Goal: Task Accomplishment & Management: Use online tool/utility

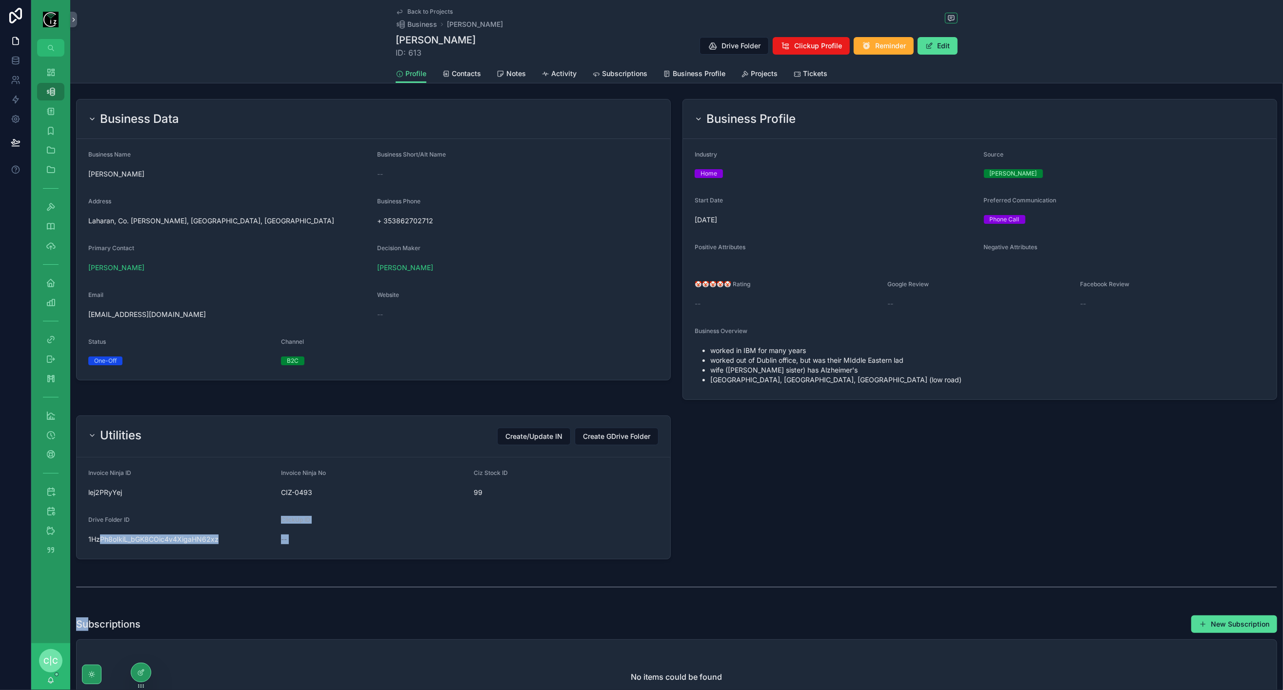
drag, startPoint x: 87, startPoint y: 604, endPoint x: 71, endPoint y: 627, distance: 28.4
click at [77, 626] on div "Business Data Business Name Akram Jawhary - Valentia Business Short/Alt Name --…" at bounding box center [676, 556] width 1213 height 922
click at [46, 553] on icon "scrollable content" at bounding box center [51, 550] width 10 height 10
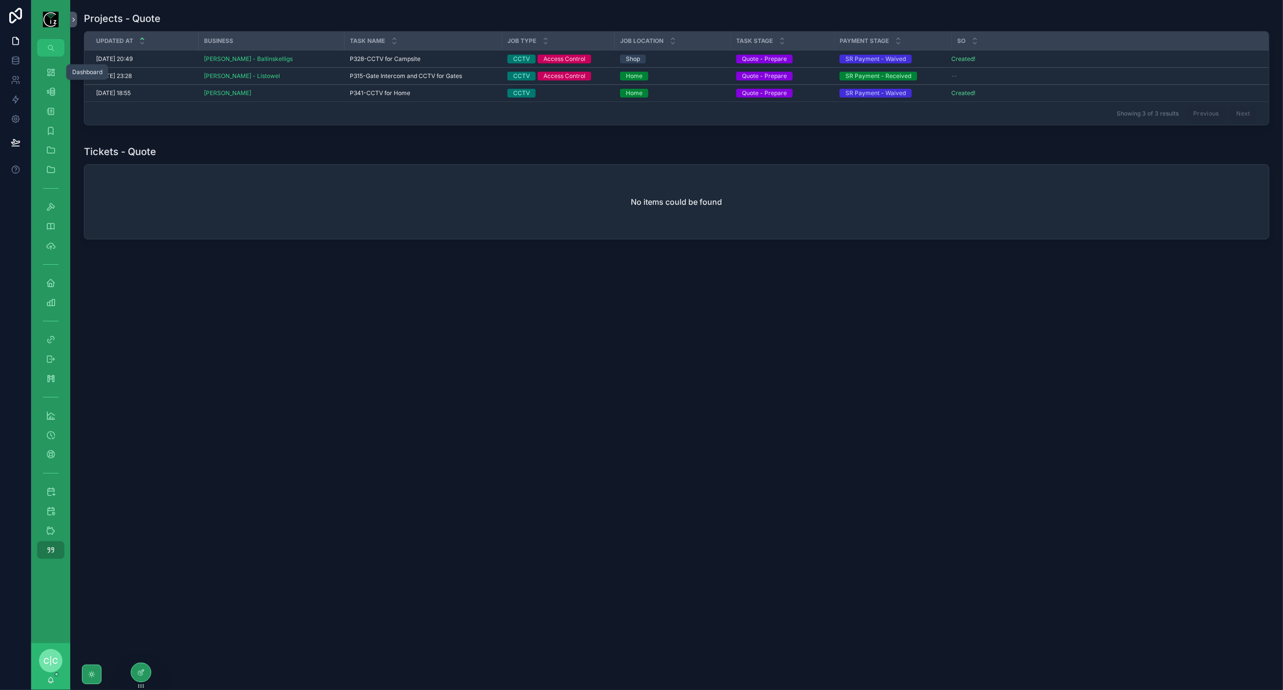
click at [43, 73] on div "Dashboard" at bounding box center [51, 72] width 16 height 16
click at [46, 72] on icon "scrollable content" at bounding box center [51, 72] width 10 height 10
click at [55, 69] on icon "scrollable content" at bounding box center [51, 72] width 10 height 10
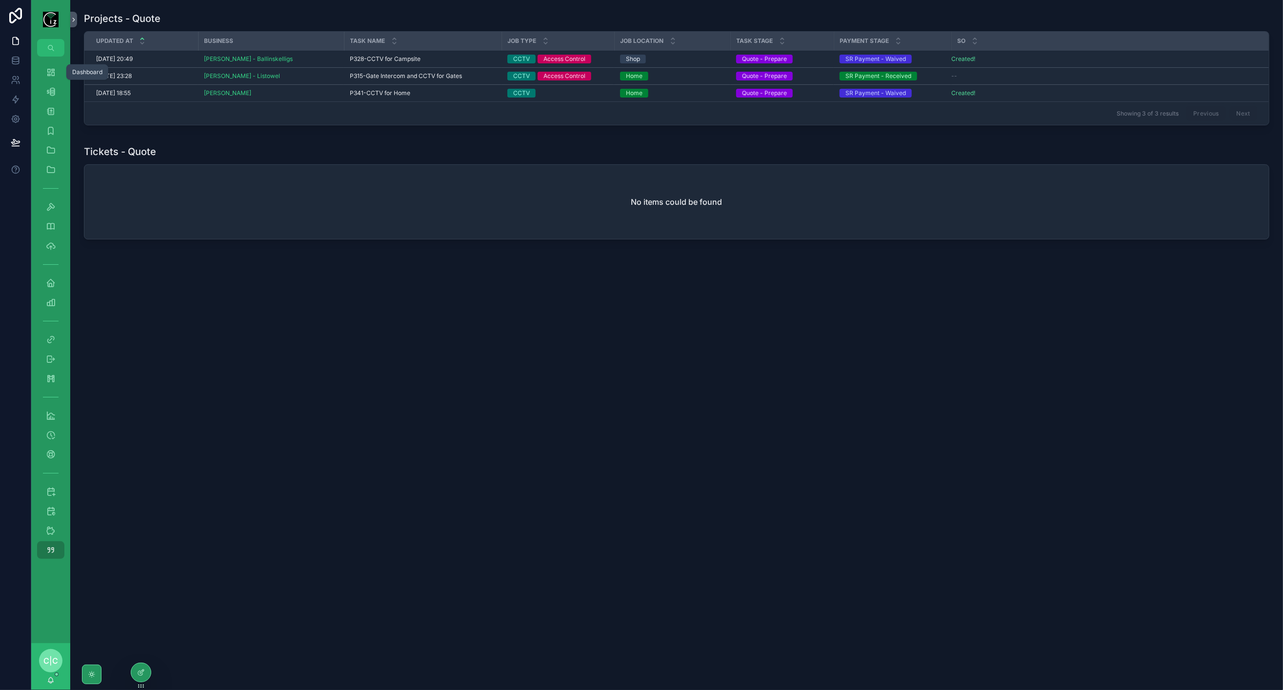
click at [56, 69] on div "Dashboard" at bounding box center [51, 72] width 16 height 16
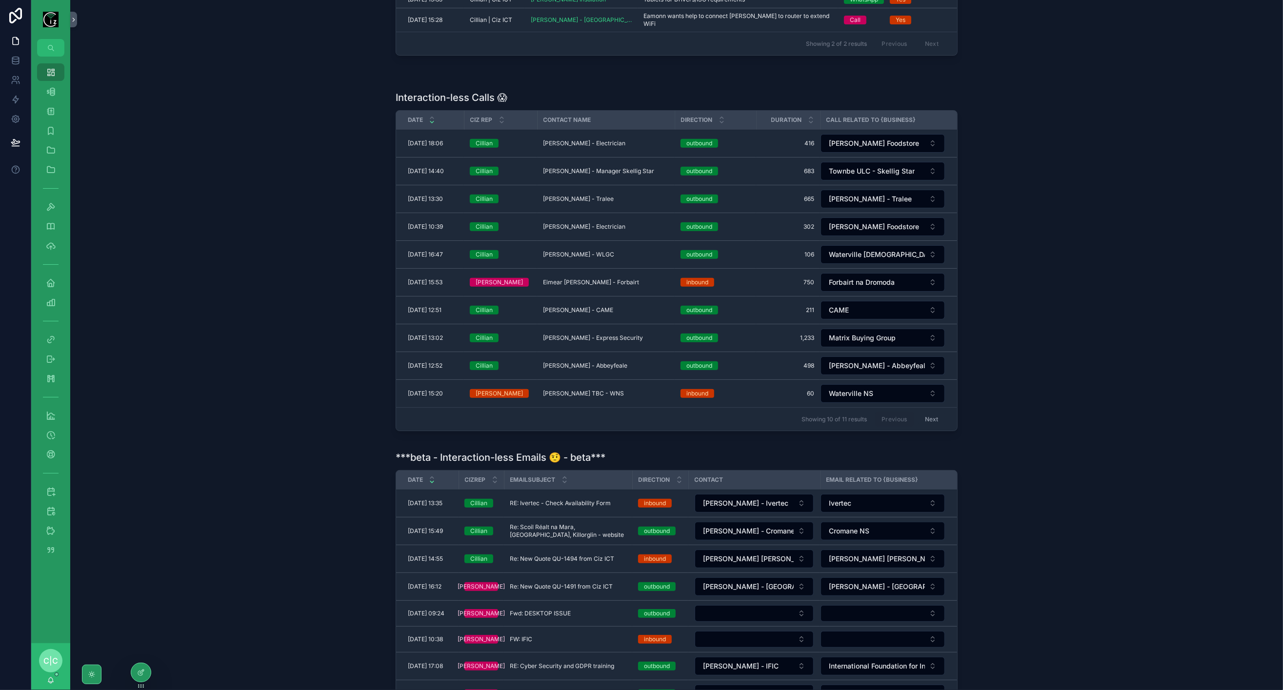
scroll to position [250, 0]
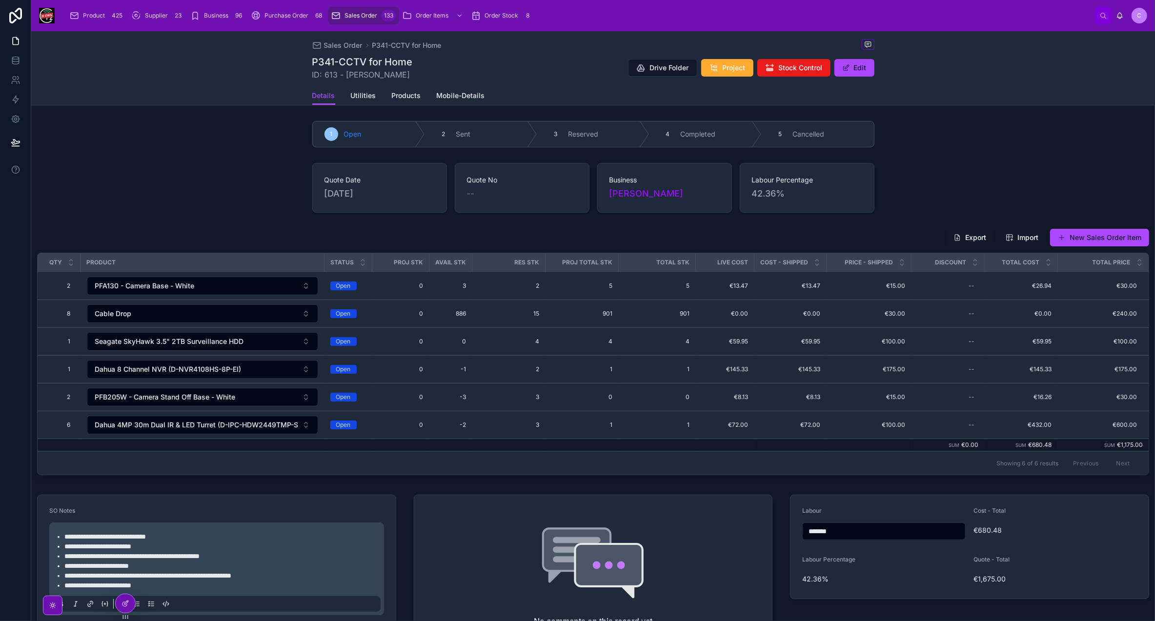
scroll to position [146, 0]
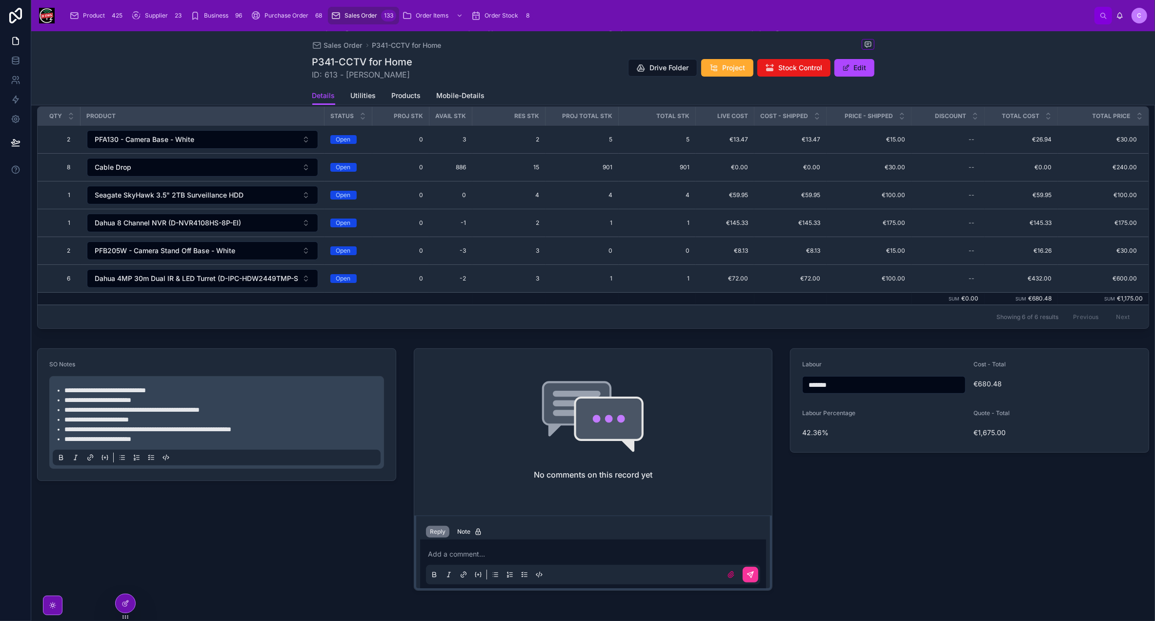
click at [67, 167] on span "8" at bounding box center [62, 167] width 18 height 8
click at [66, 182] on input "*" at bounding box center [101, 180] width 92 height 14
type input "*"
click button "submit" at bounding box center [173, 179] width 12 height 12
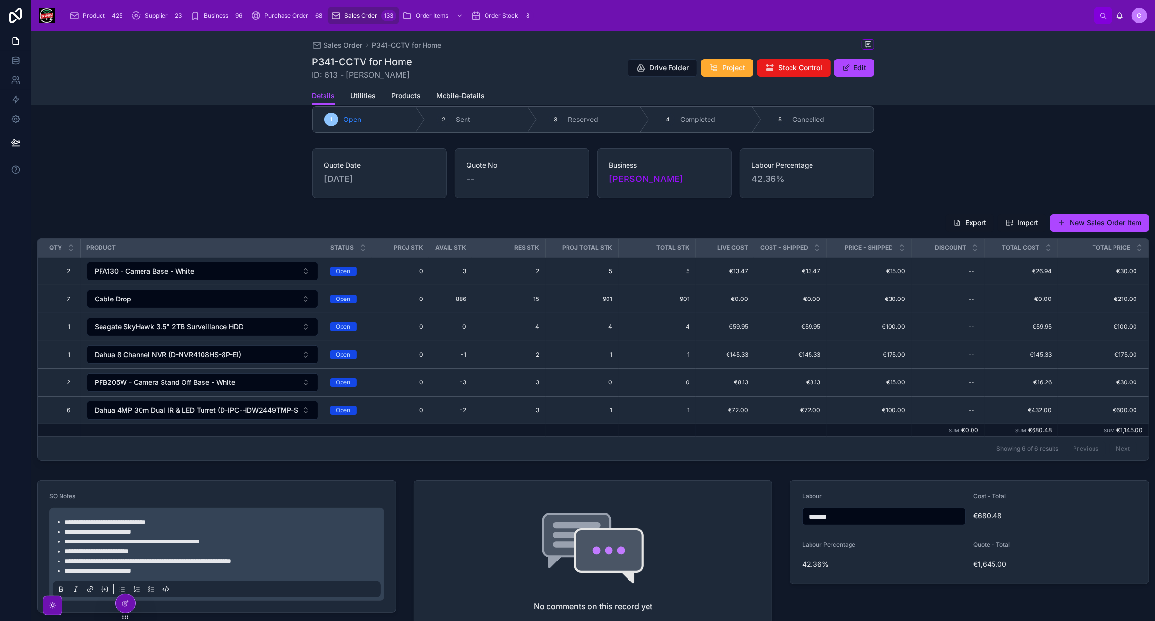
scroll to position [0, 0]
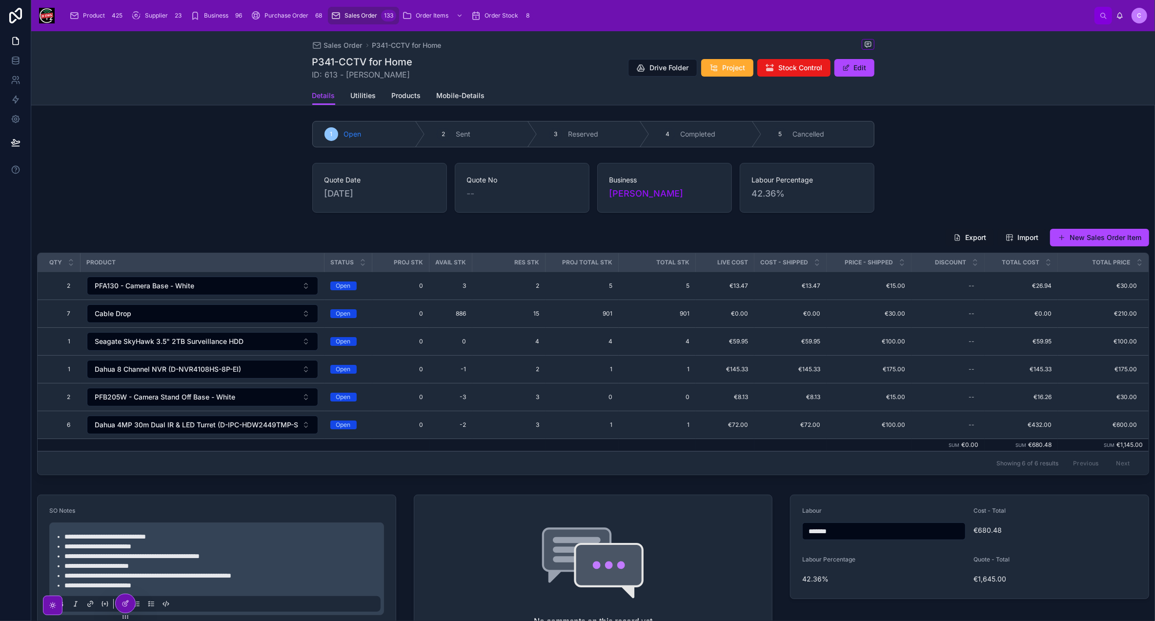
click at [355, 19] on span "Sales Order" at bounding box center [360, 16] width 33 height 8
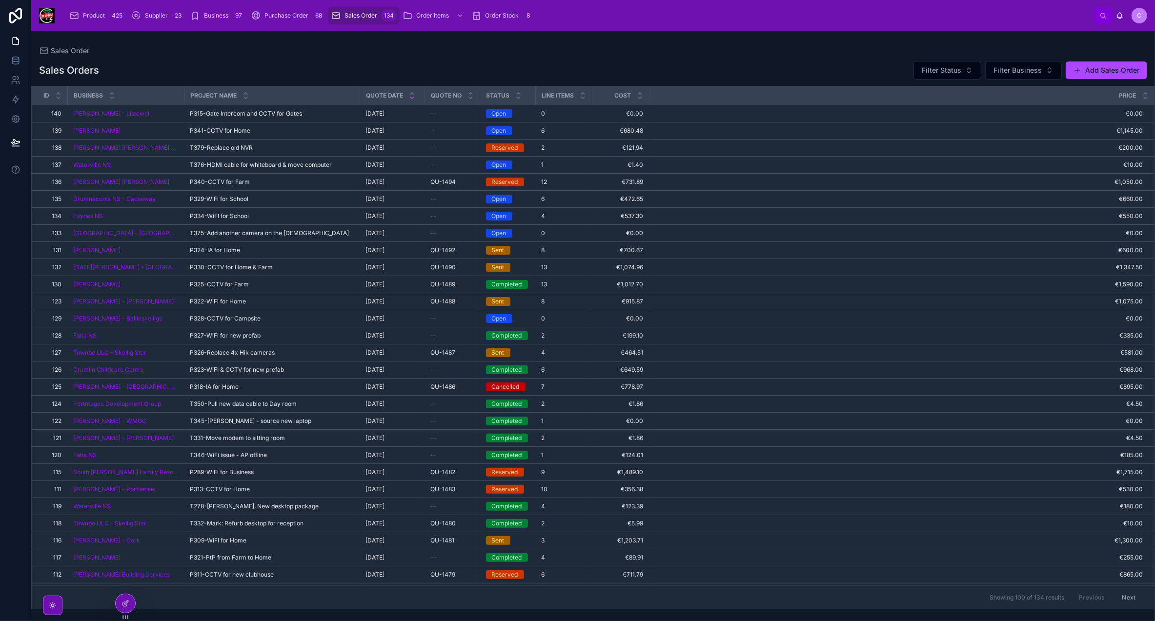
click at [291, 114] on span "P315-Gate Intercom and CCTV for Gates" at bounding box center [246, 114] width 112 height 8
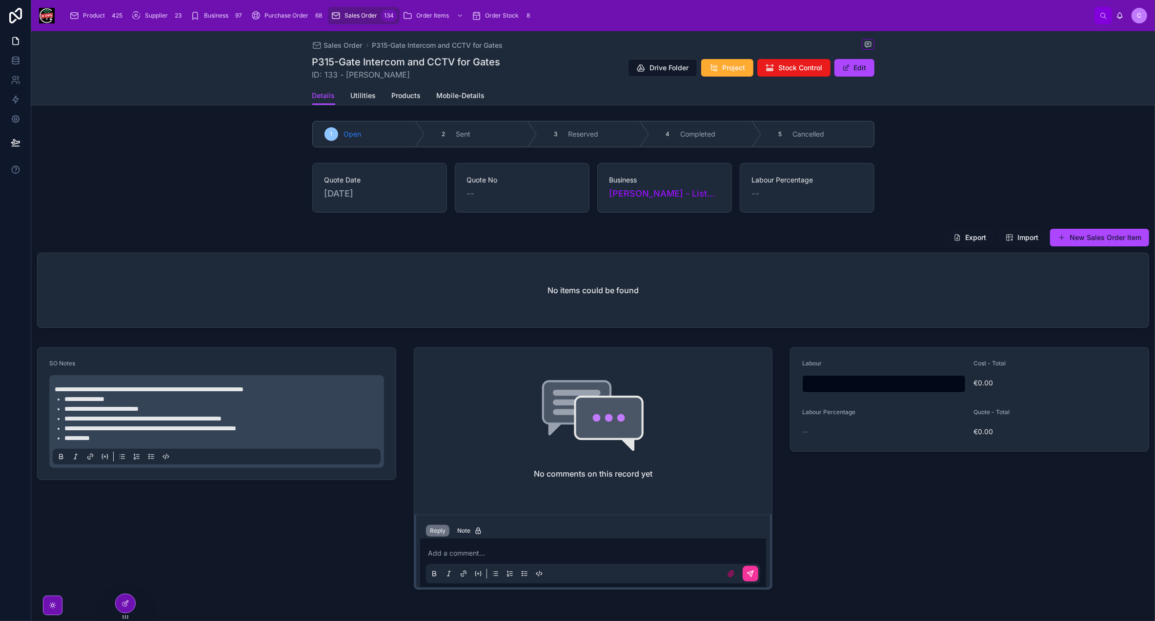
click at [1099, 240] on button "New Sales Order Item" at bounding box center [1099, 238] width 99 height 18
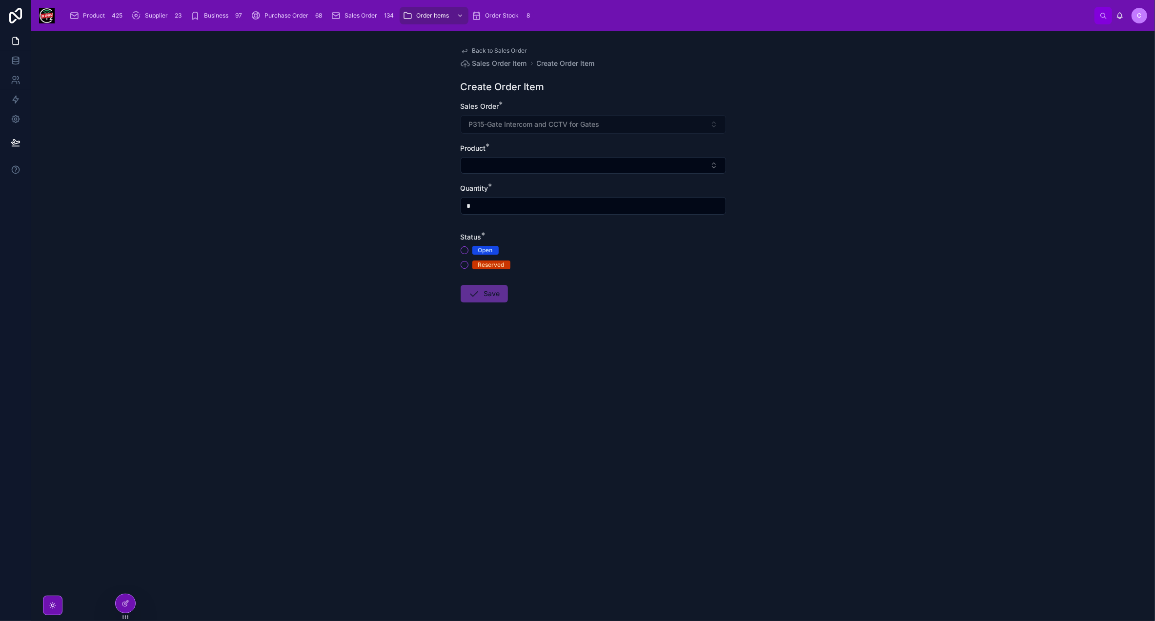
click at [576, 161] on button "Select Button" at bounding box center [593, 165] width 265 height 17
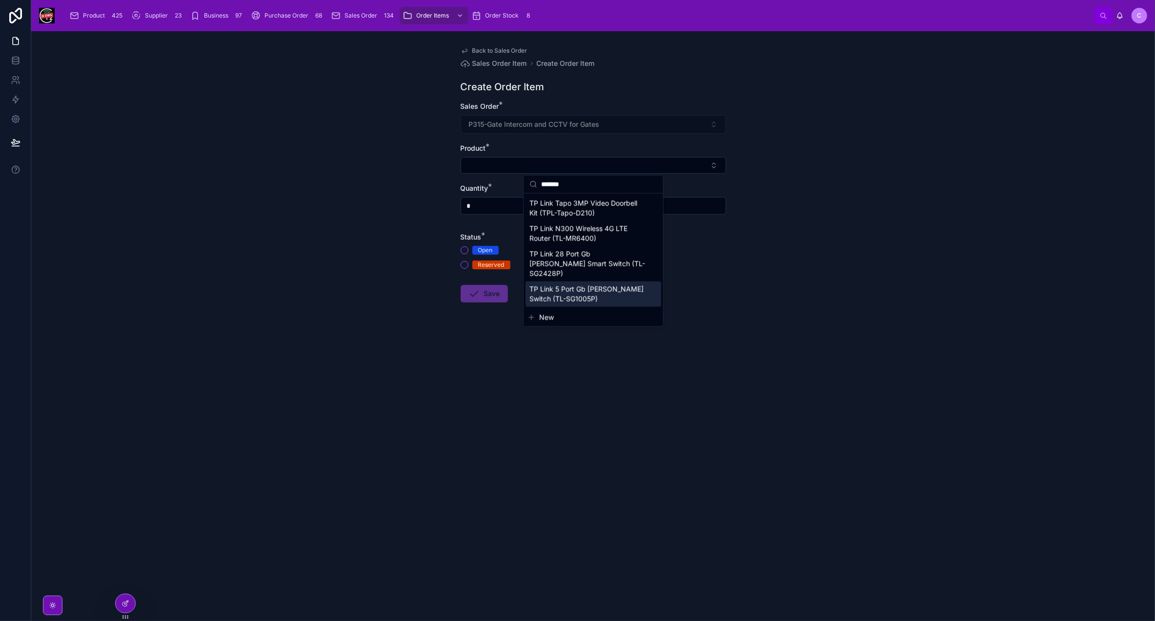
type input "*******"
click at [609, 288] on span "TP Link 5 Port Gb [PERSON_NAME] Switch (TL-SG1005P)" at bounding box center [587, 294] width 116 height 20
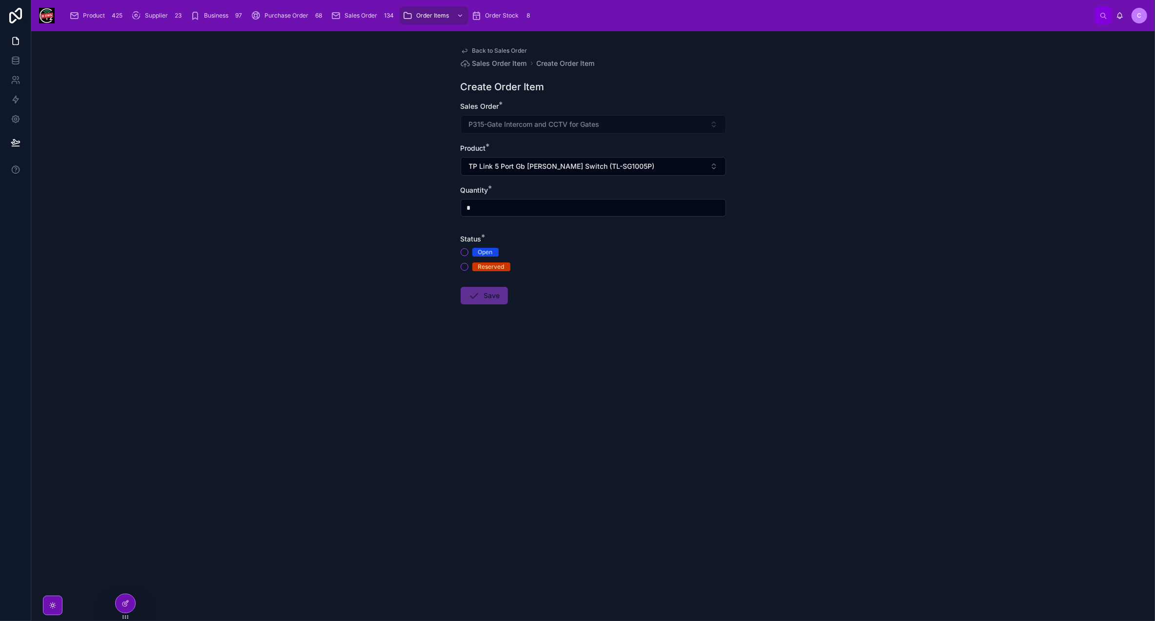
click at [503, 206] on input "*" at bounding box center [593, 208] width 264 height 14
type input "*"
click at [462, 248] on div "Open" at bounding box center [593, 252] width 265 height 9
click at [464, 254] on button "Open" at bounding box center [465, 252] width 8 height 8
click at [496, 300] on button "Save" at bounding box center [484, 296] width 47 height 18
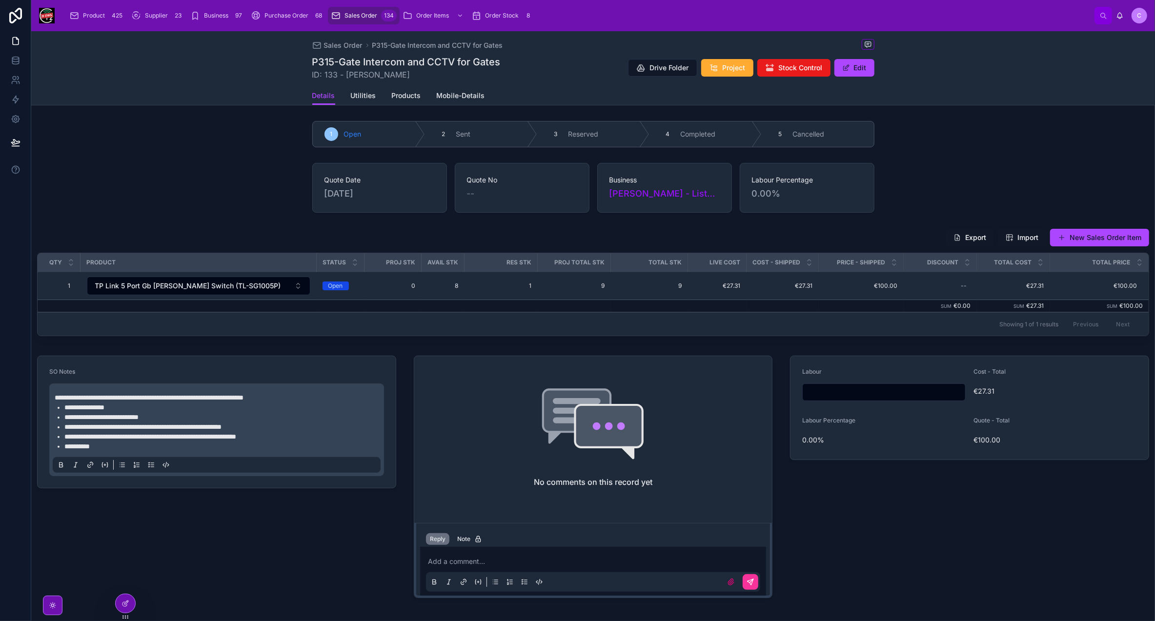
click at [1088, 236] on button "New Sales Order Item" at bounding box center [1099, 238] width 99 height 18
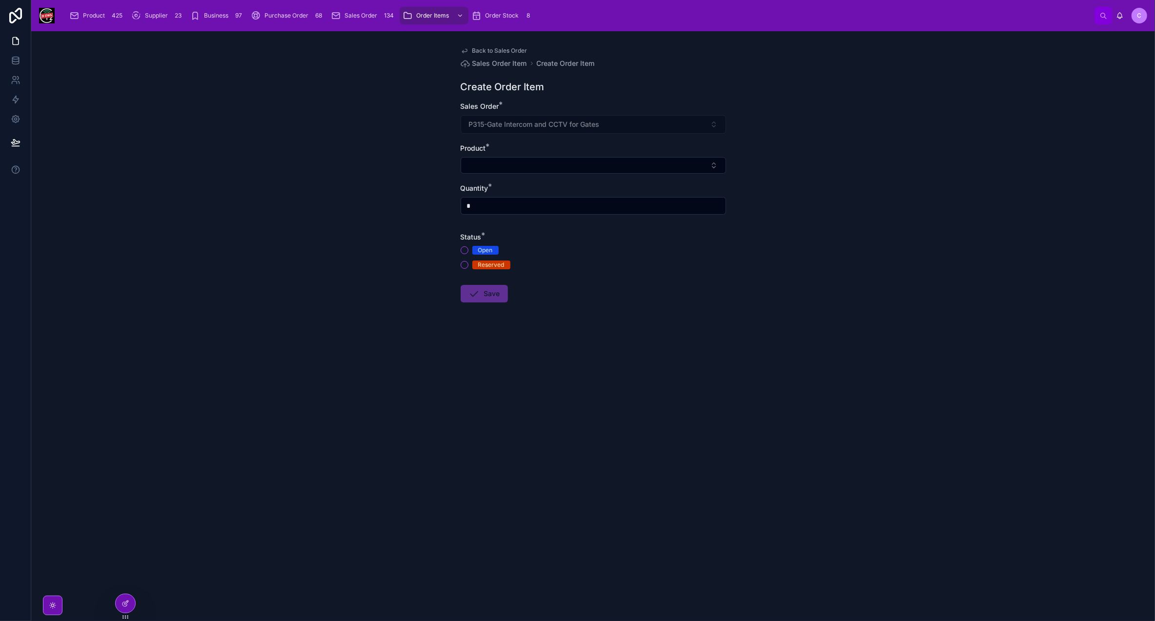
click at [529, 164] on button "Select Button" at bounding box center [593, 165] width 265 height 17
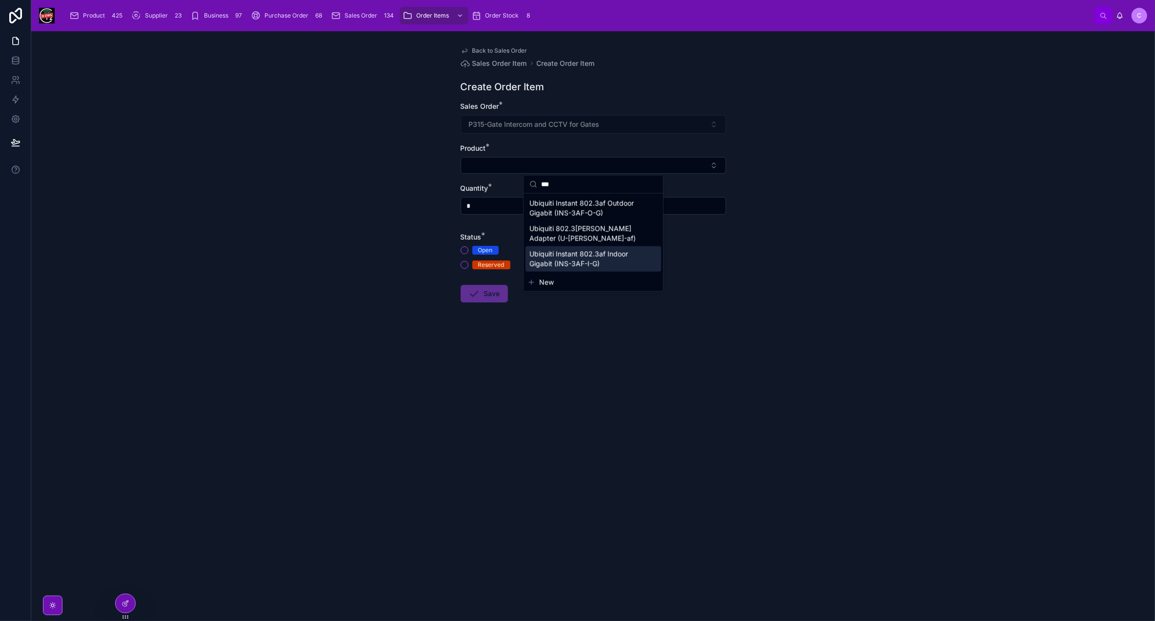
type input "**"
click at [602, 260] on span "Ubiquiti Instant 802.3af Indoor Gigabit (INS-3AF-I-G)" at bounding box center [587, 259] width 116 height 20
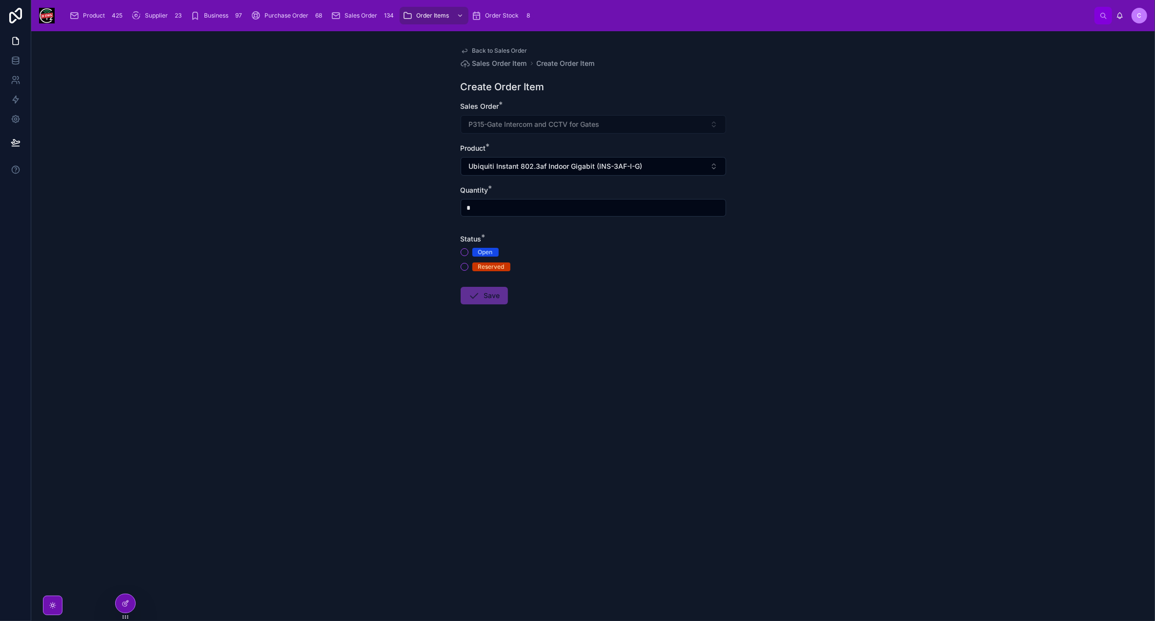
click at [521, 207] on input "*" at bounding box center [593, 208] width 264 height 14
type input "*"
click at [465, 248] on button "Open" at bounding box center [465, 252] width 8 height 8
click at [499, 295] on button "Save" at bounding box center [484, 296] width 47 height 18
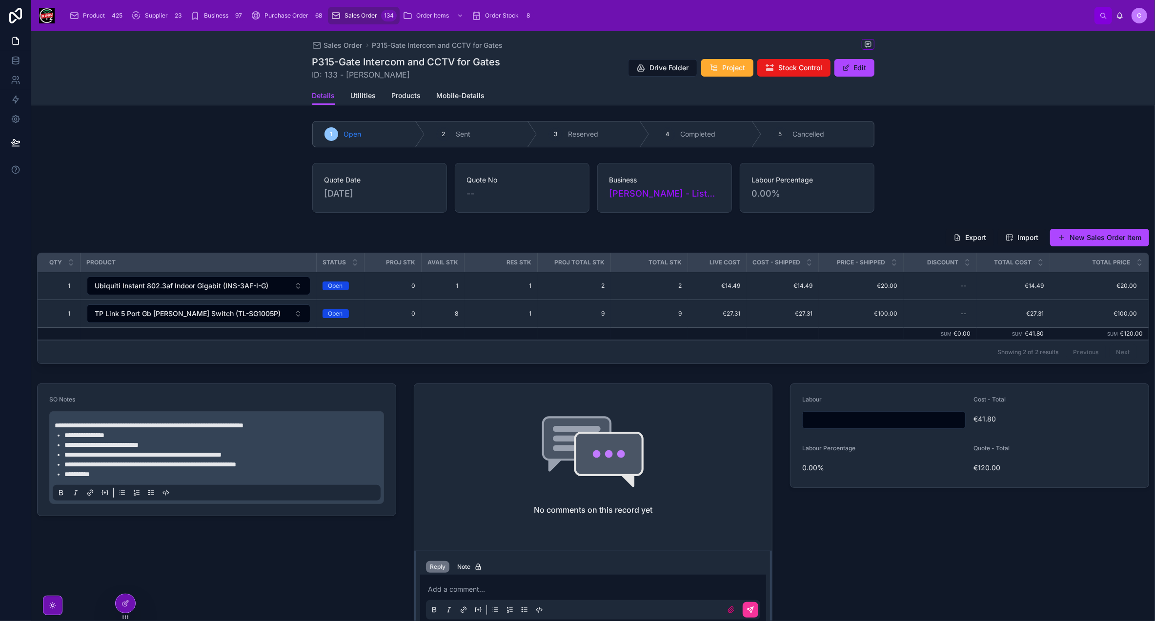
click at [1075, 237] on button "New Sales Order Item" at bounding box center [1099, 238] width 99 height 18
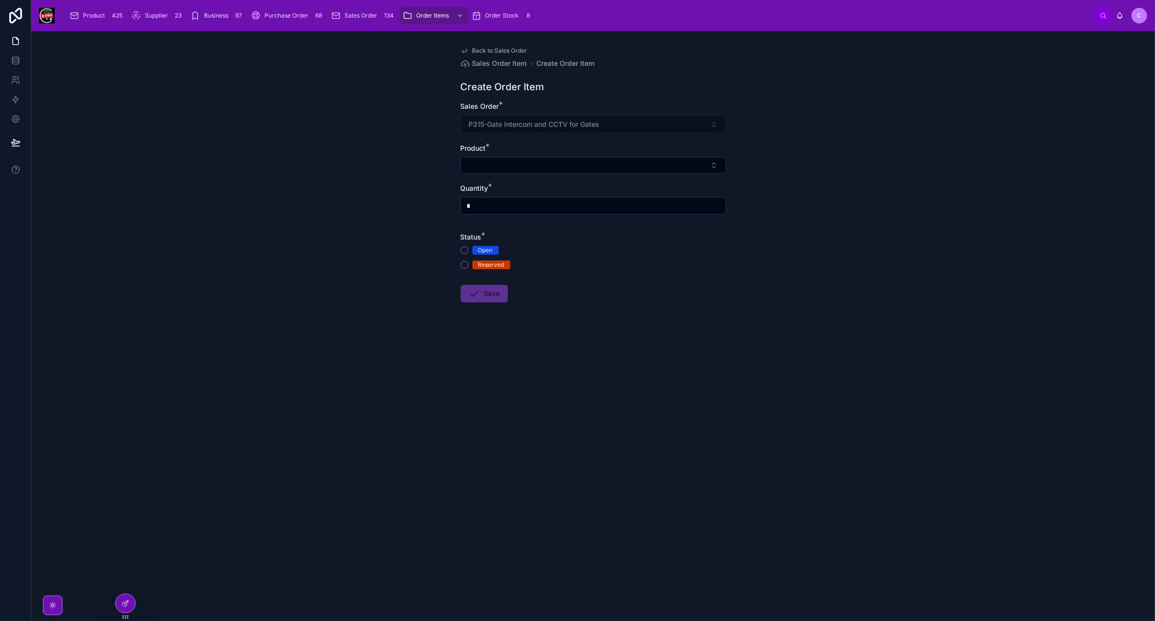
drag, startPoint x: 524, startPoint y: 171, endPoint x: 532, endPoint y: 161, distance: 12.4
click at [528, 166] on button "Select Button" at bounding box center [593, 165] width 265 height 17
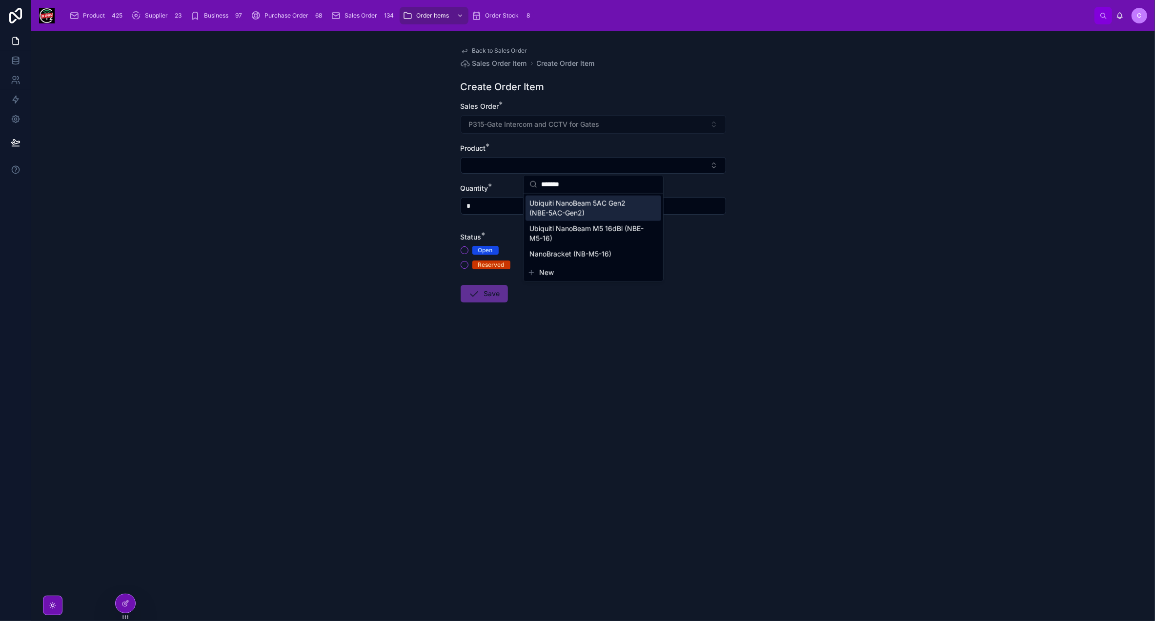
type input "********"
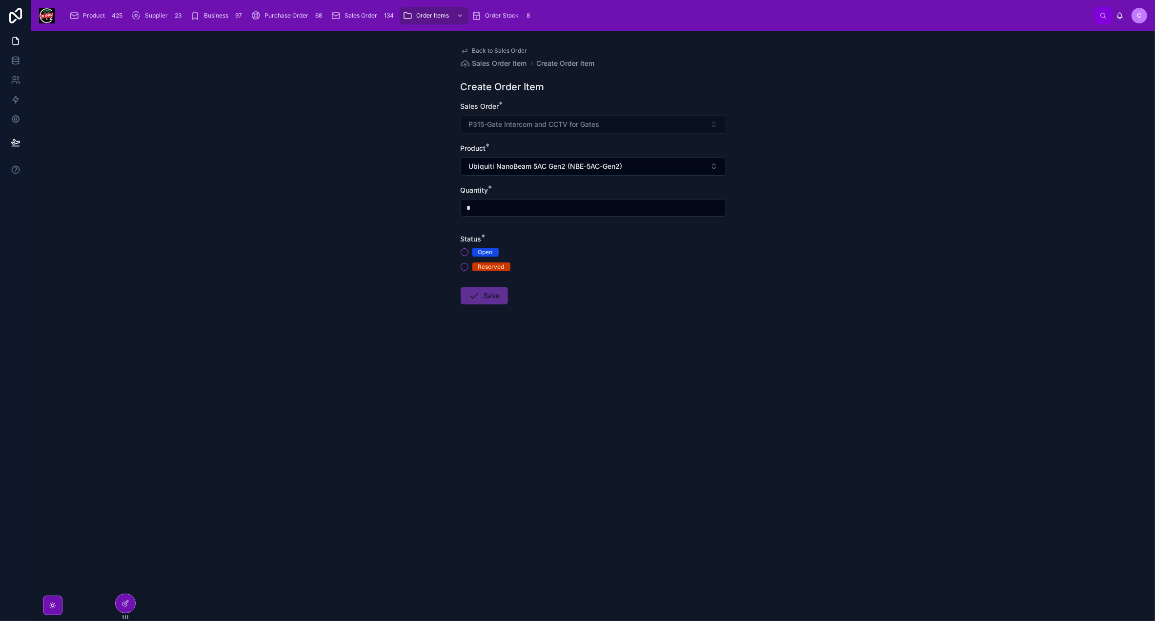
click at [523, 210] on input "*" at bounding box center [593, 208] width 264 height 14
type input "*"
click at [466, 250] on button "Open" at bounding box center [465, 252] width 8 height 8
click at [489, 297] on button "Save" at bounding box center [484, 296] width 47 height 18
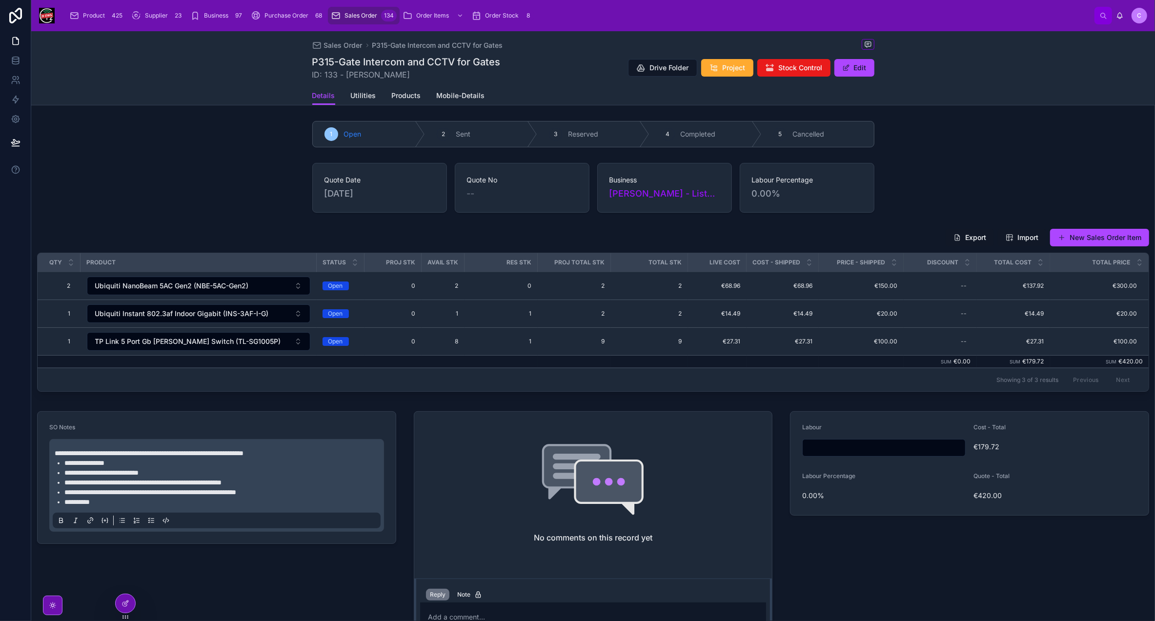
click at [1114, 237] on button "New Sales Order Item" at bounding box center [1099, 238] width 99 height 18
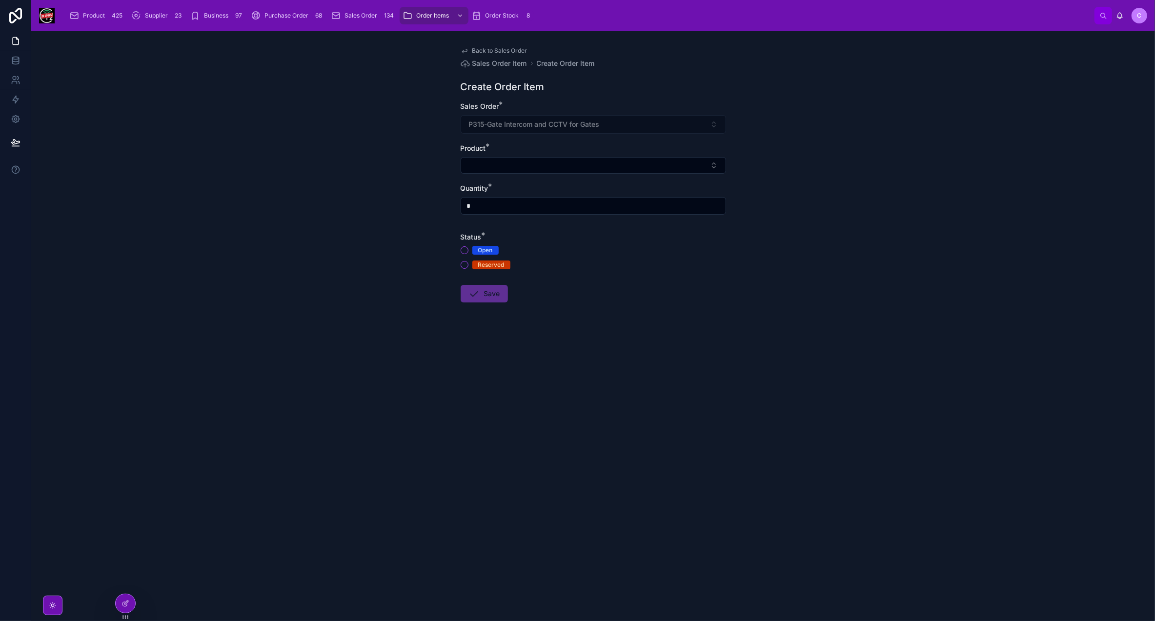
click at [569, 165] on button "Select Button" at bounding box center [593, 165] width 265 height 17
type input "**********"
click at [613, 243] on span "Mikrotik QuickMOUNT (QM)" at bounding box center [574, 245] width 91 height 10
click at [510, 211] on input "*" at bounding box center [593, 208] width 264 height 14
type input "*"
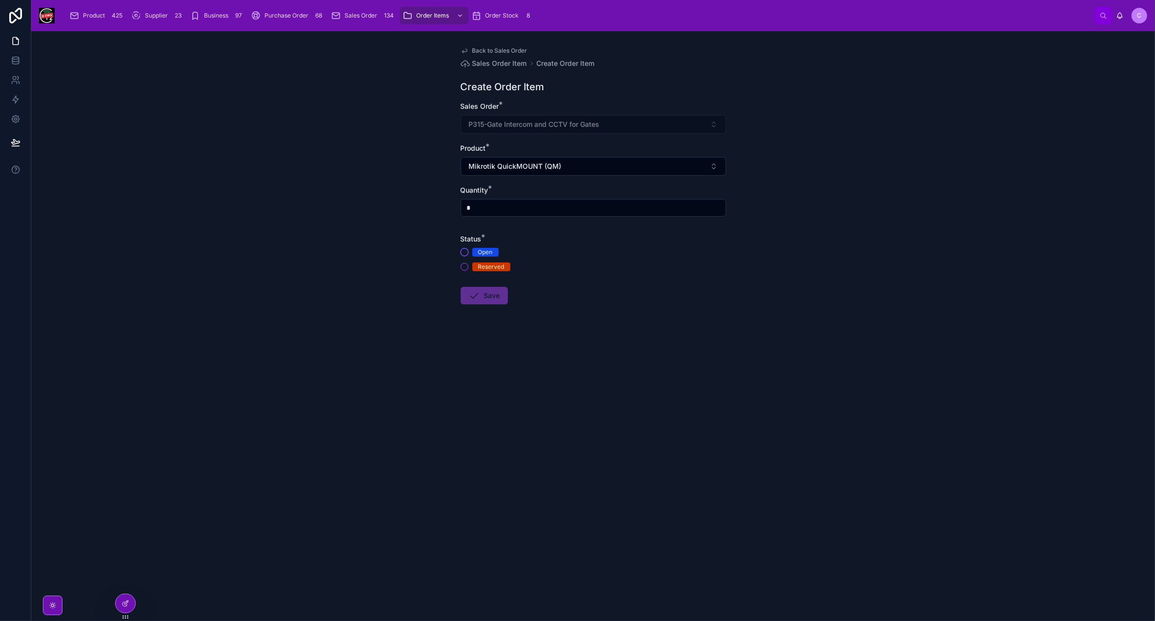
drag, startPoint x: 465, startPoint y: 250, endPoint x: 470, endPoint y: 264, distance: 14.5
click at [465, 251] on button "Open" at bounding box center [465, 252] width 8 height 8
click at [492, 294] on button "Save" at bounding box center [484, 296] width 47 height 18
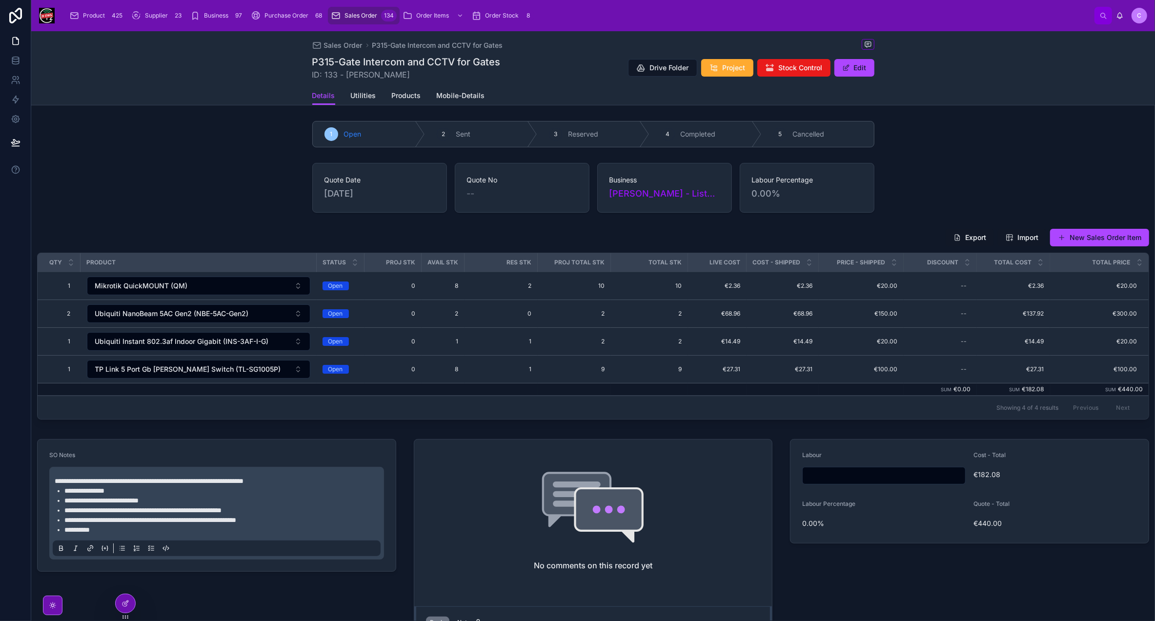
click at [67, 366] on span "1" at bounding box center [62, 369] width 18 height 8
click at [72, 380] on input "*" at bounding box center [101, 381] width 92 height 14
type input "*"
click button "submit" at bounding box center [173, 380] width 12 height 12
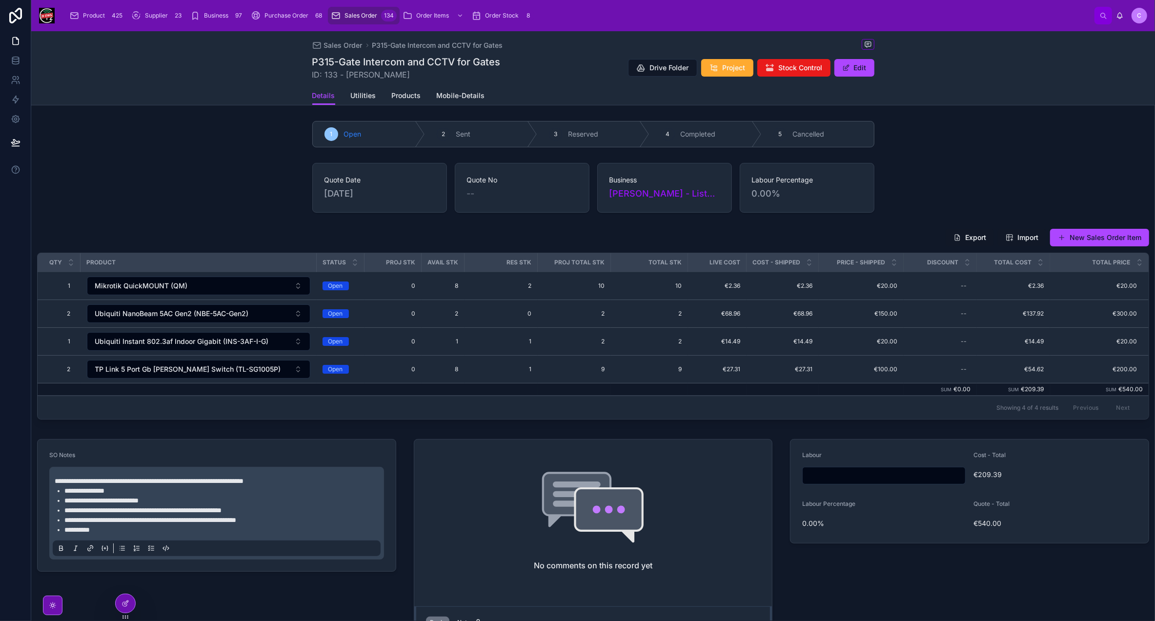
click at [73, 340] on div "1 1" at bounding box center [61, 342] width 25 height 16
click at [66, 351] on input "*" at bounding box center [101, 354] width 92 height 14
type input "*"
click button "submit" at bounding box center [173, 353] width 12 height 12
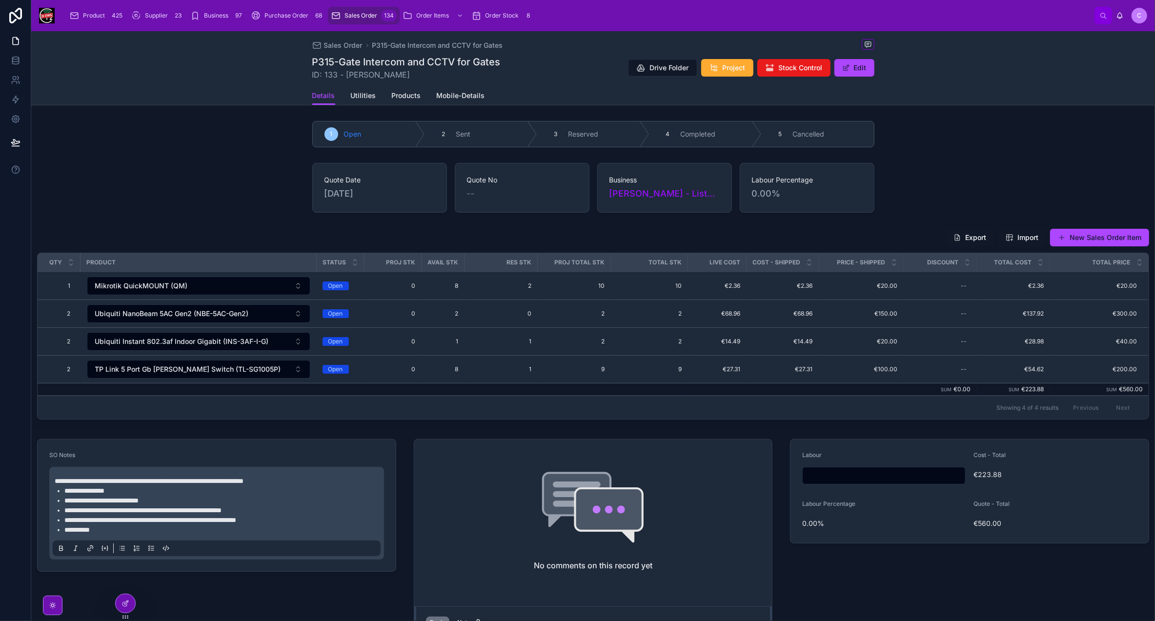
click at [1078, 239] on button "New Sales Order Item" at bounding box center [1099, 238] width 99 height 18
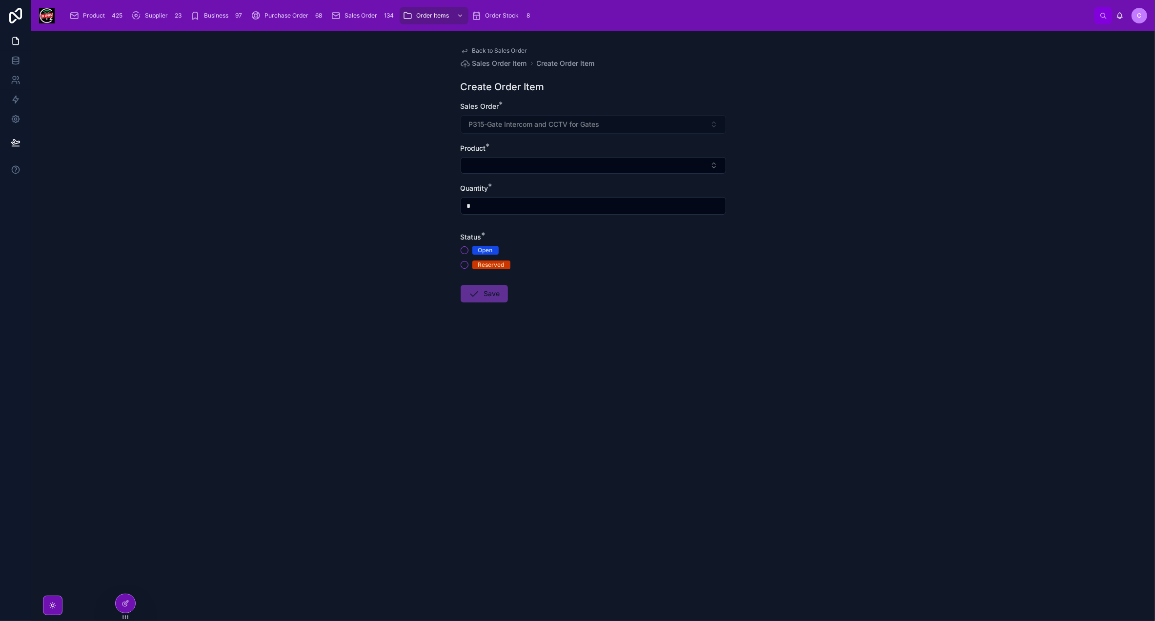
click at [545, 161] on button "Select Button" at bounding box center [593, 165] width 265 height 17
type input "********"
click at [799, 260] on div "Back to Sales Order Sales Order Item Create Order Item Create Order Item Sales …" at bounding box center [593, 326] width 1124 height 590
click at [477, 49] on span "Back to Sales Order" at bounding box center [499, 51] width 55 height 8
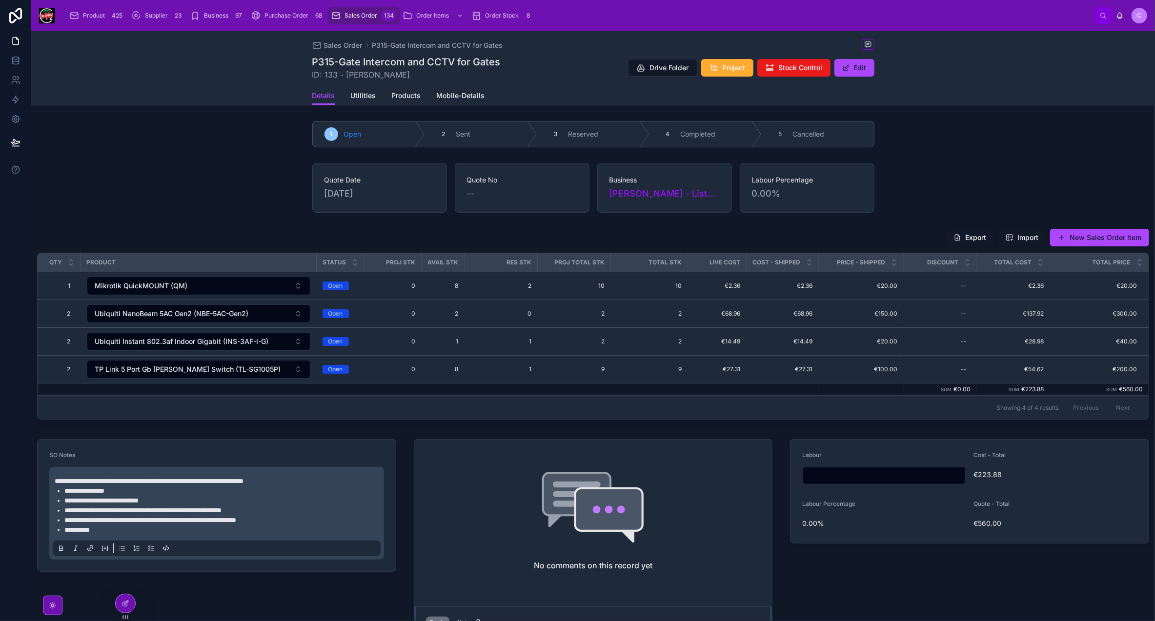
click at [350, 18] on span "Sales Order" at bounding box center [360, 16] width 33 height 8
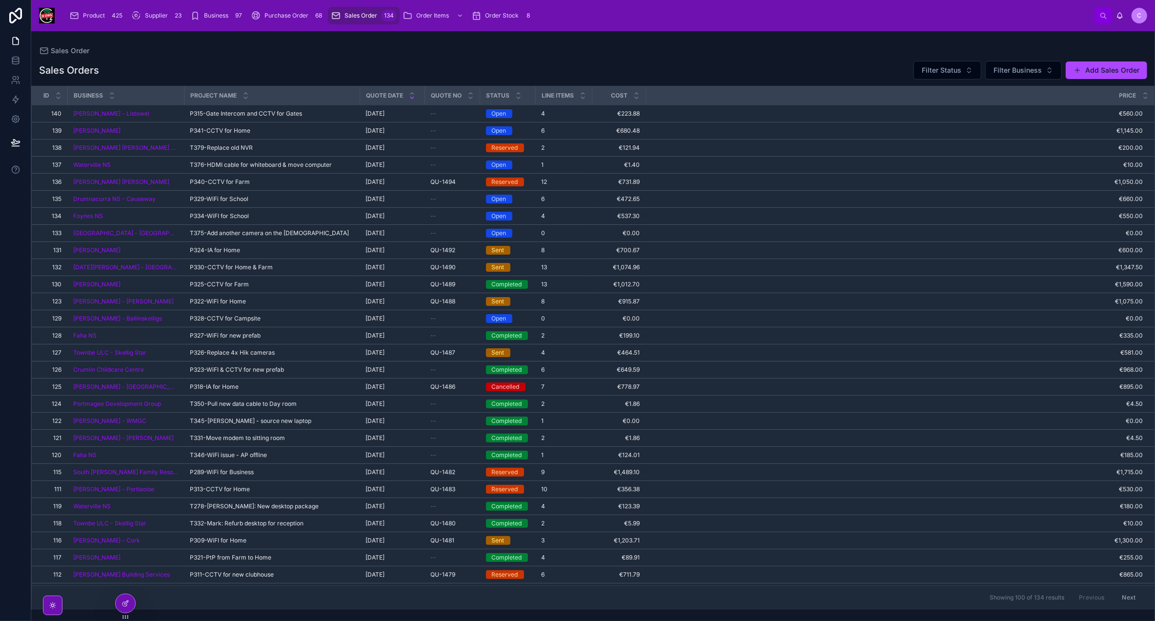
click at [1023, 73] on span "Filter Business" at bounding box center [1017, 70] width 48 height 10
type input "****"
click at [998, 114] on span "Eoin Evans - Keel" at bounding box center [989, 110] width 56 height 10
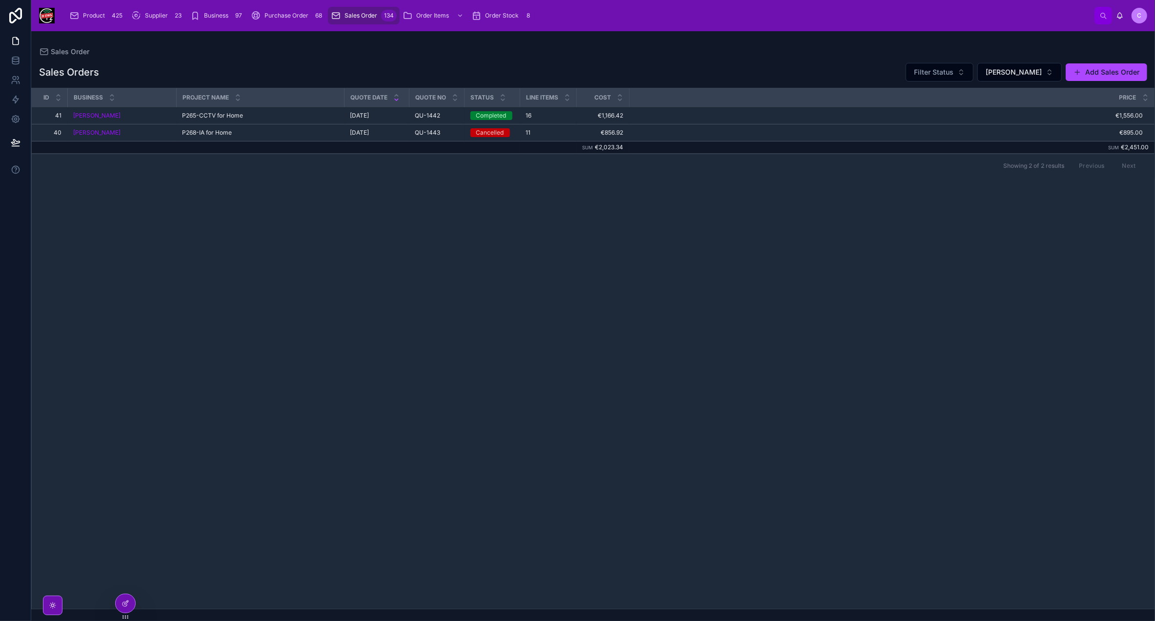
click at [429, 116] on span "QU-1442" at bounding box center [427, 116] width 25 height 8
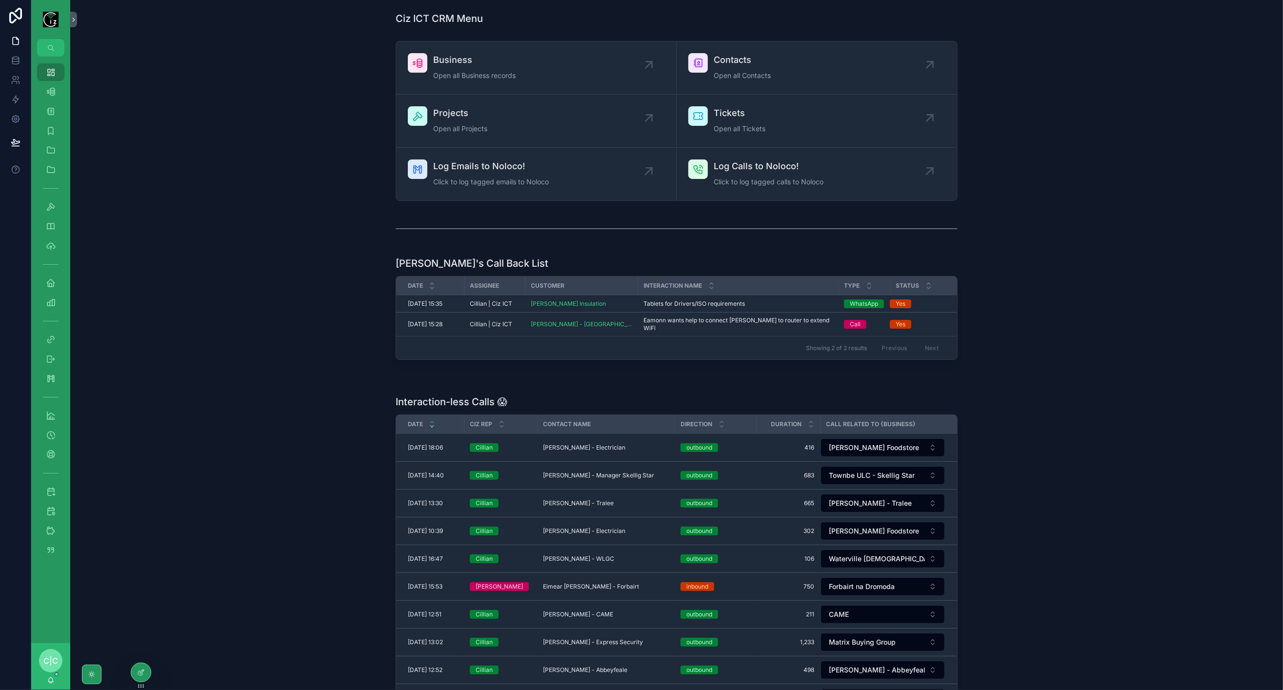
scroll to position [250, 0]
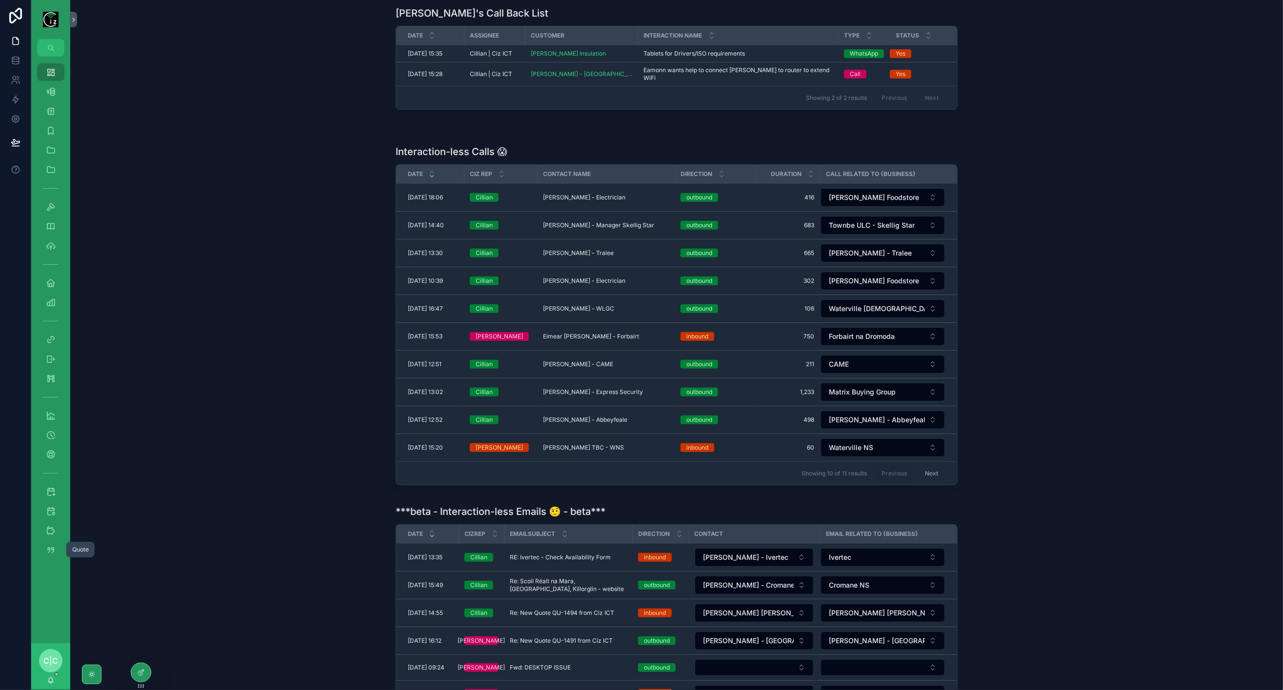
click at [55, 550] on icon "scrollable content" at bounding box center [51, 550] width 10 height 10
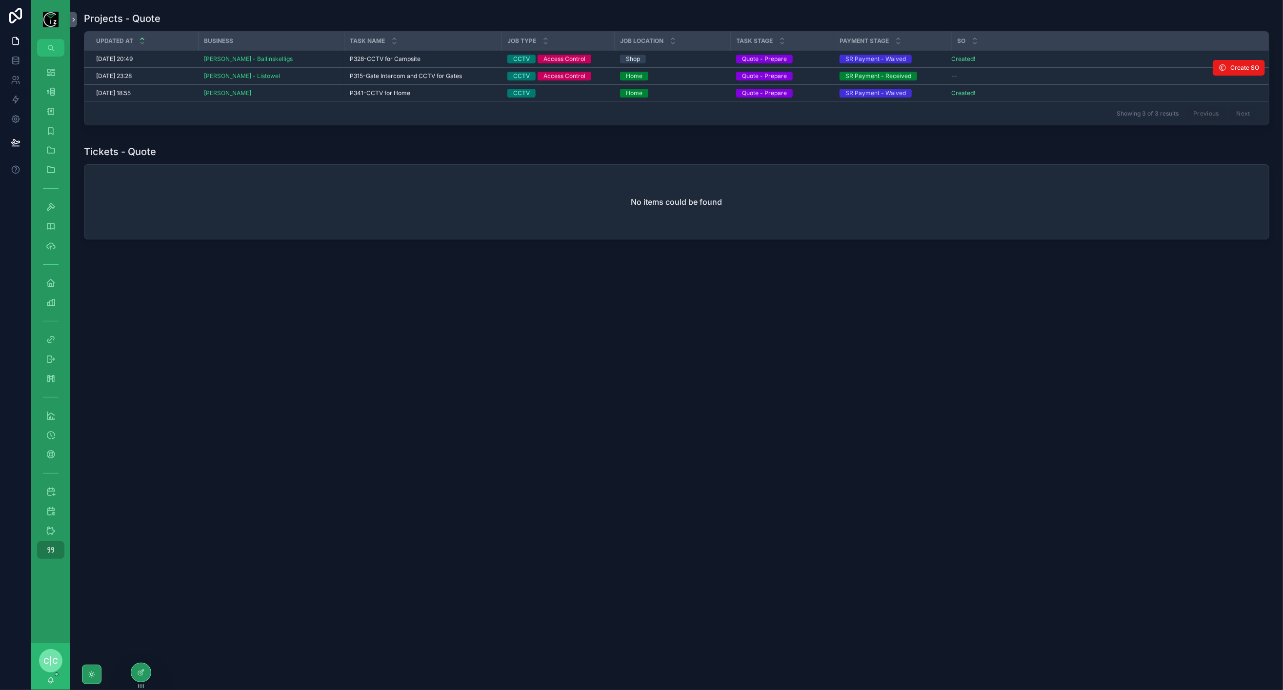
click at [358, 76] on span "P315-Gate Intercom and CCTV for Gates" at bounding box center [406, 76] width 112 height 8
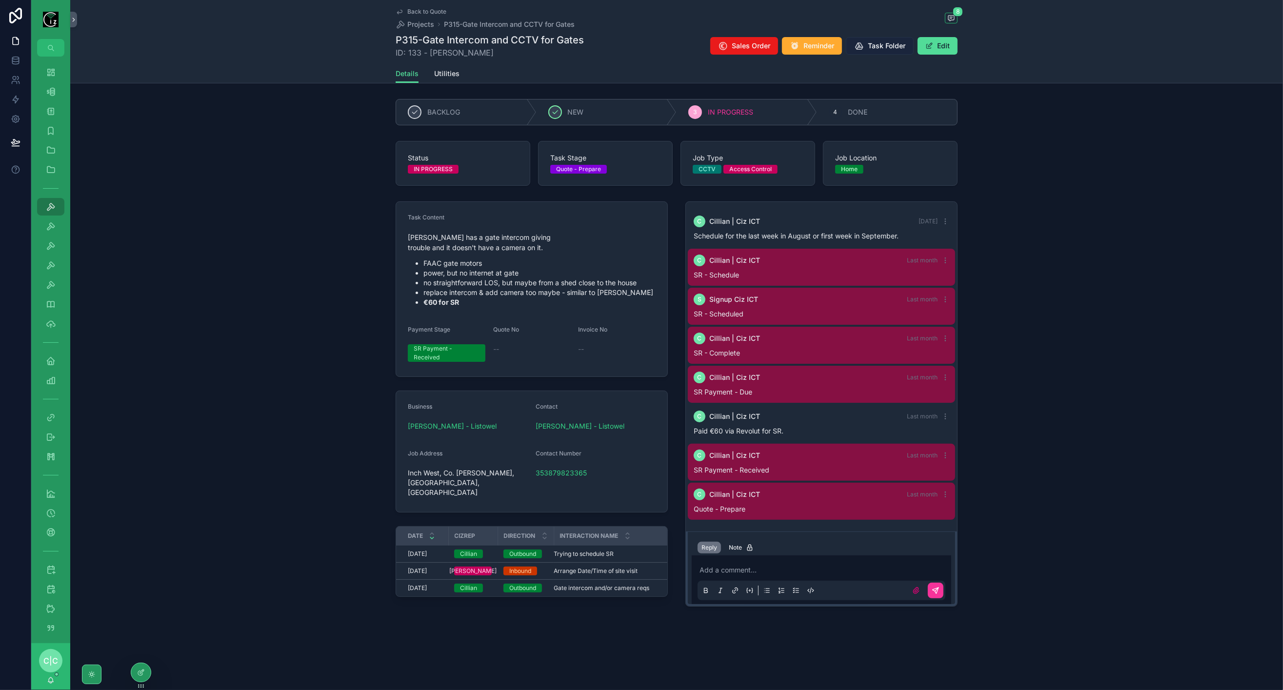
click at [873, 45] on span "Task Folder" at bounding box center [887, 46] width 38 height 10
click at [404, 9] on link "Back to Quote" at bounding box center [421, 12] width 51 height 8
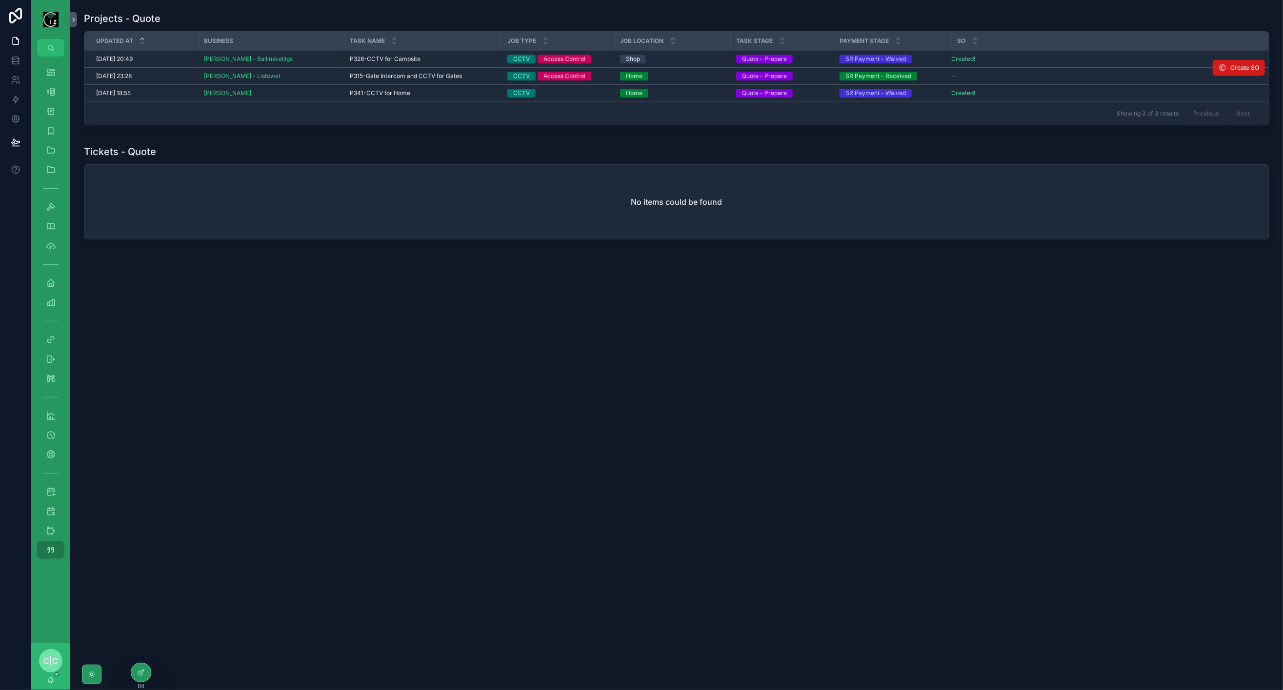
click at [1238, 64] on span "Create SO" at bounding box center [1244, 68] width 29 height 8
click at [50, 530] on icon "scrollable content" at bounding box center [51, 531] width 10 height 10
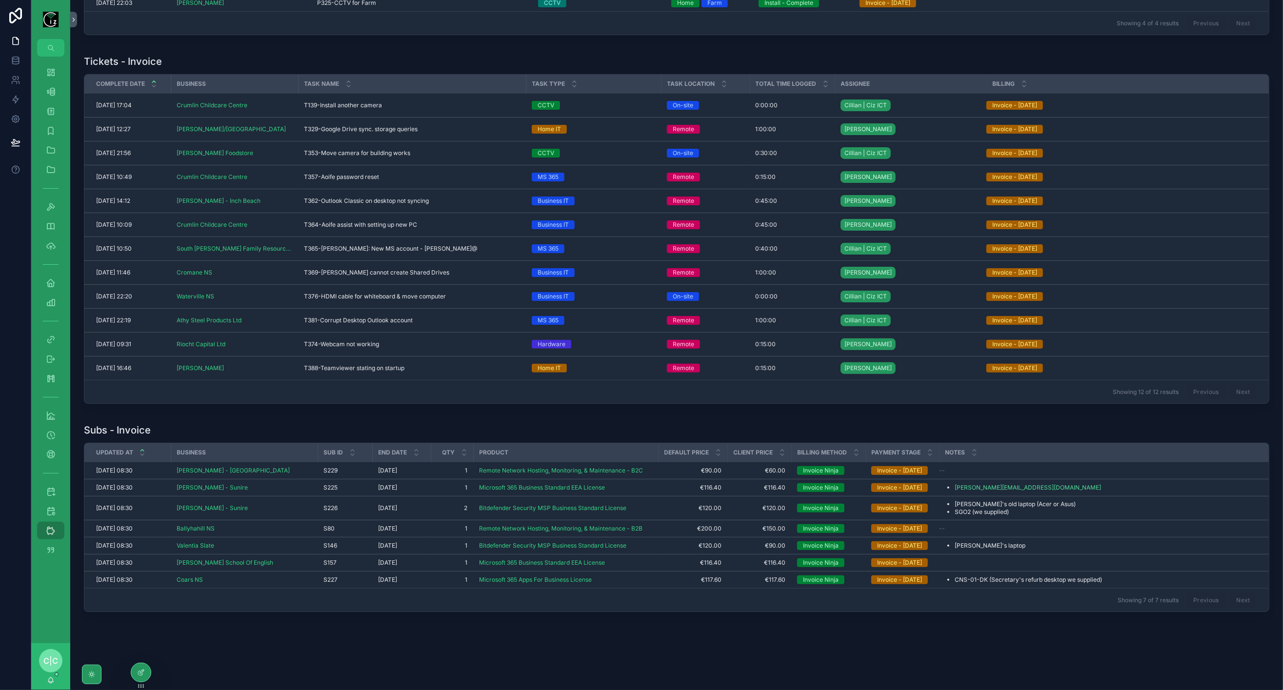
scroll to position [109, 0]
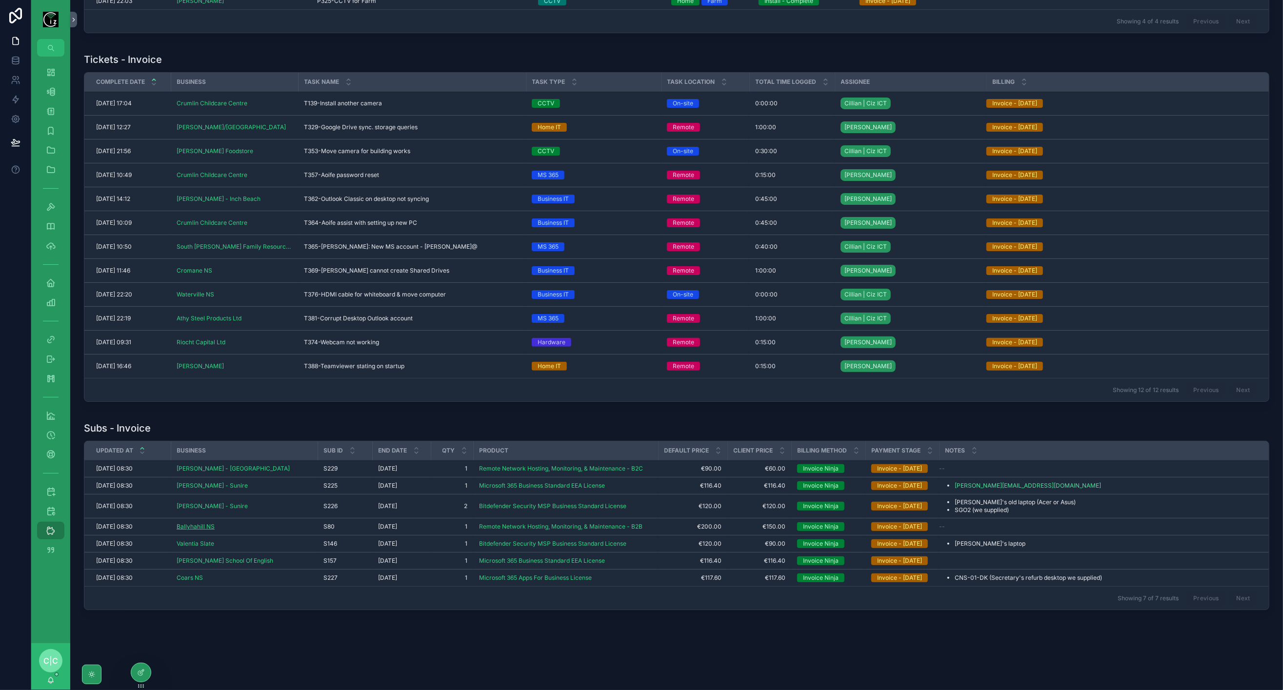
click at [196, 523] on span "Ballyhahill NS" at bounding box center [196, 527] width 38 height 8
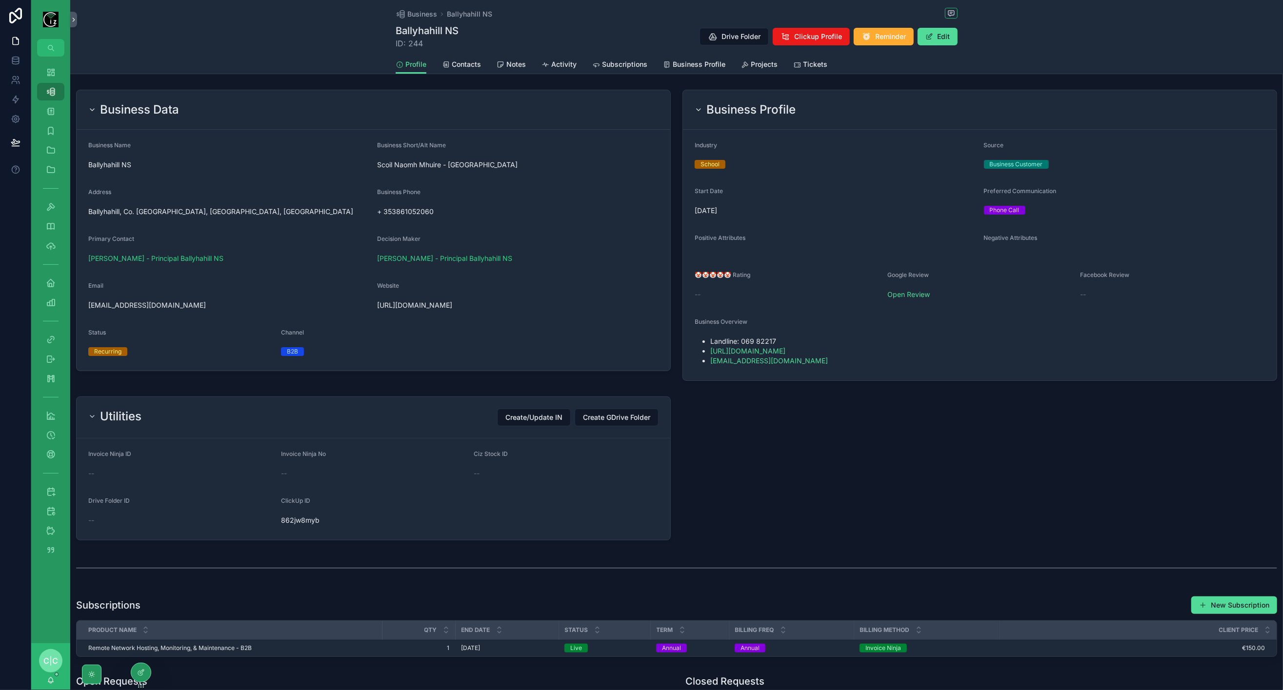
click at [617, 68] on span "Subscriptions" at bounding box center [624, 65] width 45 height 10
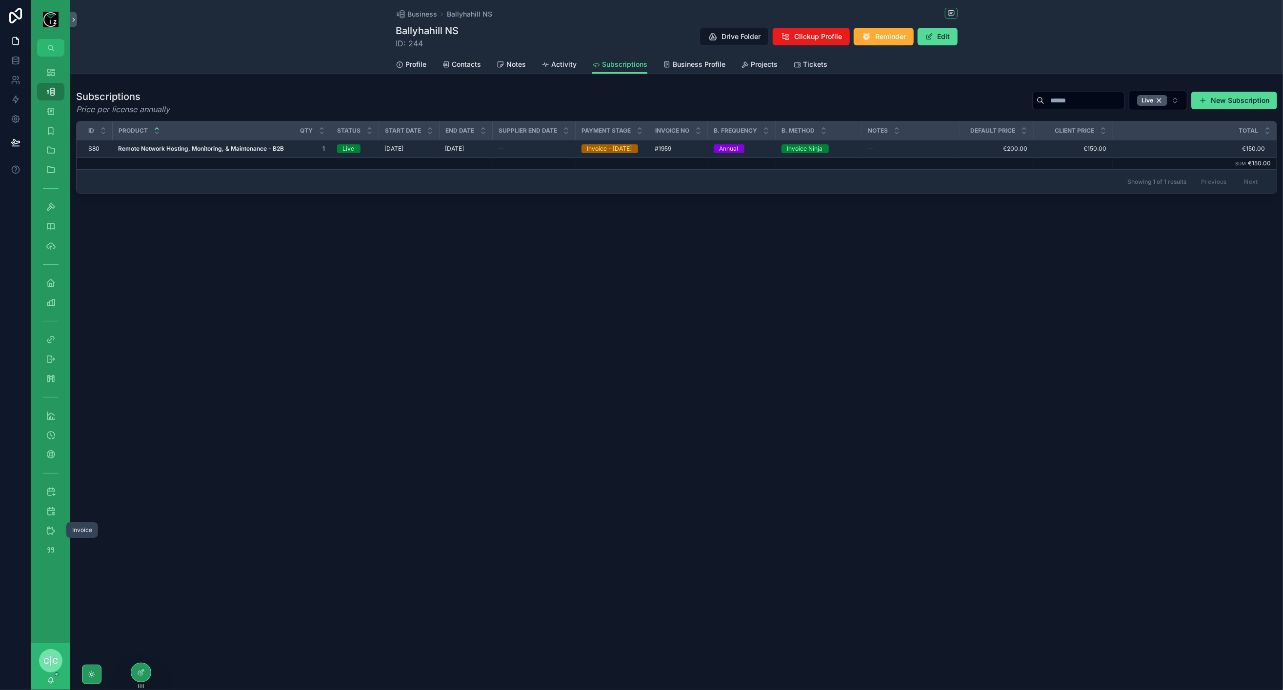
click at [49, 529] on icon "scrollable content" at bounding box center [51, 531] width 10 height 10
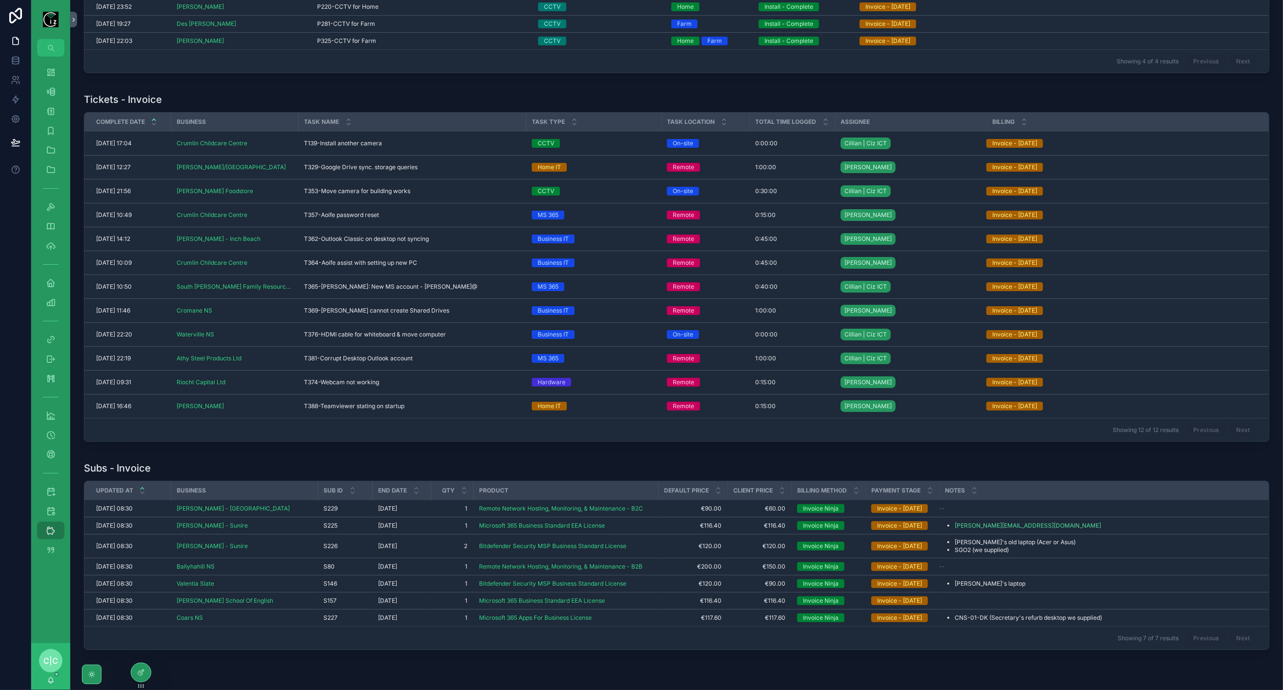
scroll to position [109, 0]
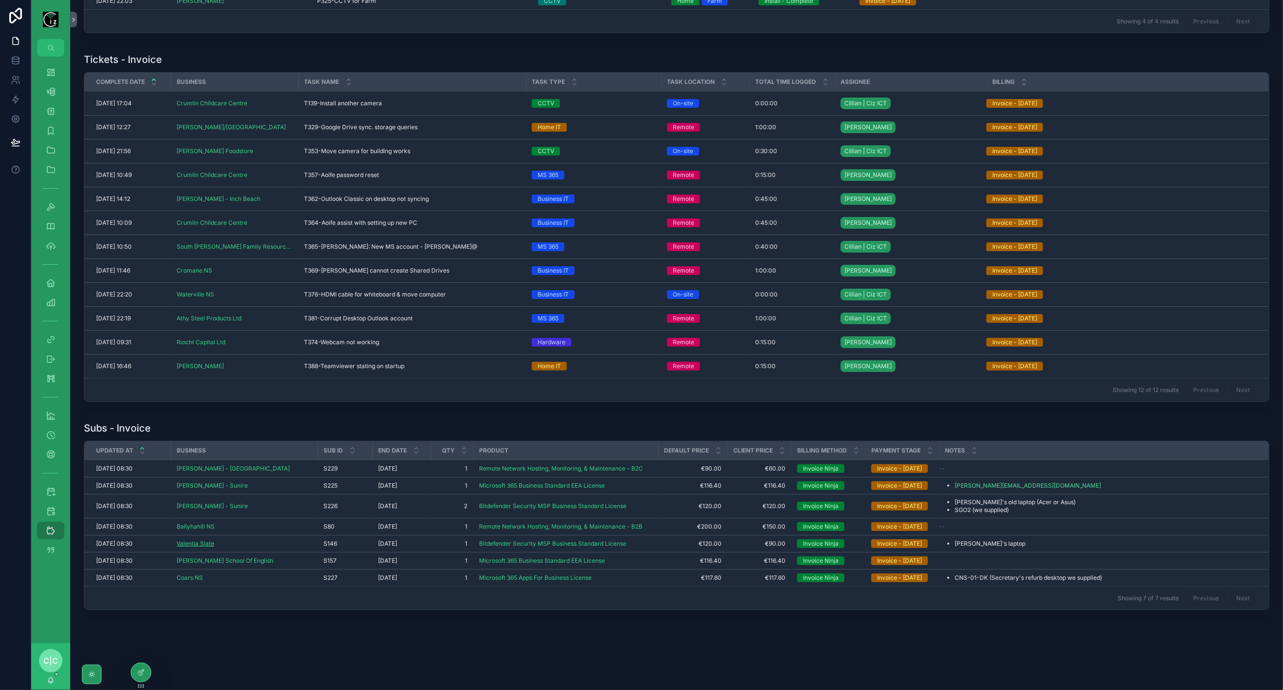
click at [190, 540] on span "Valentia Slate" at bounding box center [196, 544] width 38 height 8
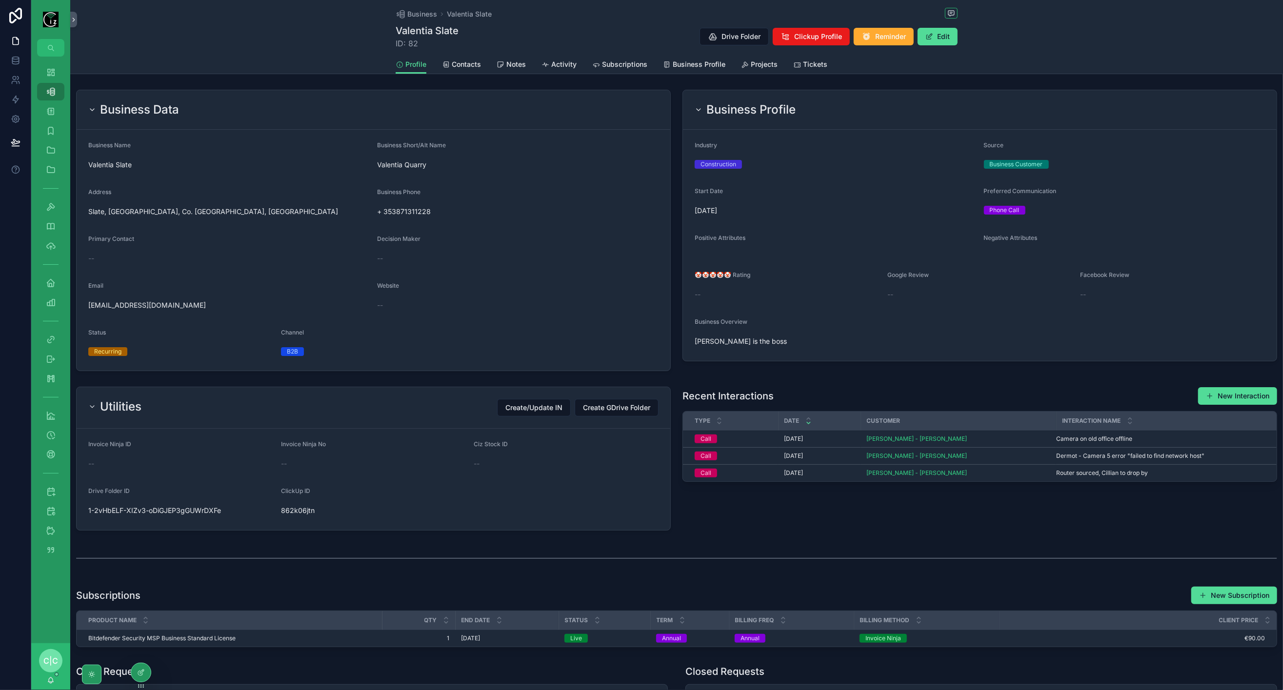
click at [625, 65] on span "Subscriptions" at bounding box center [624, 65] width 45 height 10
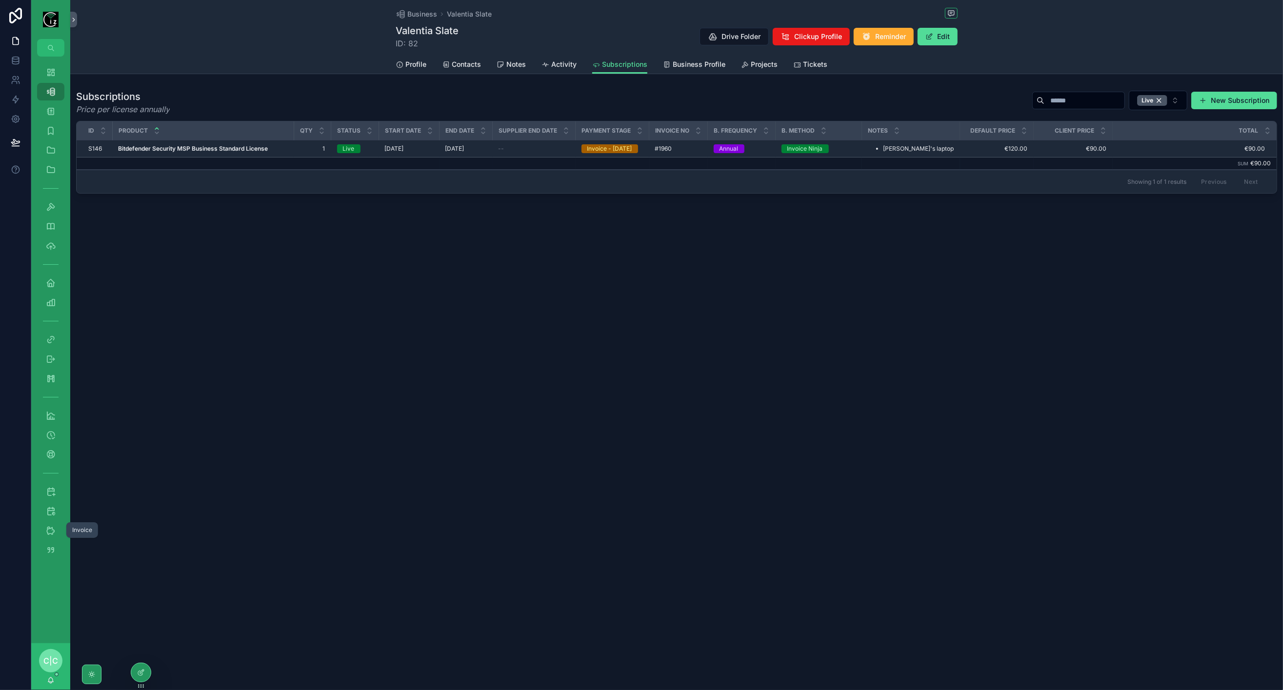
click at [47, 526] on icon "scrollable content" at bounding box center [51, 531] width 10 height 10
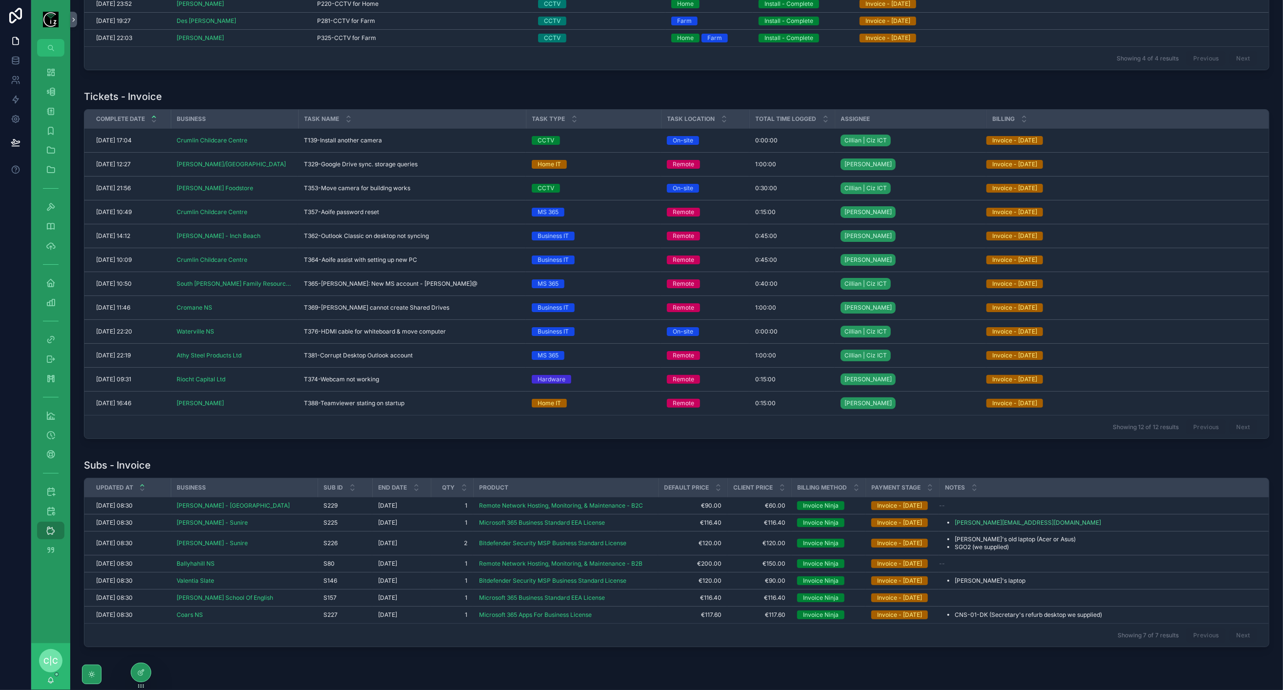
scroll to position [109, 0]
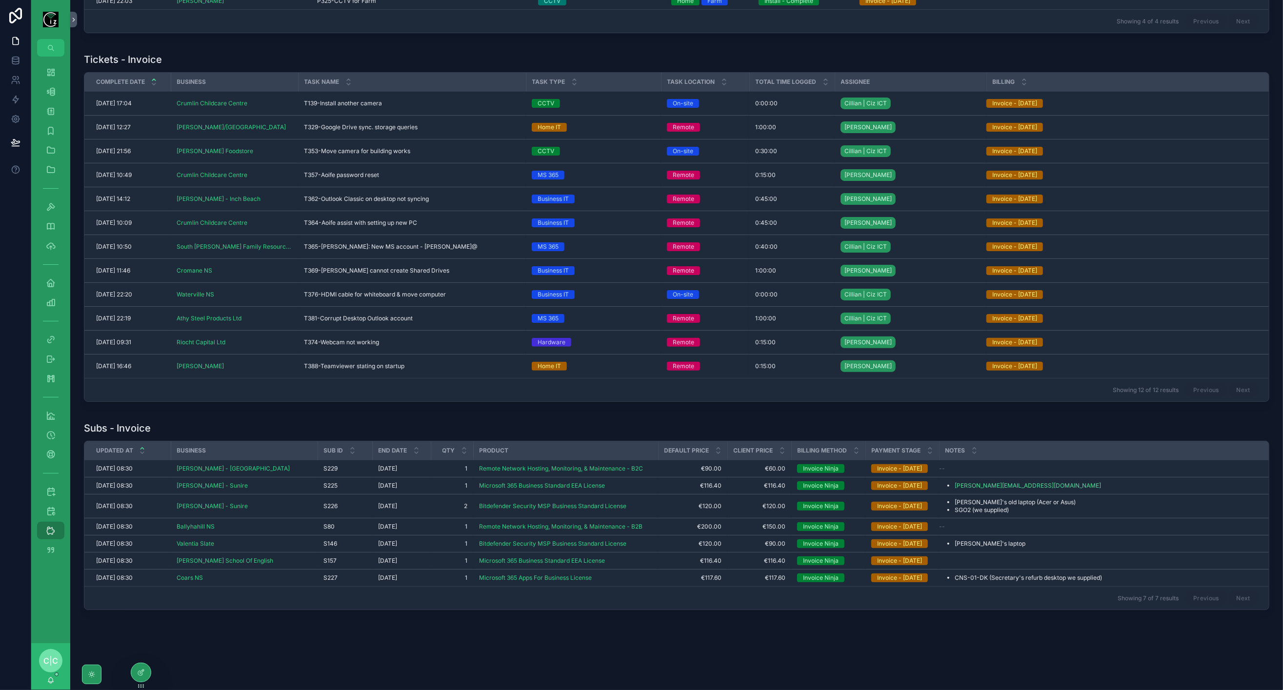
click at [408, 560] on td "06/11/2025 06/11/2025" at bounding box center [401, 561] width 59 height 17
click at [397, 557] on span "06/11/2025" at bounding box center [387, 561] width 19 height 8
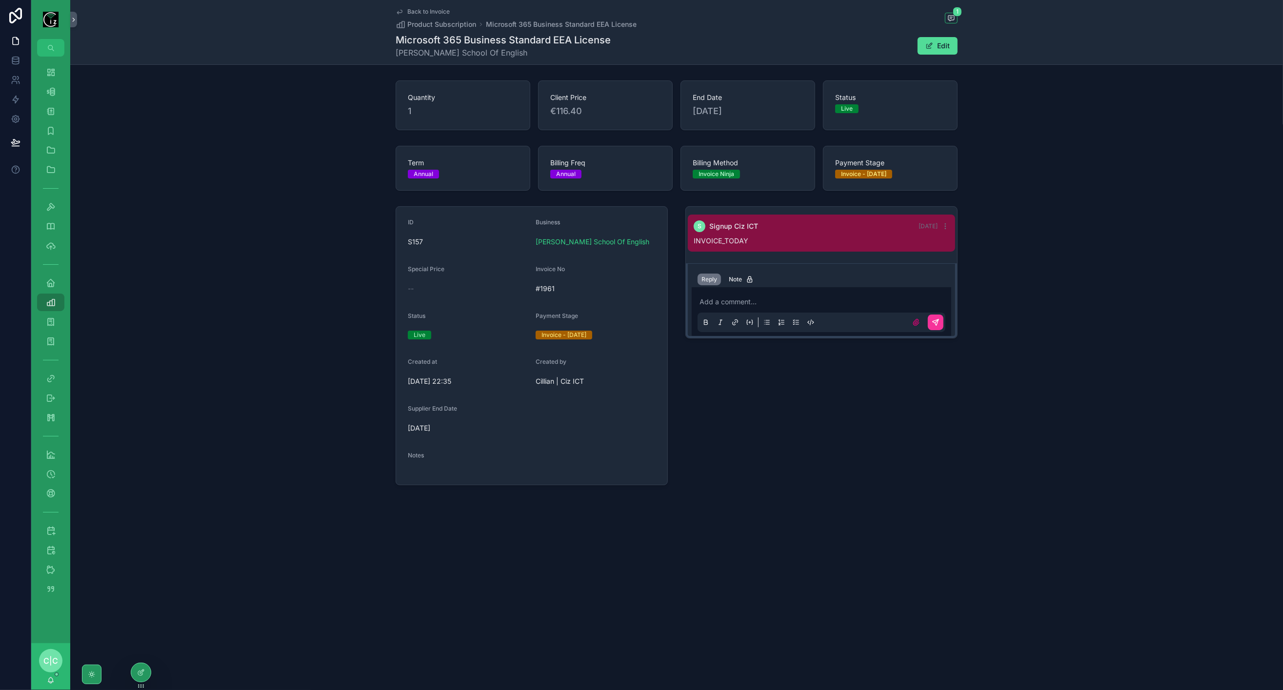
drag, startPoint x: 180, startPoint y: 294, endPoint x: 386, endPoint y: 127, distance: 265.5
click at [190, 290] on div "ID S157 Business O Grady School Of English Special Price -- Invoice No #1961 St…" at bounding box center [676, 345] width 1213 height 287
click at [592, 238] on span "O Grady School Of English" at bounding box center [593, 242] width 114 height 10
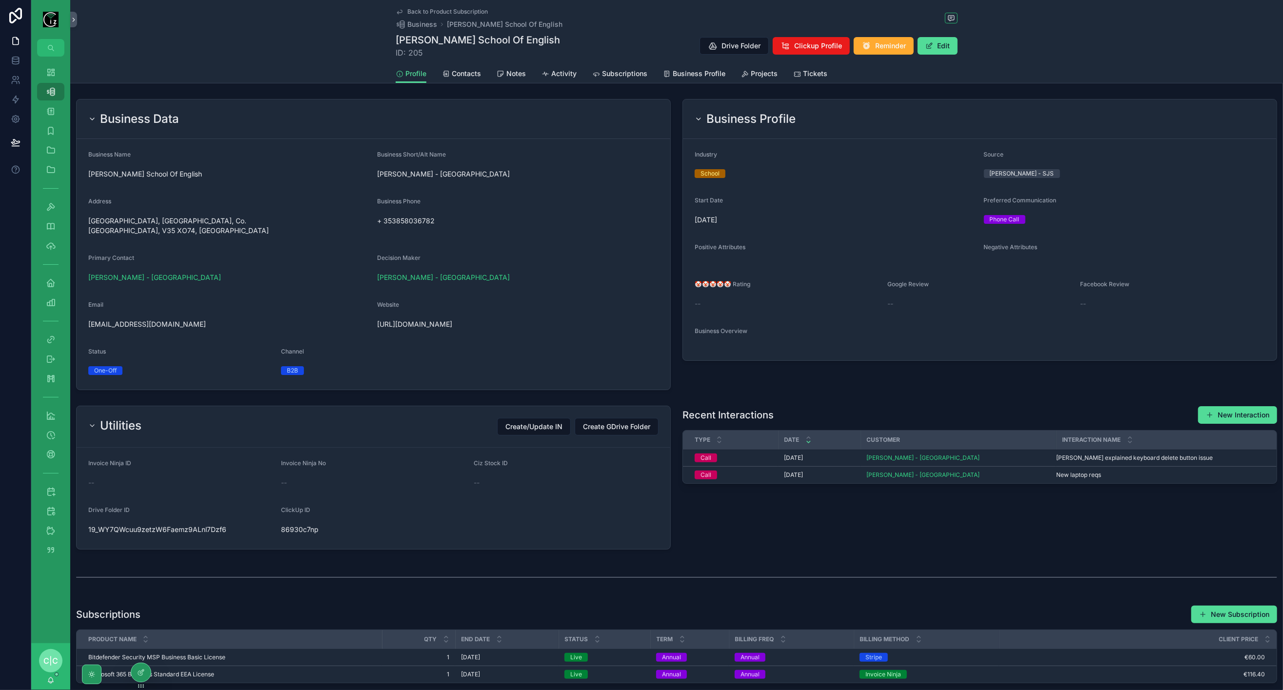
click at [616, 69] on span "Subscriptions" at bounding box center [624, 74] width 45 height 10
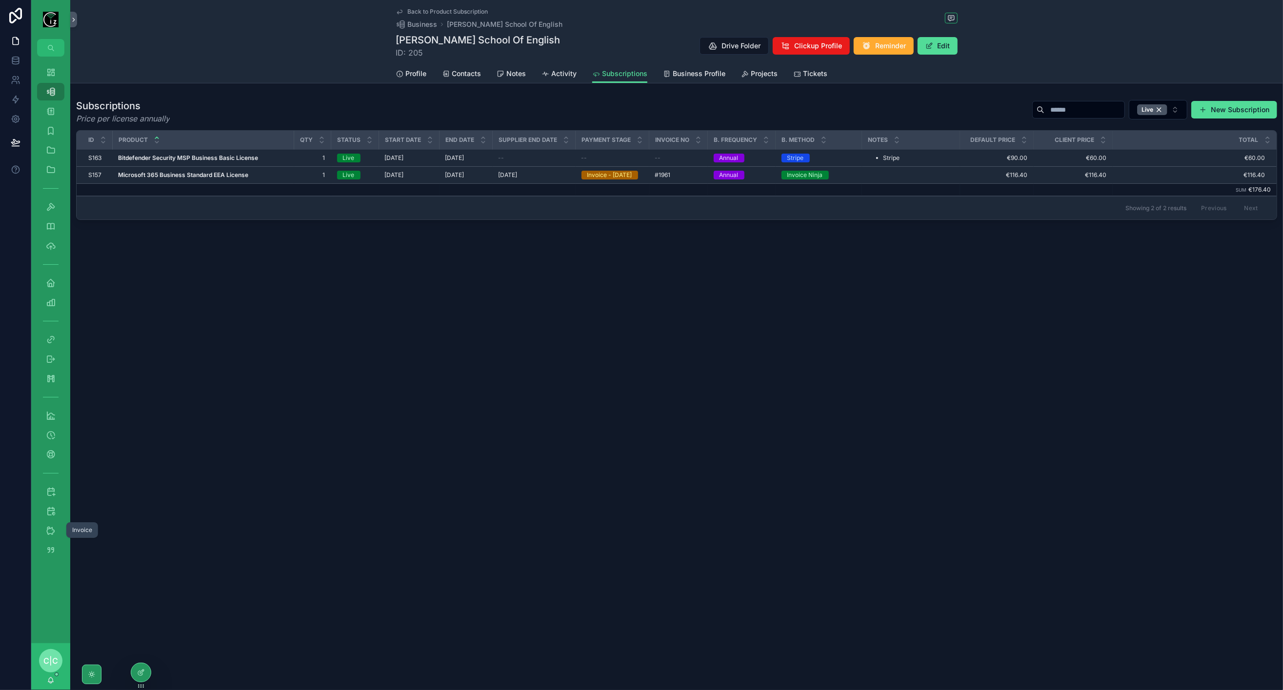
click at [49, 532] on icon "scrollable content" at bounding box center [51, 531] width 10 height 10
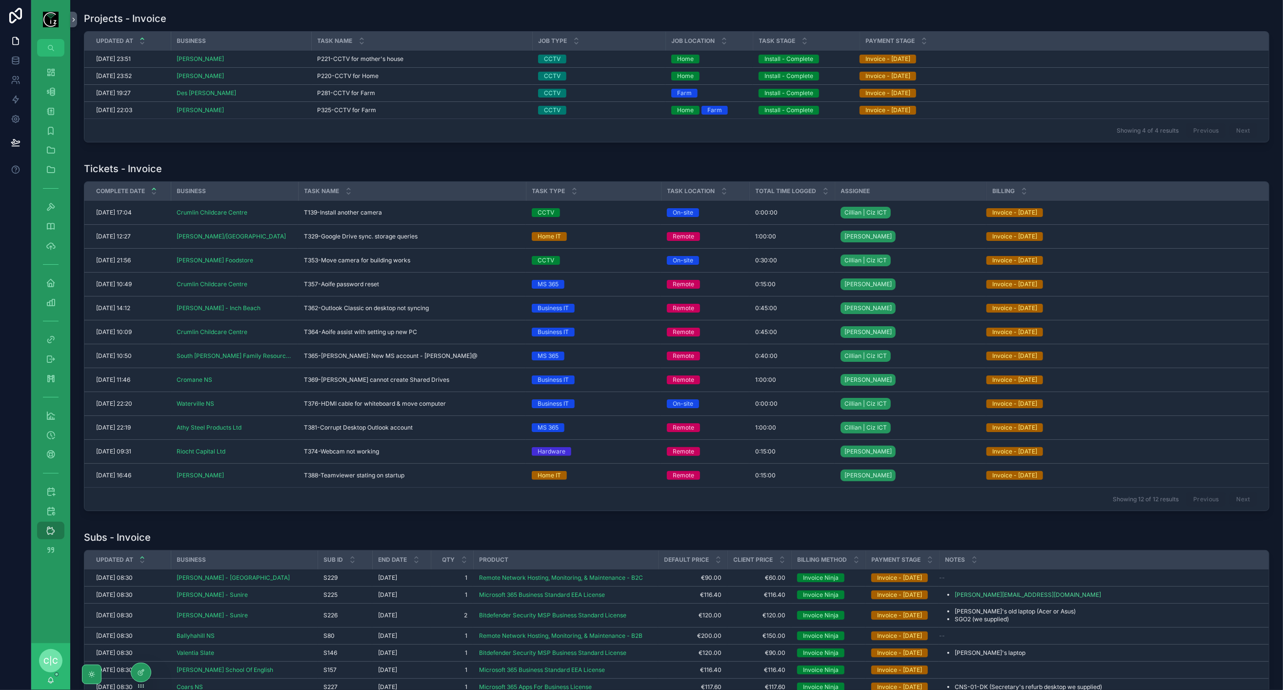
scroll to position [109, 0]
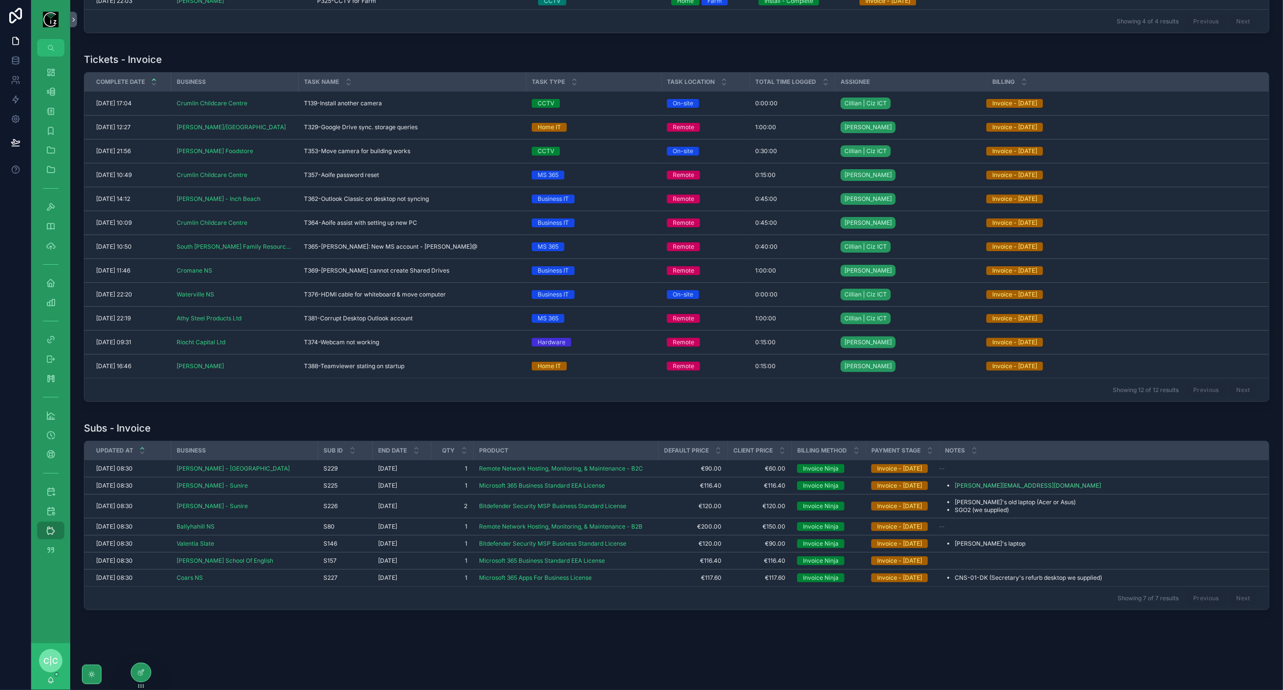
click at [396, 574] on span "06/11/2025" at bounding box center [387, 578] width 19 height 8
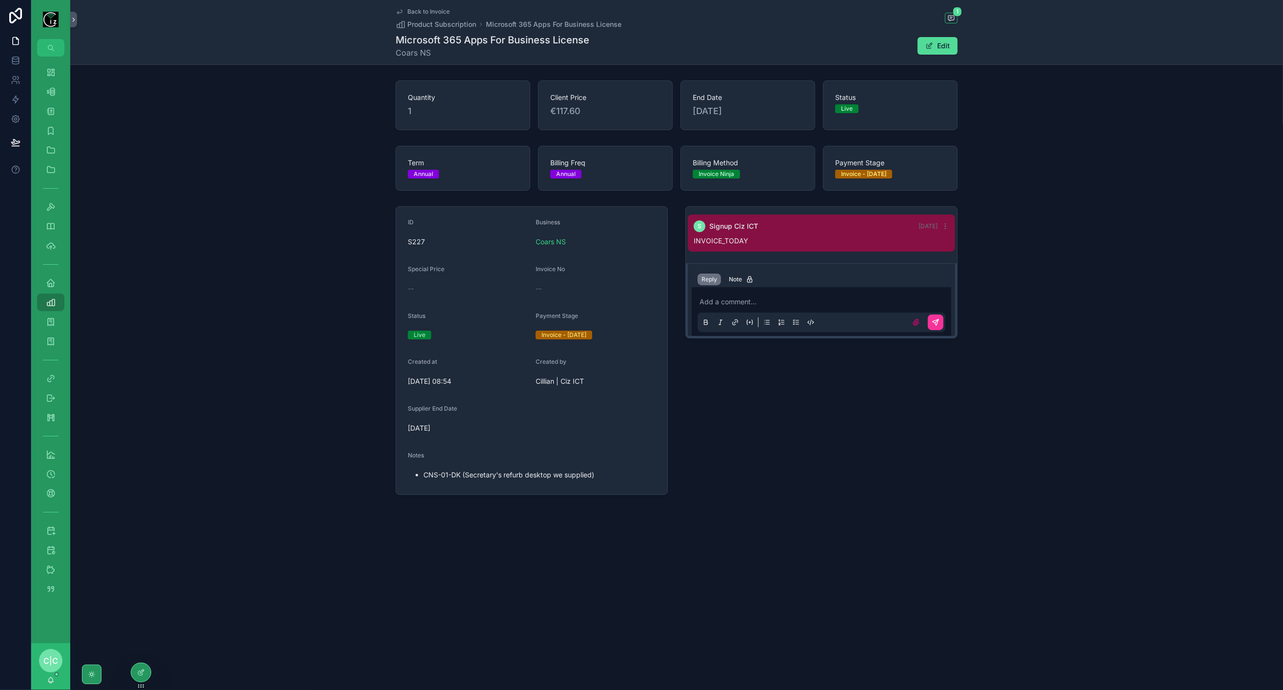
click at [556, 235] on div "Coars NS" at bounding box center [596, 242] width 120 height 16
click at [555, 239] on span "Coars NS" at bounding box center [551, 242] width 30 height 10
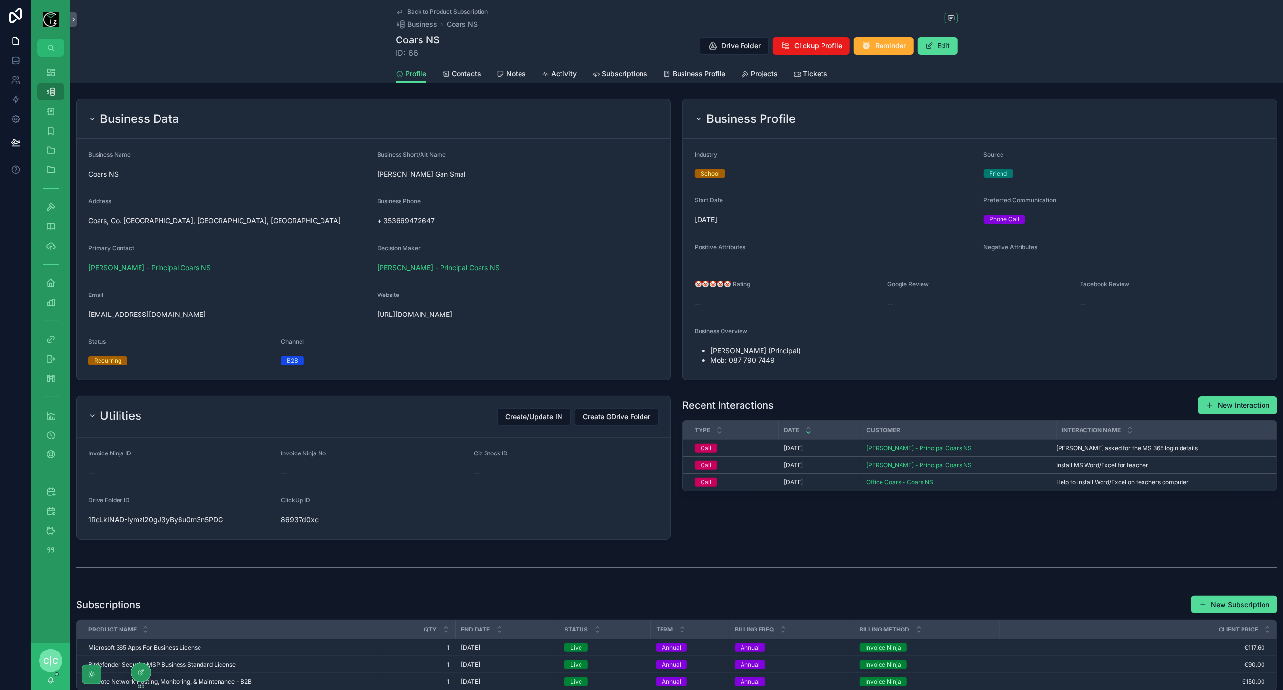
click at [623, 76] on span "Subscriptions" at bounding box center [624, 74] width 45 height 10
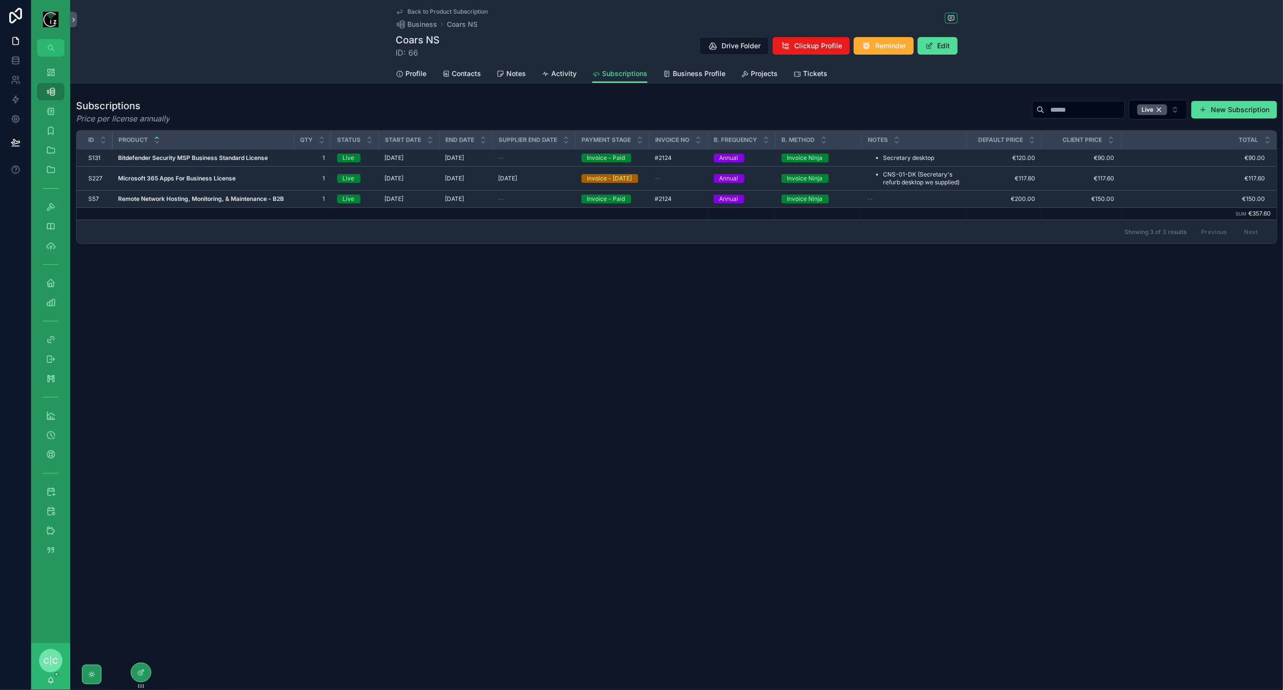
click at [823, 76] on span "Tickets" at bounding box center [815, 74] width 24 height 10
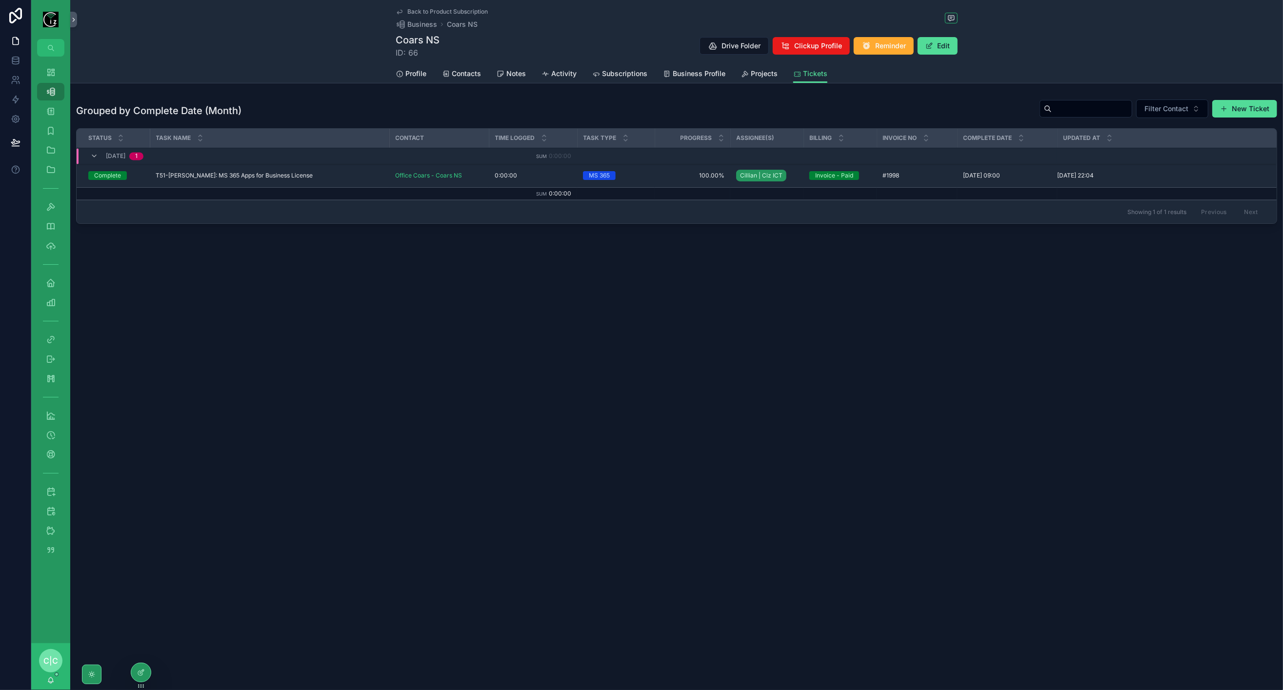
click at [624, 72] on span "Subscriptions" at bounding box center [624, 74] width 45 height 10
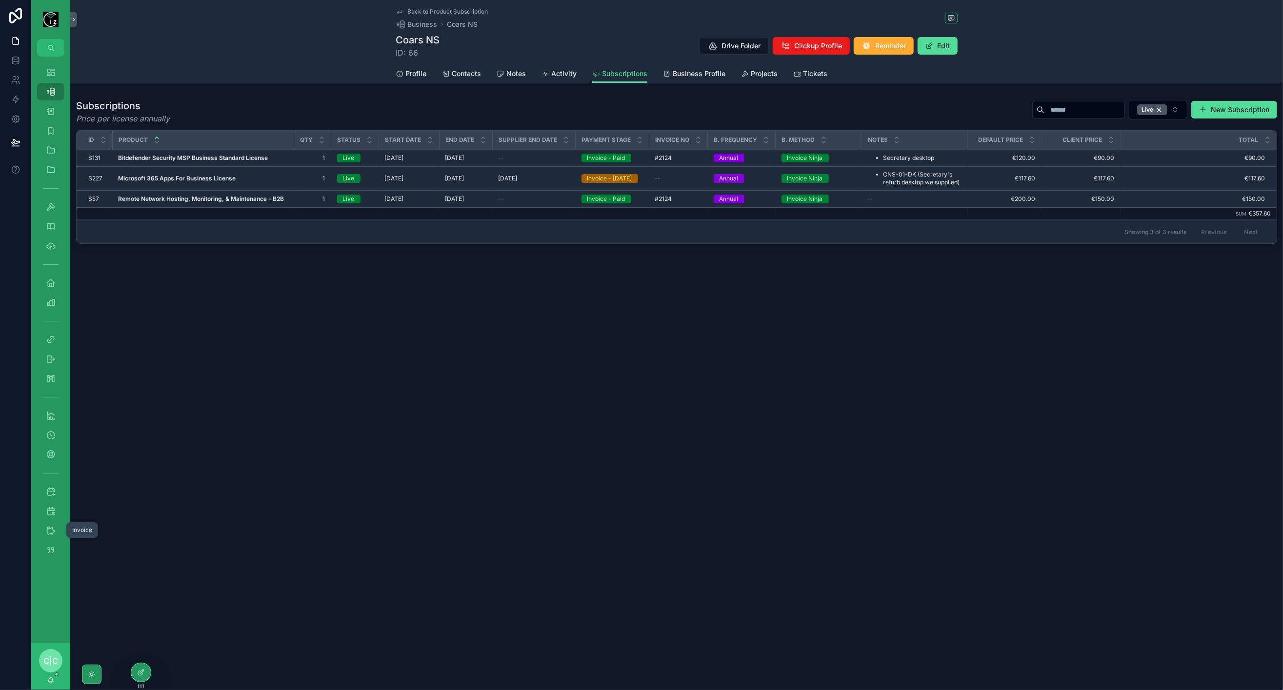
click at [48, 527] on icon "scrollable content" at bounding box center [51, 531] width 10 height 10
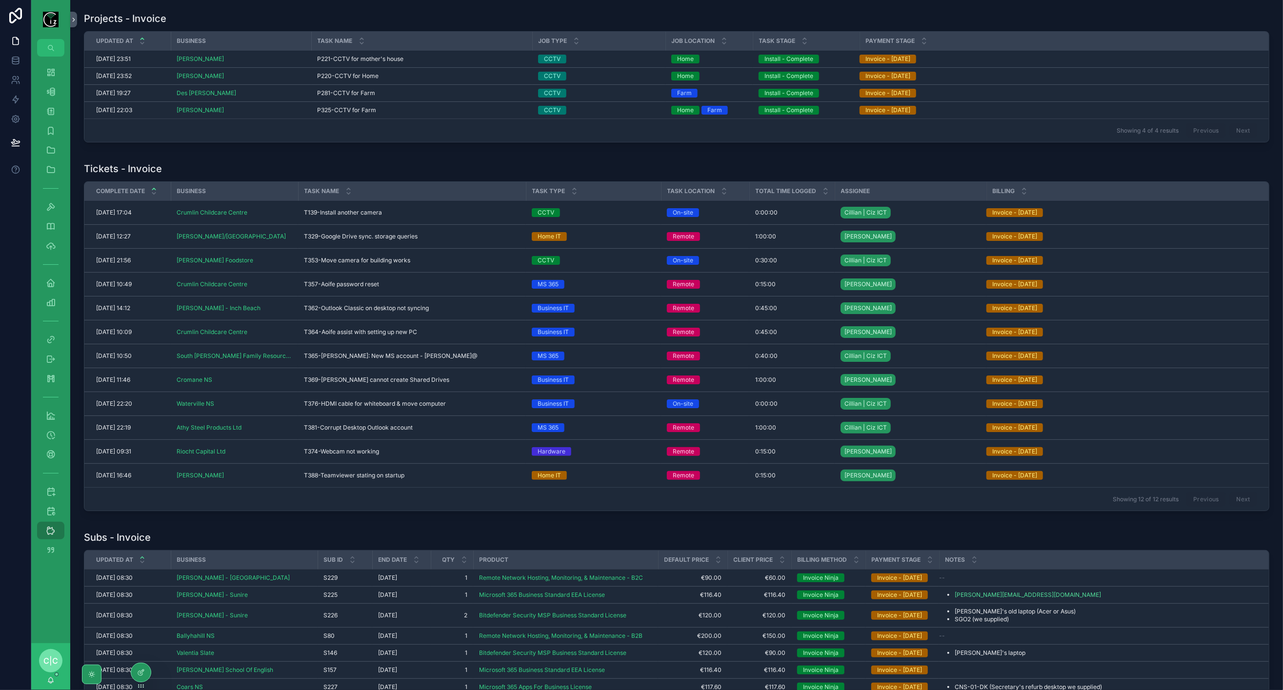
drag, startPoint x: 364, startPoint y: 450, endPoint x: 415, endPoint y: 459, distance: 52.0
click at [365, 450] on span "T374-Webcam not working" at bounding box center [341, 452] width 75 height 8
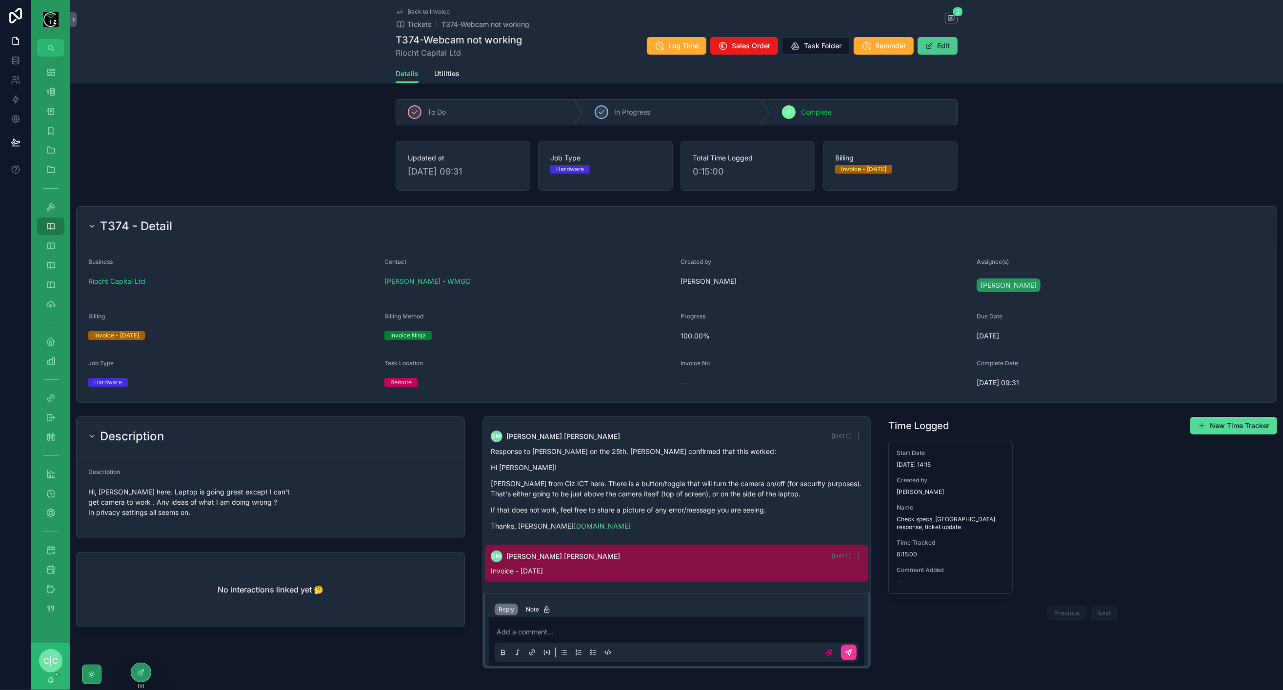
click at [943, 48] on button "Edit" at bounding box center [938, 46] width 40 height 18
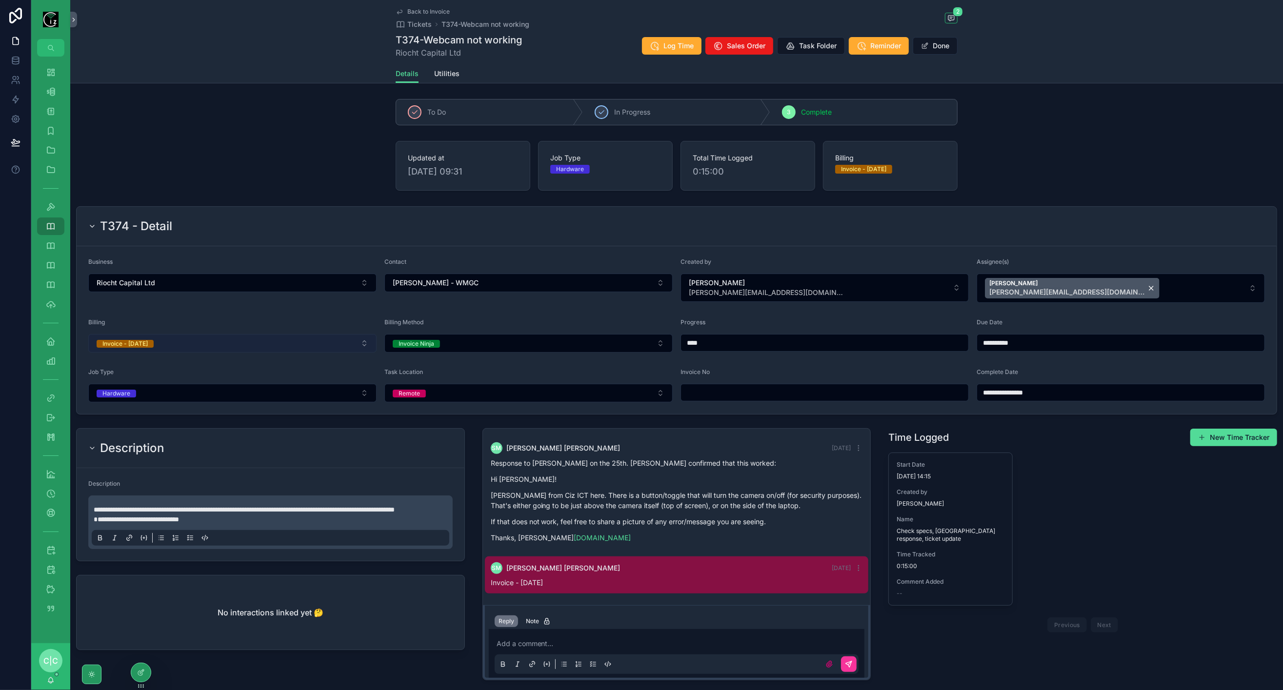
click at [251, 334] on button "Invoice - Today" at bounding box center [232, 343] width 288 height 19
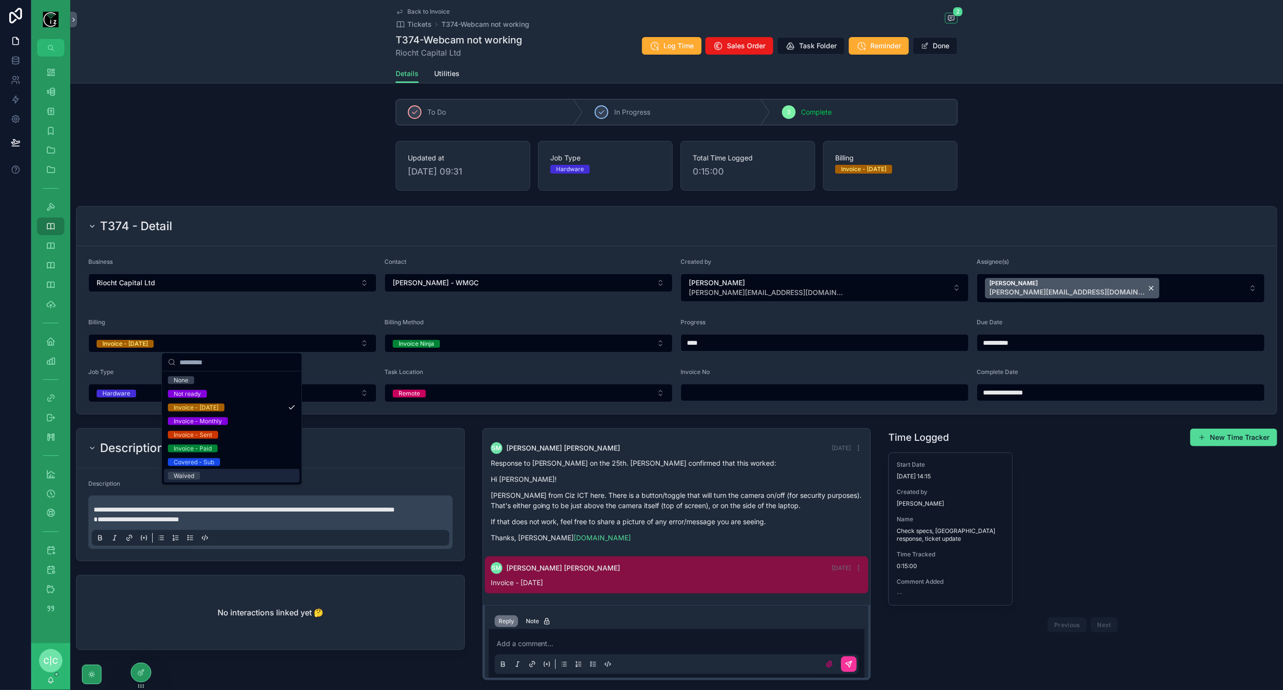
click at [219, 475] on div "Waived" at bounding box center [232, 476] width 136 height 14
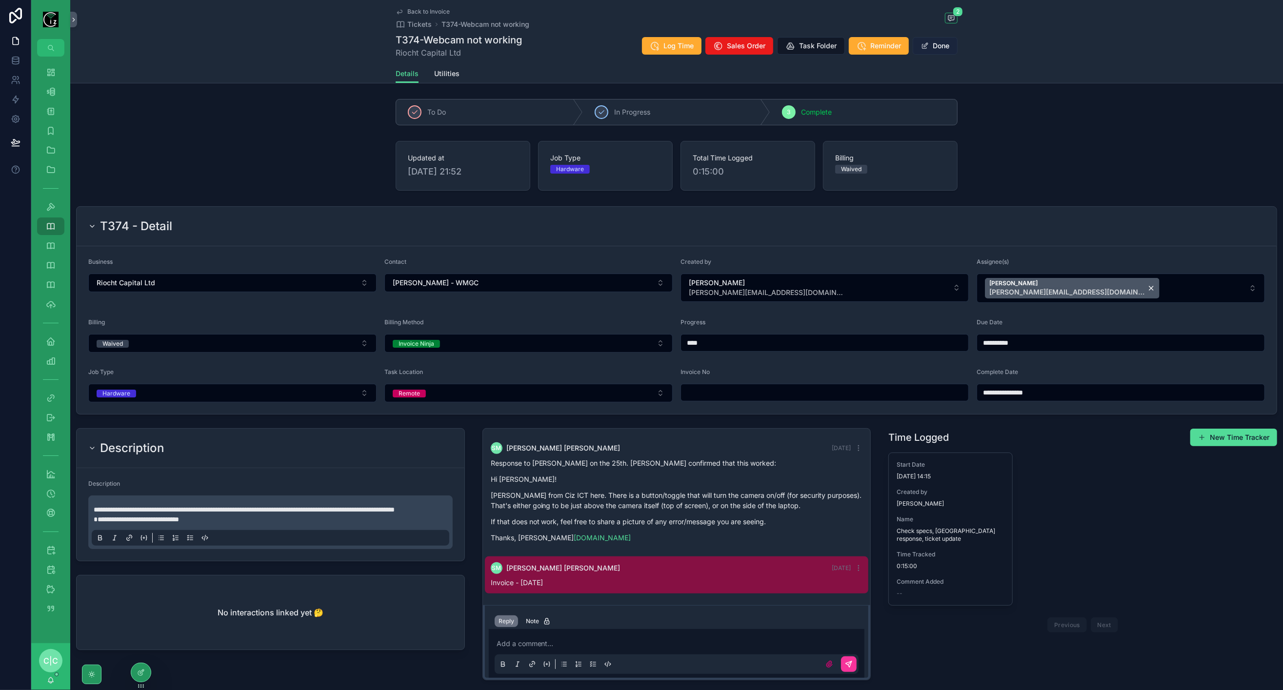
click at [933, 49] on button "Done" at bounding box center [935, 46] width 45 height 18
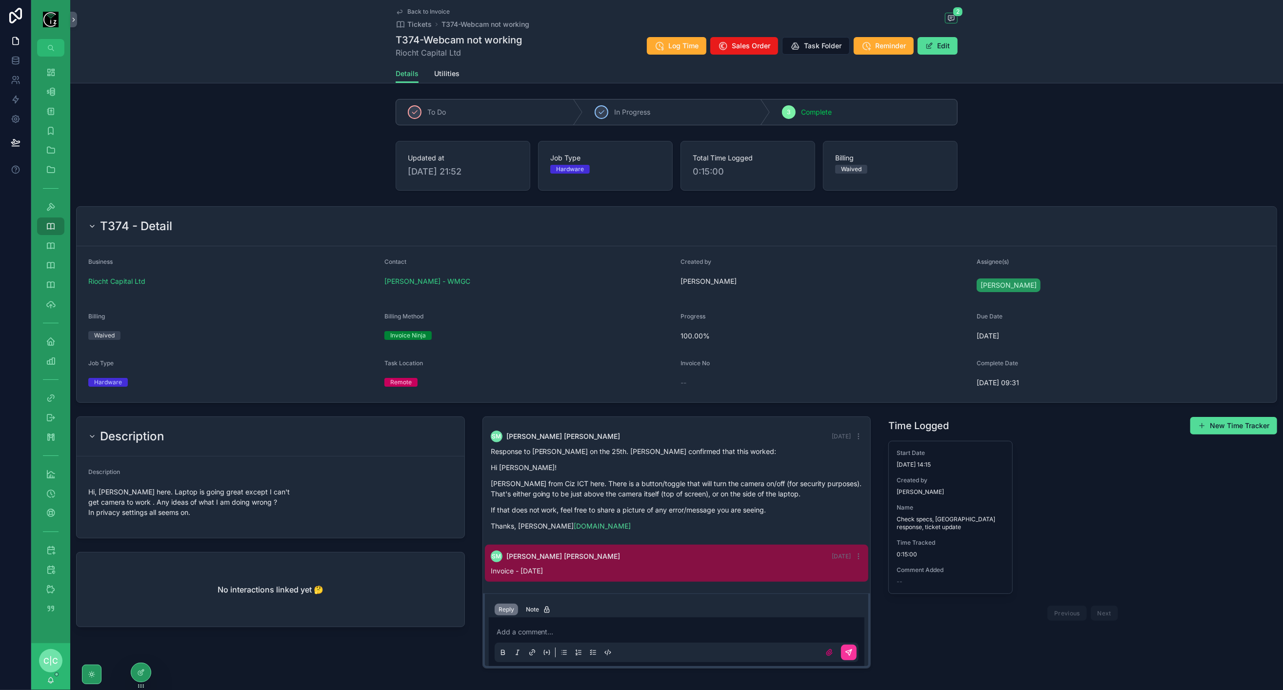
click at [421, 7] on div "Back to Invoice Tickets T374-Webcam not working 2 T374-Webcam not working Rioch…" at bounding box center [677, 32] width 562 height 64
click at [418, 12] on span "Back to Invoice" at bounding box center [428, 12] width 42 height 8
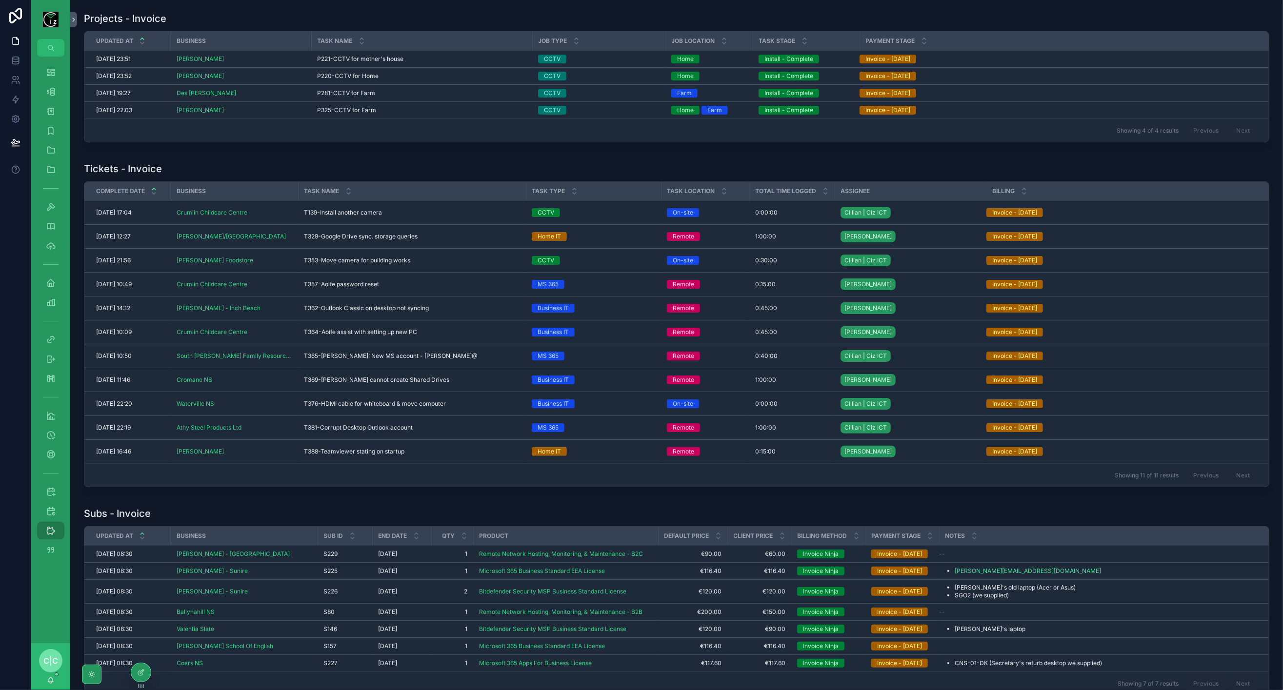
click at [334, 450] on span "T388-Teamviewer stating on startup" at bounding box center [354, 452] width 101 height 8
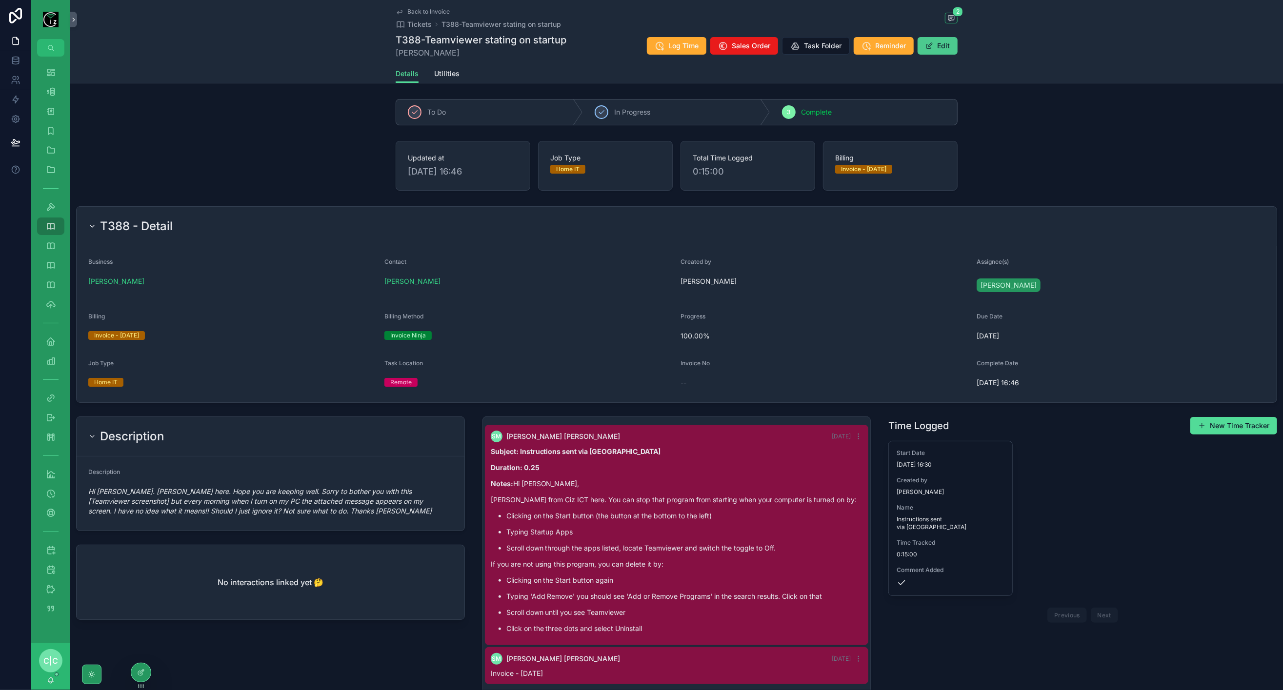
click at [934, 51] on button "Edit" at bounding box center [938, 46] width 40 height 18
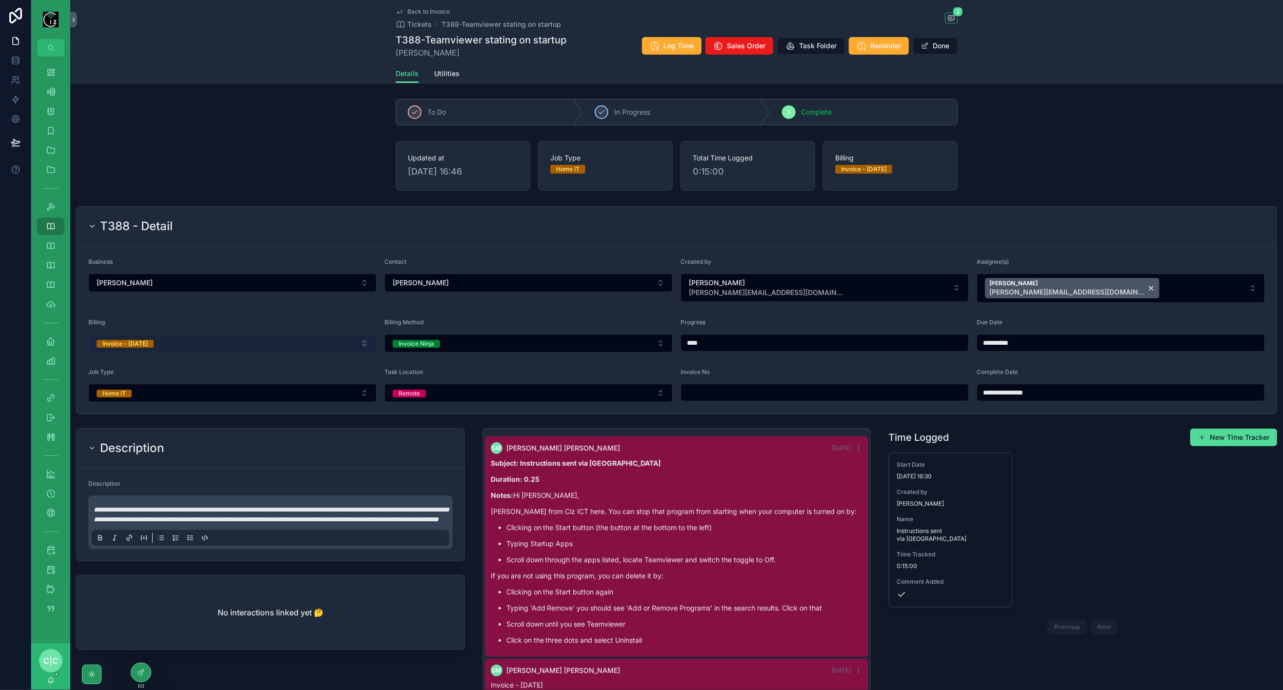
click at [249, 334] on button "Invoice - Today" at bounding box center [232, 343] width 288 height 19
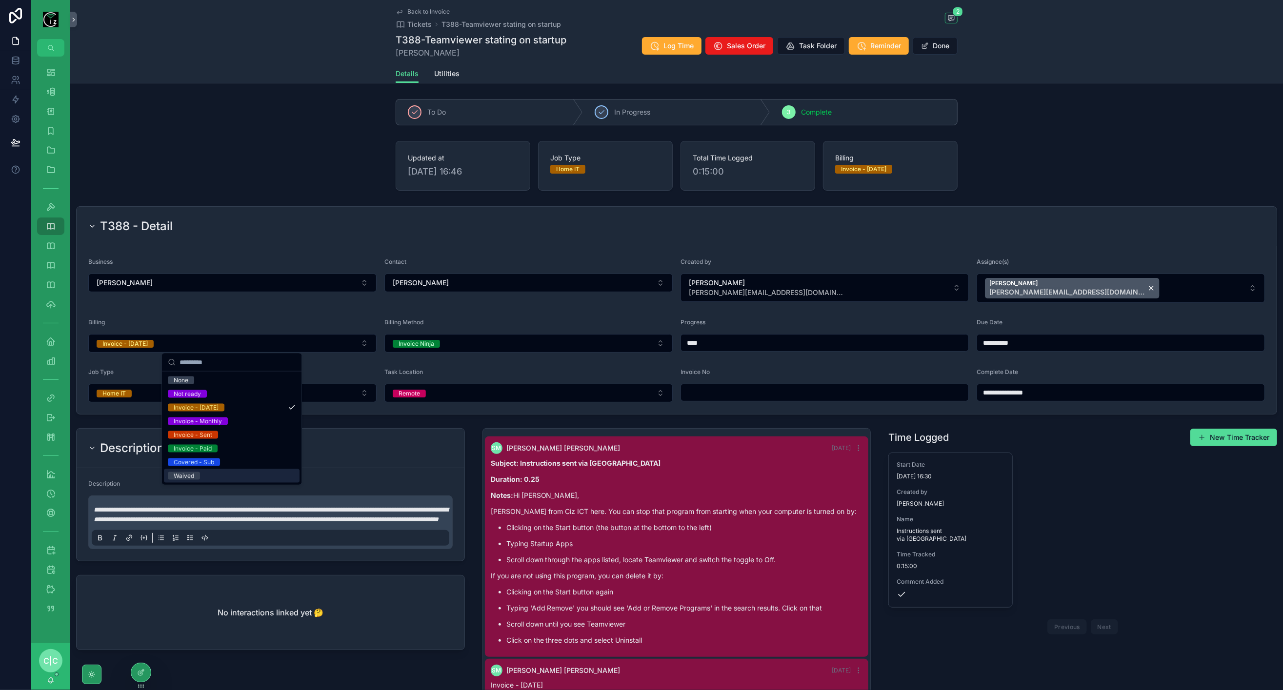
click at [190, 476] on div "Waived" at bounding box center [184, 476] width 20 height 8
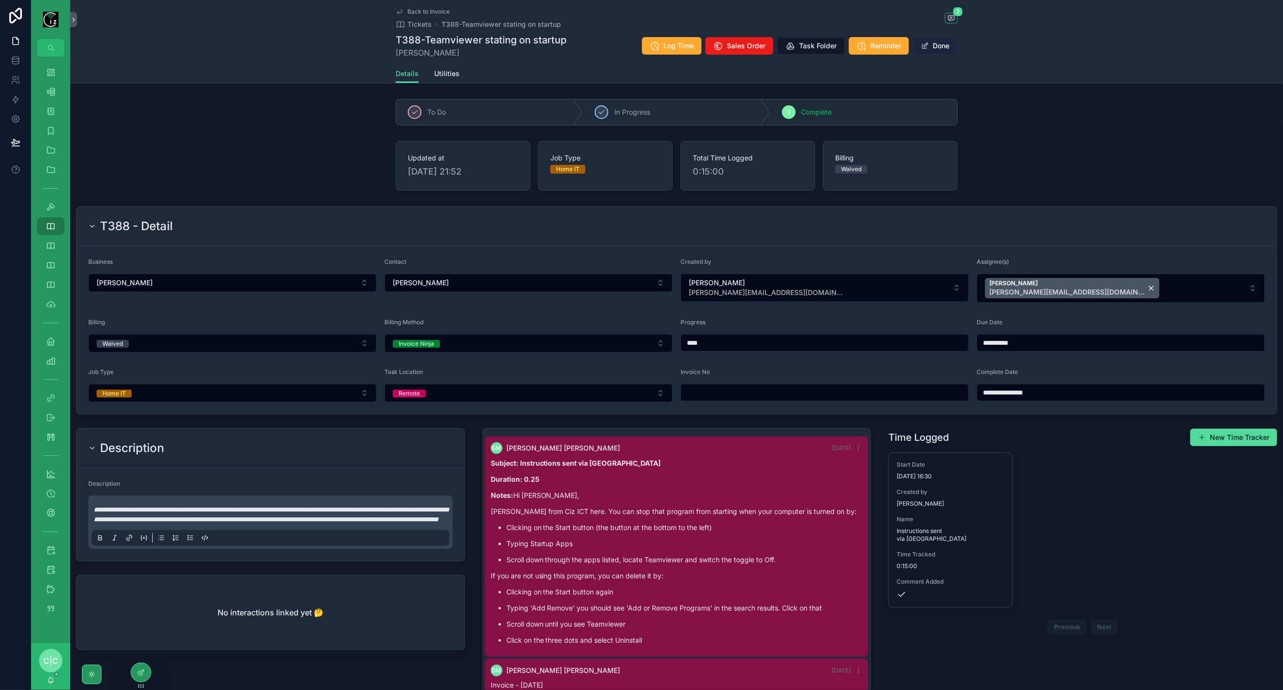
click at [934, 48] on button "Done" at bounding box center [935, 46] width 45 height 18
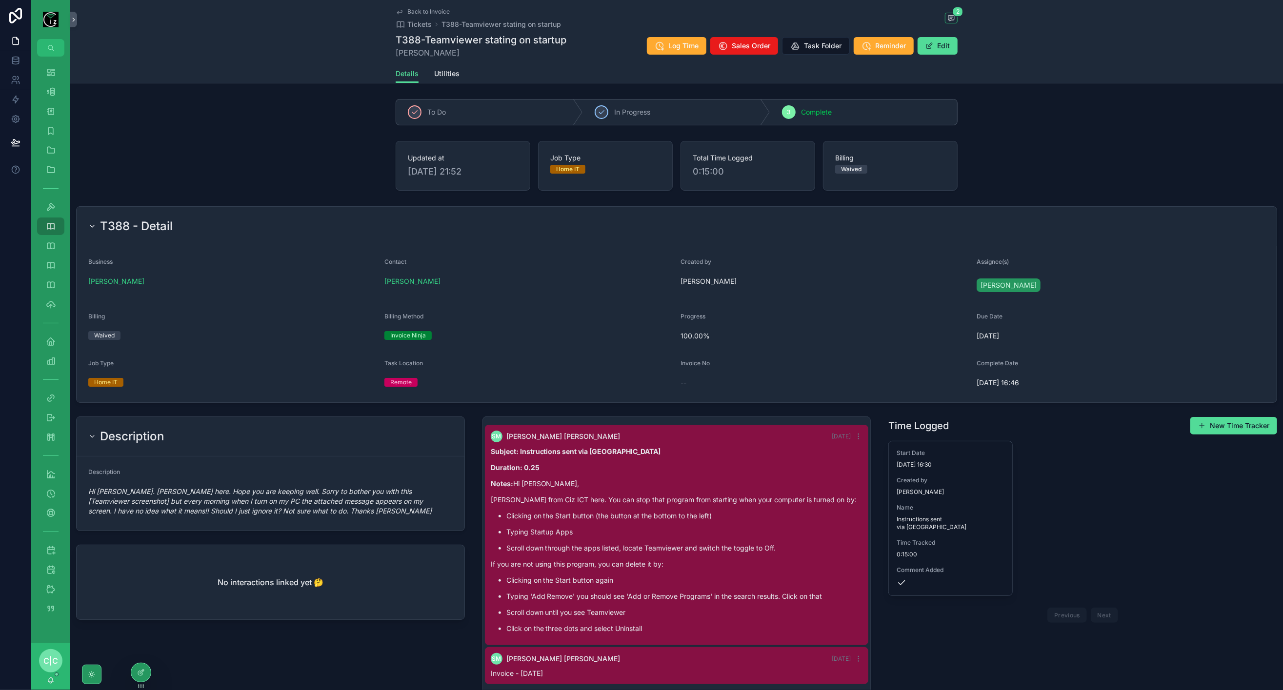
click at [423, 9] on span "Back to Invoice" at bounding box center [428, 12] width 42 height 8
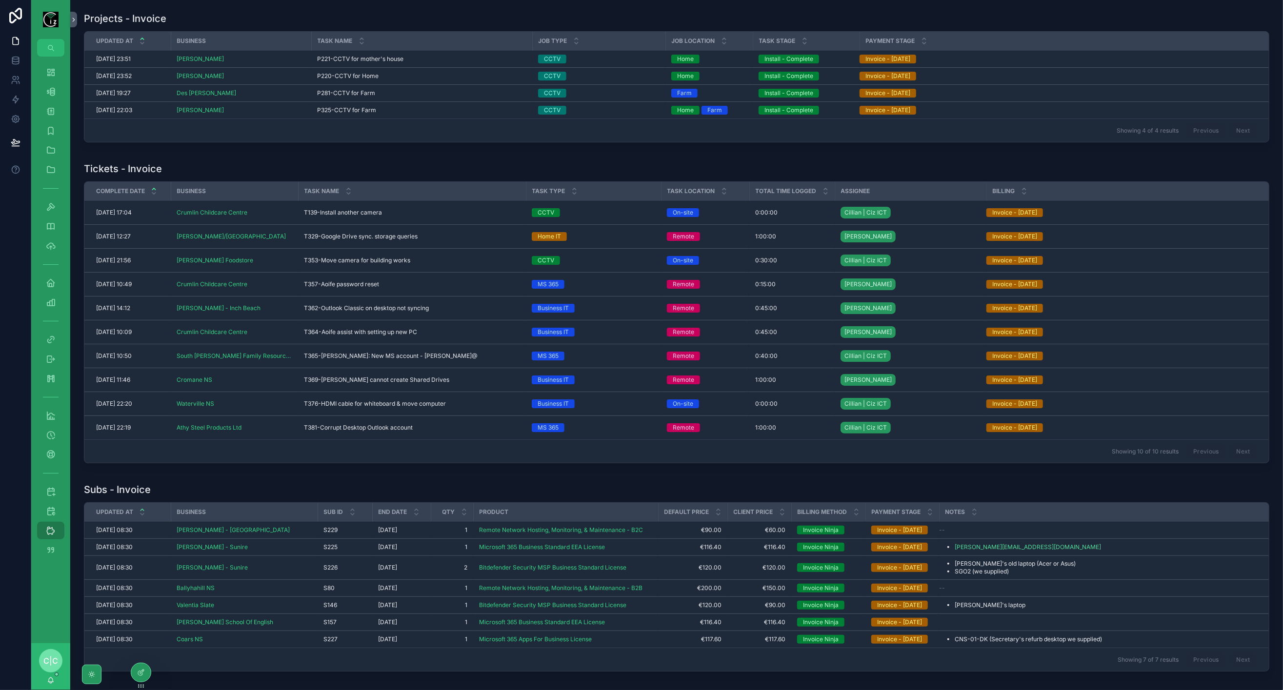
click at [368, 110] on span "P325-CCTV for Farm" at bounding box center [346, 110] width 59 height 8
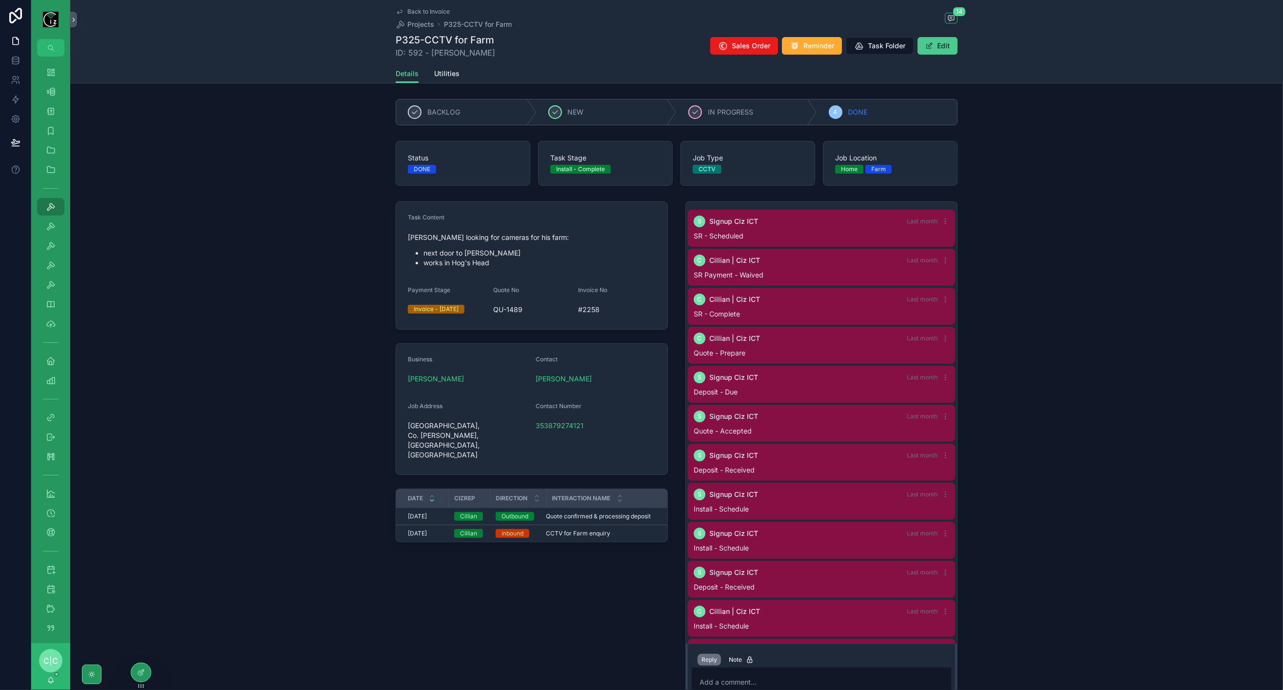
scroll to position [117, 0]
click at [942, 45] on button "Edit" at bounding box center [938, 46] width 40 height 18
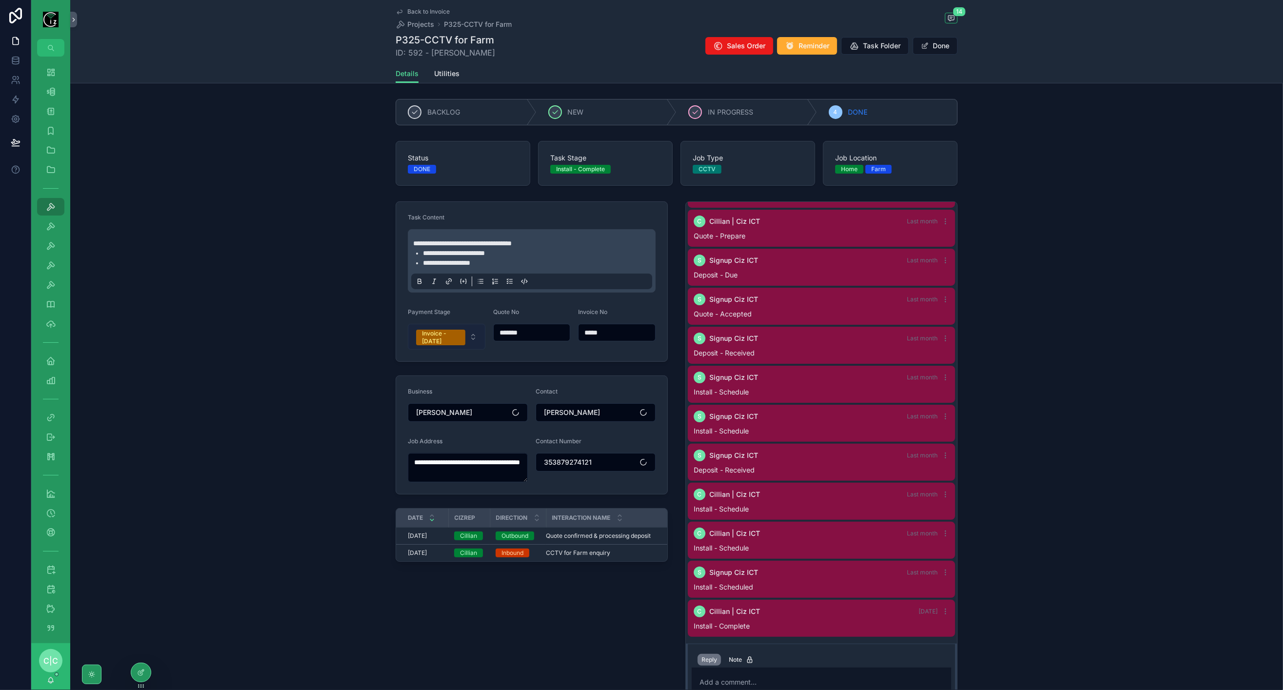
click at [467, 342] on button "Invoice - Today" at bounding box center [447, 337] width 78 height 26
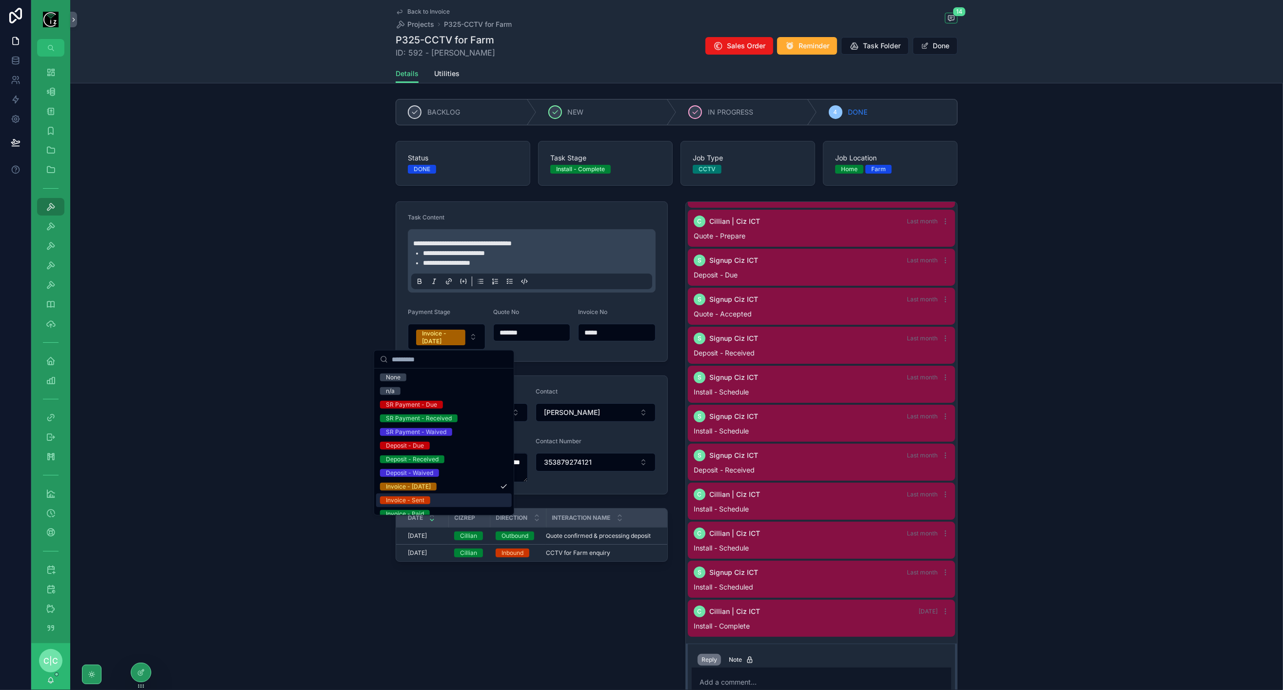
click at [430, 499] on div "Invoice - Sent" at bounding box center [444, 501] width 136 height 14
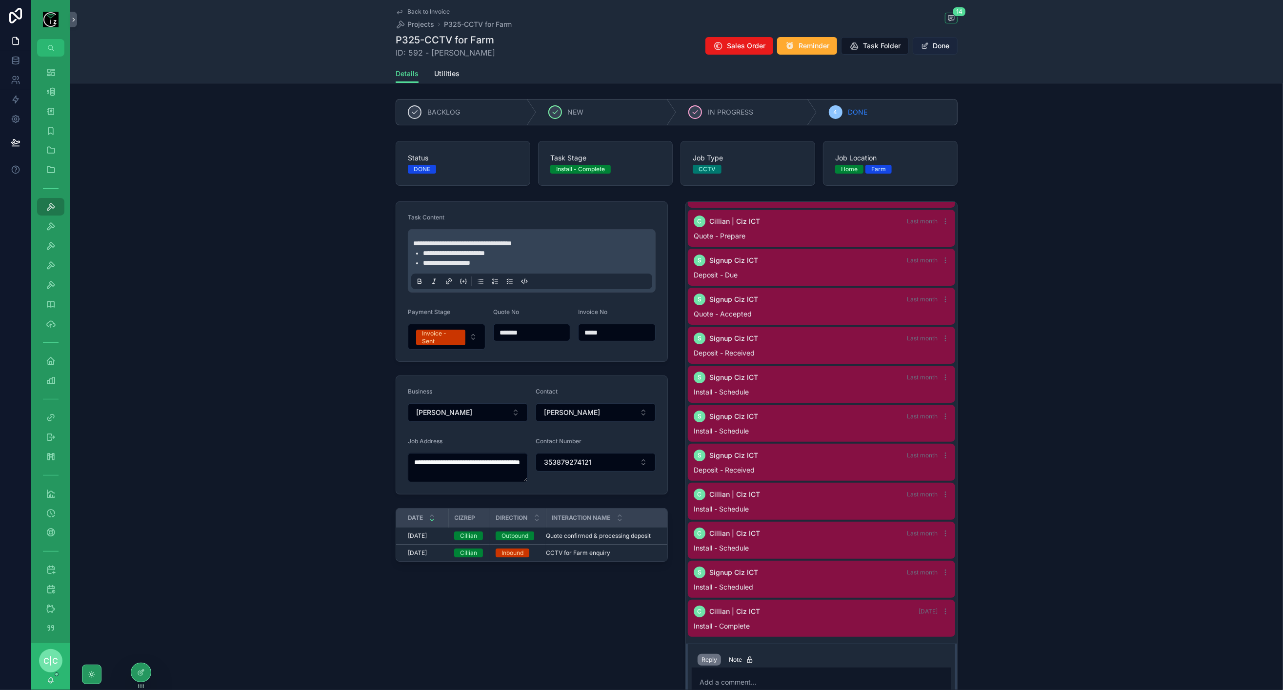
click at [944, 48] on button "Done" at bounding box center [935, 46] width 45 height 18
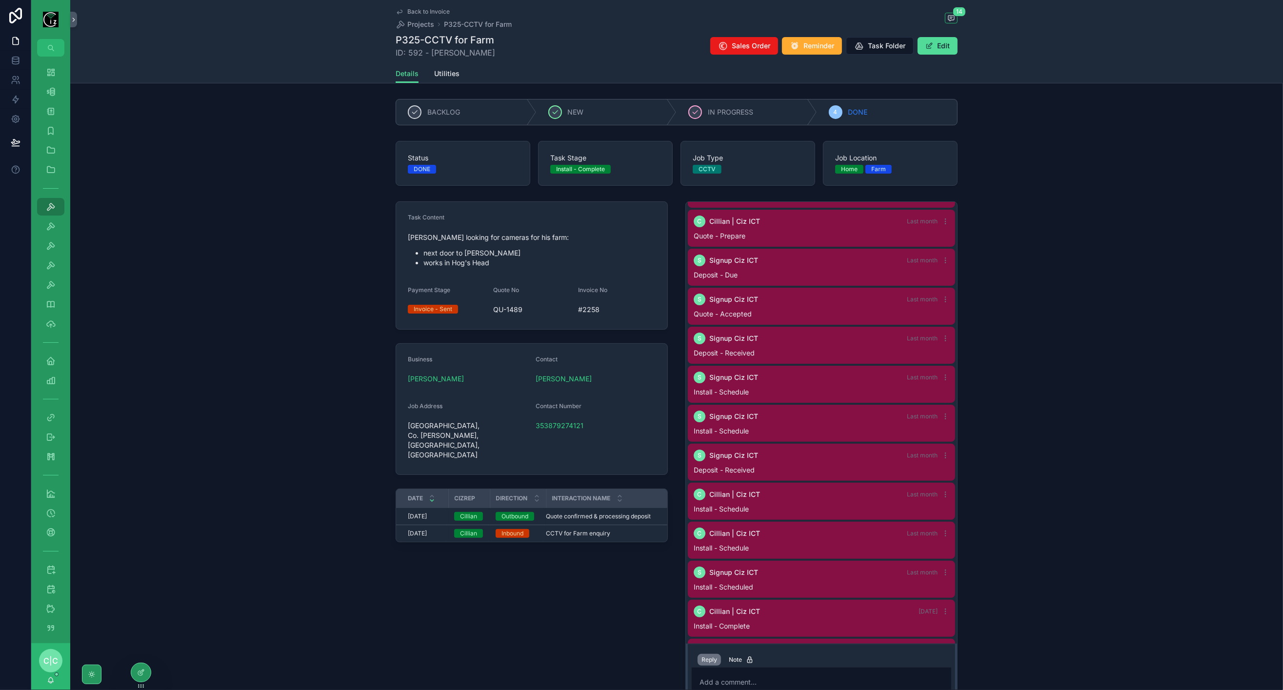
click at [418, 14] on span "Back to Invoice" at bounding box center [428, 12] width 42 height 8
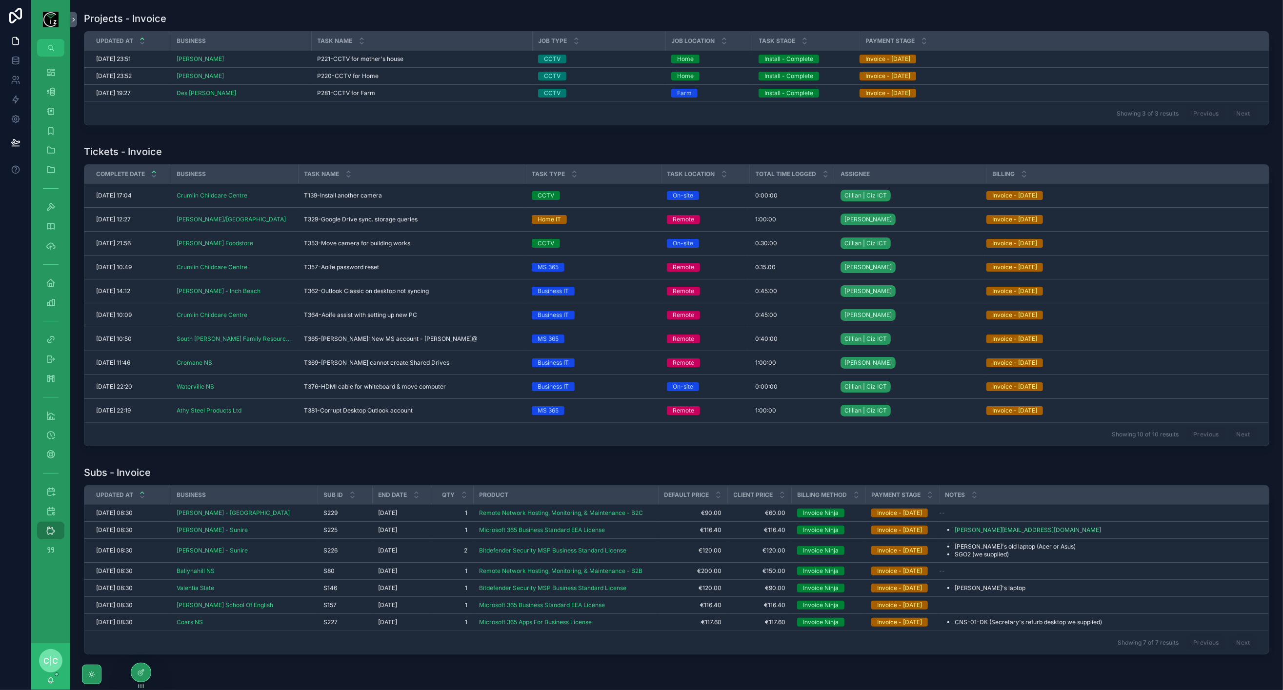
click at [320, 667] on div "Projects - Invoice Updated at Business Task Name Job Type Job Location Task Sta…" at bounding box center [676, 362] width 1213 height 725
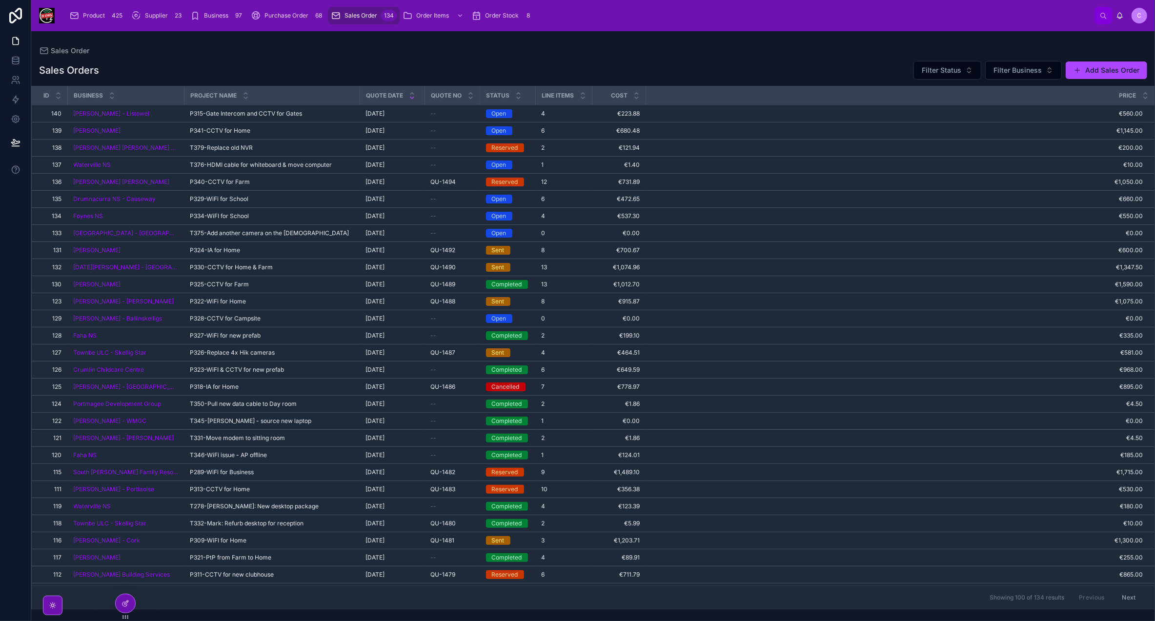
click at [235, 113] on span "P315-Gate Intercom and CCTV for Gates" at bounding box center [246, 114] width 112 height 8
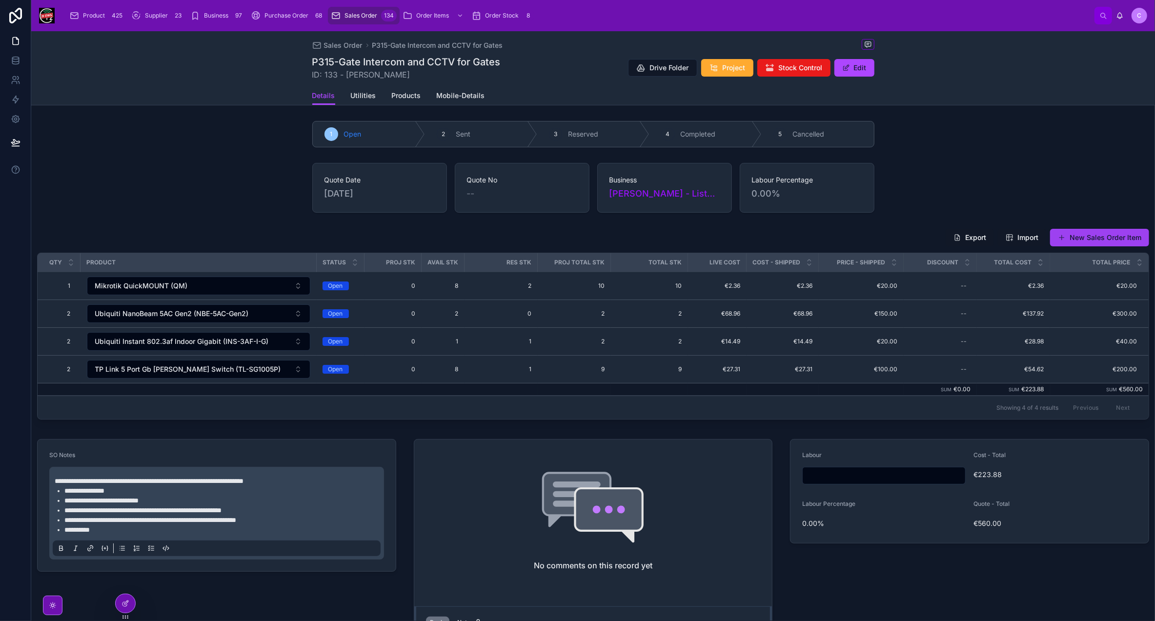
click at [1112, 231] on button "New Sales Order Item" at bounding box center [1099, 238] width 99 height 18
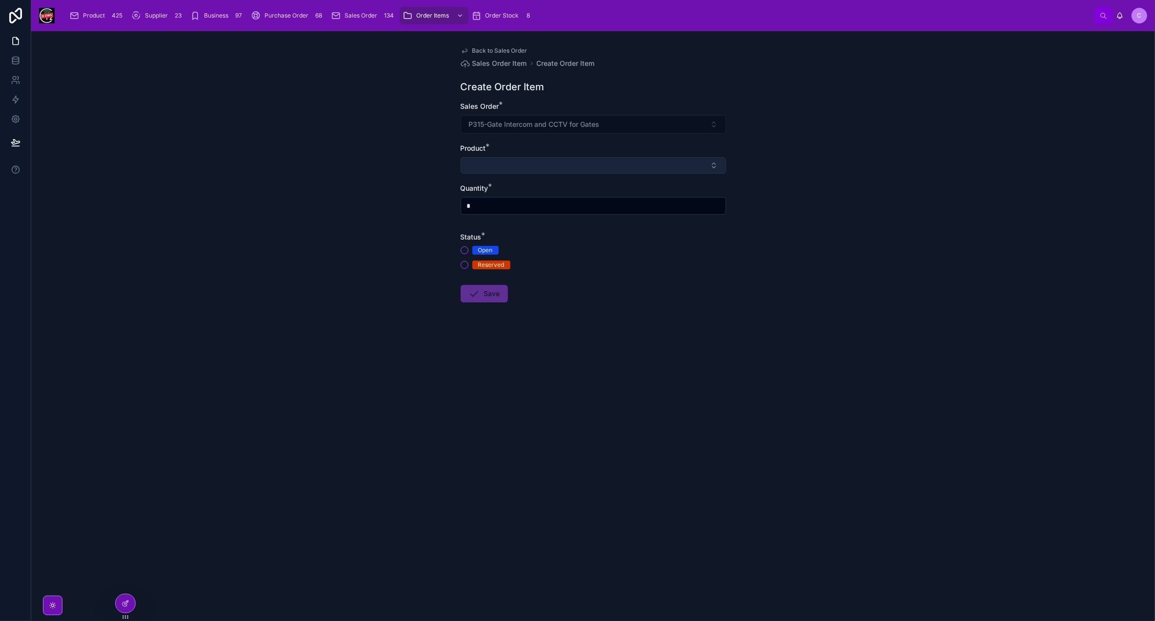
click at [509, 161] on button "Select Button" at bounding box center [593, 165] width 265 height 17
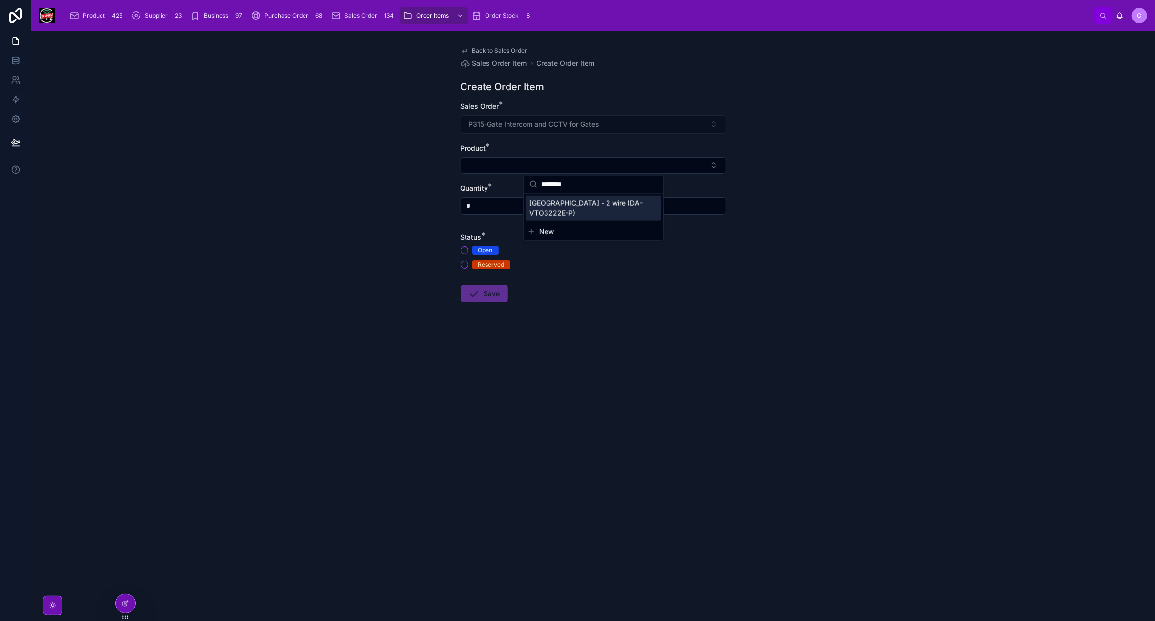
type input "********"
click at [579, 205] on span "[GEOGRAPHIC_DATA] - 2 wire (DA-VTO3222E-P)" at bounding box center [587, 209] width 116 height 20
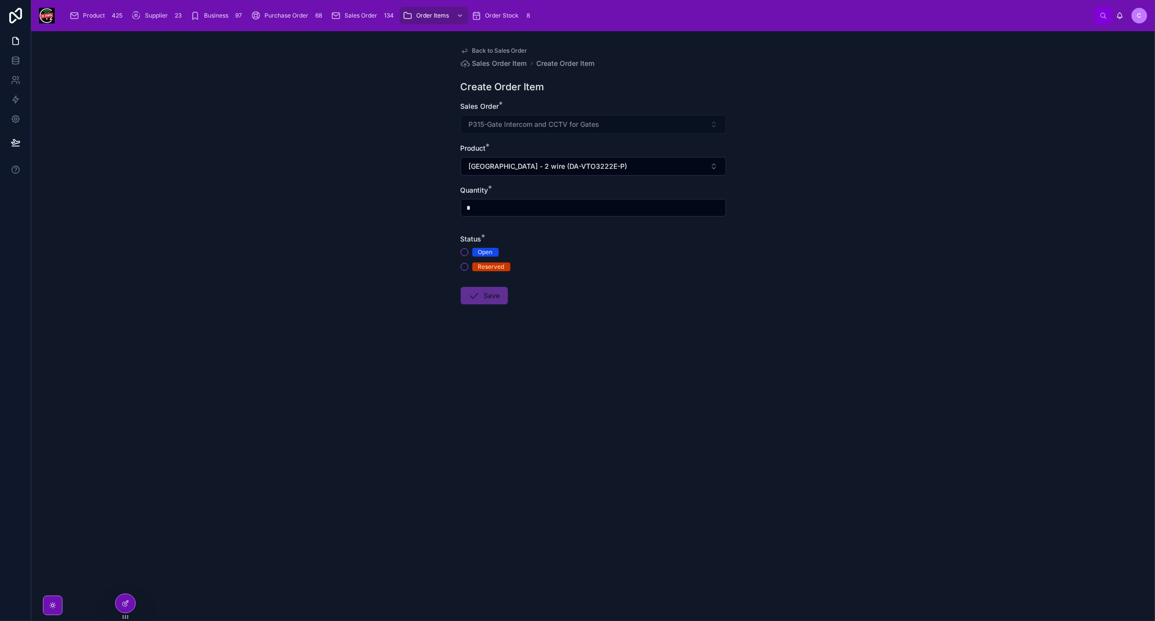
click at [536, 210] on input "*" at bounding box center [593, 208] width 264 height 14
type input "*"
click at [462, 248] on div "Open" at bounding box center [593, 252] width 265 height 9
drag, startPoint x: 463, startPoint y: 248, endPoint x: 466, endPoint y: 255, distance: 7.4
click at [463, 248] on button "Open" at bounding box center [465, 252] width 8 height 8
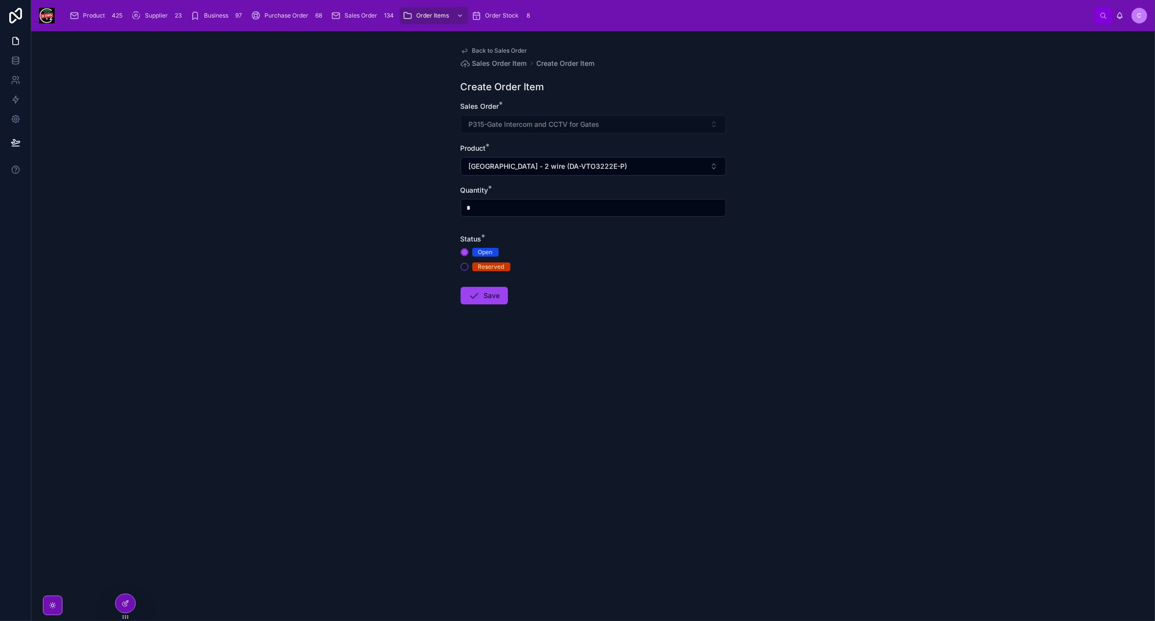
click at [484, 299] on button "Save" at bounding box center [484, 296] width 47 height 18
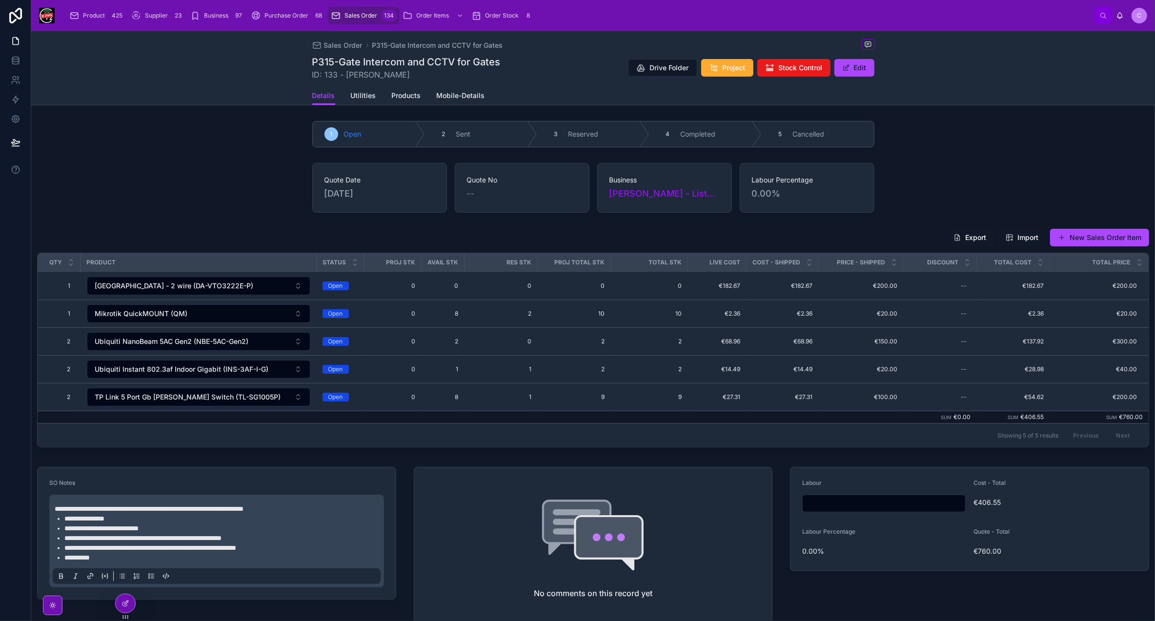
click at [1111, 238] on button "New Sales Order Item" at bounding box center [1099, 238] width 99 height 18
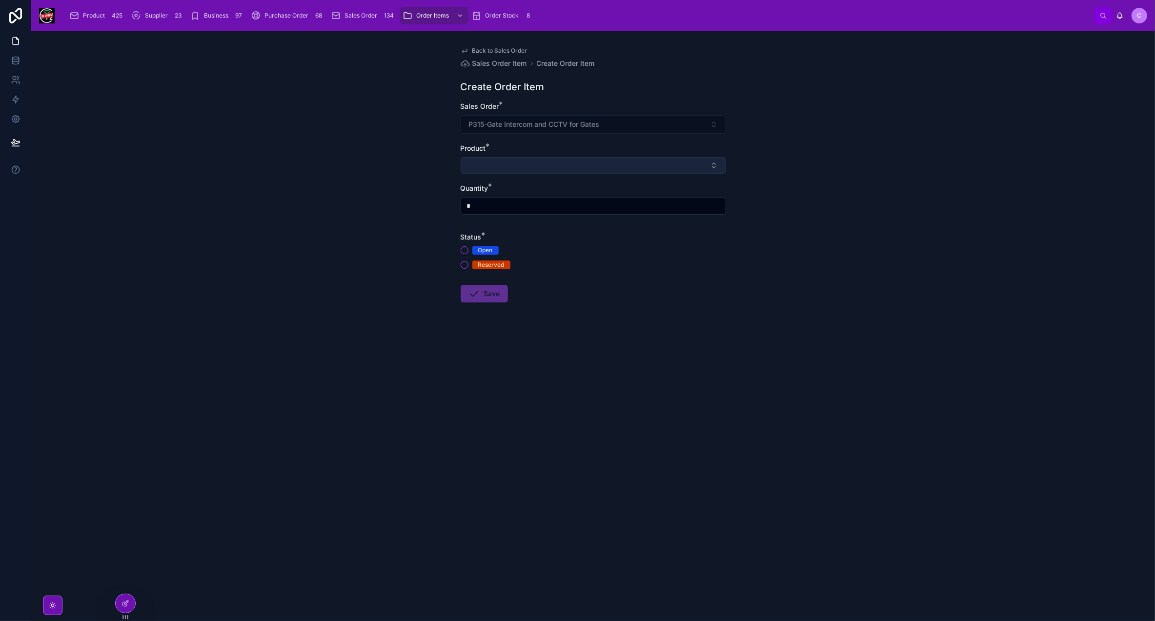
click at [488, 163] on button "Select Button" at bounding box center [593, 165] width 265 height 17
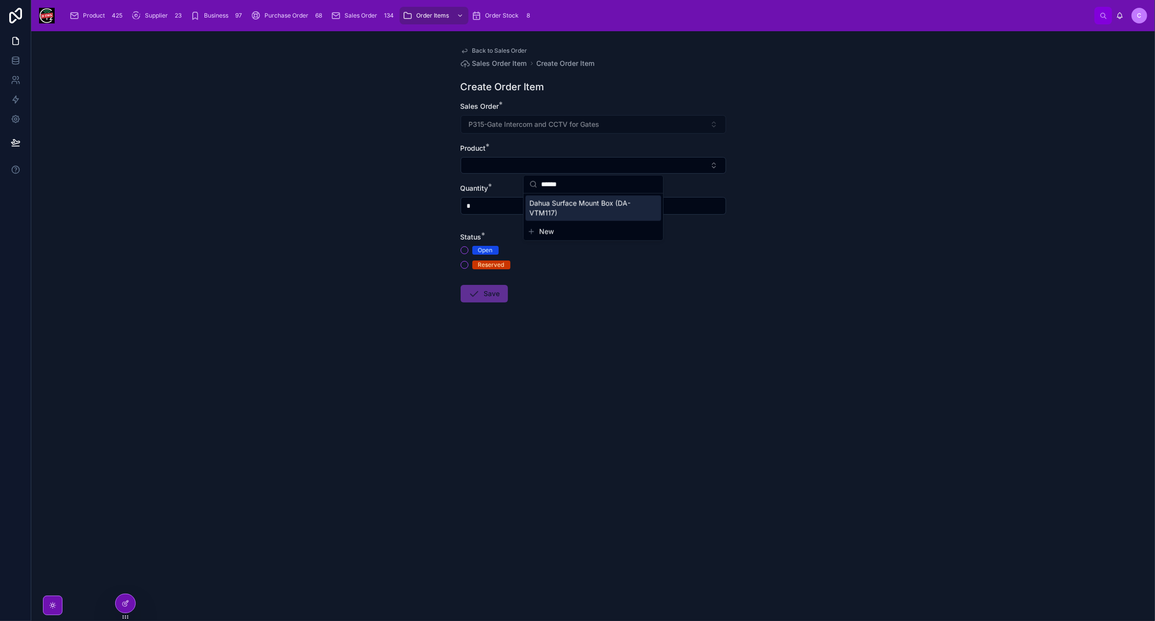
type input "******"
click at [583, 207] on span "Dahua Surface Mount Box (DA-VTM117)" at bounding box center [587, 209] width 116 height 20
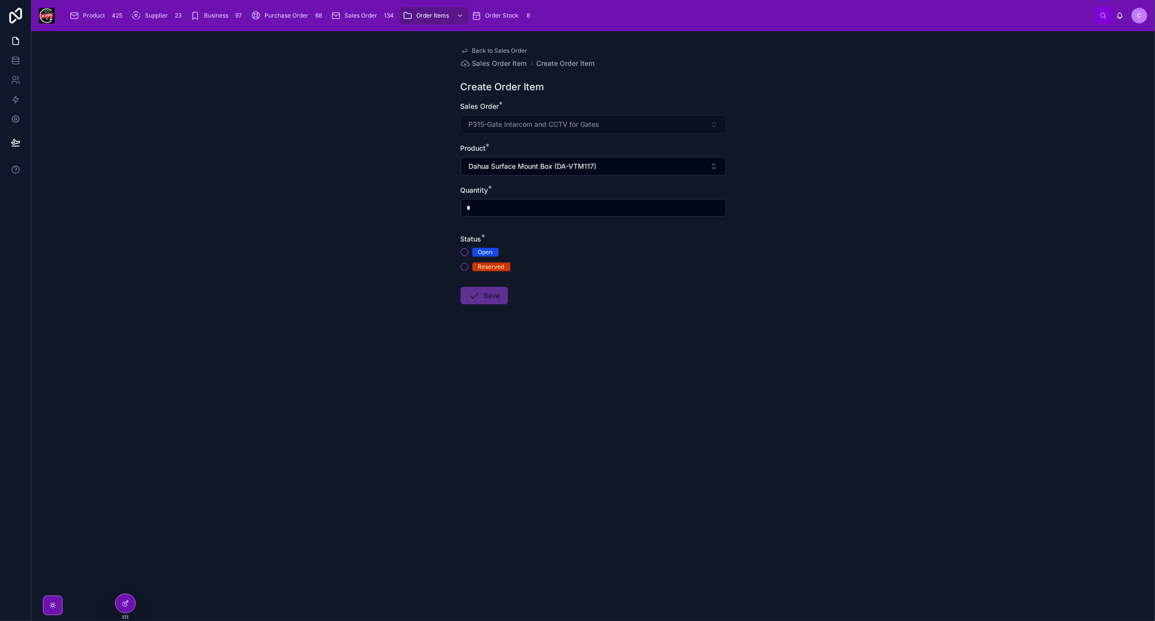
click at [518, 209] on input "*" at bounding box center [593, 208] width 264 height 14
type input "*"
click at [461, 250] on button "Open" at bounding box center [465, 252] width 8 height 8
click at [500, 306] on form "Sales Order * P315-Gate Intercom and CCTV for Gates Product * Dahua Surface Mou…" at bounding box center [593, 233] width 265 height 265
click at [498, 303] on button "Save" at bounding box center [484, 296] width 47 height 18
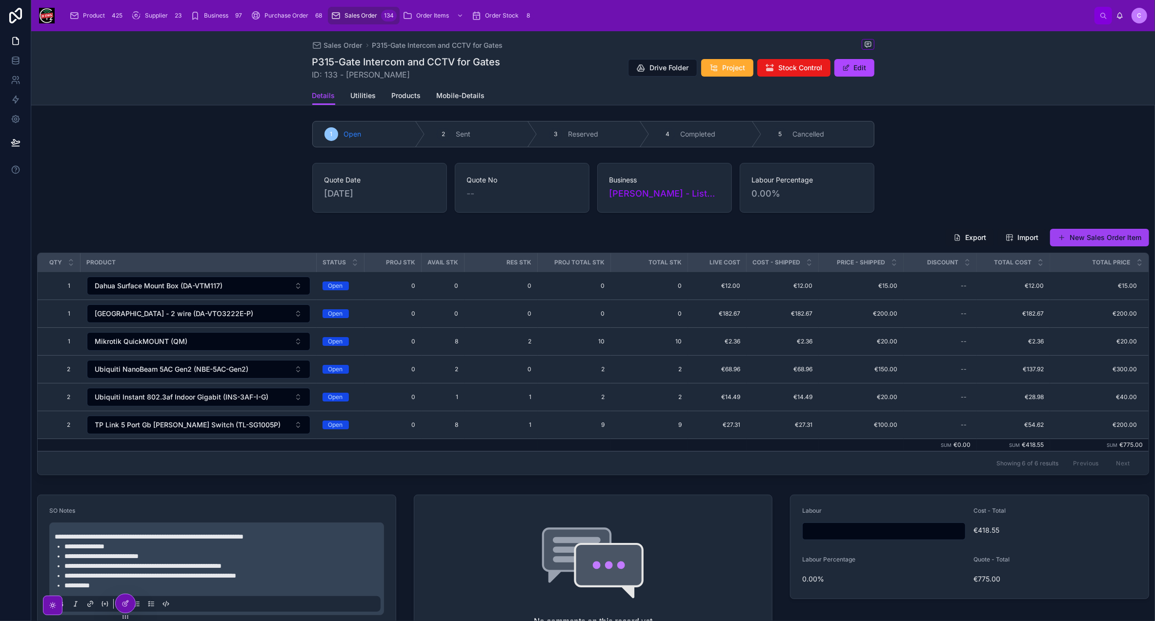
click at [1080, 235] on button "New Sales Order Item" at bounding box center [1099, 238] width 99 height 18
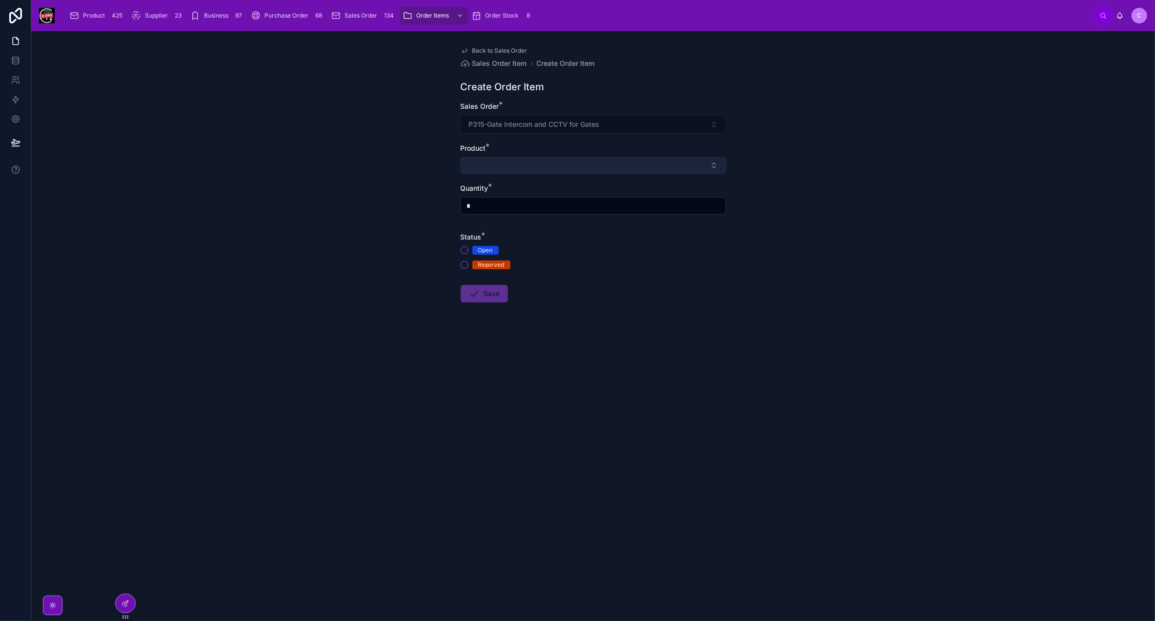
click at [533, 165] on button "Select Button" at bounding box center [593, 165] width 265 height 17
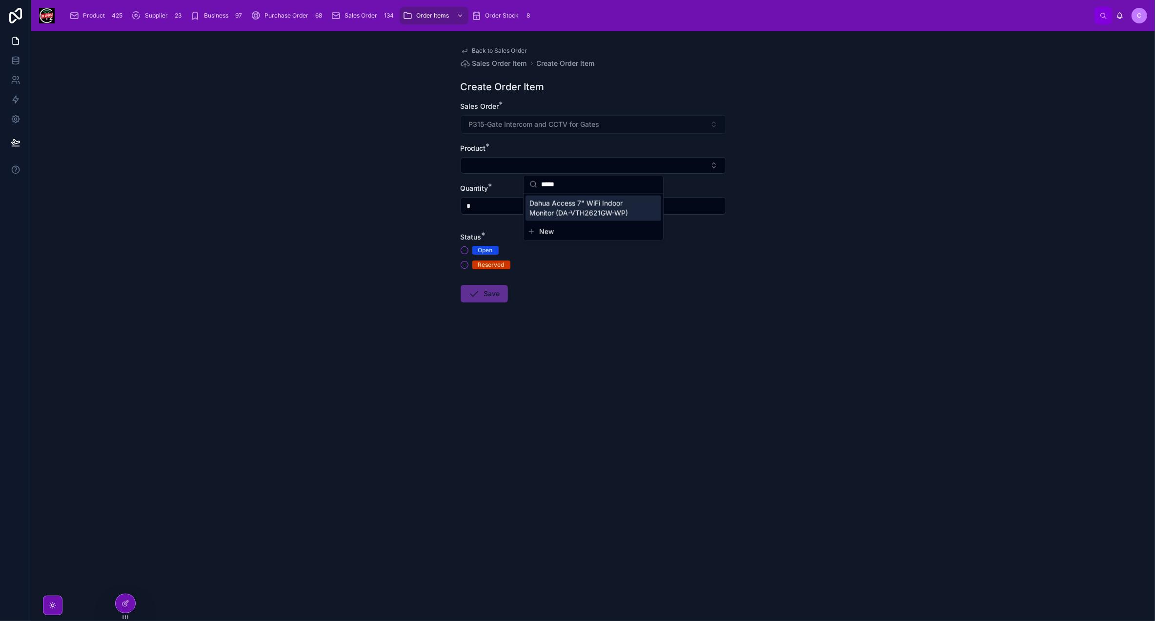
type input "*****"
click at [586, 201] on span "Dahua Access 7" WiFi Indoor Monitor (DA-VTH2621GW-WP)" at bounding box center [587, 209] width 116 height 20
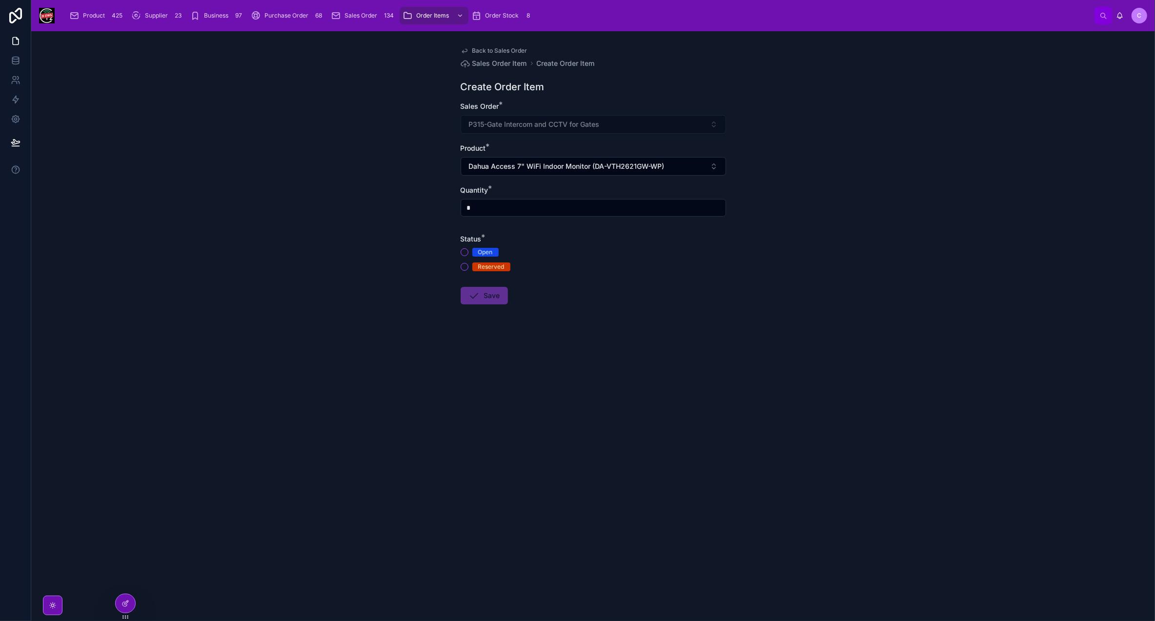
click at [560, 209] on input "*" at bounding box center [593, 208] width 264 height 14
type input "*"
click at [467, 252] on button "Open" at bounding box center [465, 252] width 8 height 8
click at [493, 303] on button "Save" at bounding box center [484, 296] width 47 height 18
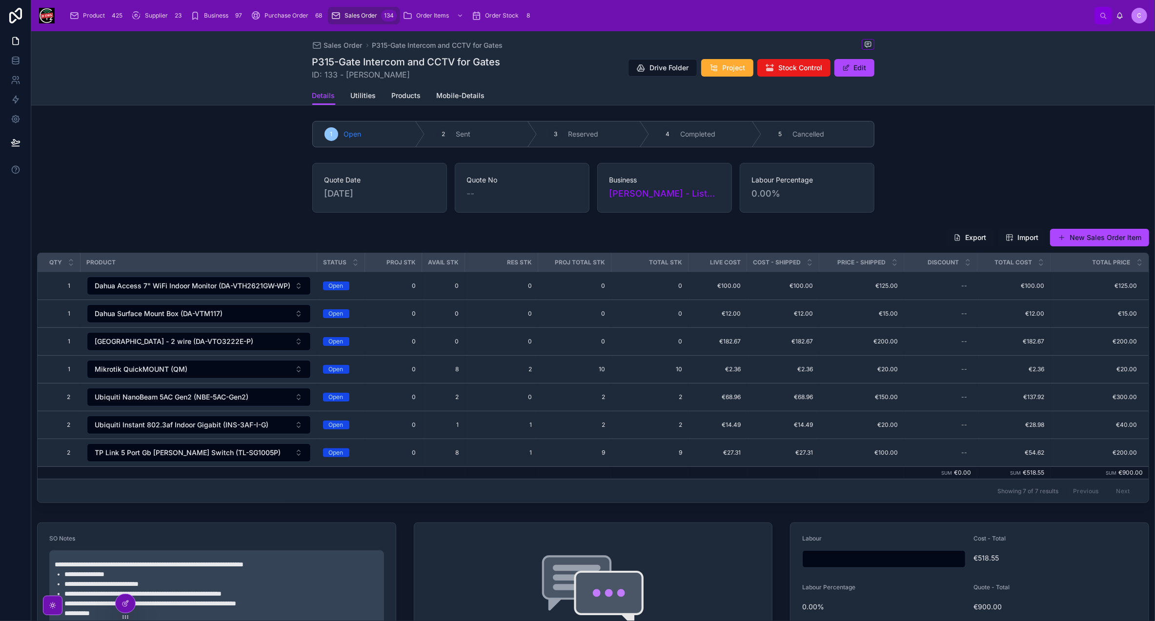
click at [400, 95] on span "Products" at bounding box center [406, 96] width 29 height 10
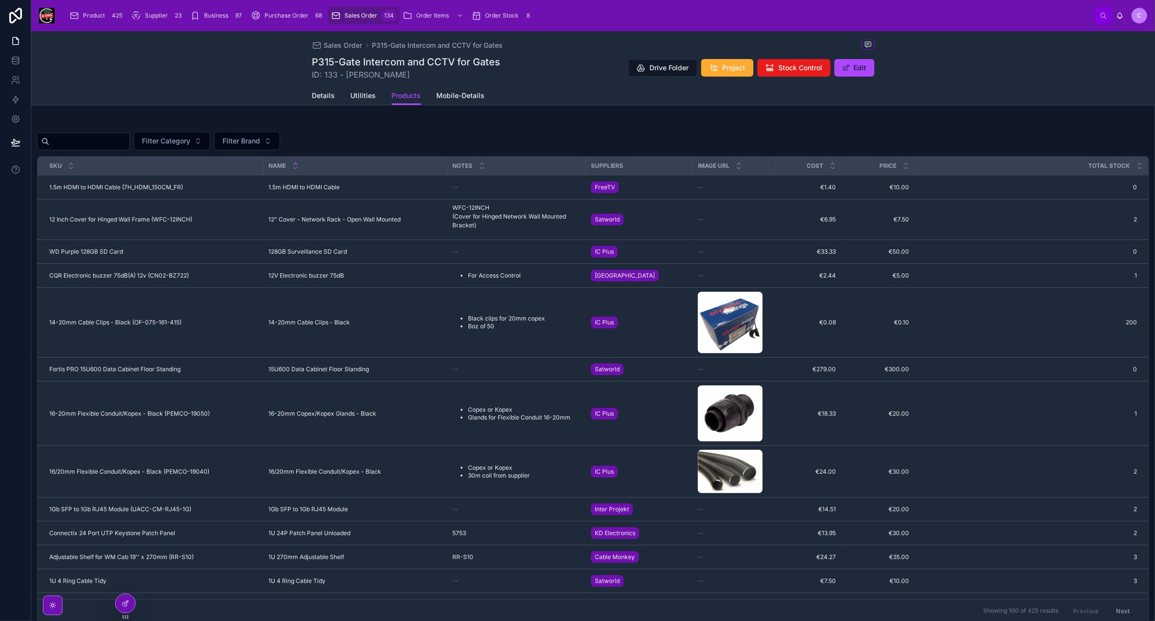
click at [114, 137] on input "text" at bounding box center [89, 142] width 80 height 14
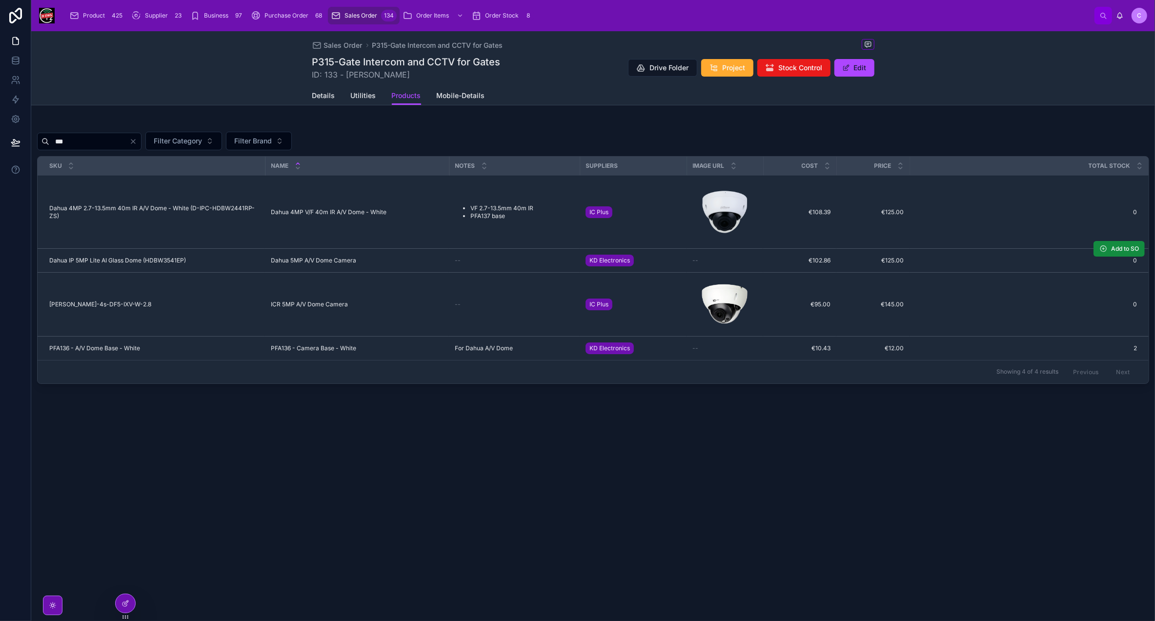
type input "***"
click at [173, 258] on span "Dahua IP 5MP Lite AI Glass Dome (HDBW3541EP)" at bounding box center [117, 261] width 137 height 8
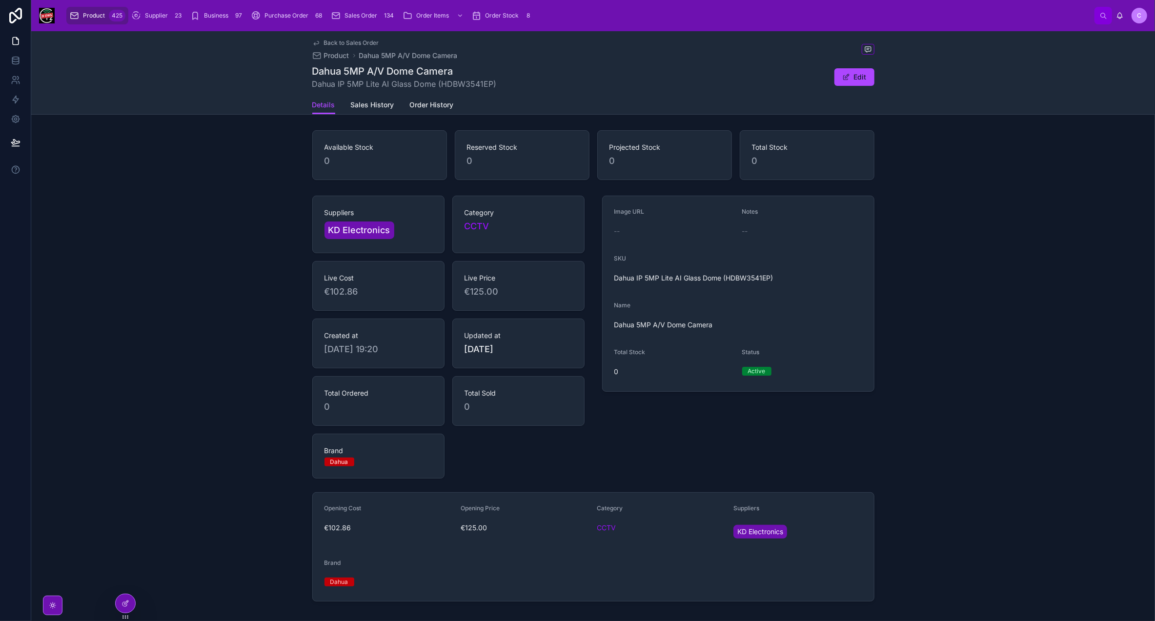
click at [466, 85] on span "Dahua IP 5MP Lite AI Glass Dome (HDBW3541EP)" at bounding box center [404, 84] width 184 height 12
click at [466, 84] on span "Dahua IP 5MP Lite AI Glass Dome (HDBW3541EP)" at bounding box center [404, 84] width 184 height 12
copy span "HDBW3541EP"
click at [324, 44] on span "Back to Sales Order" at bounding box center [351, 43] width 55 height 8
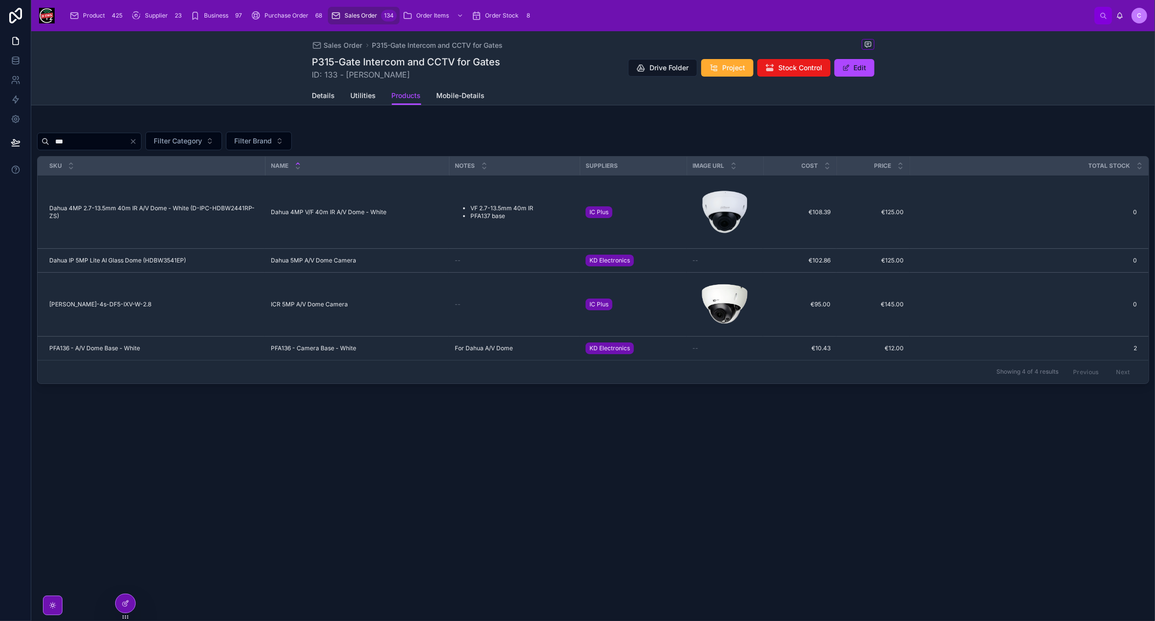
click at [119, 139] on input "***" at bounding box center [89, 142] width 80 height 14
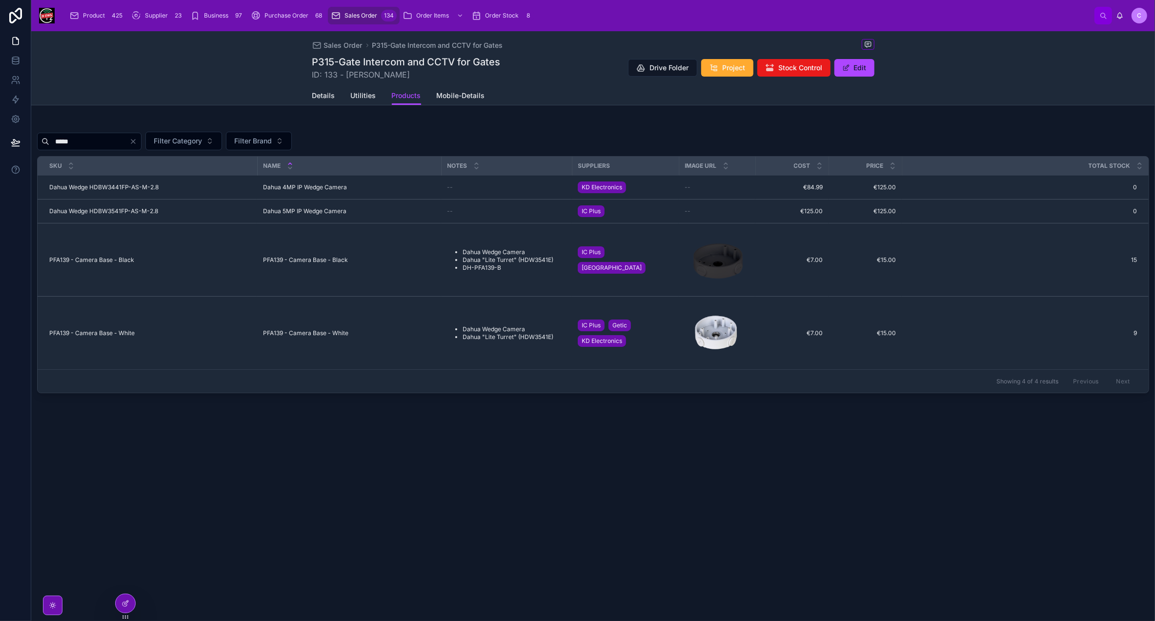
type input "*****"
click at [259, 211] on td "Dahua 5MP IP Wedge Camera Dahua 5MP IP Wedge Camera" at bounding box center [349, 212] width 184 height 24
click at [296, 210] on span "Dahua 5MP IP Wedge Camera" at bounding box center [304, 211] width 83 height 8
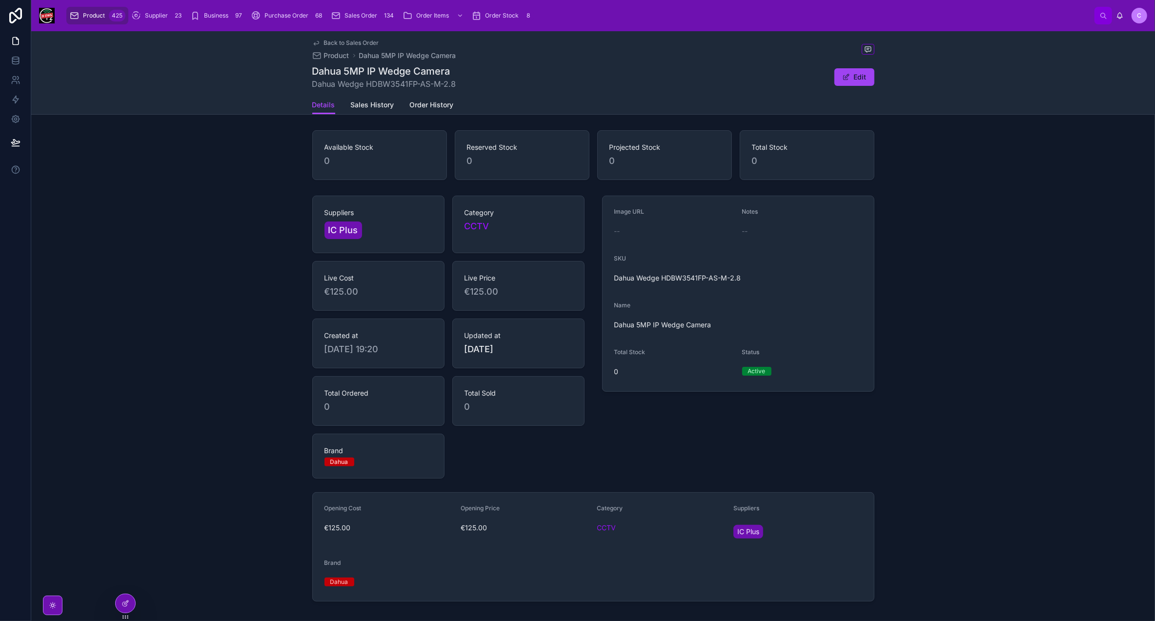
click at [855, 78] on button "Edit" at bounding box center [854, 77] width 40 height 18
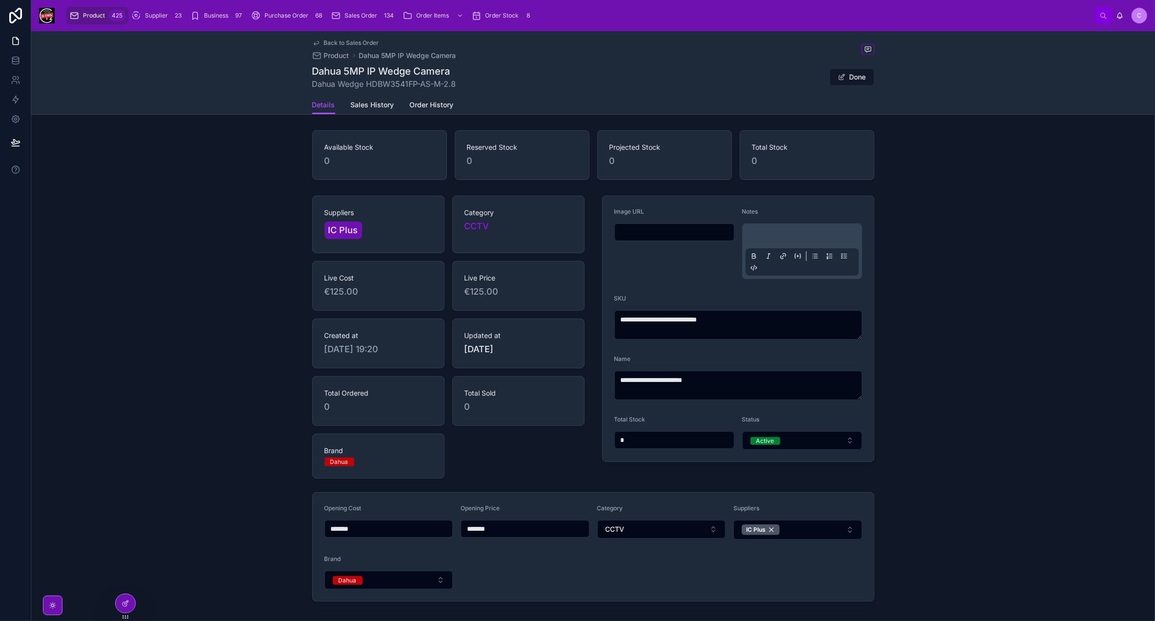
click at [685, 236] on input "text" at bounding box center [674, 232] width 119 height 14
paste input "**********"
type input "**********"
click at [784, 230] on div at bounding box center [801, 251] width 113 height 49
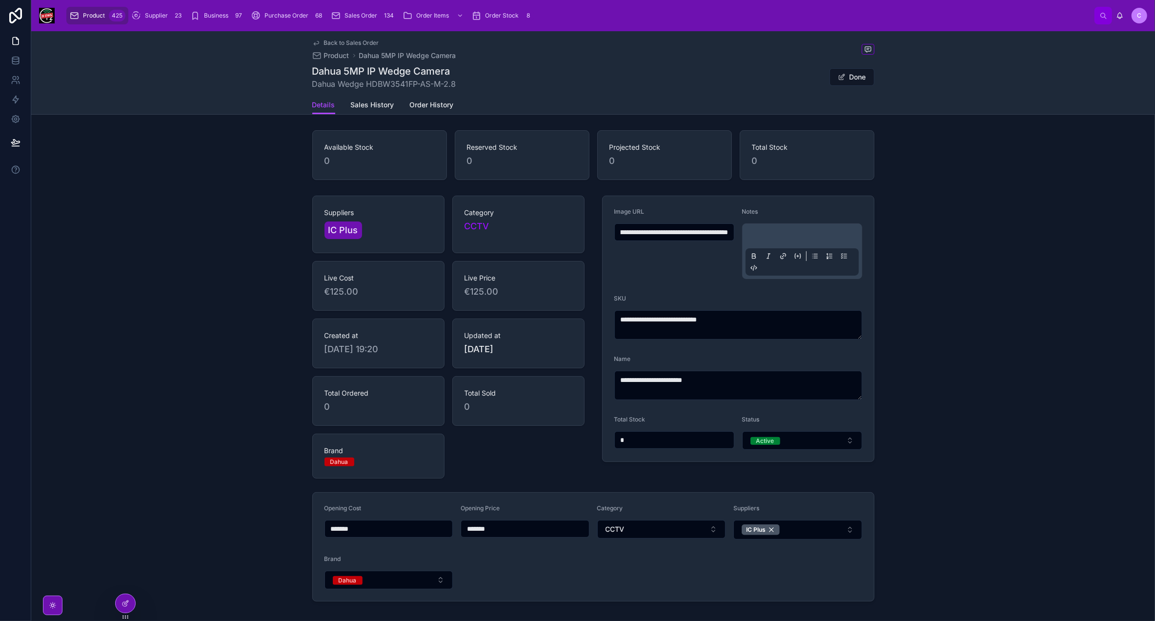
scroll to position [0, 0]
click at [774, 233] on p at bounding box center [803, 238] width 113 height 10
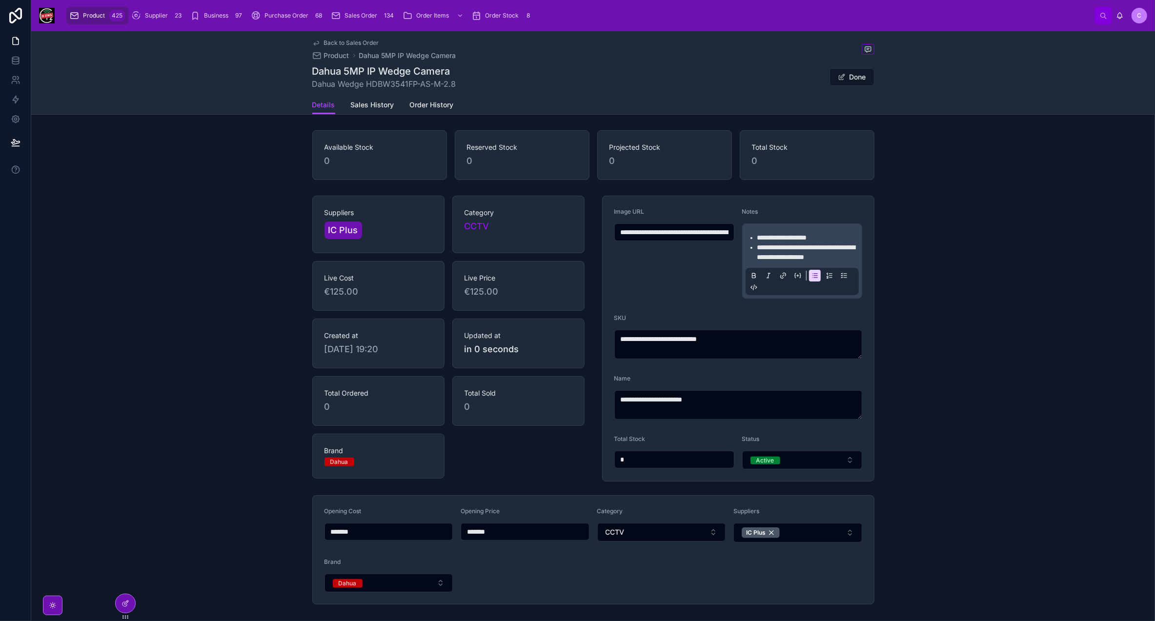
click at [896, 255] on div "**********" at bounding box center [593, 400] width 1124 height 417
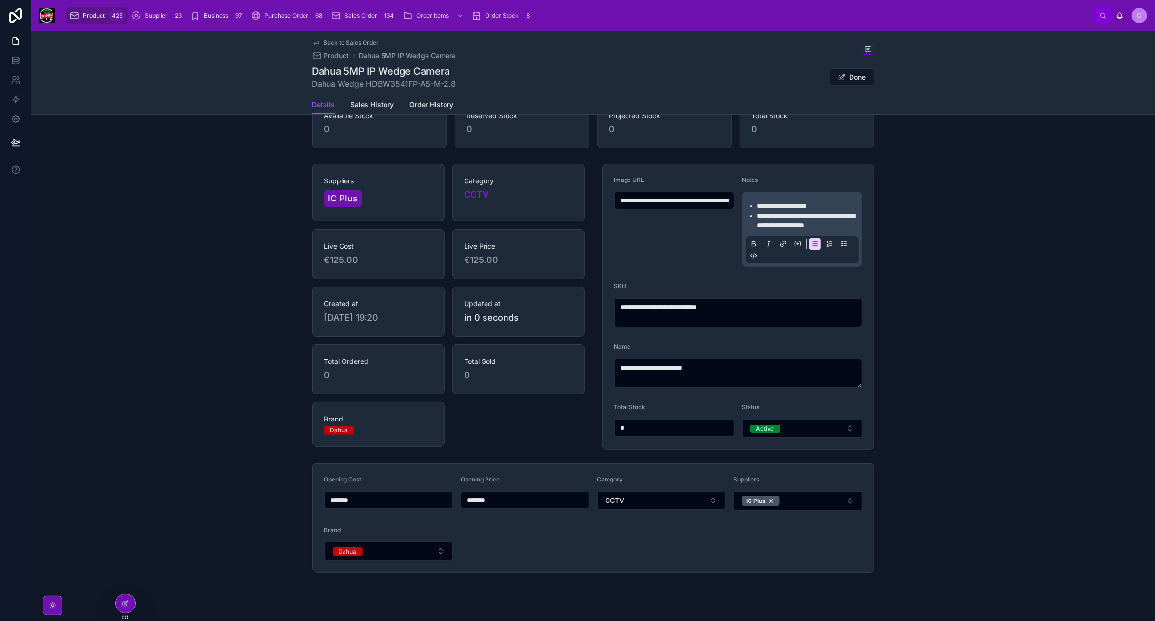
scroll to position [47, 0]
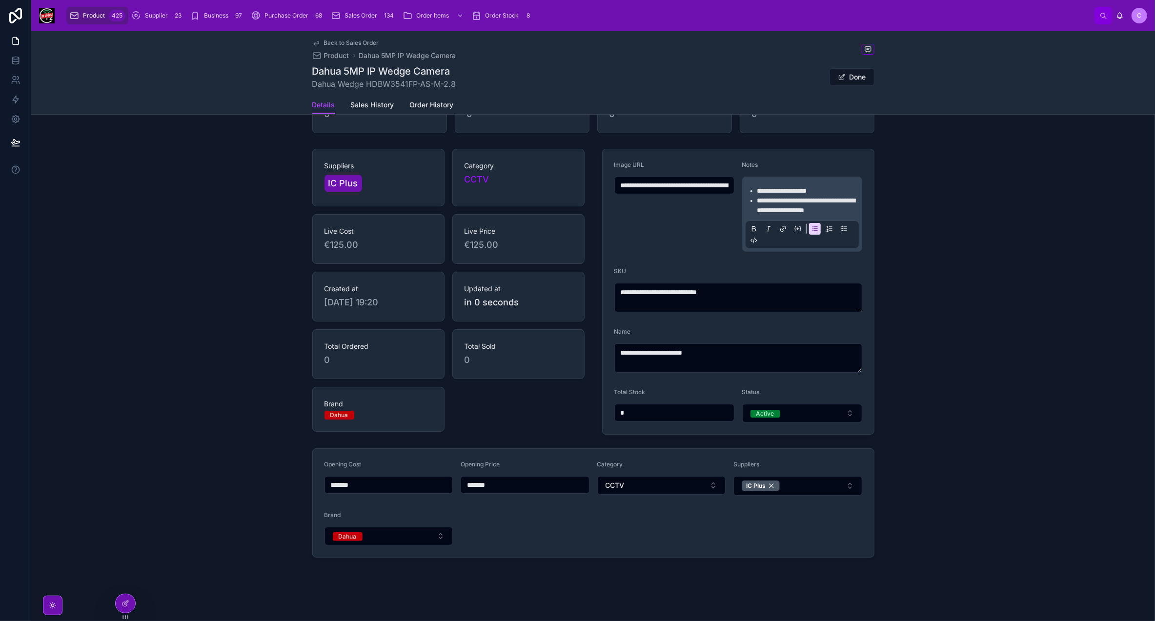
drag, startPoint x: 363, startPoint y: 486, endPoint x: 305, endPoint y: 482, distance: 58.2
click at [306, 482] on div "Opening Cost ******* Opening Price ******* Category CCTV Suppliers IC Plus Bran…" at bounding box center [593, 502] width 574 height 117
type input "*******"
click at [1006, 327] on div "**********" at bounding box center [593, 353] width 1124 height 417
click at [859, 81] on button "Done" at bounding box center [851, 77] width 45 height 18
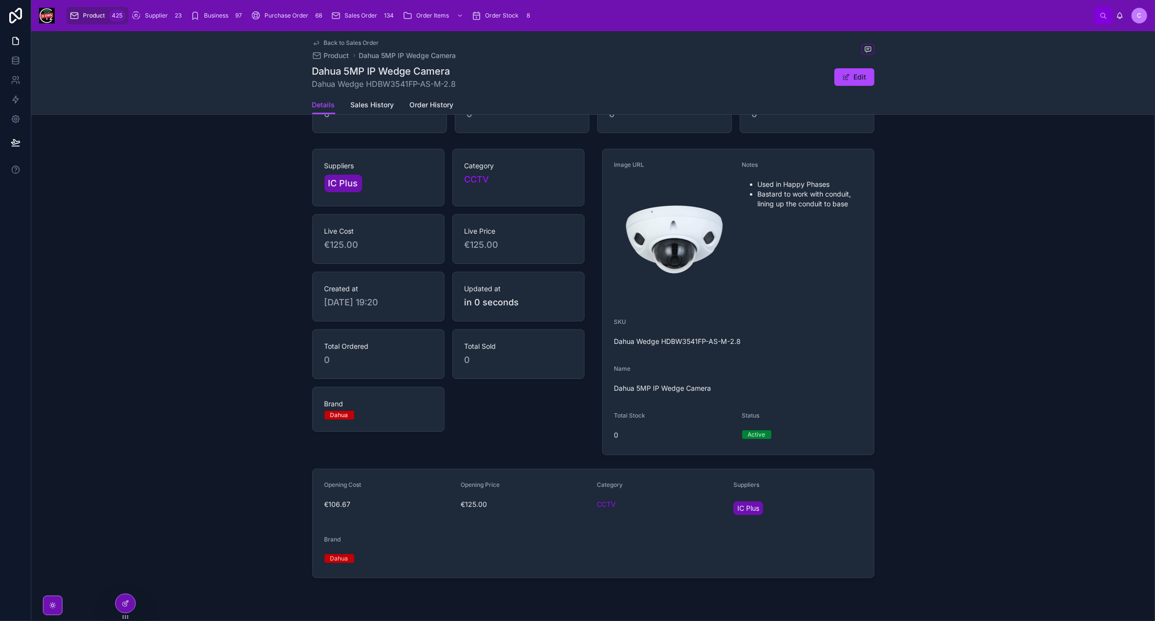
scroll to position [0, 0]
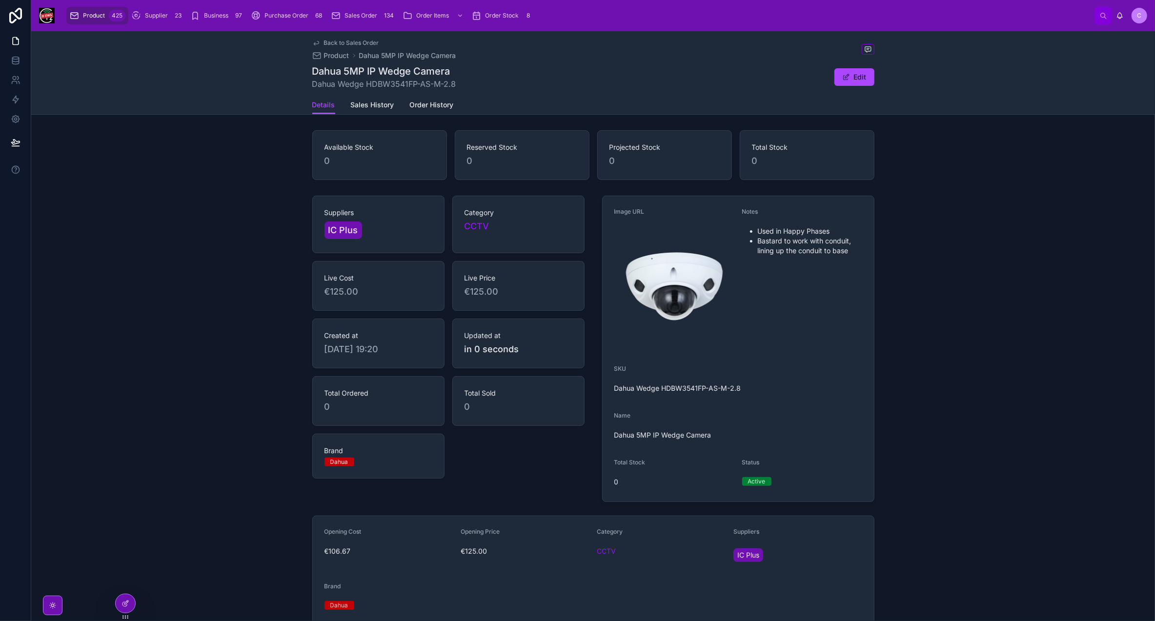
click at [324, 40] on span "Back to Sales Order" at bounding box center [351, 43] width 55 height 8
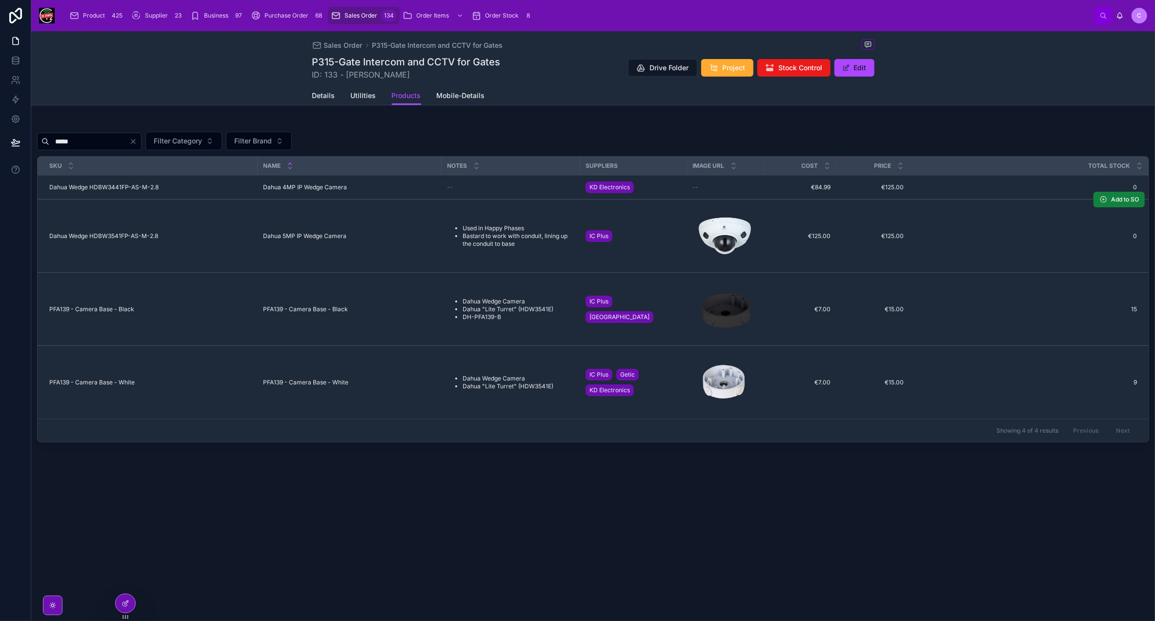
click at [1127, 201] on span "Add to SO" at bounding box center [1125, 200] width 28 height 8
click at [367, 232] on div "Dahua 5MP IP Wedge Camera Dahua 5MP IP Wedge Camera" at bounding box center [349, 236] width 172 height 8
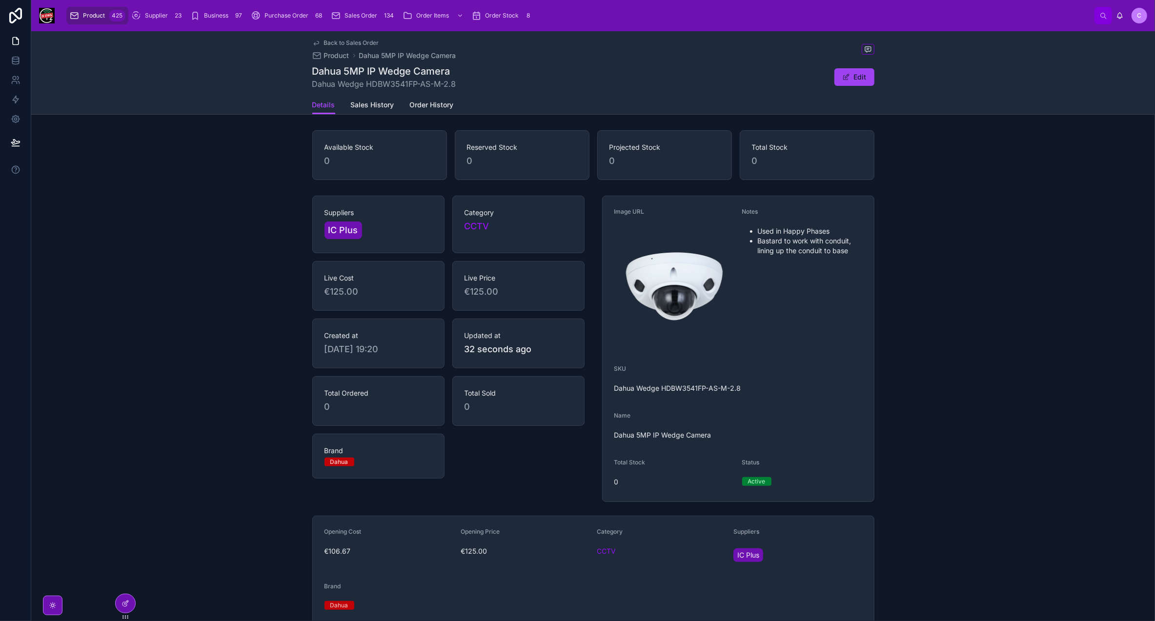
click at [866, 83] on button "Edit" at bounding box center [854, 77] width 40 height 18
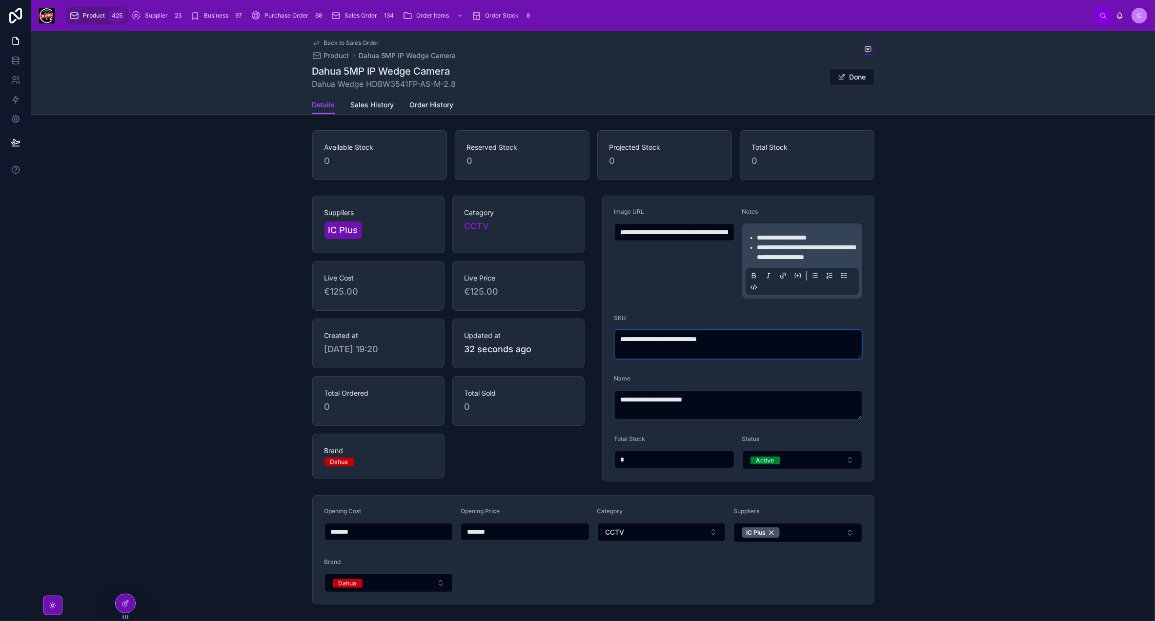
click at [665, 336] on textarea "**********" at bounding box center [738, 344] width 248 height 29
type textarea "**********"
click at [658, 396] on textarea "**********" at bounding box center [738, 404] width 248 height 29
type textarea "**********"
click at [966, 354] on div "**********" at bounding box center [593, 400] width 1124 height 417
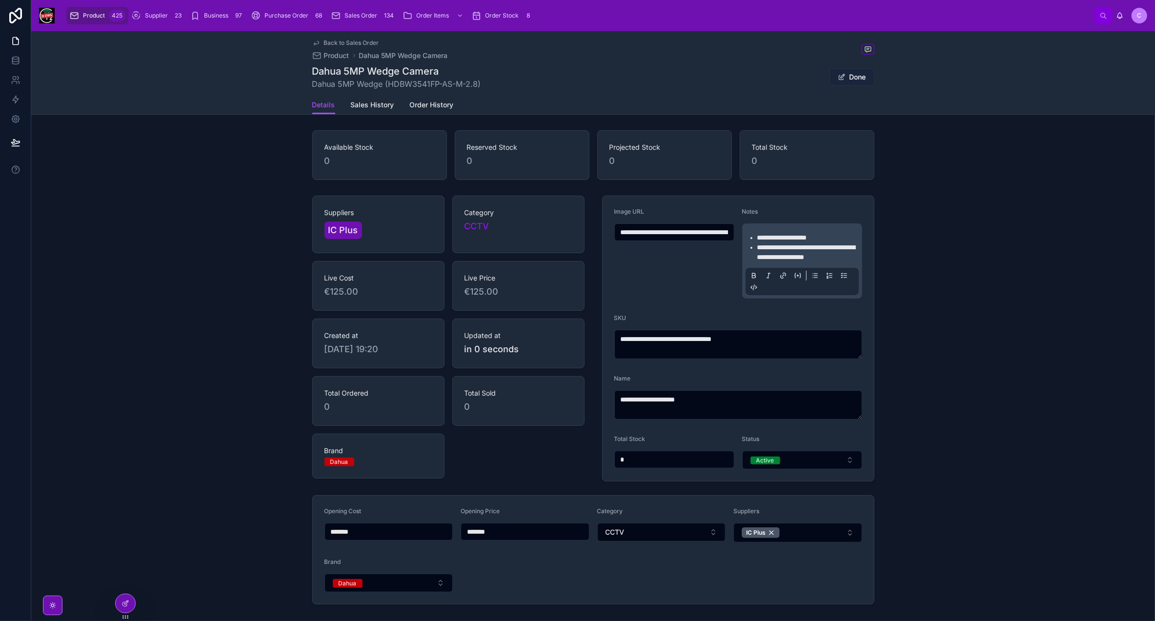
click at [849, 84] on button "Done" at bounding box center [851, 77] width 45 height 18
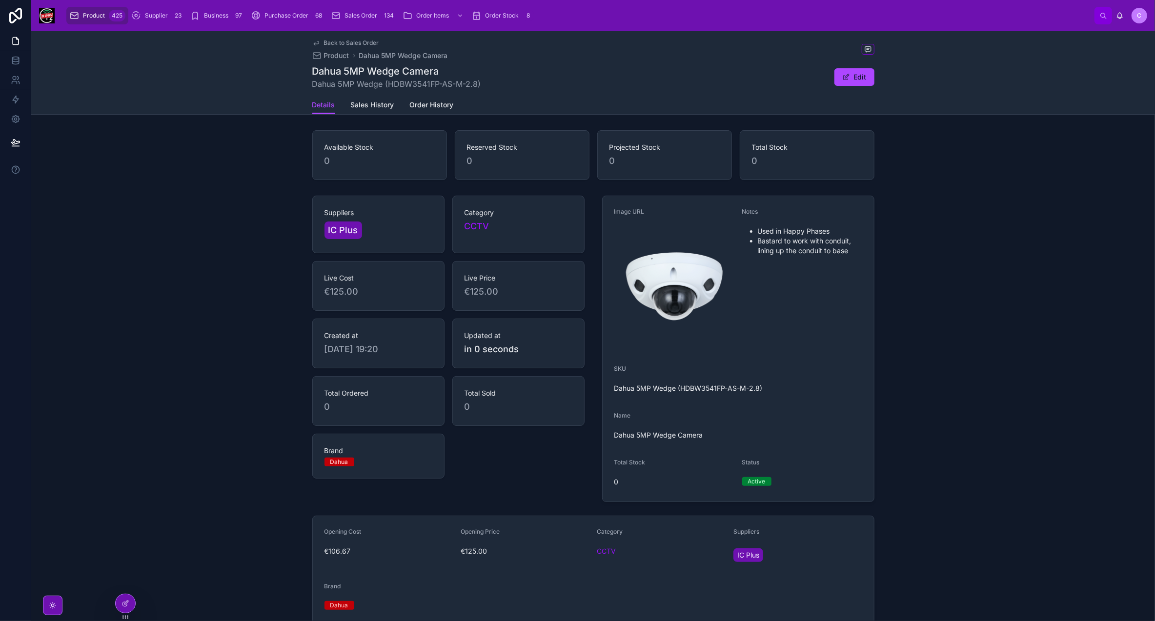
click at [324, 46] on span "Back to Sales Order" at bounding box center [351, 43] width 55 height 8
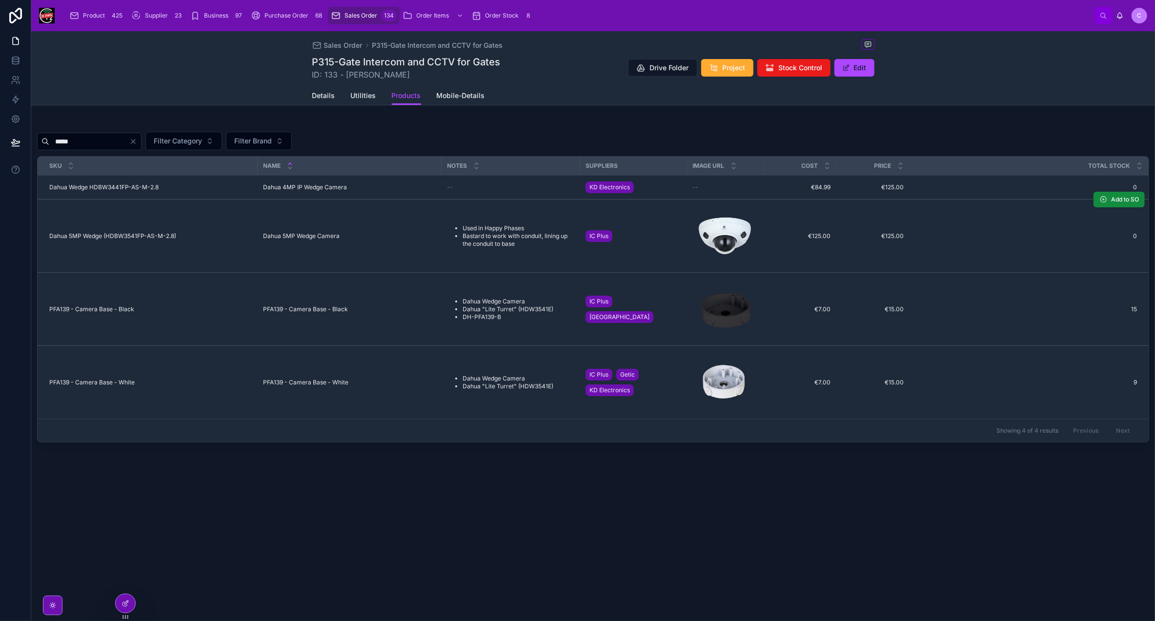
click at [154, 236] on span "Dahua 5MP Wedge (HDBW3541FP-AS-M-2.8)" at bounding box center [112, 236] width 127 height 8
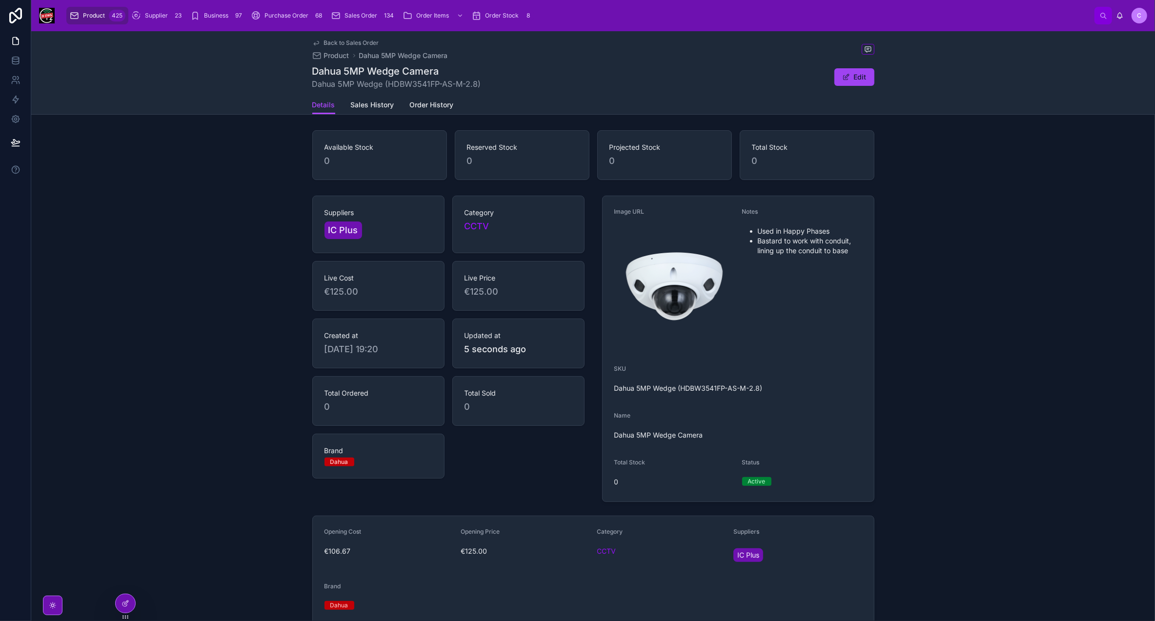
click at [852, 76] on button "Edit" at bounding box center [854, 77] width 40 height 18
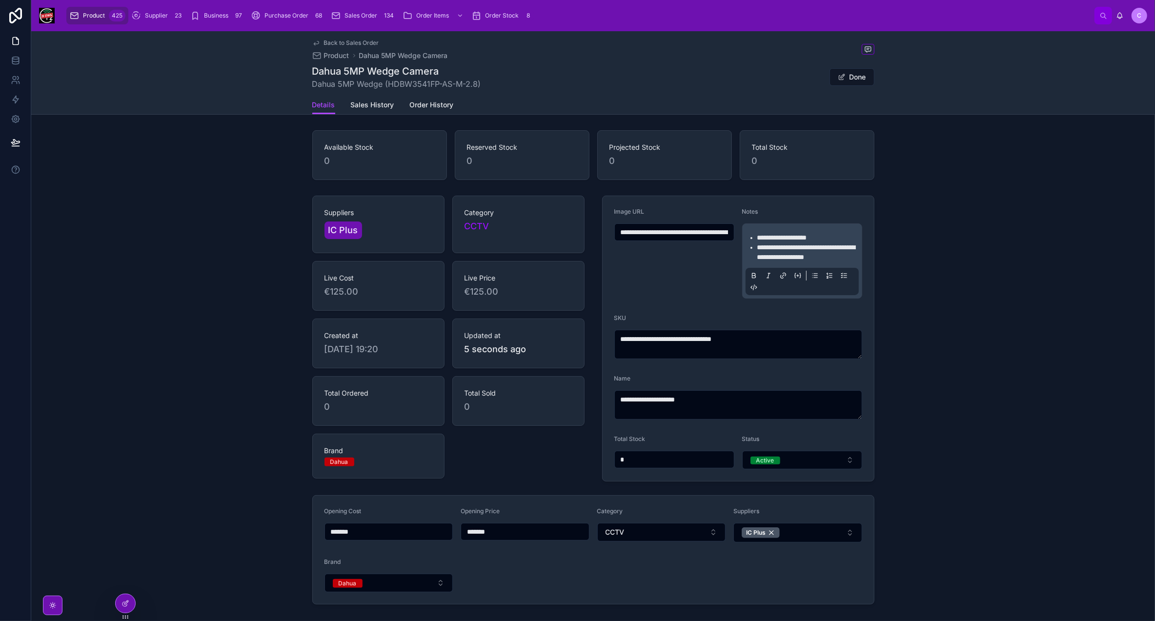
click at [843, 258] on span "**********" at bounding box center [806, 252] width 98 height 17
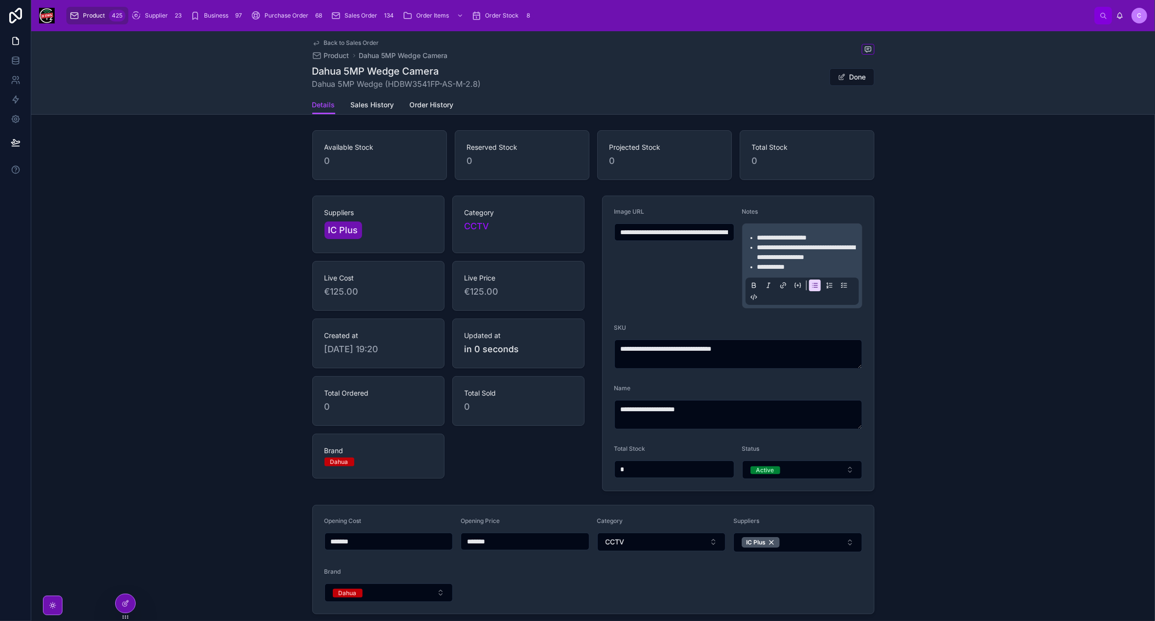
click at [770, 260] on li "**********" at bounding box center [808, 252] width 103 height 20
click at [767, 266] on span "**********" at bounding box center [771, 266] width 28 height 7
copy span "*******"
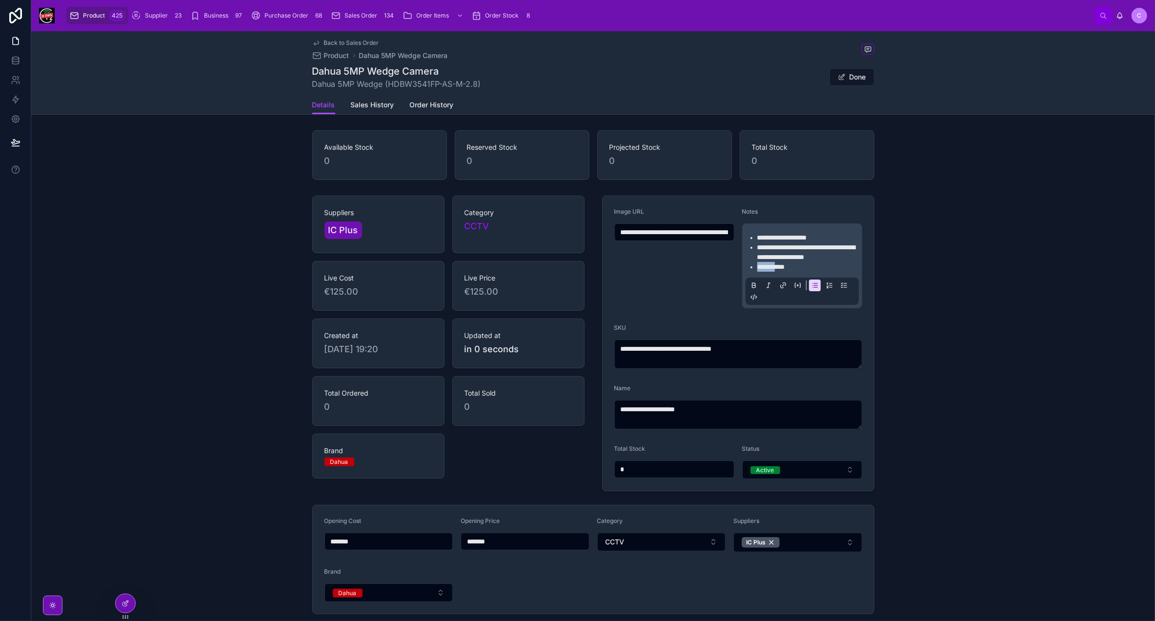
click at [312, 43] on icon at bounding box center [316, 43] width 8 height 8
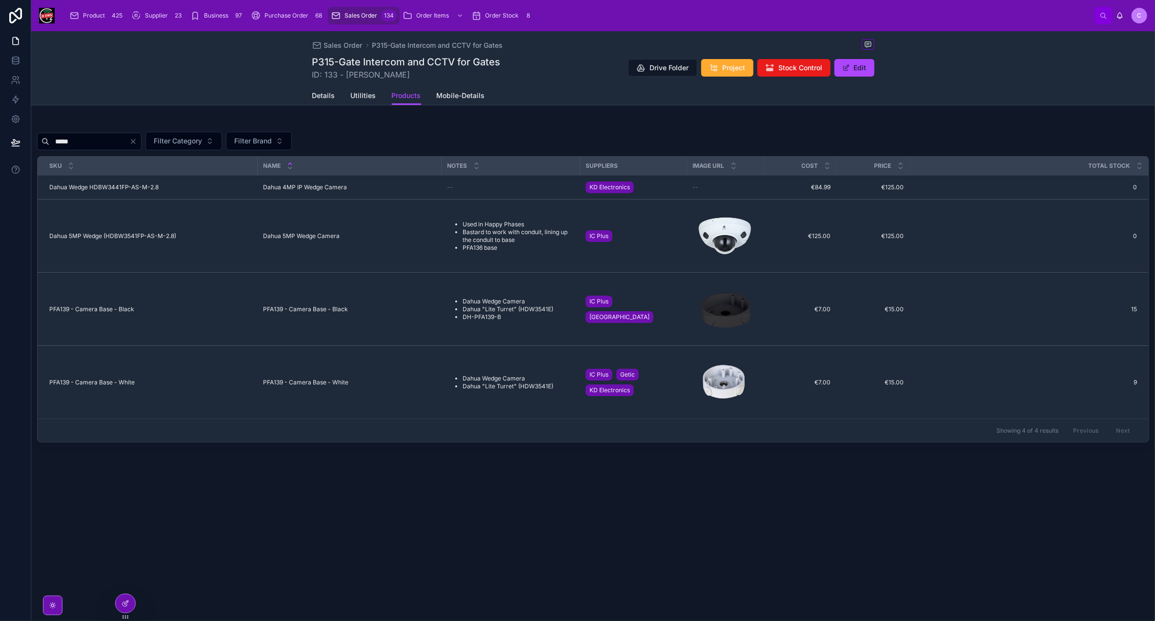
drag, startPoint x: 119, startPoint y: 140, endPoint x: 39, endPoint y: 146, distance: 79.7
click at [39, 146] on div "*****" at bounding box center [89, 142] width 104 height 18
paste input "*"
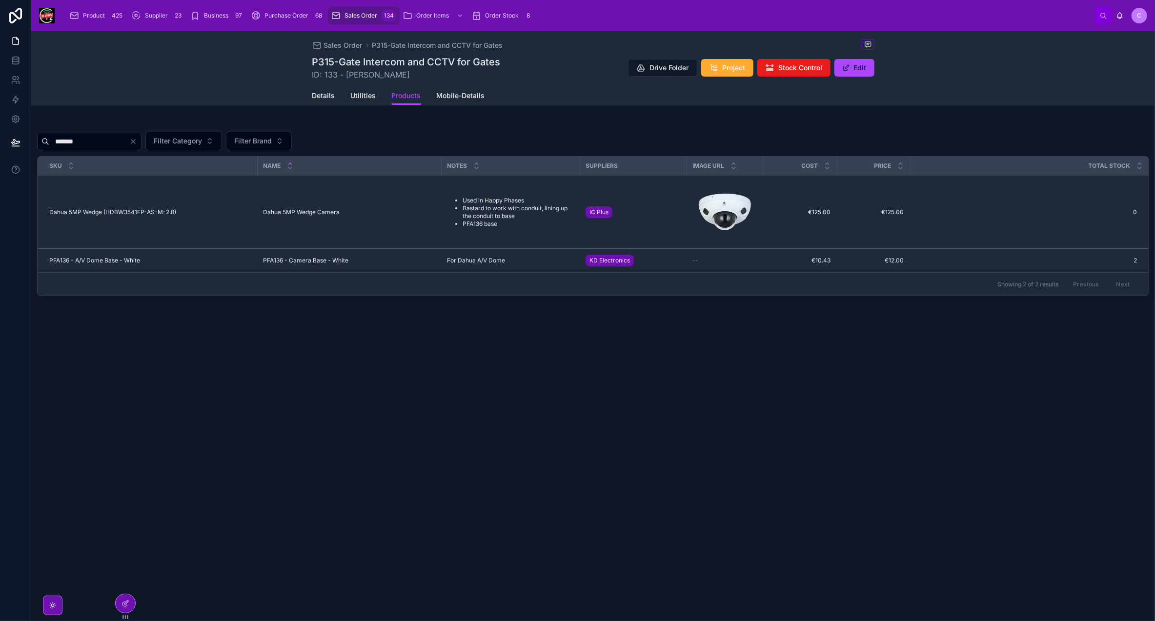
type input "******"
click at [179, 262] on div "PFA136 - A/V Dome Base - White PFA136 - A/V Dome Base - White" at bounding box center [150, 261] width 202 height 8
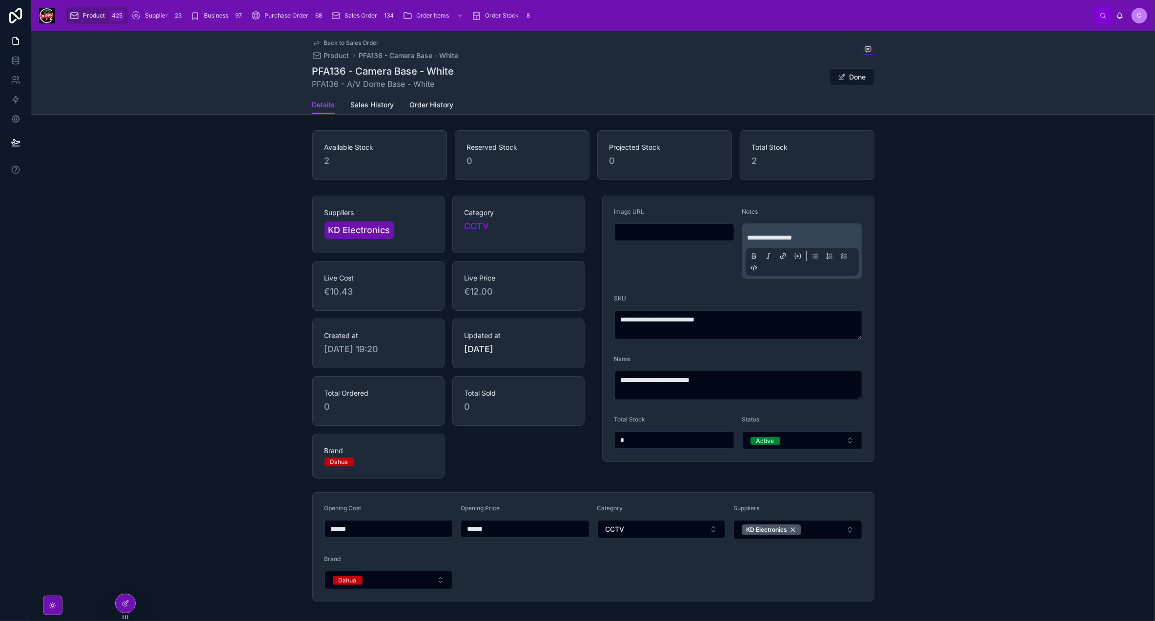
click at [651, 230] on input "text" at bounding box center [674, 232] width 119 height 14
paste input "**********"
type input "**********"
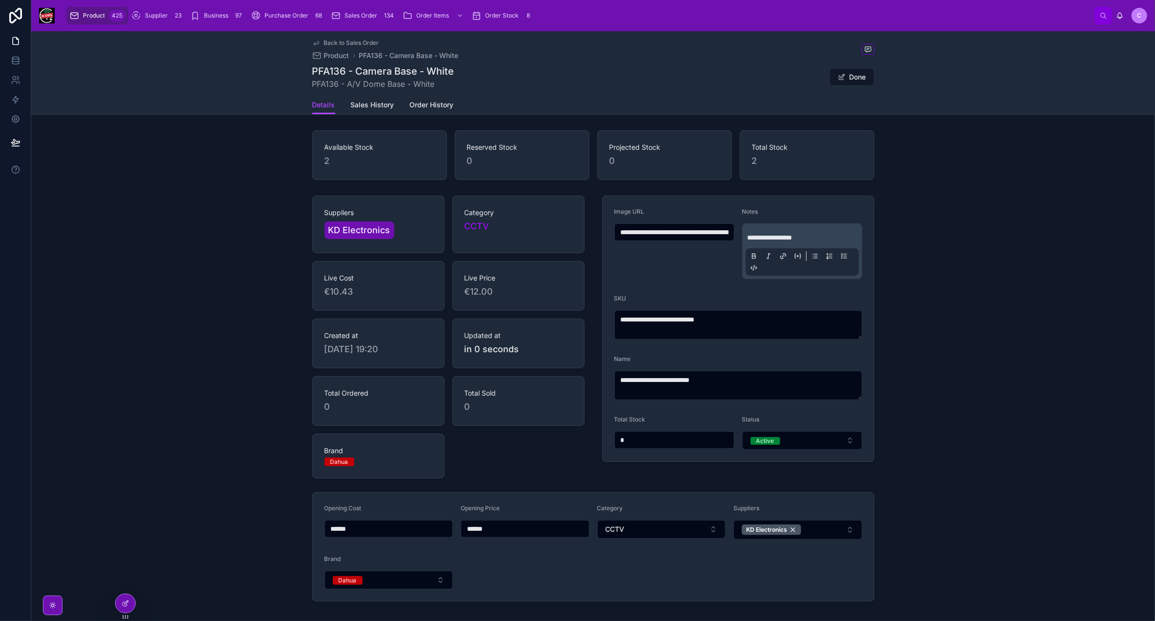
click at [833, 235] on p "**********" at bounding box center [803, 238] width 113 height 10
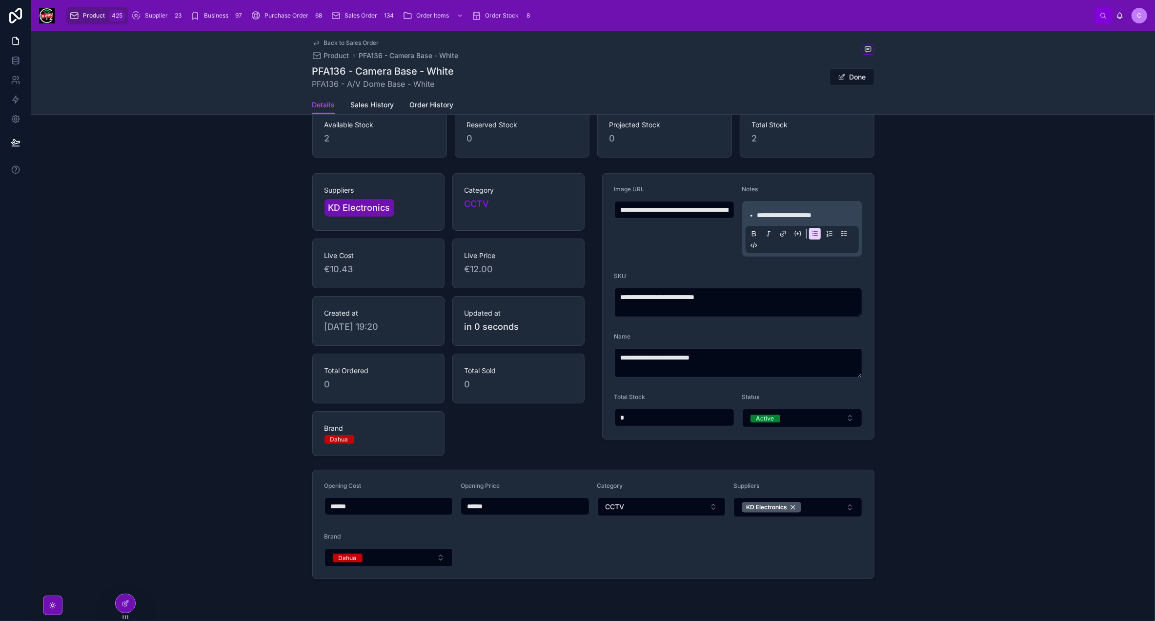
scroll to position [43, 0]
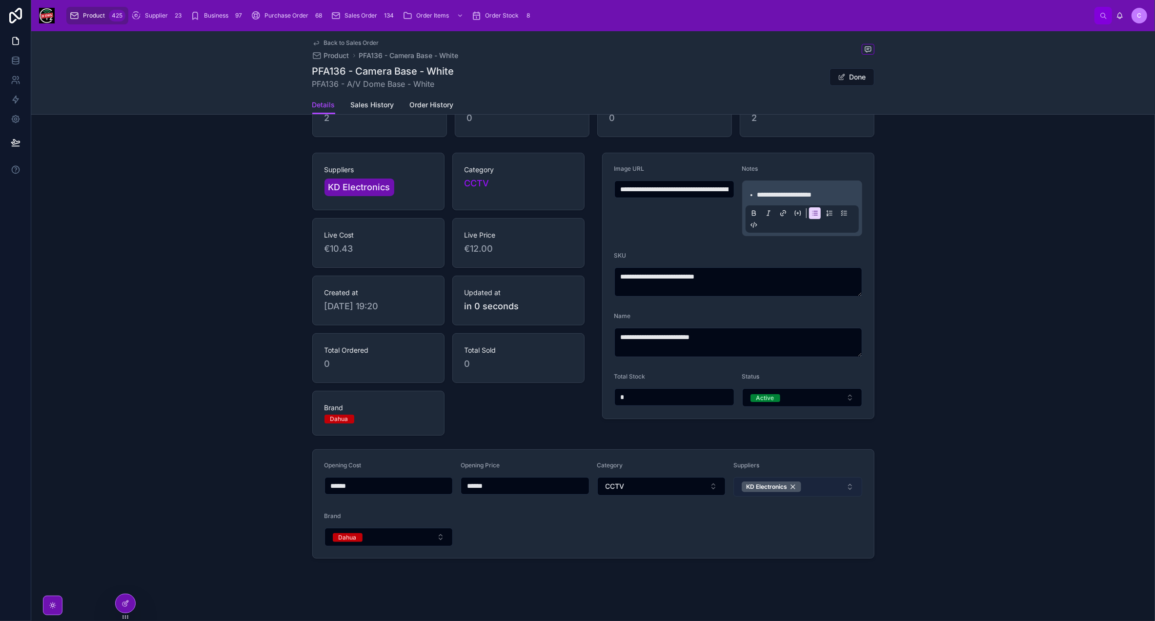
click at [815, 486] on button "KD Electronics" at bounding box center [797, 487] width 129 height 20
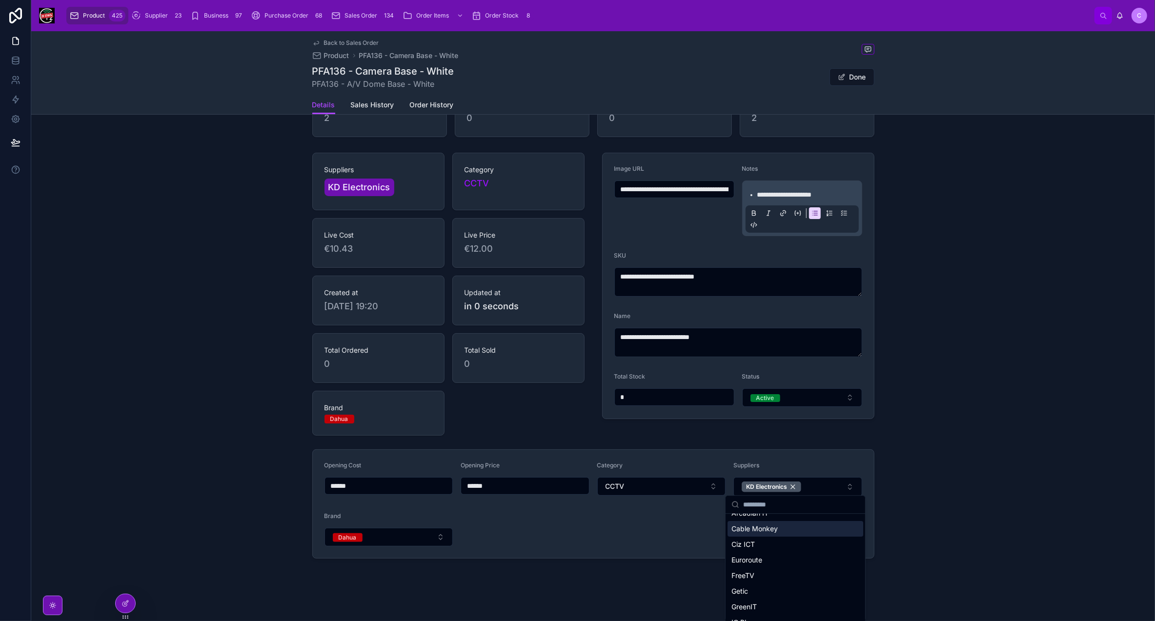
scroll to position [98, 0]
click at [773, 581] on div "IC Plus" at bounding box center [795, 582] width 136 height 16
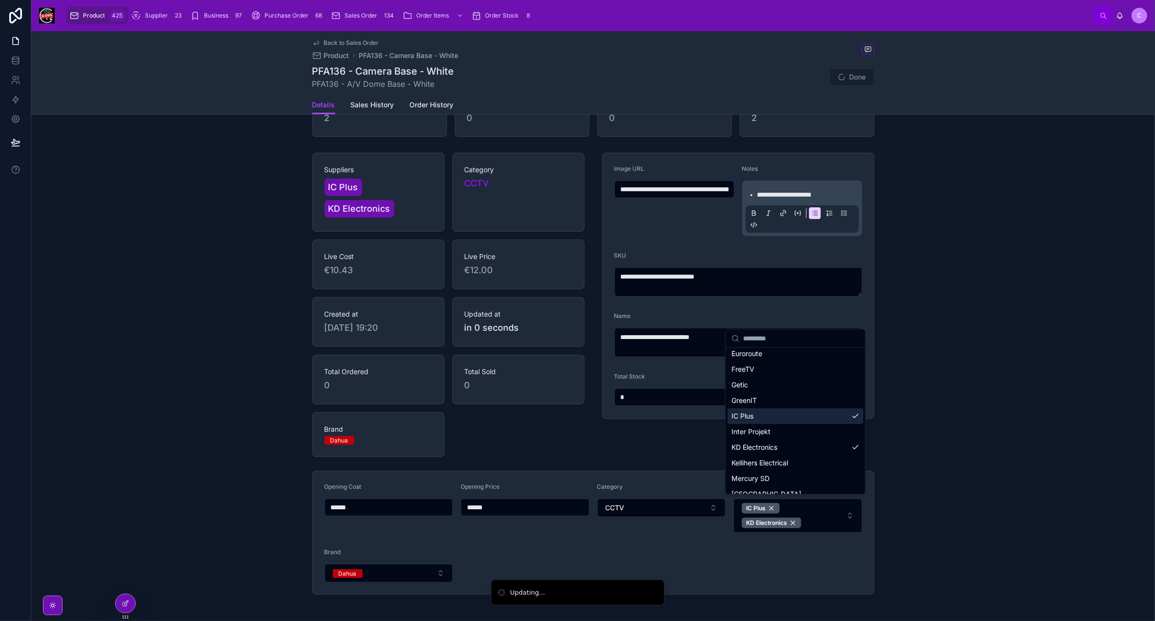
click at [1020, 350] on div "**********" at bounding box center [593, 374] width 1124 height 450
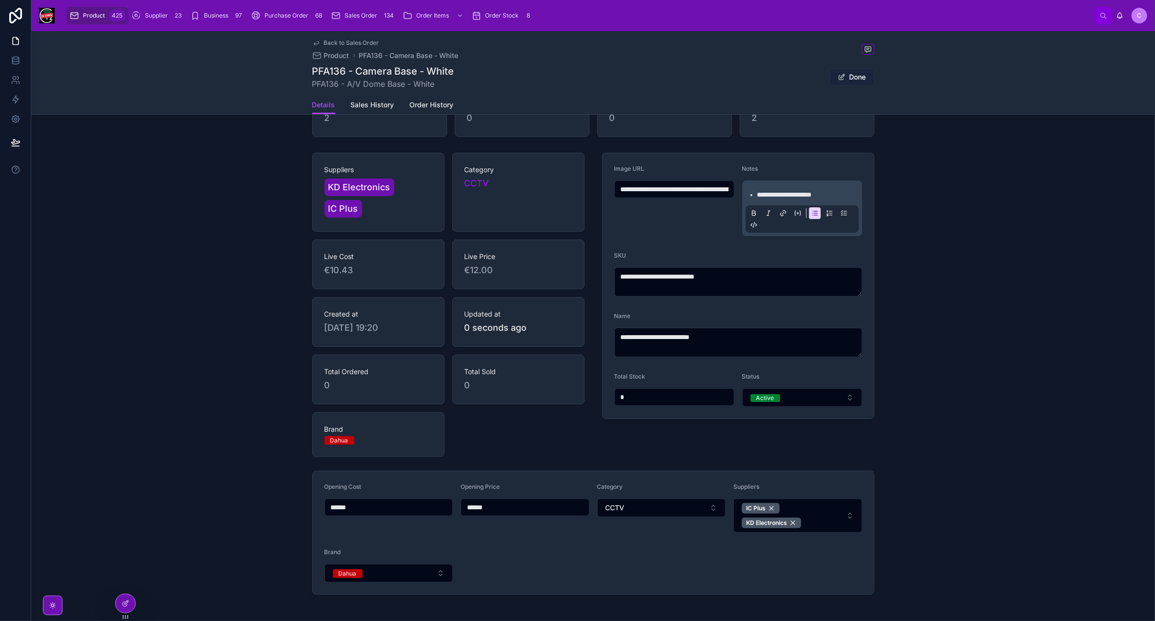
click at [843, 78] on button "Done" at bounding box center [851, 77] width 45 height 18
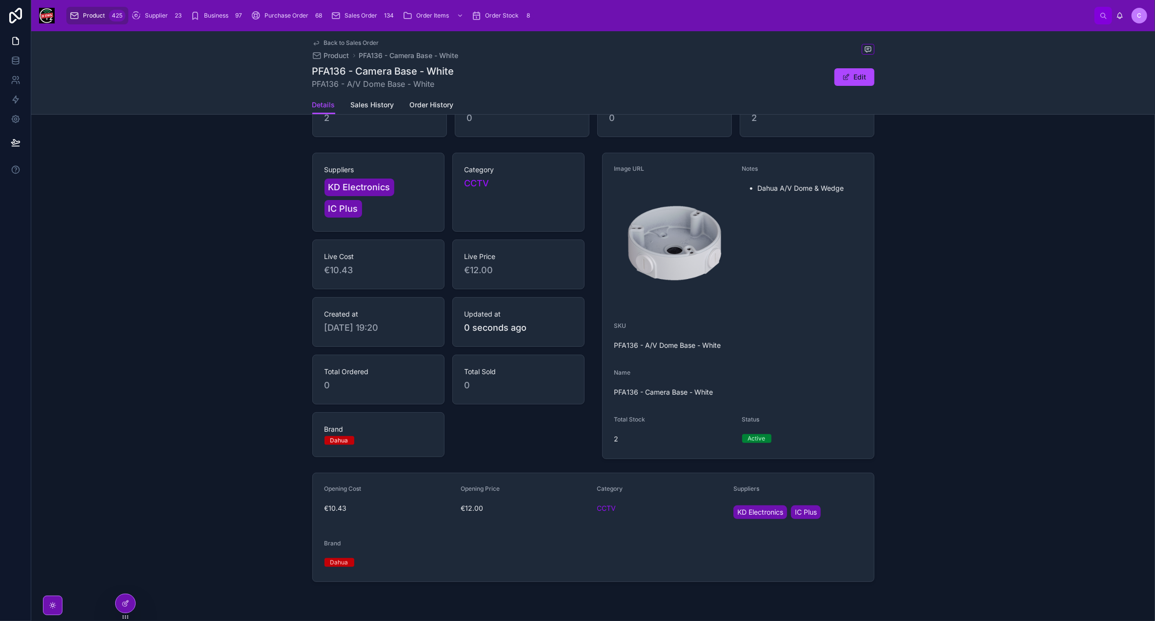
click at [315, 44] on icon at bounding box center [316, 43] width 8 height 8
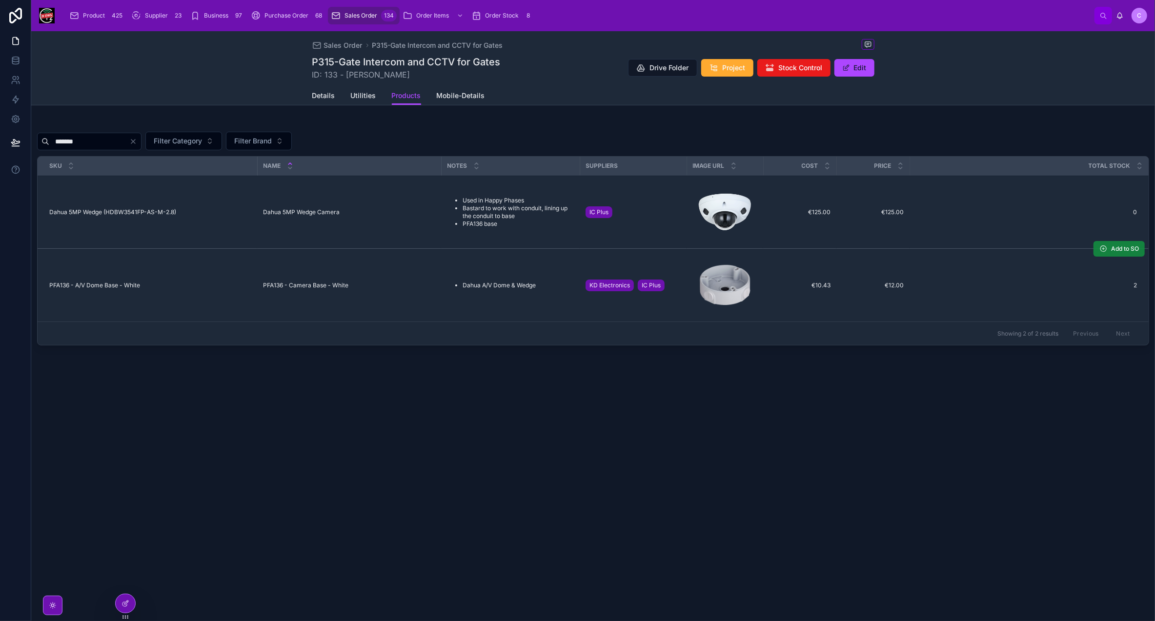
click at [1130, 248] on span "Add to SO" at bounding box center [1125, 249] width 28 height 8
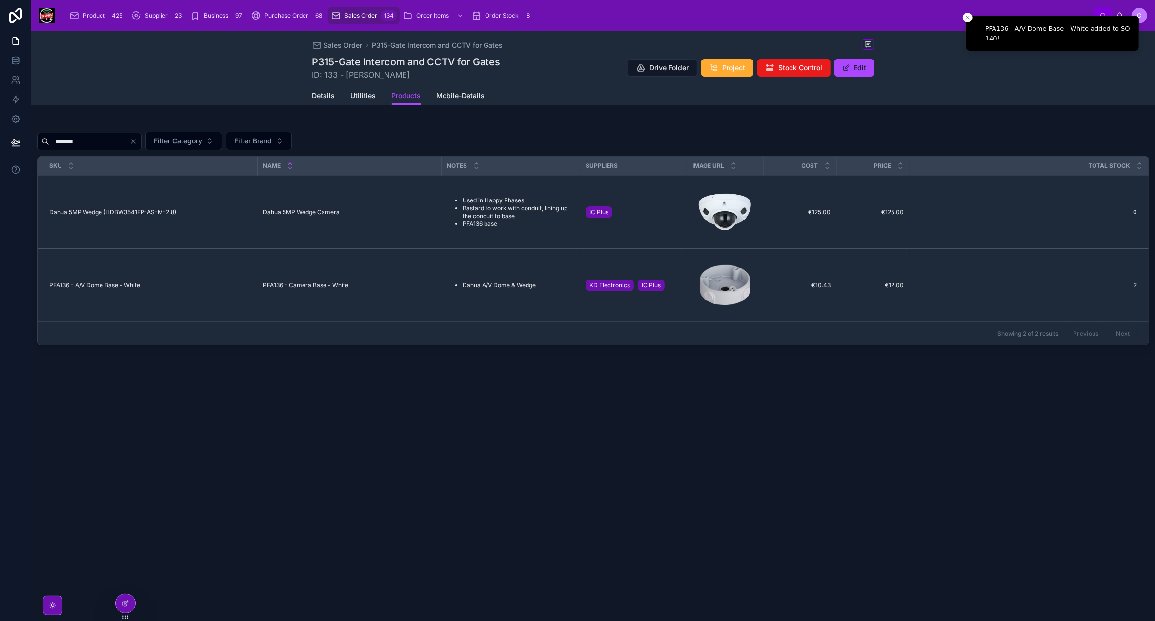
click at [320, 95] on span "Details" at bounding box center [323, 96] width 23 height 10
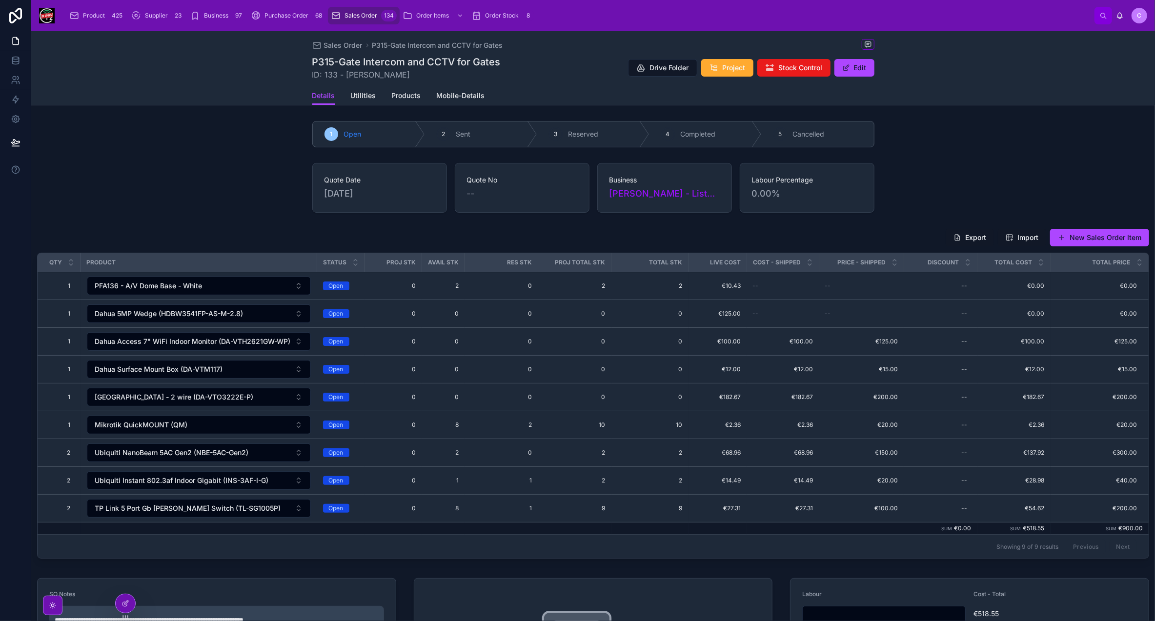
click at [403, 100] on span "Products" at bounding box center [406, 96] width 29 height 10
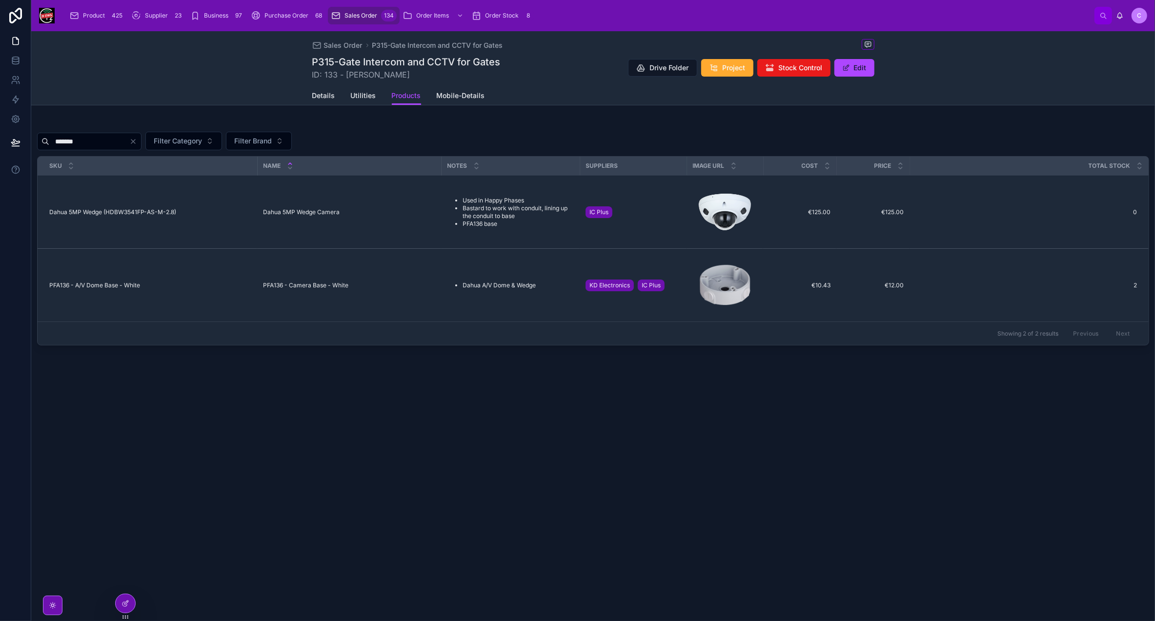
click at [120, 135] on input "******" at bounding box center [89, 142] width 80 height 14
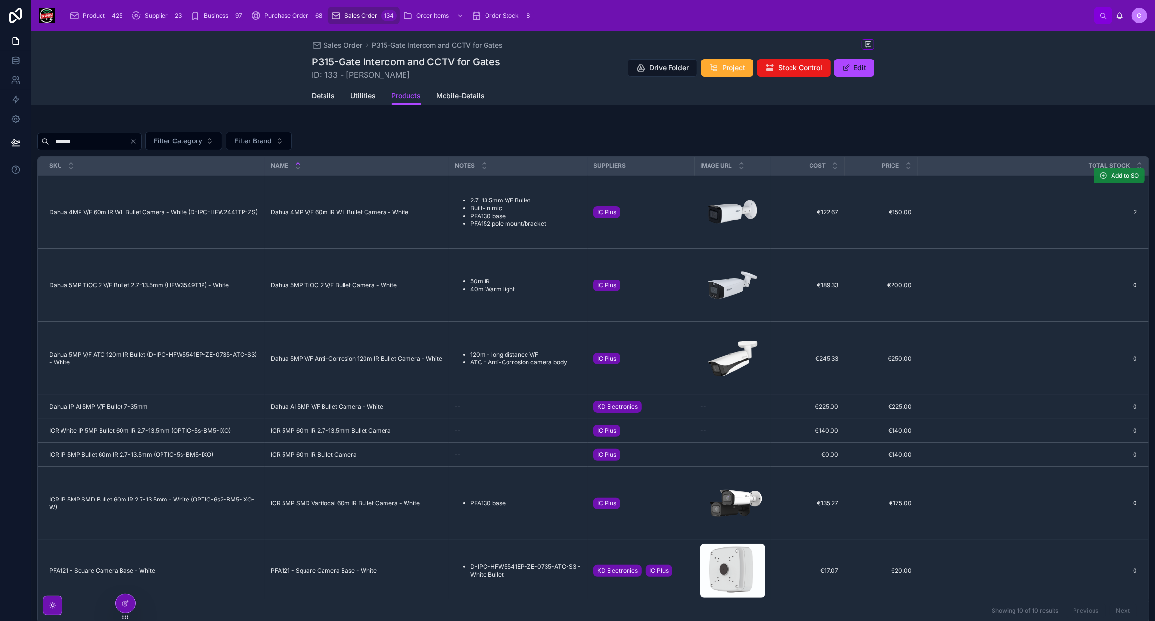
click at [1111, 176] on span "Add to SO" at bounding box center [1125, 176] width 28 height 8
click at [85, 143] on input "******" at bounding box center [89, 142] width 80 height 14
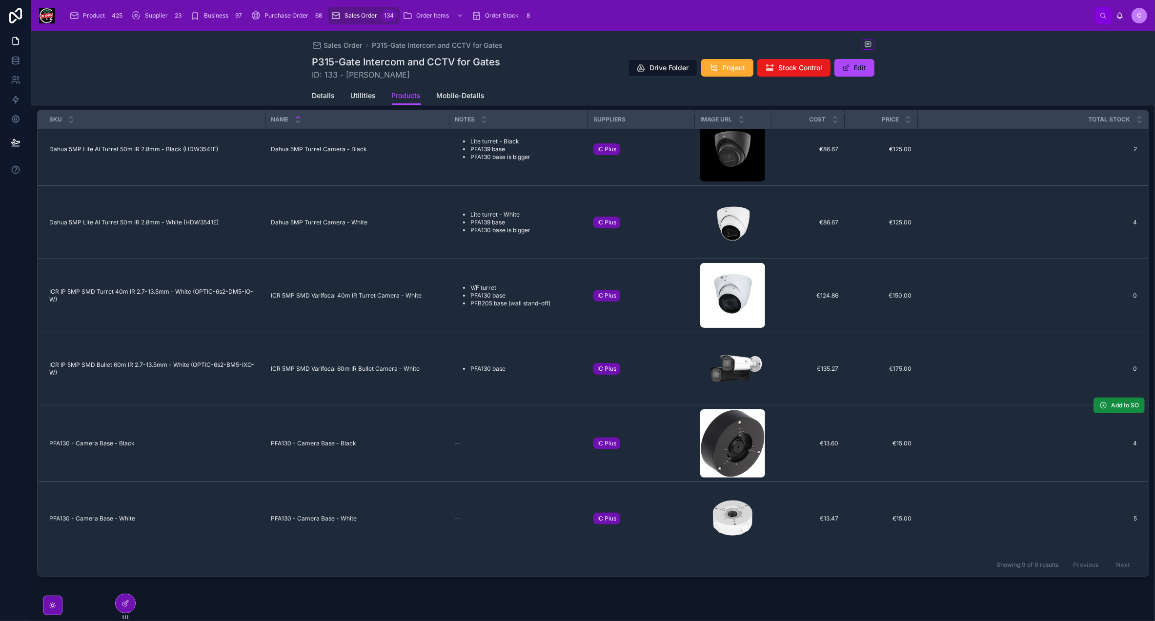
scroll to position [71, 0]
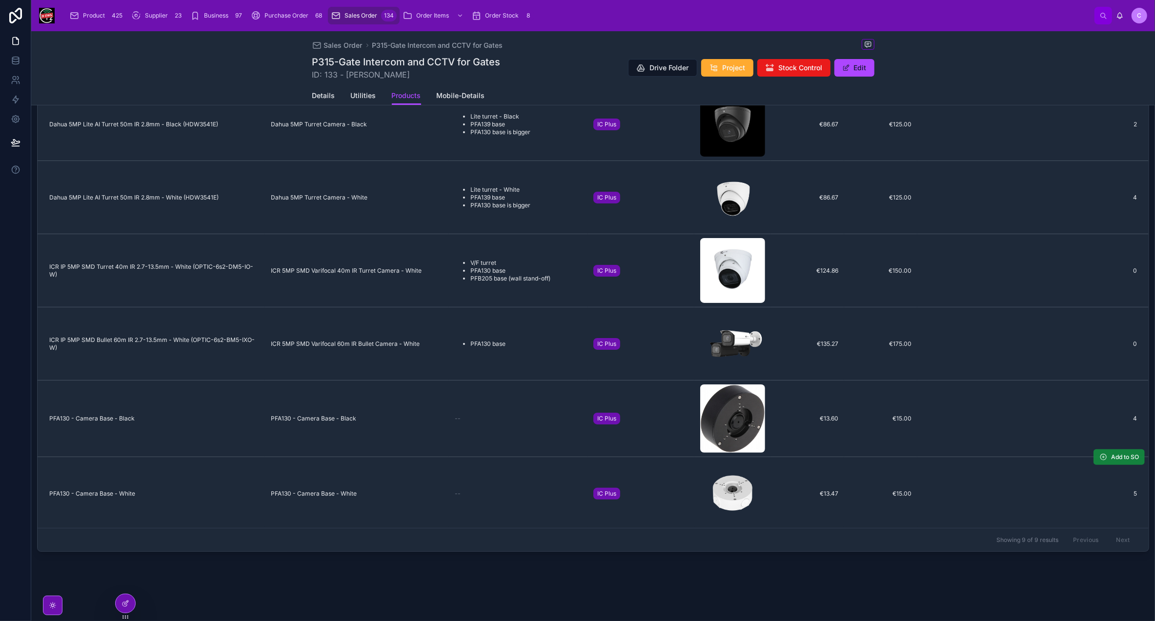
click at [1116, 456] on span "Add to SO" at bounding box center [1125, 457] width 28 height 8
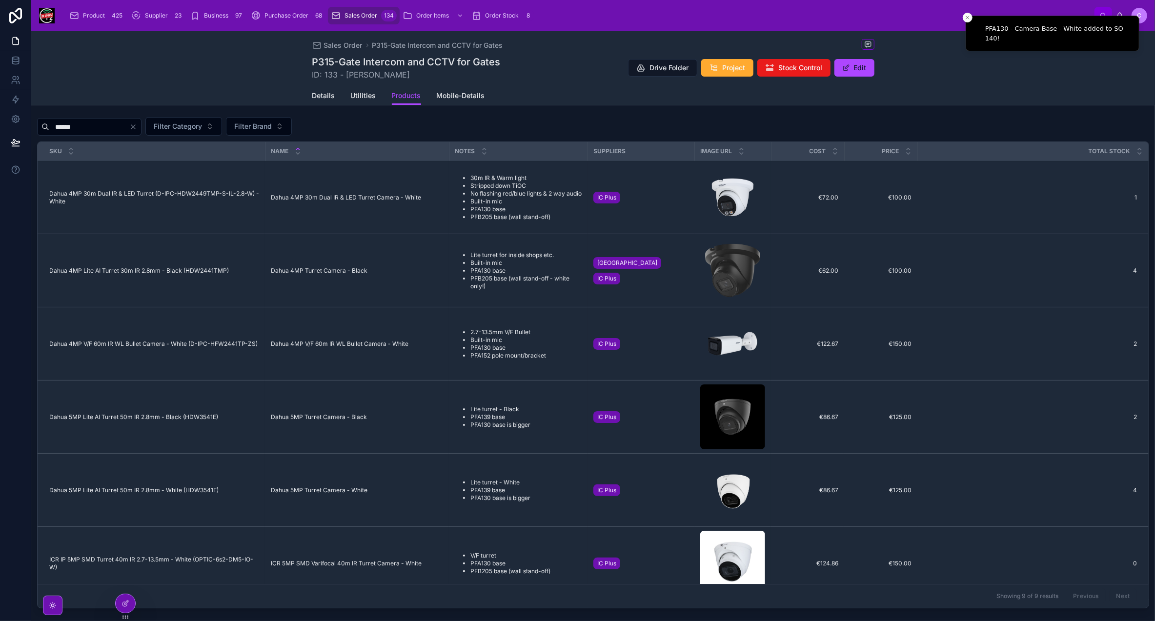
scroll to position [0, 0]
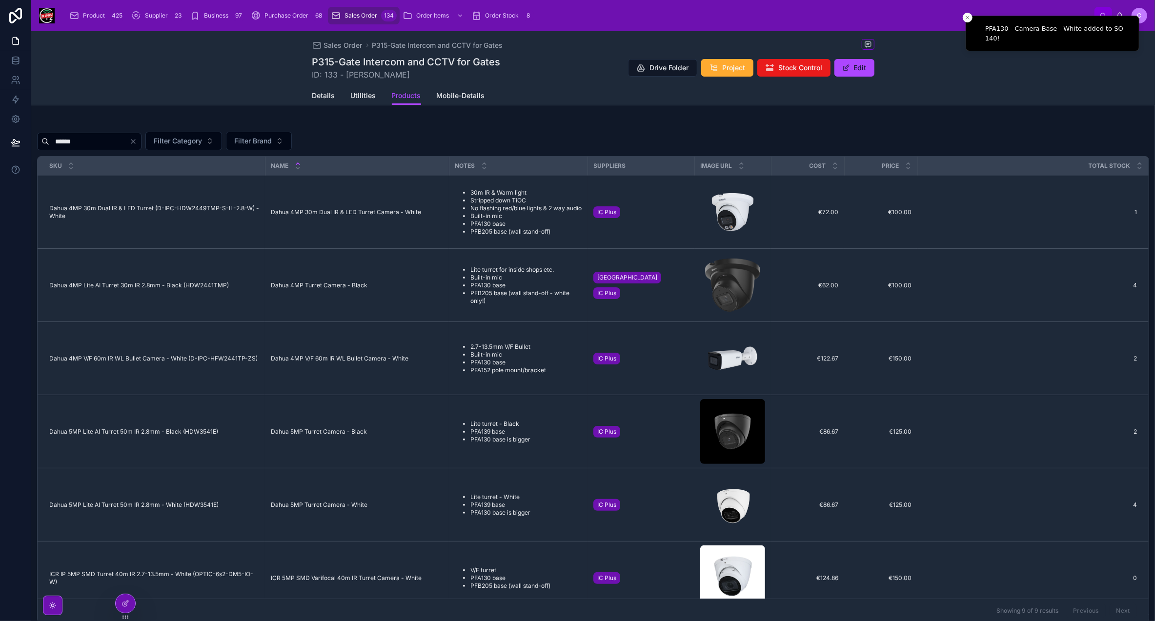
click at [118, 147] on input "******" at bounding box center [89, 142] width 80 height 14
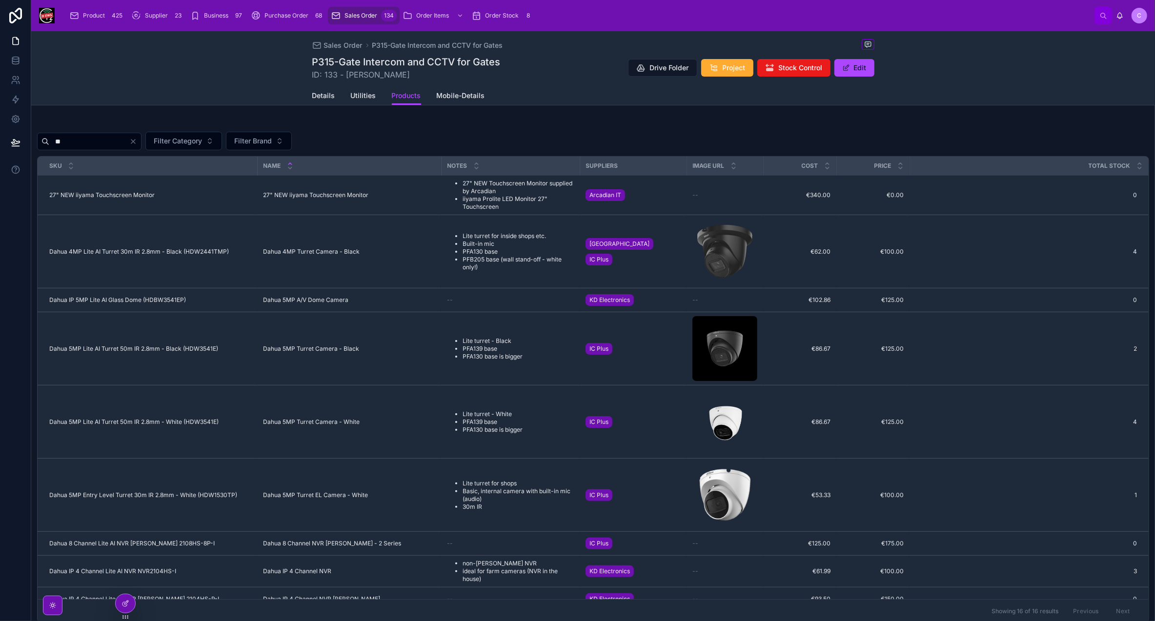
type input "*"
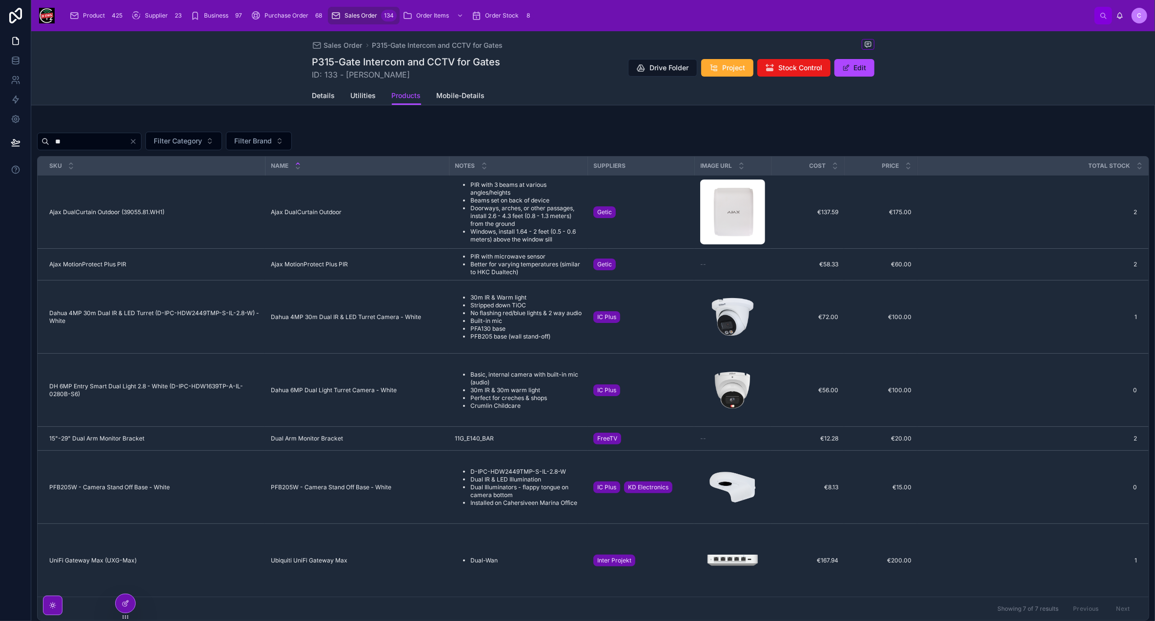
type input "*"
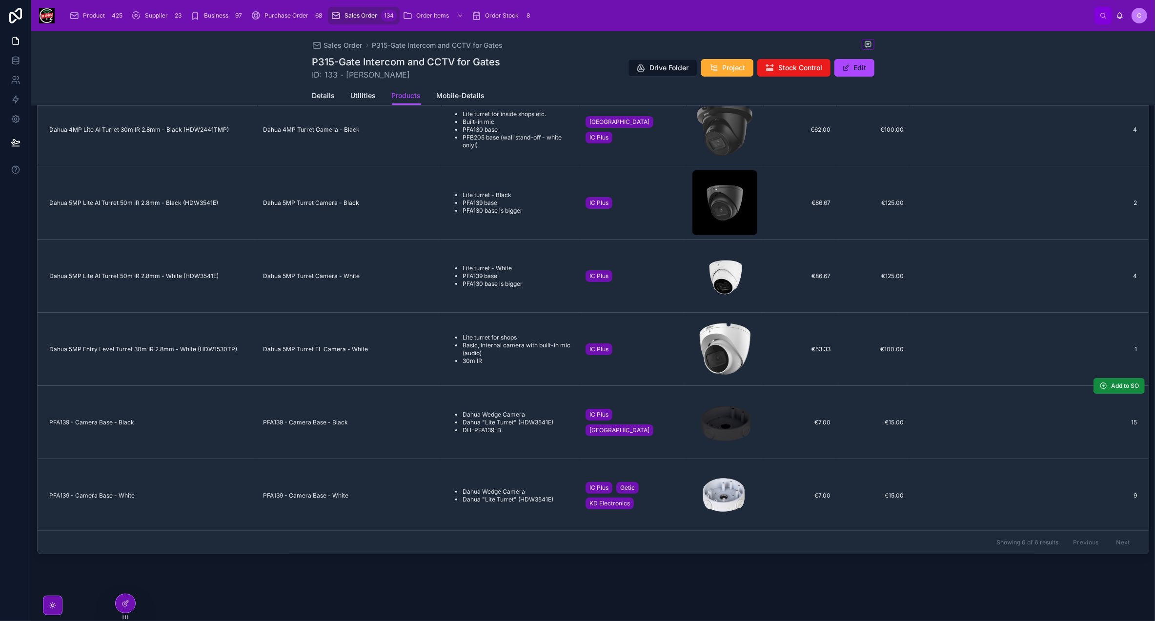
scroll to position [71, 0]
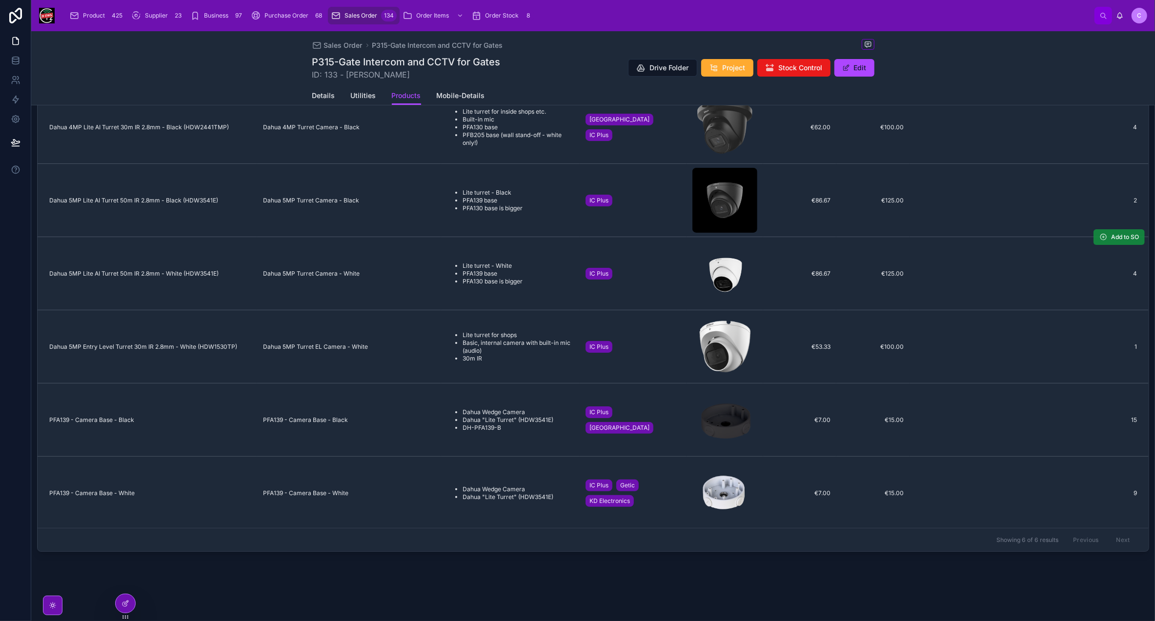
type input "**********"
click at [1111, 237] on span "Add to SO" at bounding box center [1125, 237] width 28 height 8
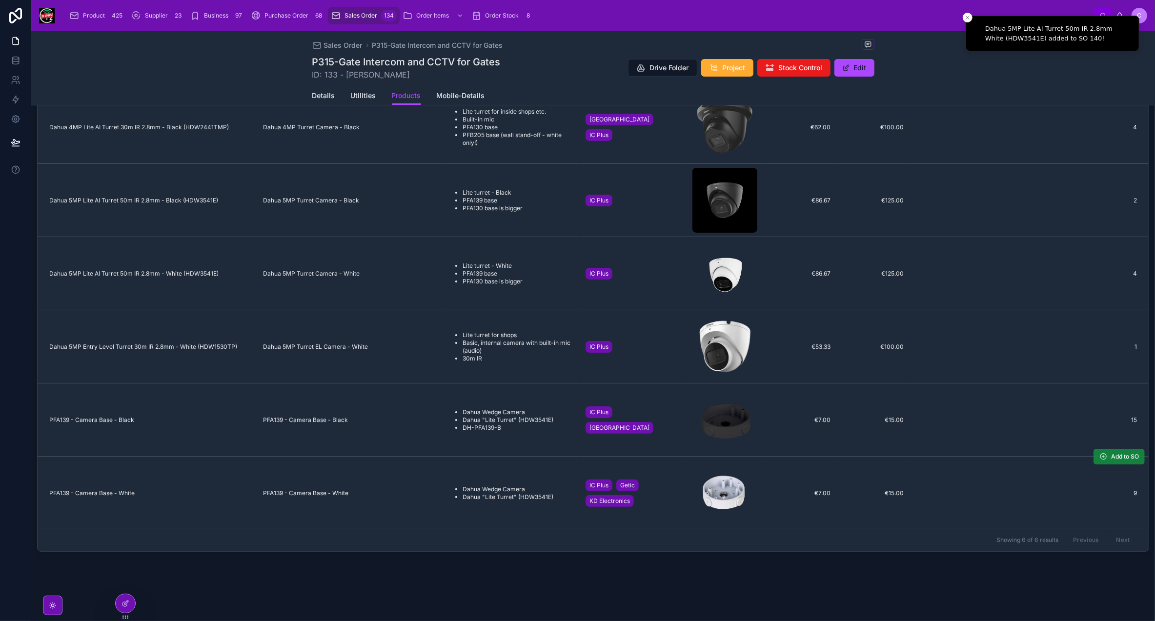
click at [1117, 455] on span "Add to SO" at bounding box center [1125, 457] width 28 height 8
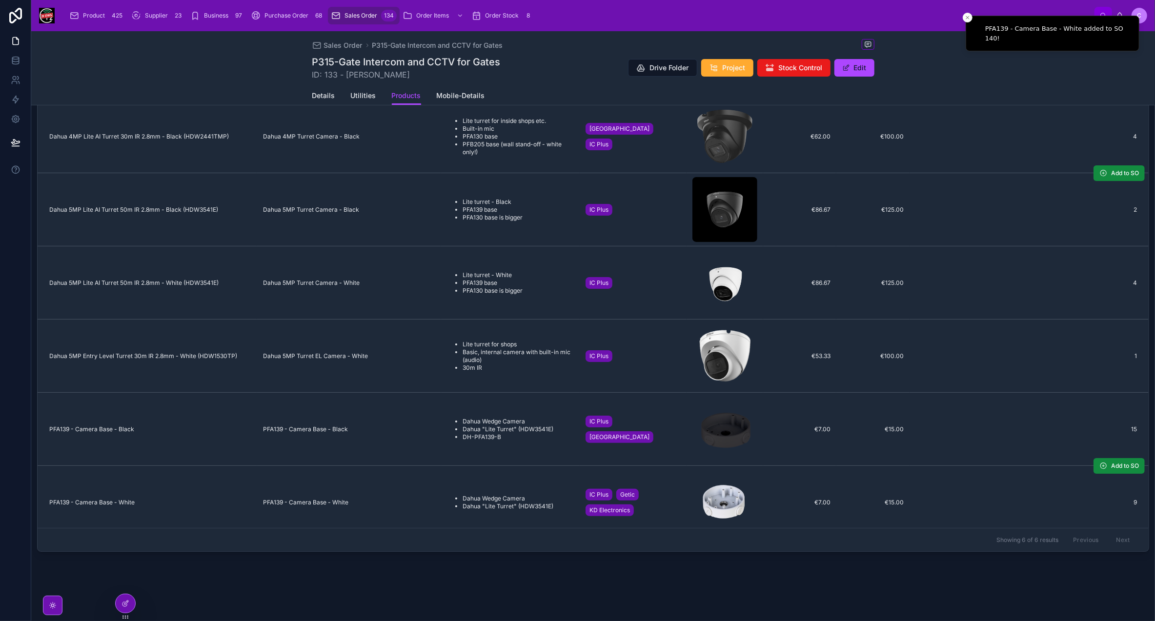
scroll to position [0, 0]
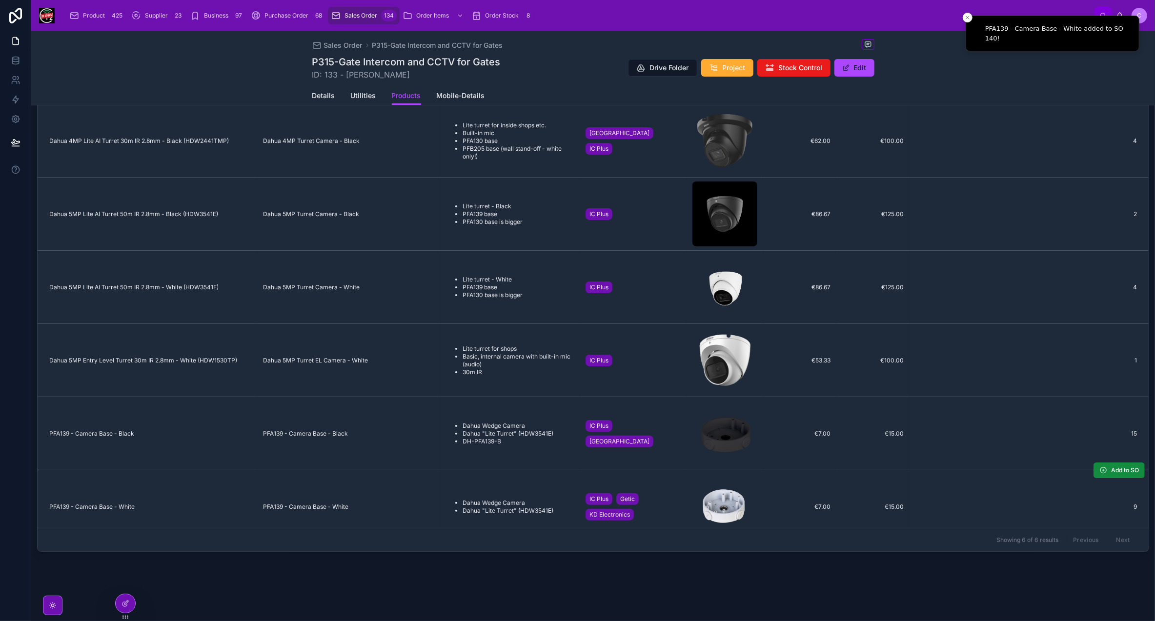
click at [316, 92] on span "Details" at bounding box center [323, 96] width 23 height 10
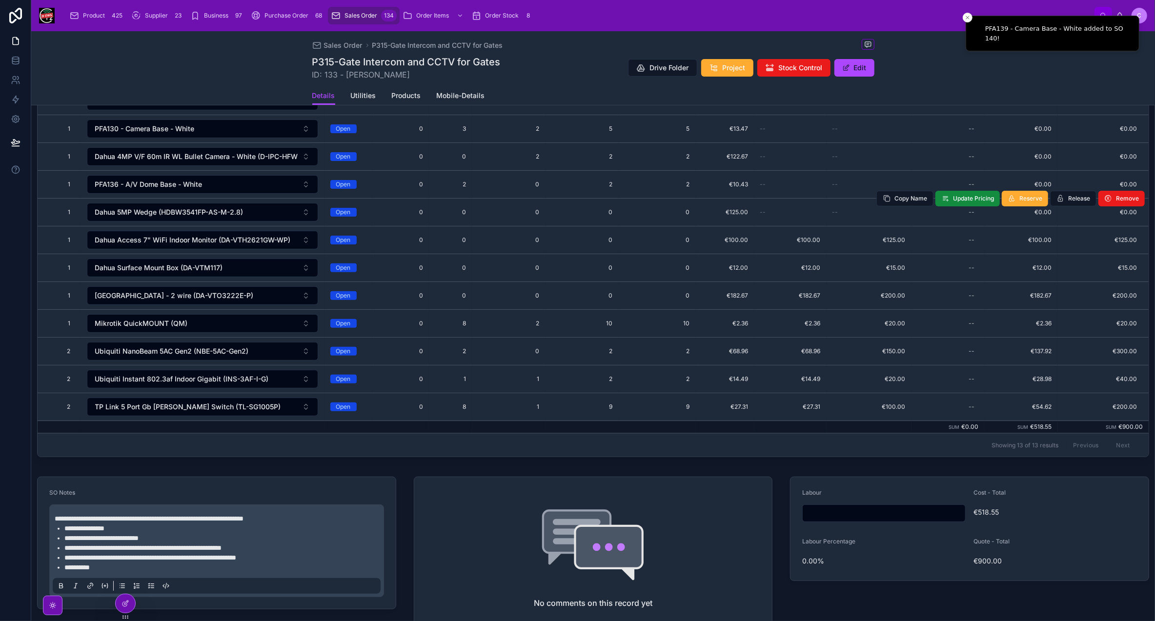
scroll to position [315, 0]
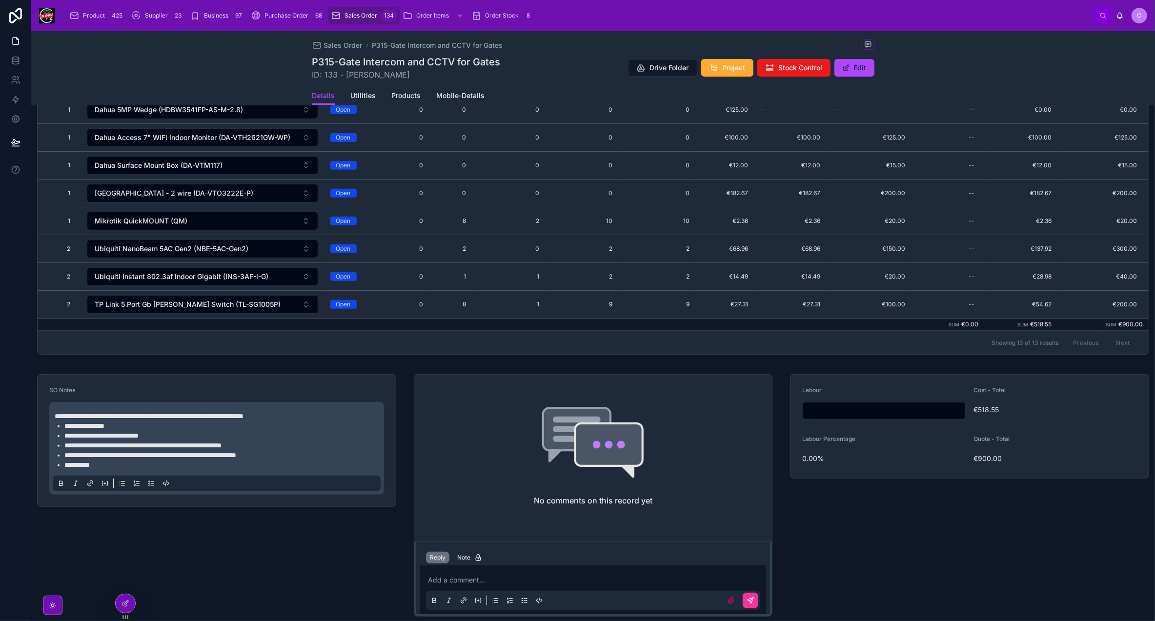
click at [882, 407] on input "text" at bounding box center [884, 411] width 162 height 14
type input "*******"
click at [993, 546] on div "Labour ******* Cost - Total €518.55 Labour Percentage 0.00% Quote - Total €900.…" at bounding box center [969, 495] width 371 height 250
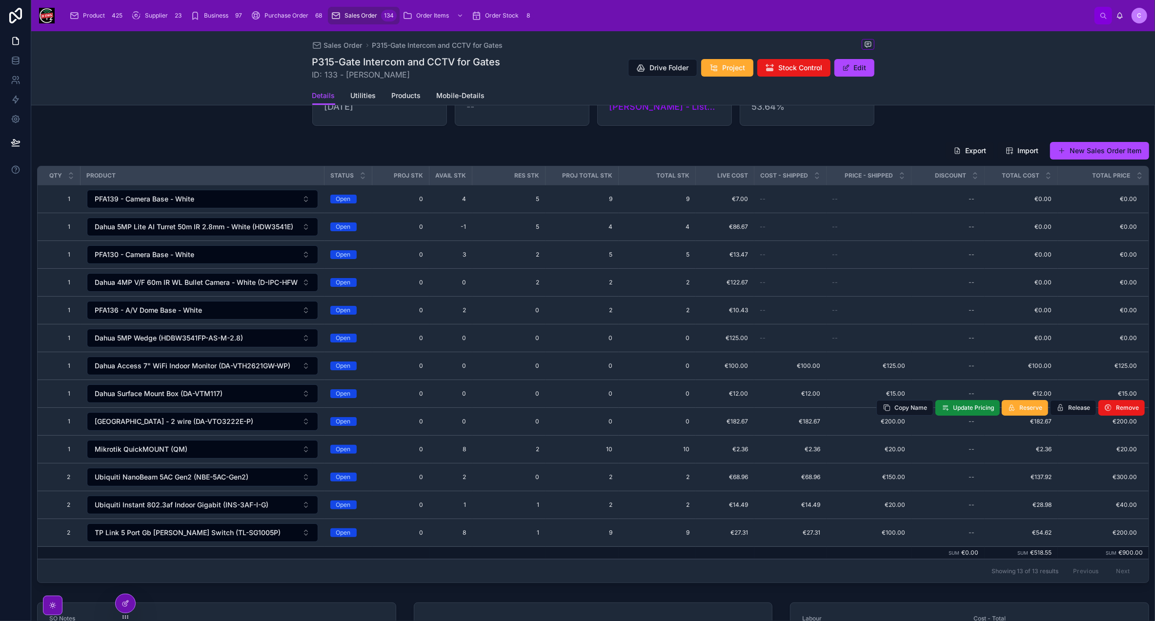
scroll to position [71, 0]
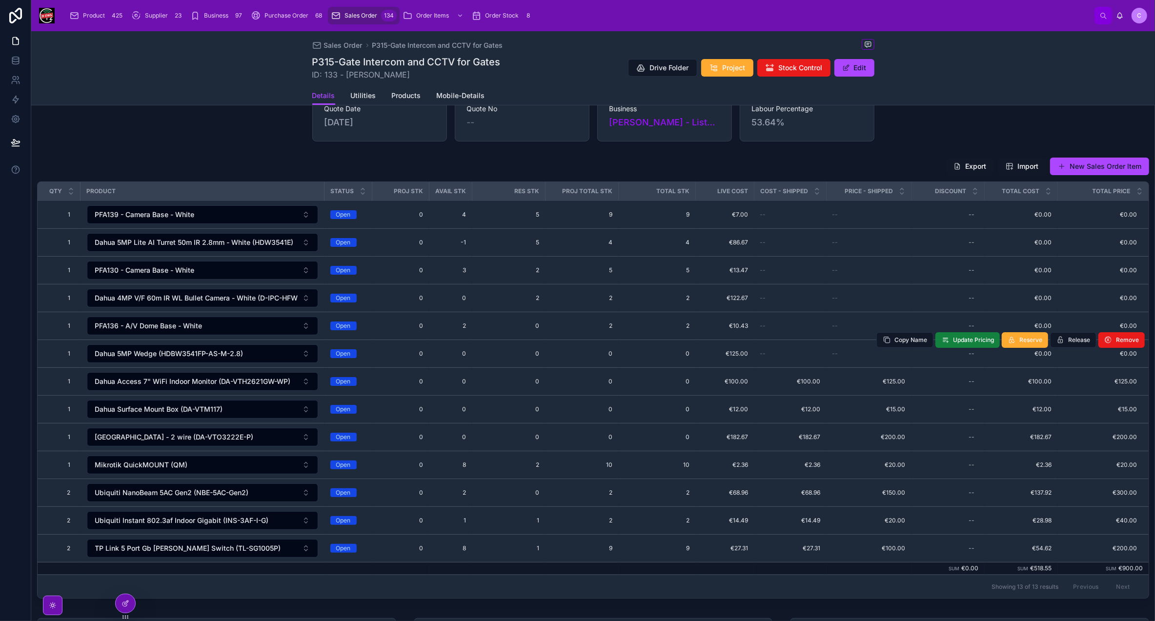
click at [963, 339] on span "Update Pricing" at bounding box center [973, 340] width 41 height 8
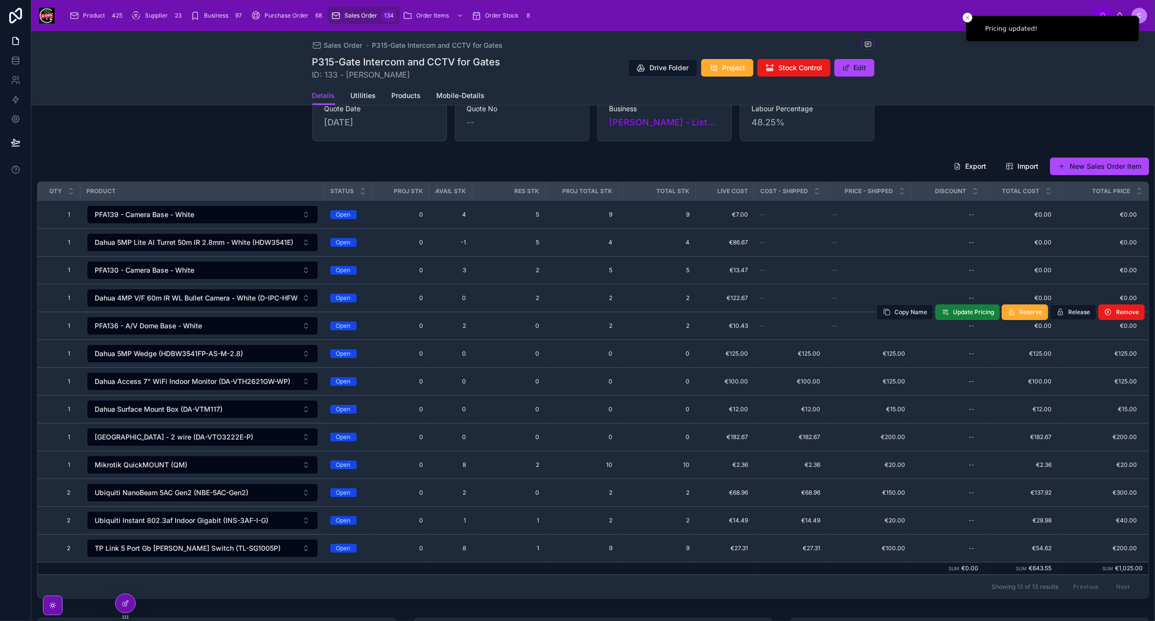
click at [973, 311] on span "Update Pricing" at bounding box center [973, 312] width 41 height 8
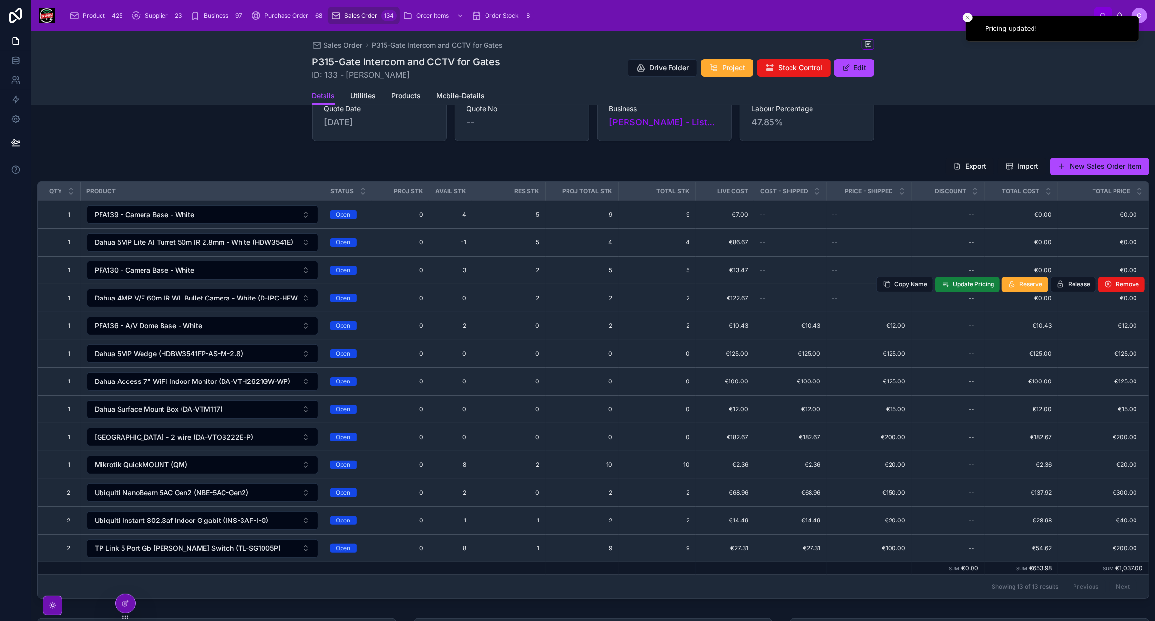
click at [971, 282] on span "Update Pricing" at bounding box center [973, 285] width 41 height 8
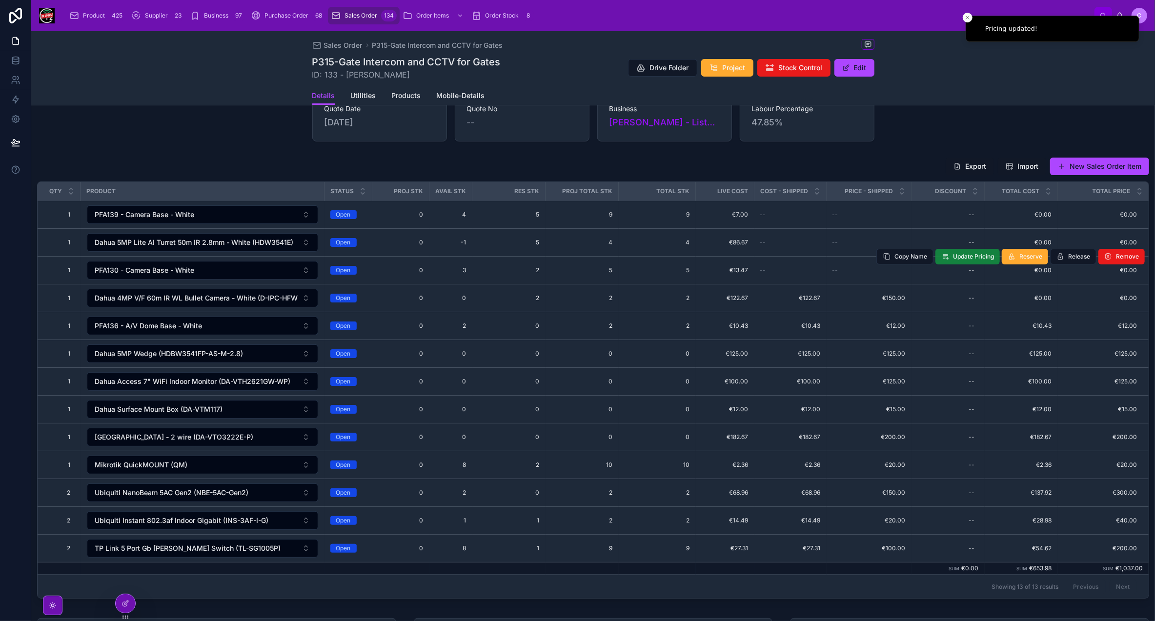
click at [973, 257] on span "Update Pricing" at bounding box center [973, 257] width 41 height 8
click at [0, 0] on span "Update Pricing" at bounding box center [0, 0] width 0 height 0
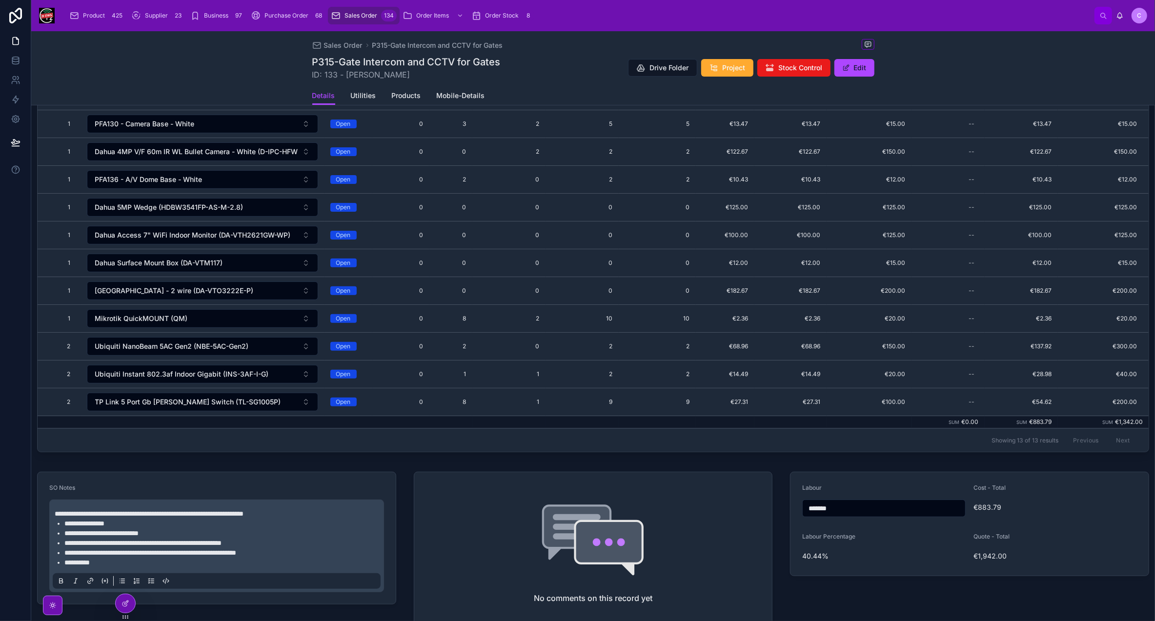
scroll to position [169, 0]
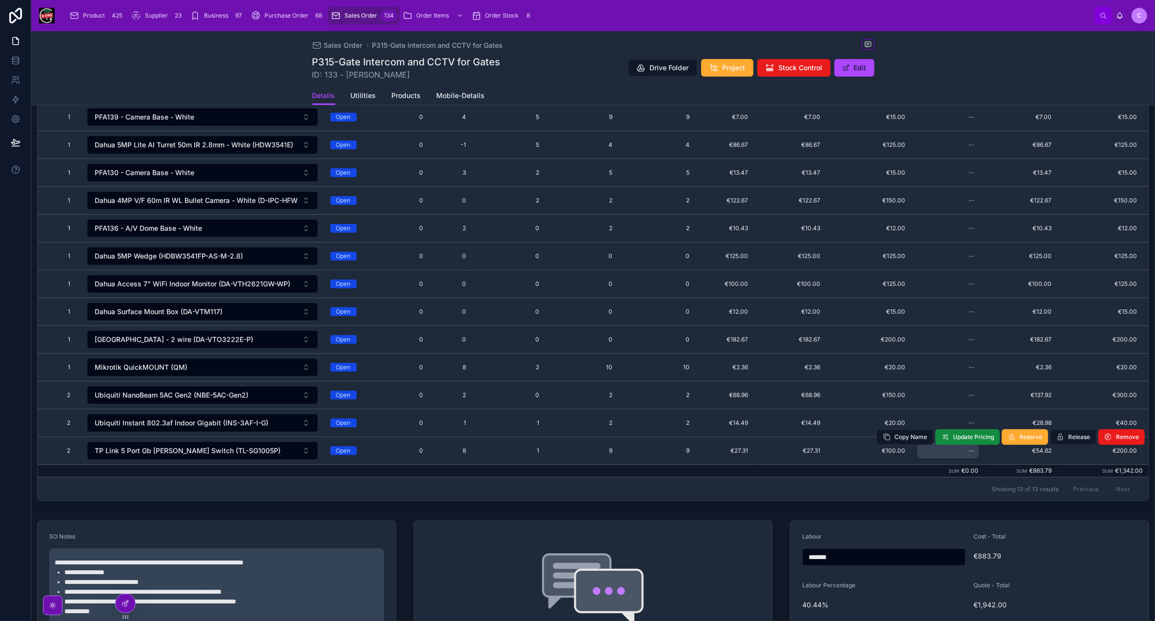
click at [964, 445] on div "--" at bounding box center [947, 451] width 61 height 16
type input "******"
click button "submit" at bounding box center [1087, 457] width 12 height 12
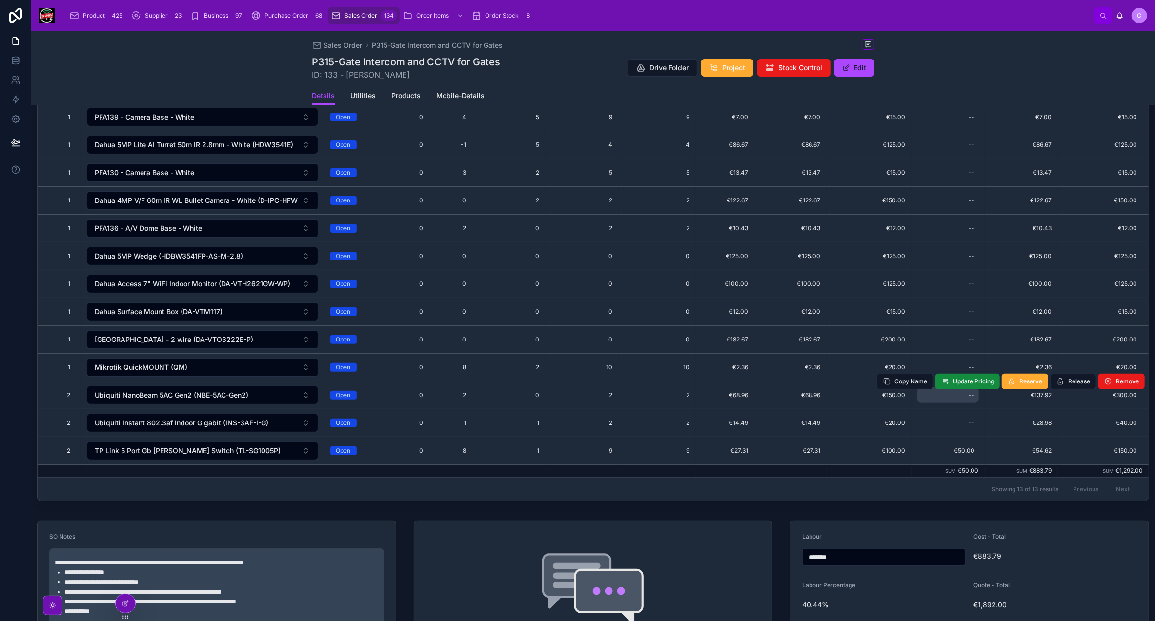
click at [971, 393] on div "--" at bounding box center [947, 395] width 61 height 16
type input "*******"
click button "submit" at bounding box center [1087, 402] width 12 height 12
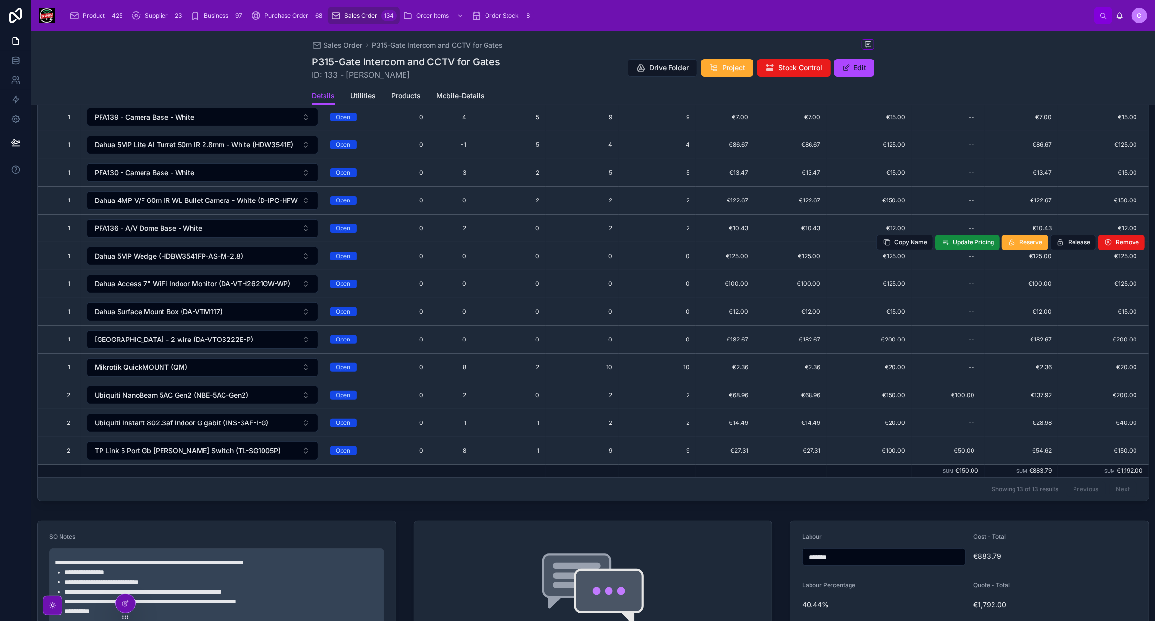
click at [807, 252] on span "€125.00" at bounding box center [790, 256] width 60 height 8
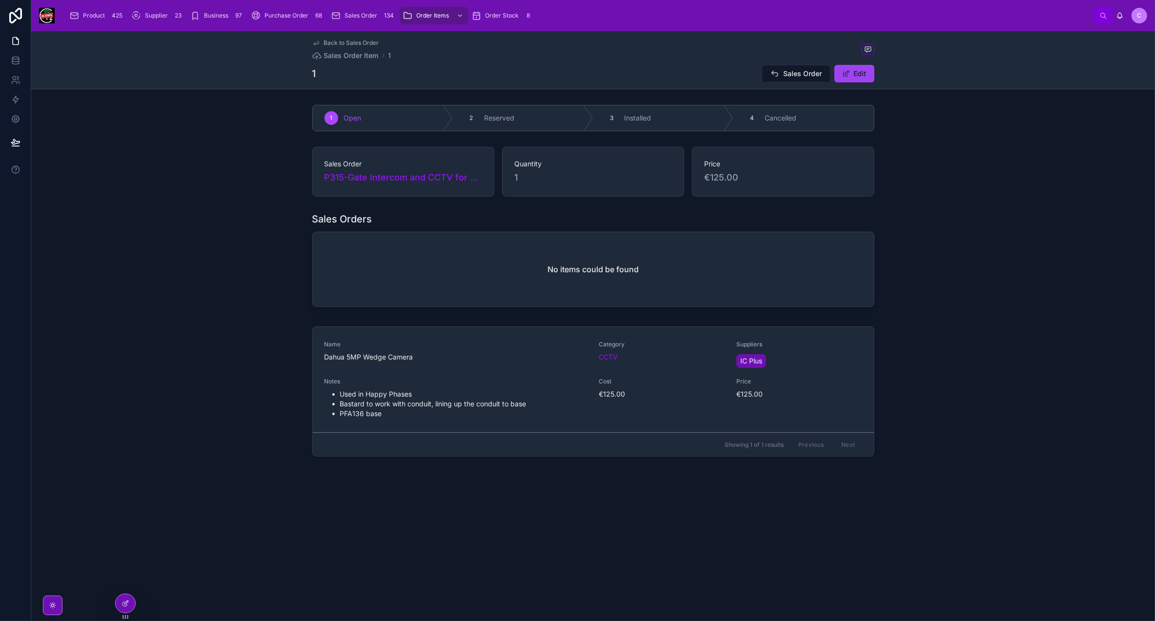
click at [864, 76] on button "Edit" at bounding box center [854, 74] width 40 height 18
click at [864, 76] on button "Done" at bounding box center [851, 74] width 45 height 18
click at [319, 43] on icon at bounding box center [316, 43] width 8 height 8
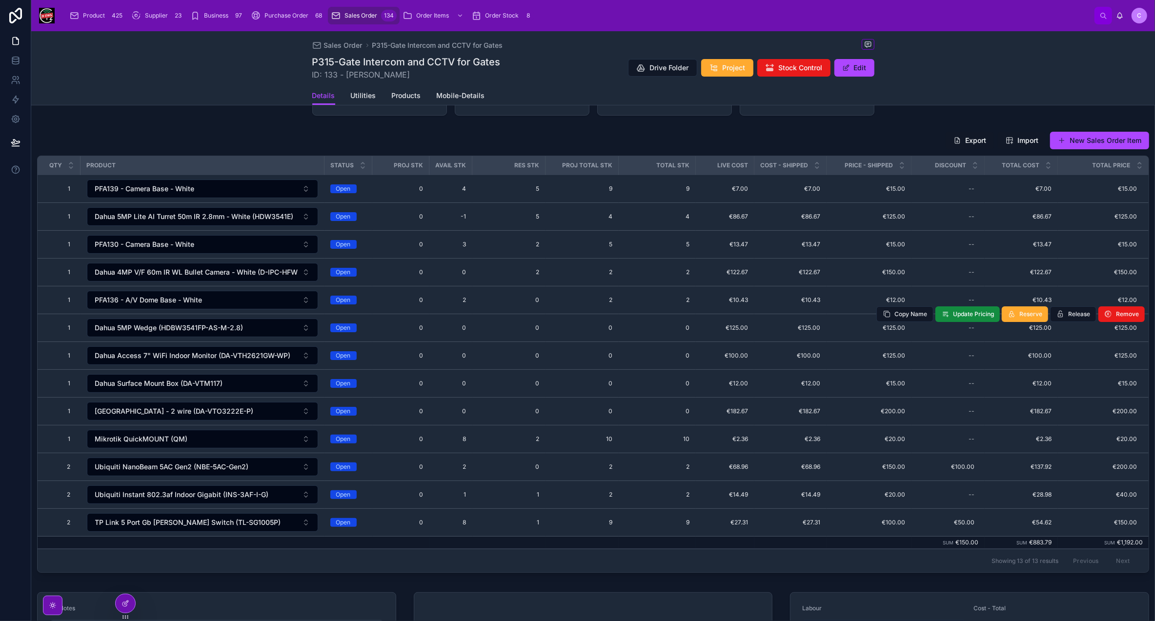
scroll to position [98, 0]
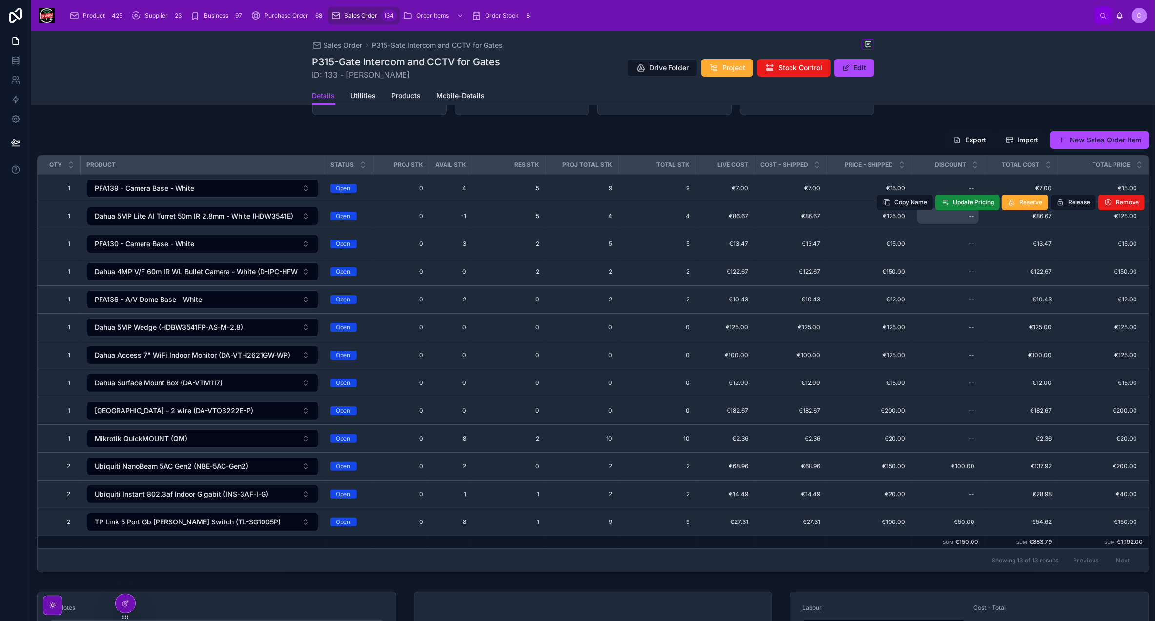
click at [970, 220] on div "--" at bounding box center [947, 216] width 61 height 16
type input "******"
click button "submit" at bounding box center [1087, 228] width 12 height 12
click at [1087, 142] on button "New Sales Order Item" at bounding box center [1099, 140] width 99 height 18
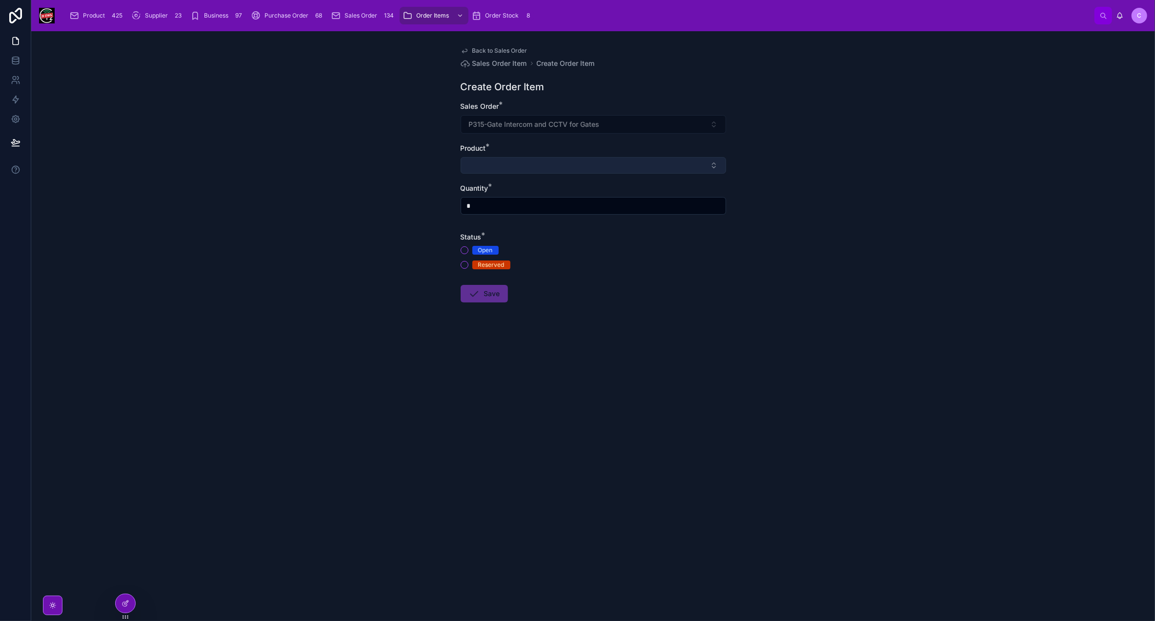
click at [542, 171] on button "Select Button" at bounding box center [593, 165] width 265 height 17
type input "**********"
click at [474, 208] on input "*" at bounding box center [593, 208] width 264 height 14
drag, startPoint x: 474, startPoint y: 208, endPoint x: 460, endPoint y: 208, distance: 14.1
click at [460, 208] on div "Back to Sales Order Sales Order Item Create Order Item Create Order Item Sales …" at bounding box center [593, 199] width 281 height 336
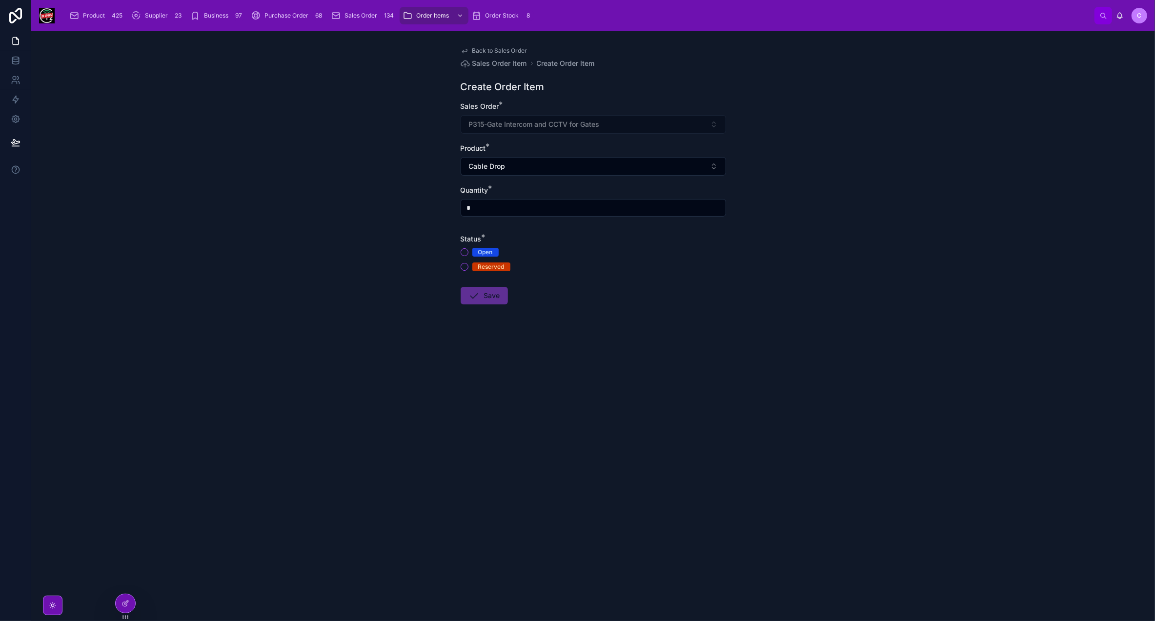
type input "*"
click at [468, 250] on div "Open" at bounding box center [593, 252] width 265 height 9
click at [465, 250] on button "Open" at bounding box center [465, 252] width 8 height 8
click at [492, 291] on button "Save" at bounding box center [484, 296] width 47 height 18
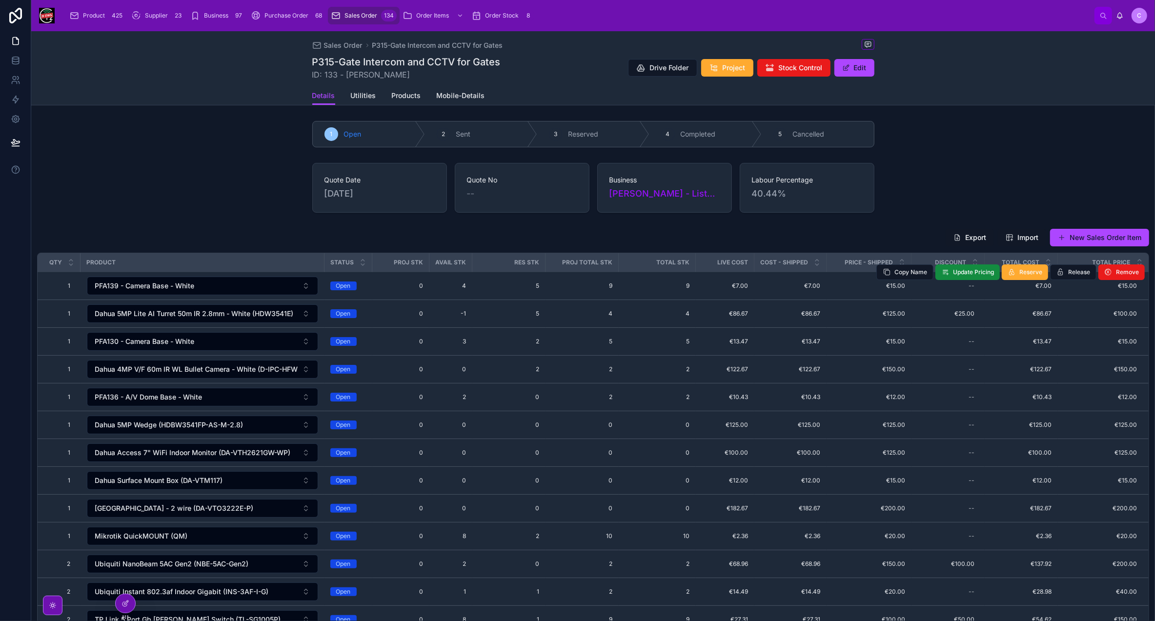
scroll to position [98, 0]
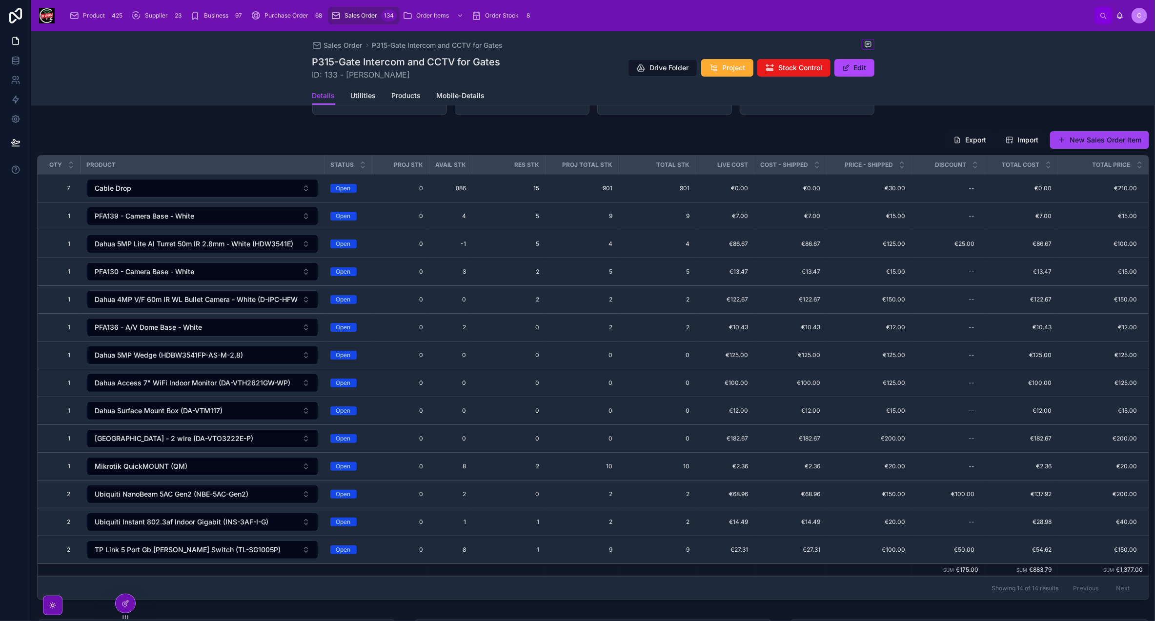
click at [1081, 143] on button "New Sales Order Item" at bounding box center [1099, 140] width 99 height 18
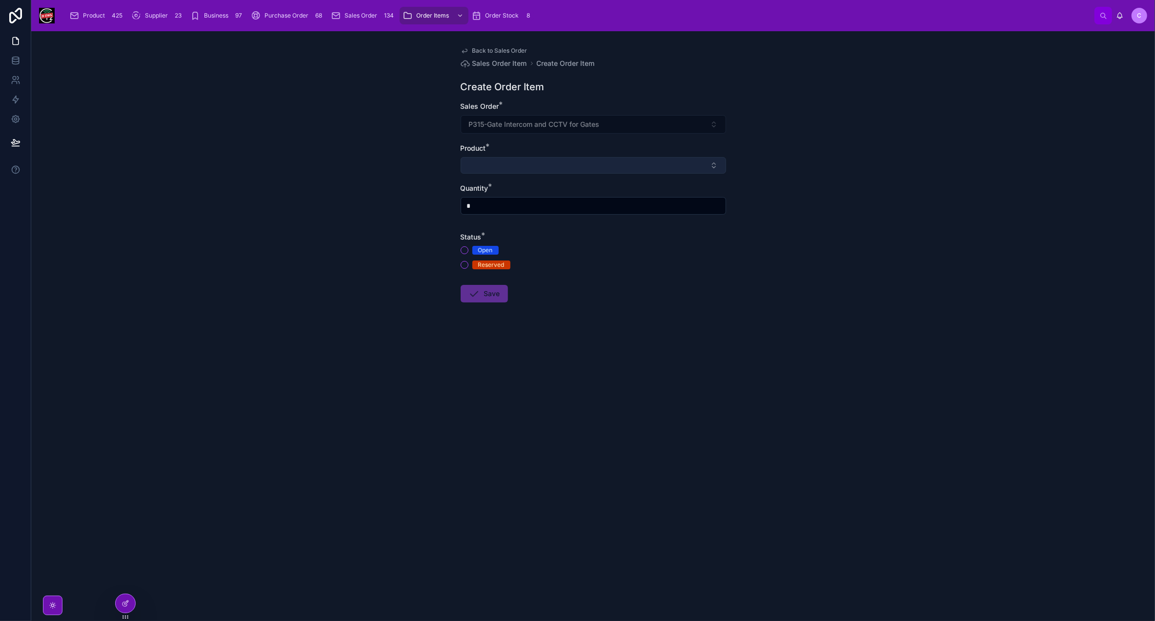
click at [507, 163] on button "Select Button" at bounding box center [593, 165] width 265 height 17
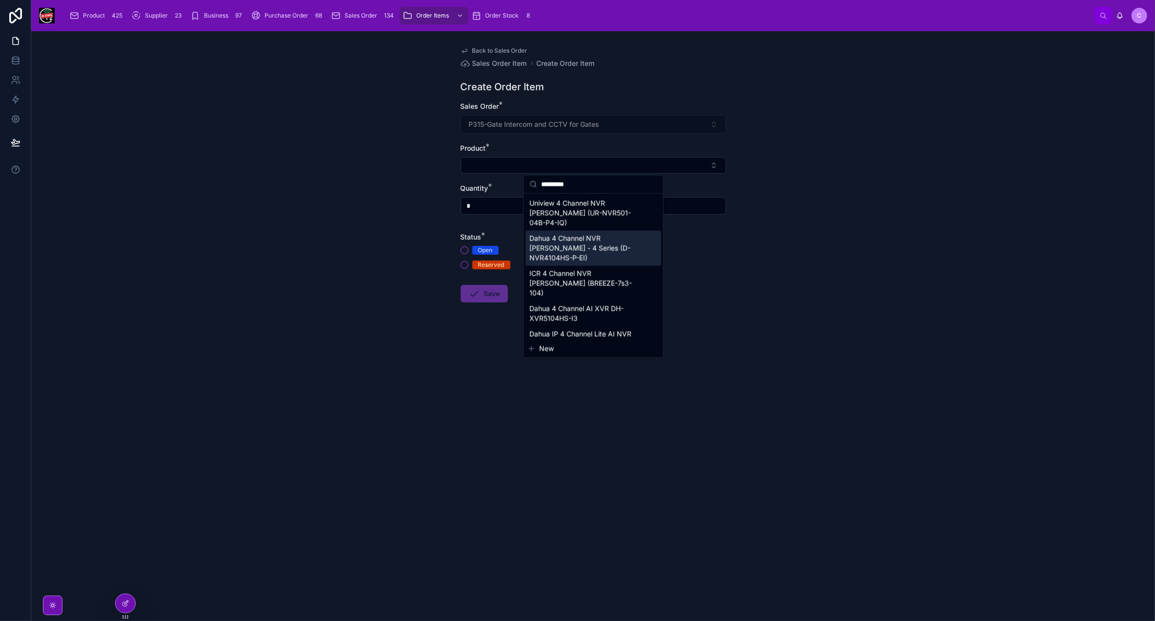
scroll to position [10, 0]
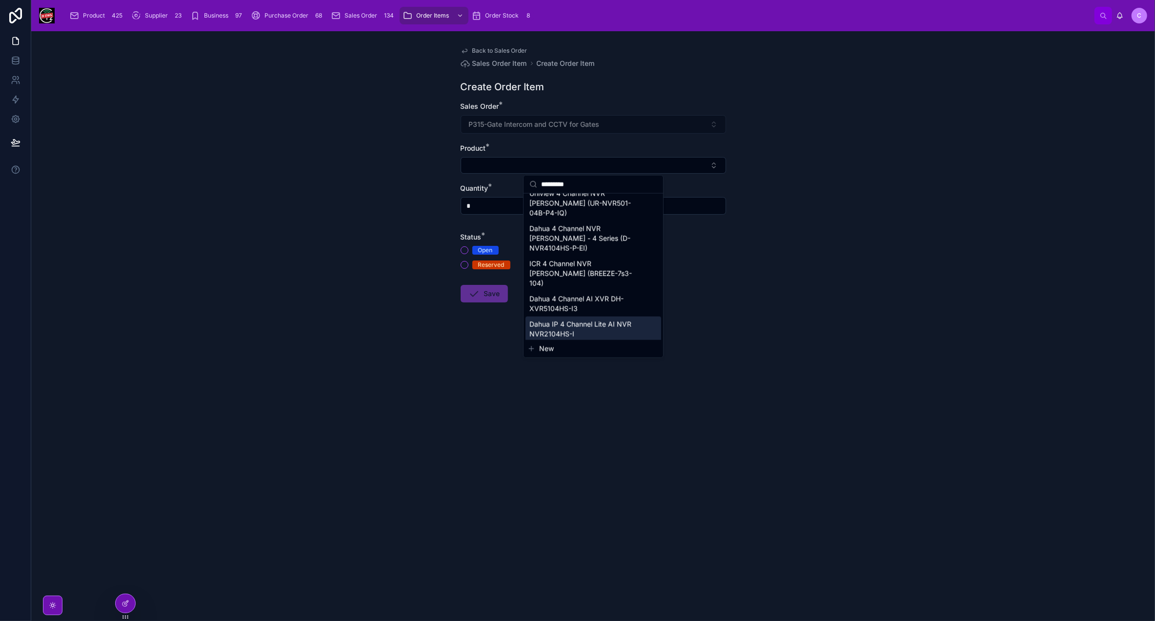
type input "*********"
click at [569, 320] on span "Dahua IP 4 Channel Lite AI NVR NVR2104HS-I" at bounding box center [587, 330] width 116 height 20
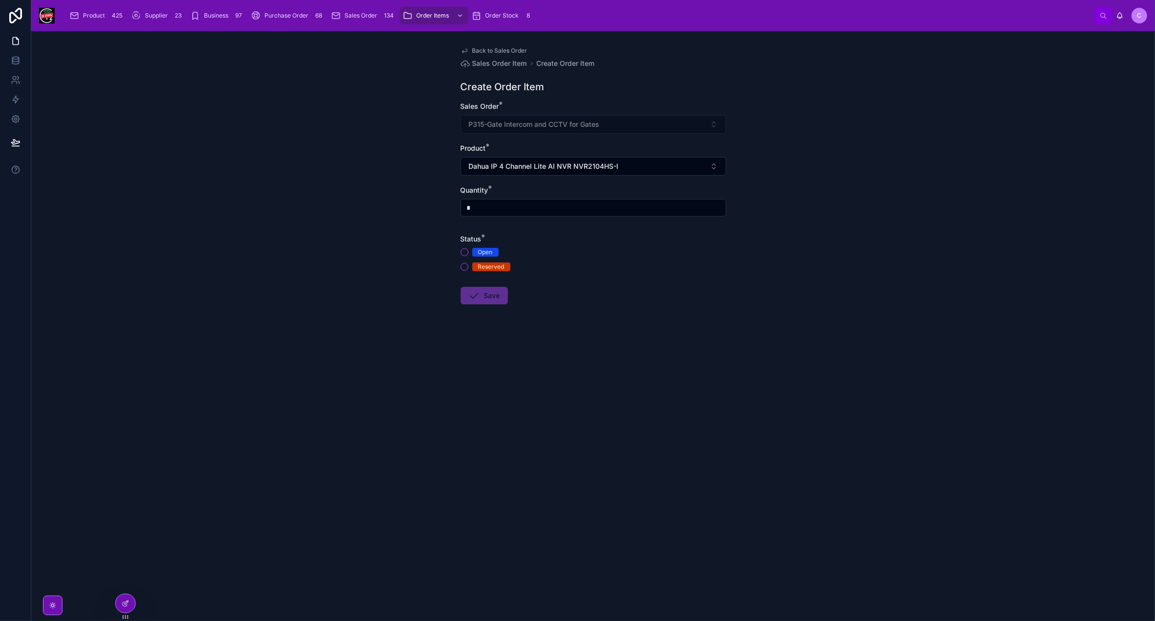
click at [489, 204] on input "*" at bounding box center [593, 208] width 264 height 14
type input "*"
click at [463, 252] on button "Open" at bounding box center [465, 252] width 8 height 8
click at [477, 291] on icon at bounding box center [474, 296] width 12 height 12
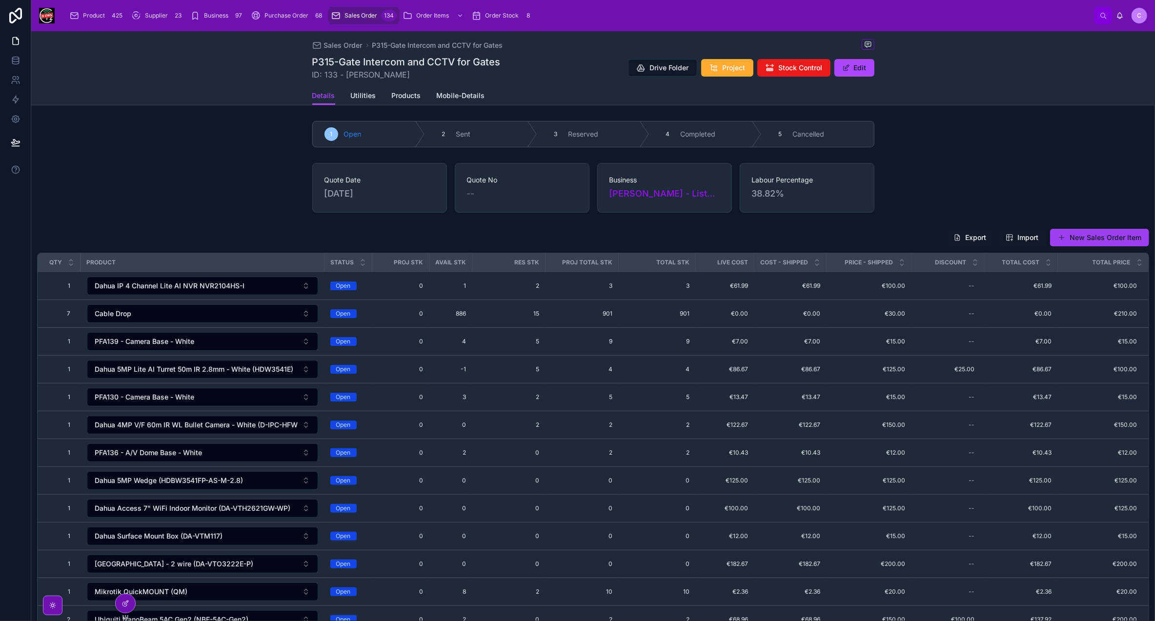
click at [1110, 236] on button "New Sales Order Item" at bounding box center [1099, 238] width 99 height 18
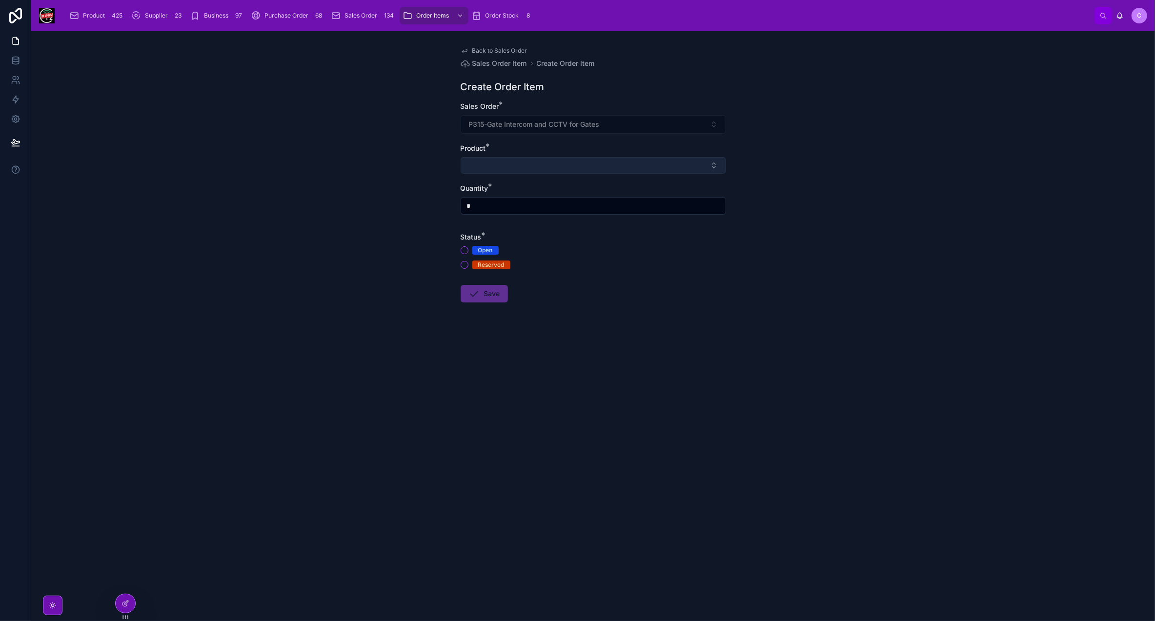
click at [531, 165] on button "Select Button" at bounding box center [593, 165] width 265 height 17
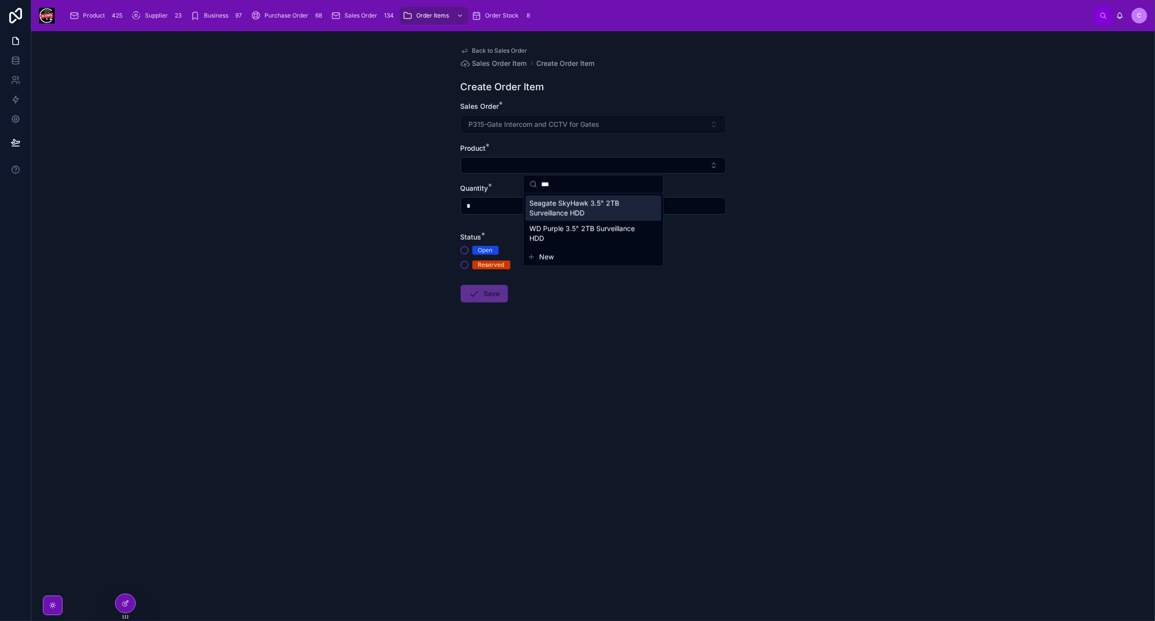
type input "***"
click at [579, 207] on span "Seagate SkyHawk 3.5" 2TB Surveillance HDD" at bounding box center [587, 209] width 116 height 20
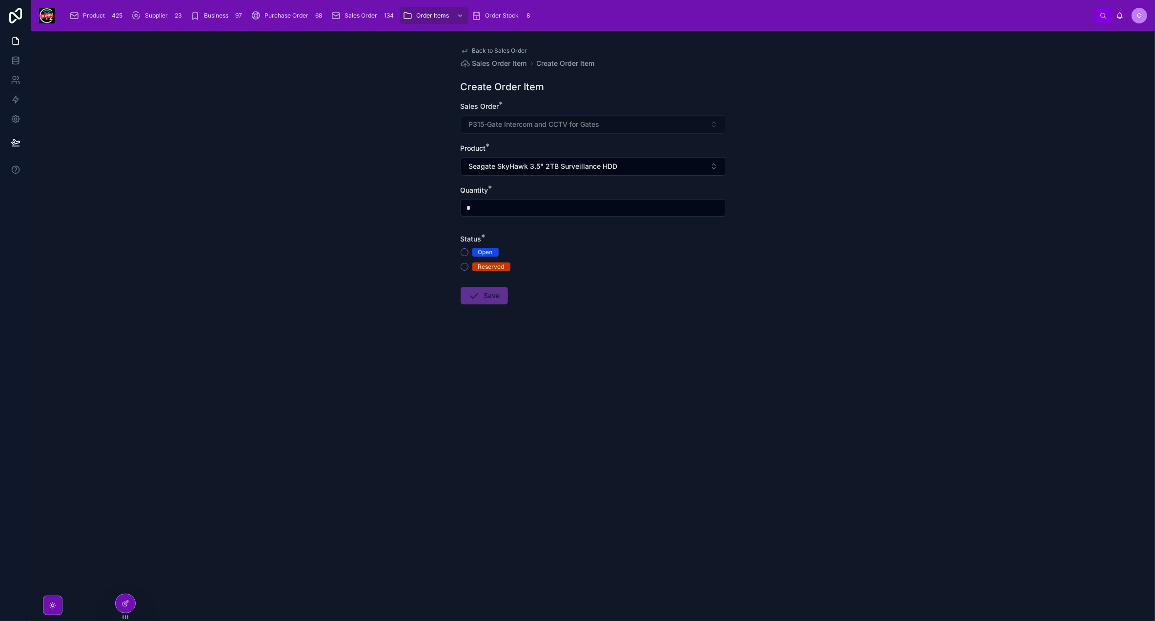
click at [504, 209] on input "*" at bounding box center [593, 208] width 264 height 14
type input "*"
click at [465, 250] on button "Open" at bounding box center [465, 252] width 8 height 8
click at [483, 306] on form "Sales Order * P315-Gate Intercom and CCTV for Gates Product * Seagate SkyHawk 3…" at bounding box center [593, 233] width 265 height 265
click at [491, 294] on button "Save" at bounding box center [484, 296] width 47 height 18
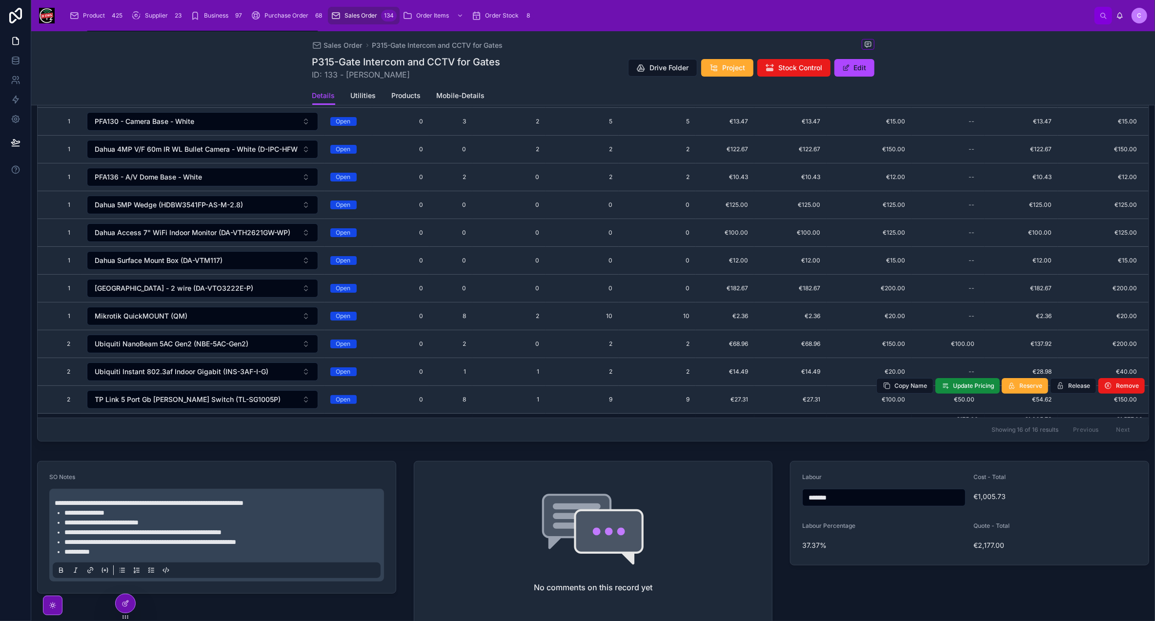
scroll to position [293, 0]
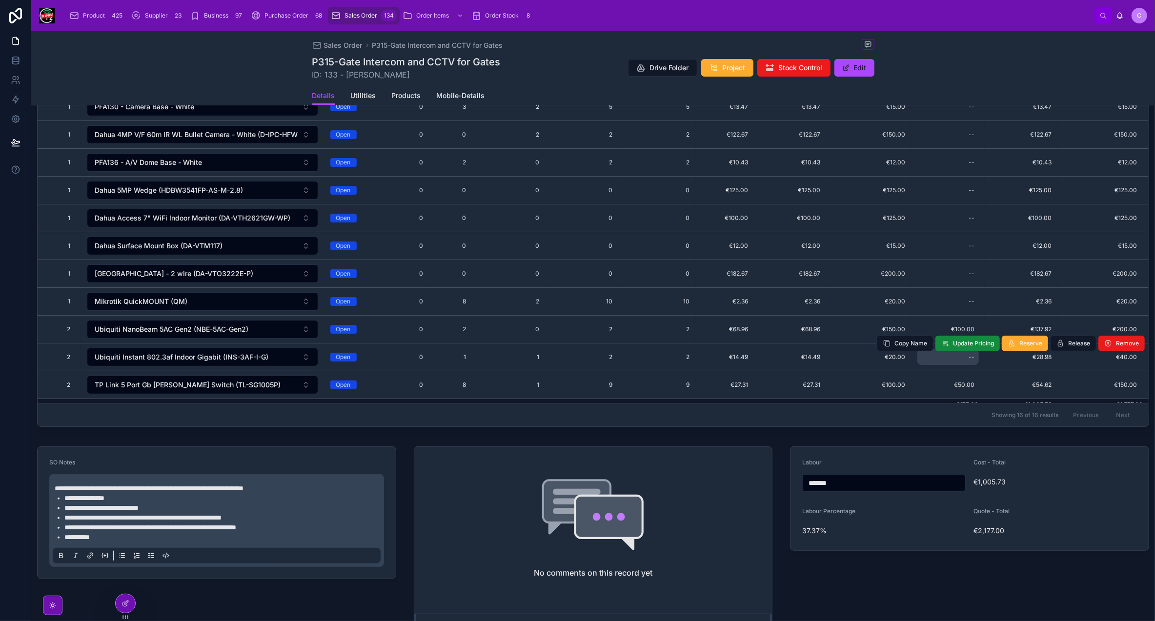
click at [963, 352] on div "--" at bounding box center [947, 357] width 61 height 16
type input "******"
click button "submit" at bounding box center [1087, 363] width 12 height 12
click at [969, 273] on div "--" at bounding box center [947, 274] width 61 height 16
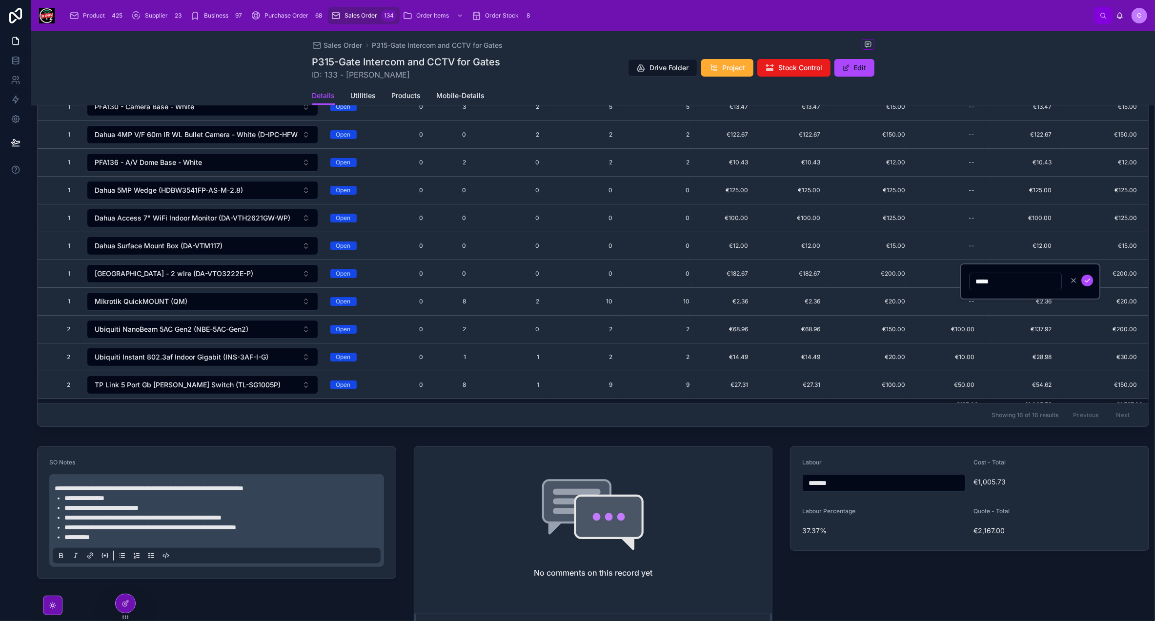
type input "******"
click button "submit" at bounding box center [1087, 281] width 12 height 12
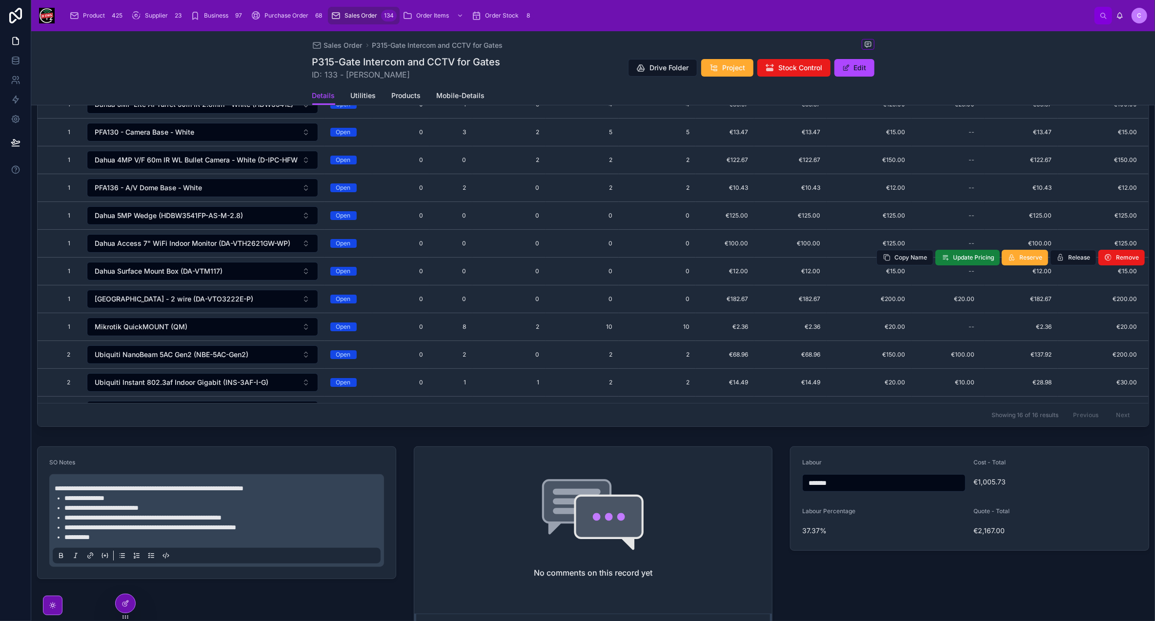
scroll to position [98, 0]
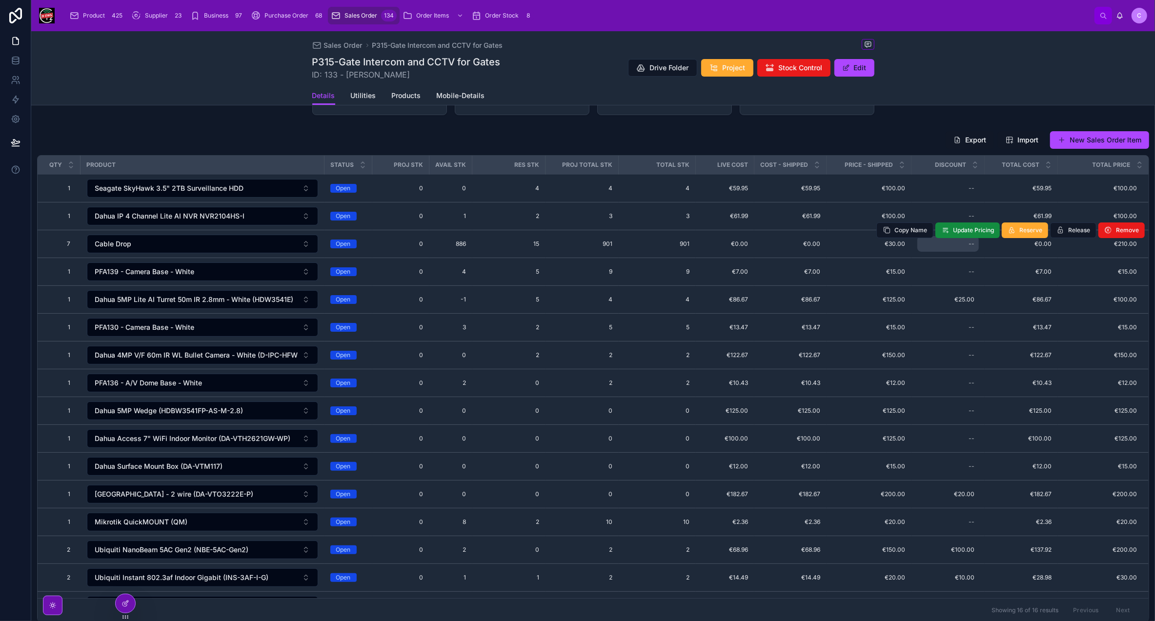
click at [966, 246] on div "--" at bounding box center [947, 244] width 61 height 16
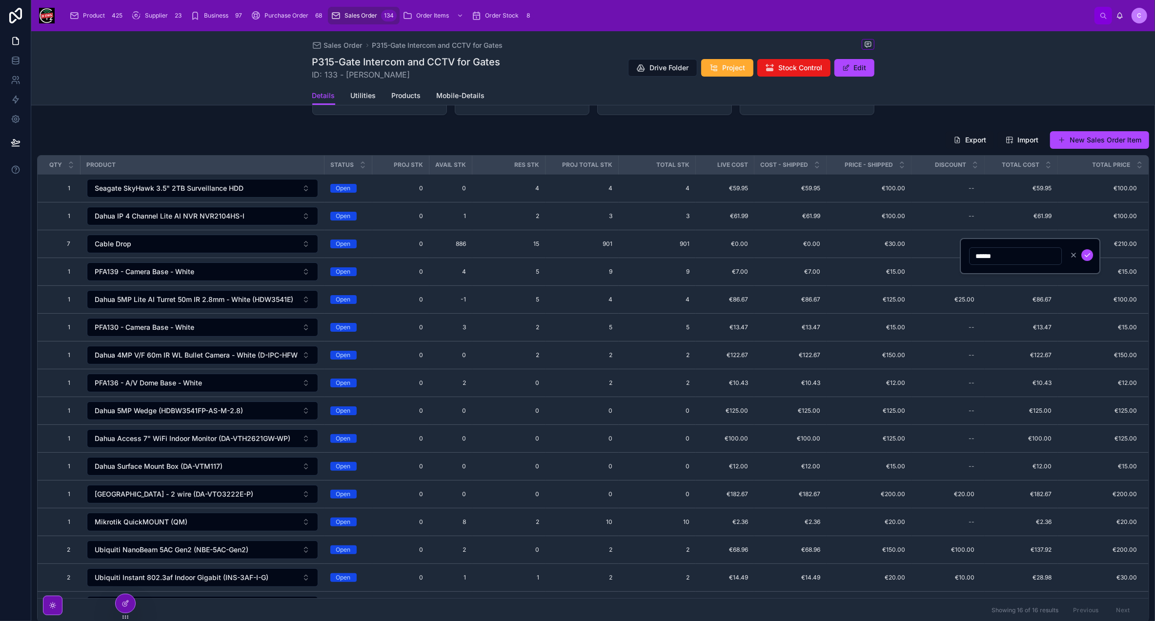
type input "*******"
click button "submit" at bounding box center [1087, 255] width 12 height 12
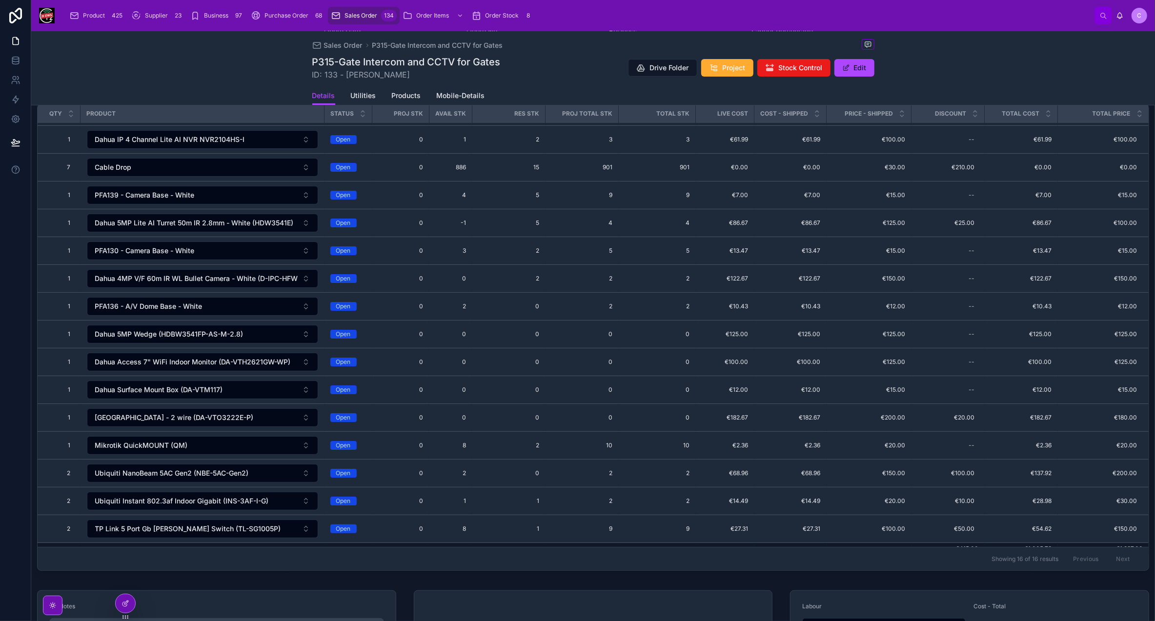
scroll to position [146, 0]
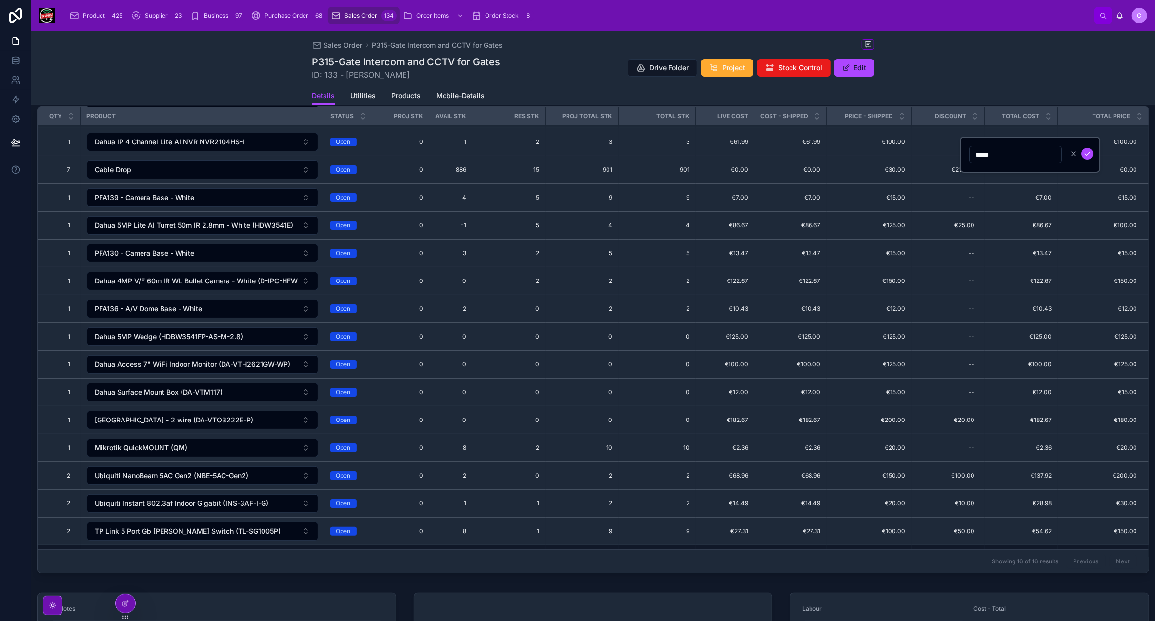
type input "******"
click button "submit" at bounding box center [1087, 154] width 12 height 12
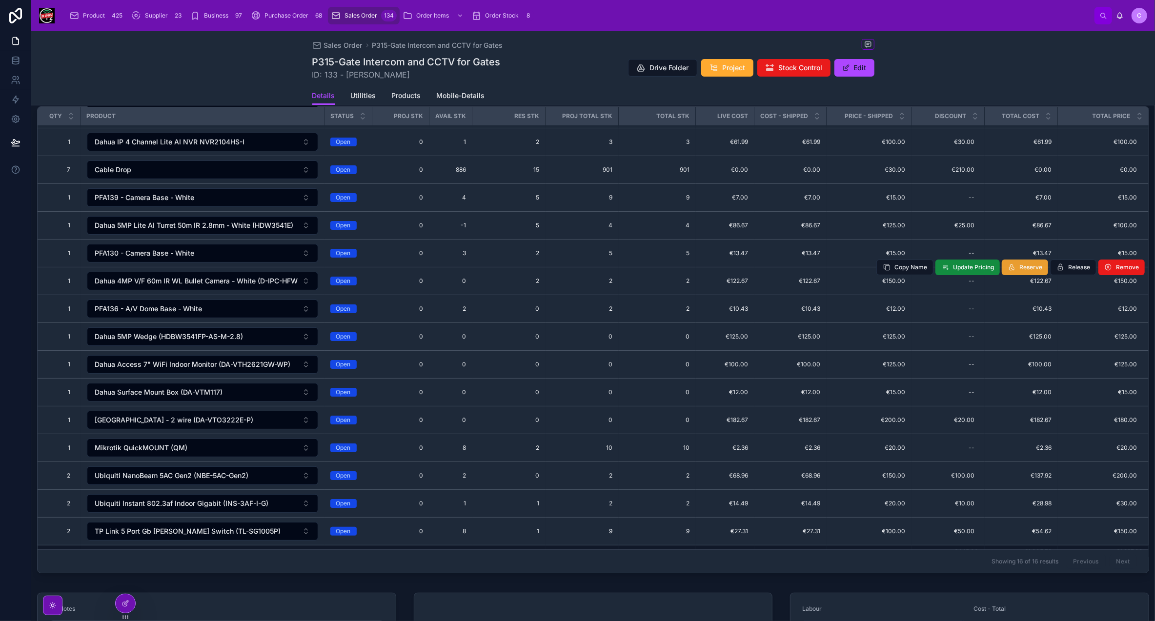
scroll to position [0, 0]
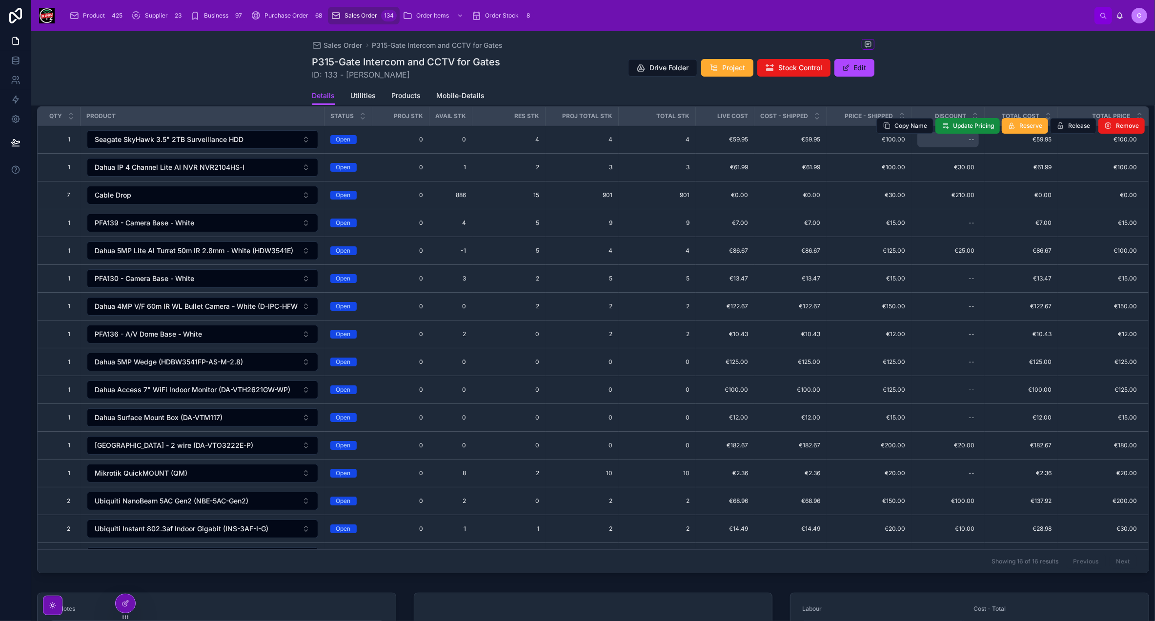
click at [970, 140] on div "--" at bounding box center [972, 140] width 6 height 8
click at [966, 146] on div "--" at bounding box center [947, 140] width 61 height 16
type input "******"
click button "submit" at bounding box center [1087, 152] width 12 height 12
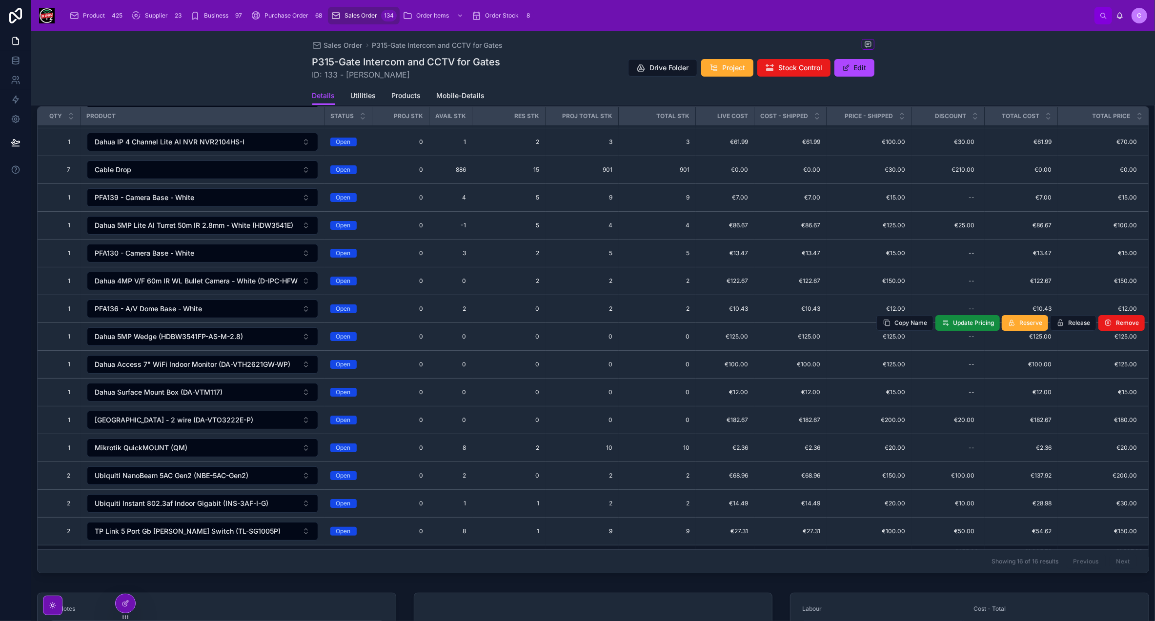
scroll to position [293, 0]
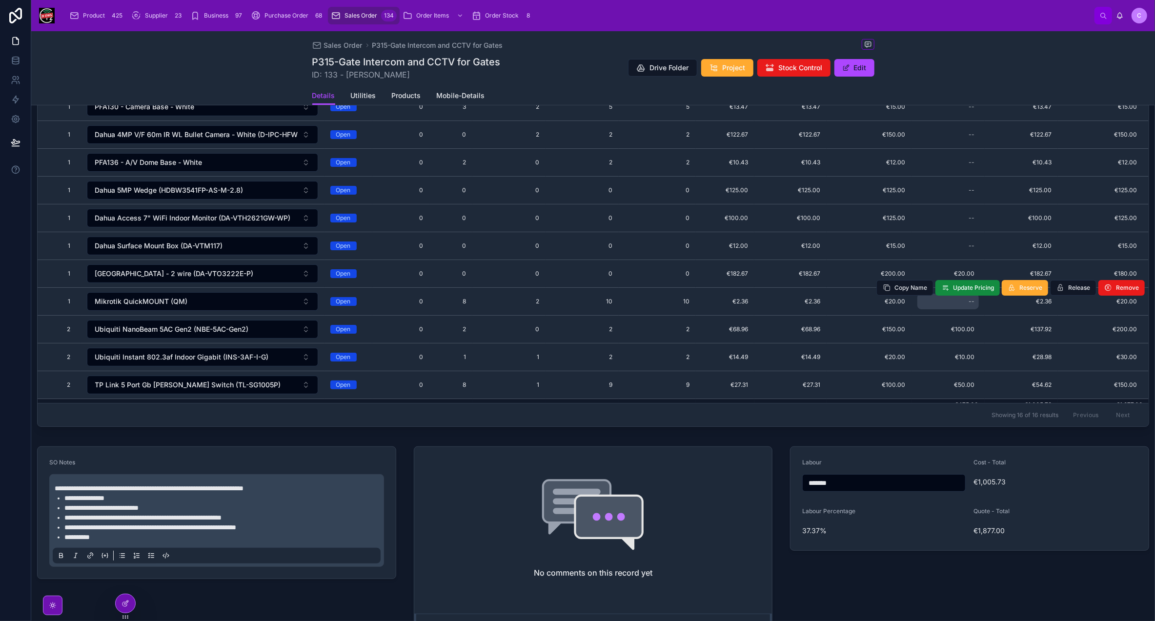
click at [972, 298] on div "--" at bounding box center [972, 302] width 6 height 8
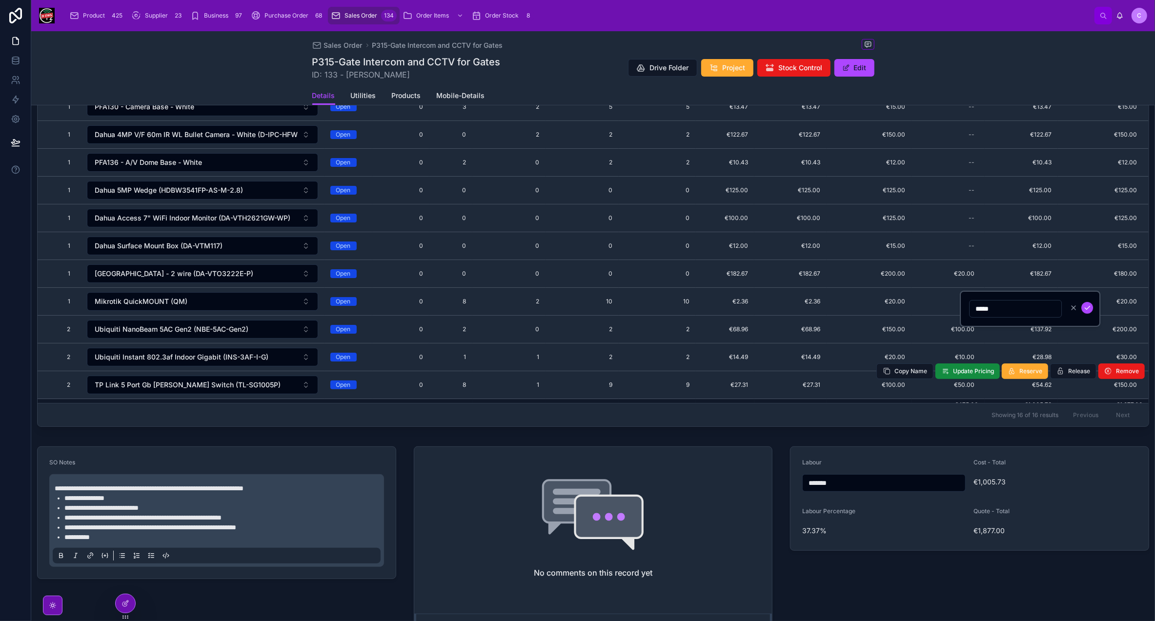
type input "******"
click button "submit" at bounding box center [1087, 308] width 12 height 12
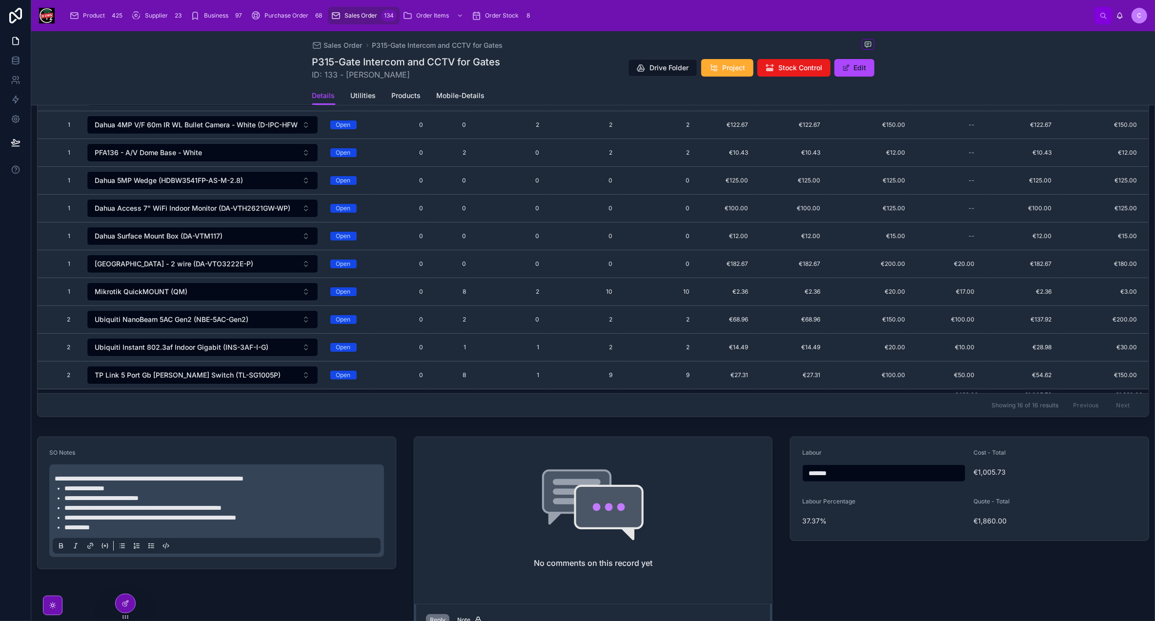
scroll to position [244, 0]
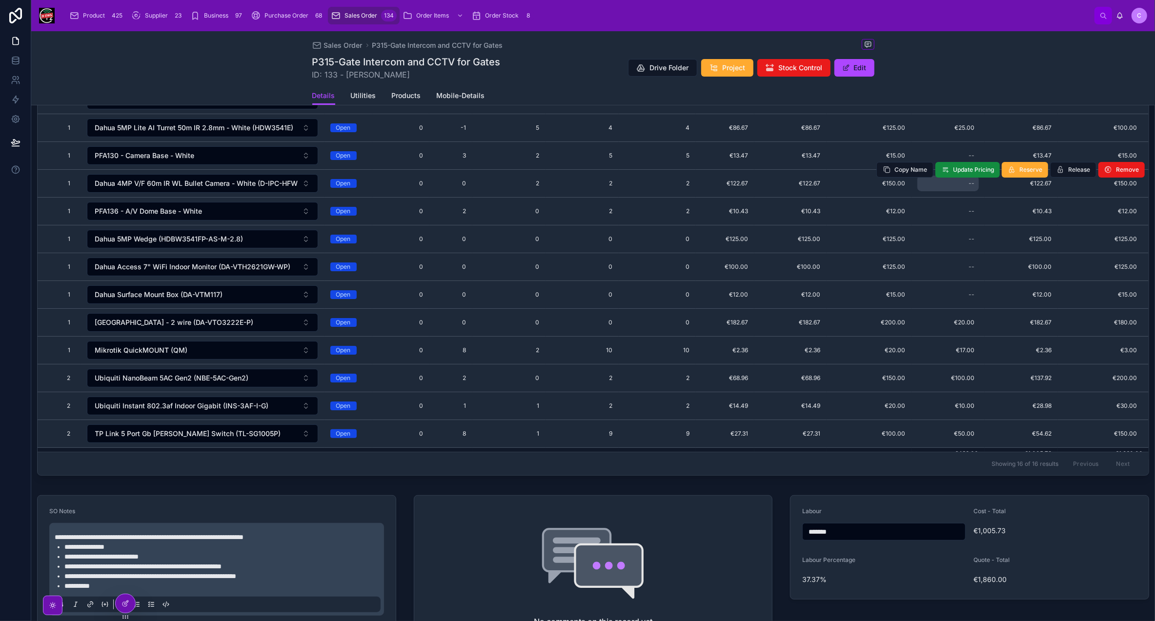
click at [972, 182] on div "--" at bounding box center [972, 184] width 6 height 8
type input "******"
click button "submit" at bounding box center [1087, 193] width 12 height 12
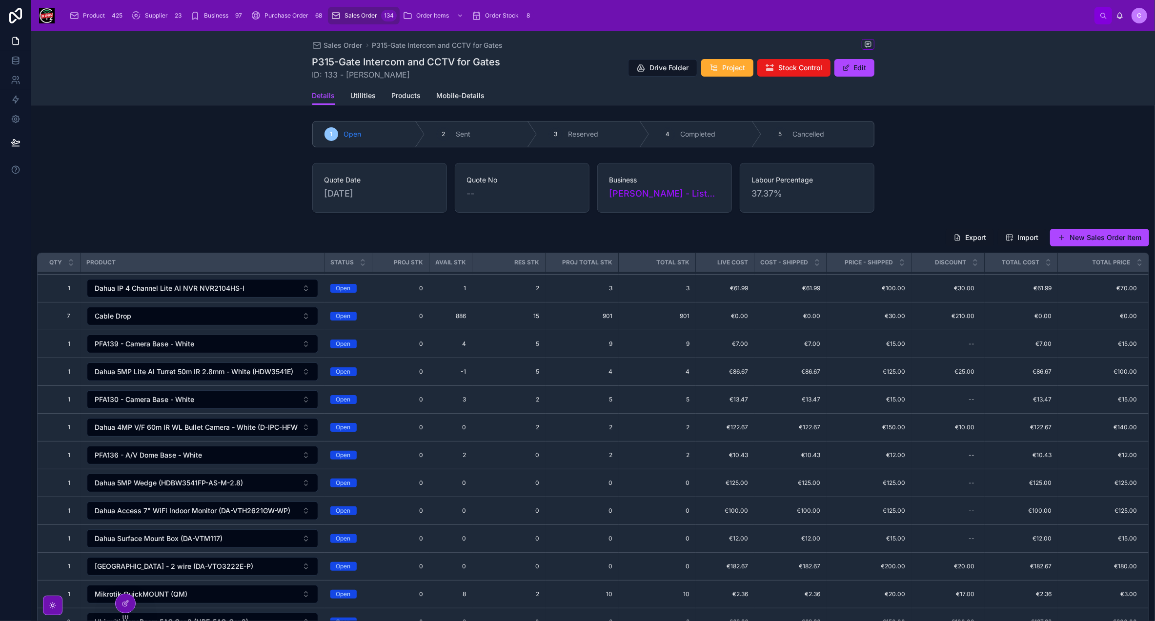
scroll to position [195, 0]
